Goal: Contribute content: Contribute content

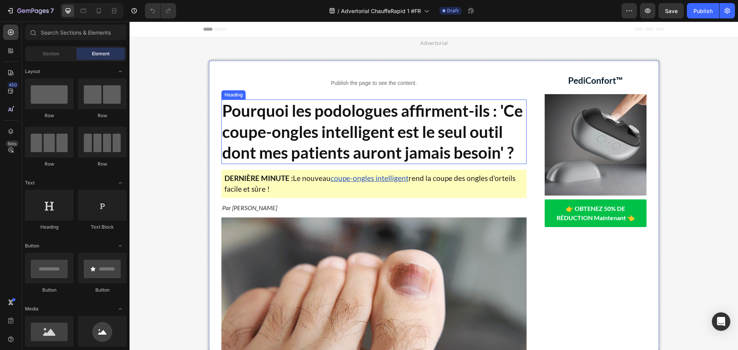
click at [310, 115] on strong "Pourquoi les podologues affirment-ils : 'Ce coupe-ongles intelligent est le seu…" at bounding box center [372, 131] width 301 height 61
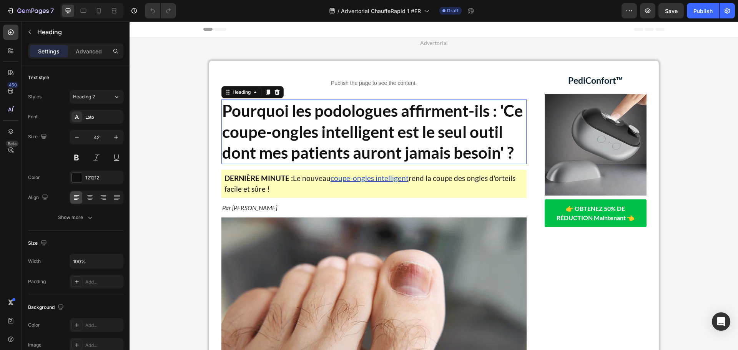
click at [310, 115] on strong "Pourquoi les podologues affirment-ils : 'Ce coupe-ongles intelligent est le seu…" at bounding box center [372, 131] width 301 height 61
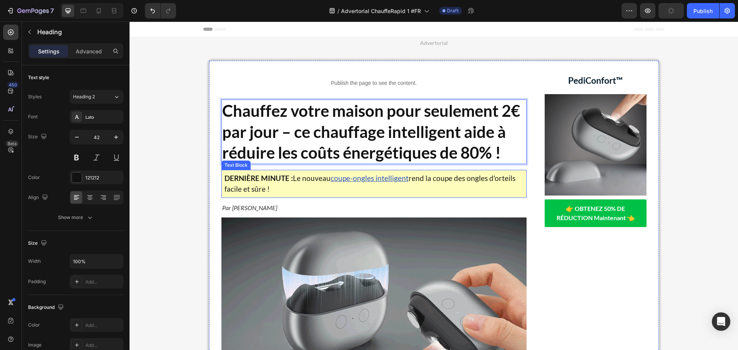
click at [283, 178] on strong "DERNIÈRE MINUTE :" at bounding box center [258, 178] width 68 height 9
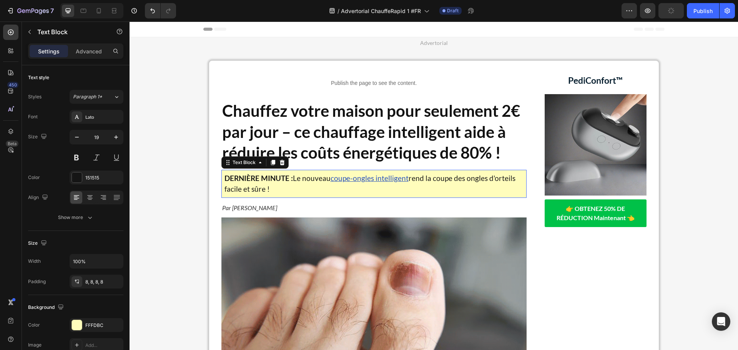
click at [283, 178] on strong "DERNIÈRE MINUTE :" at bounding box center [258, 178] width 68 height 9
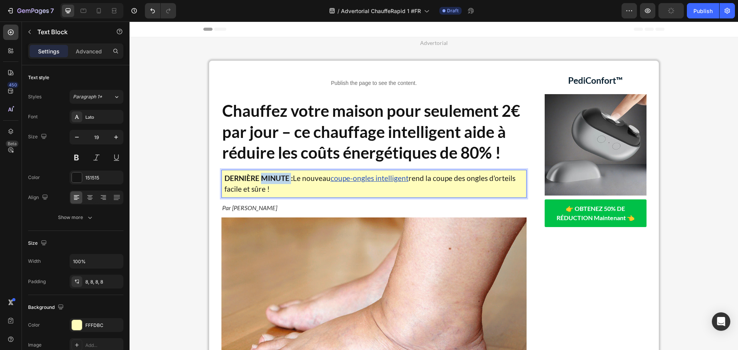
click at [283, 178] on strong "DERNIÈRE MINUTE :" at bounding box center [258, 178] width 68 height 9
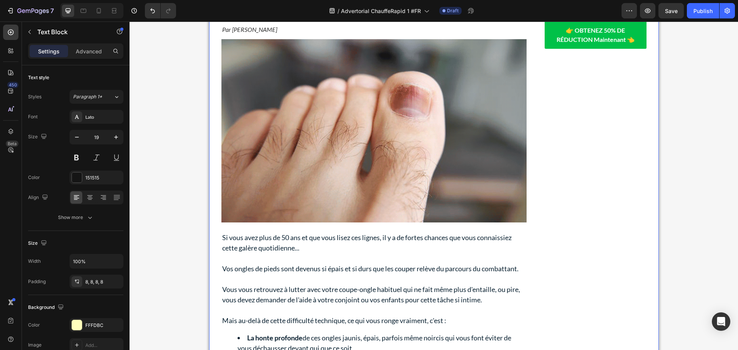
scroll to position [269, 0]
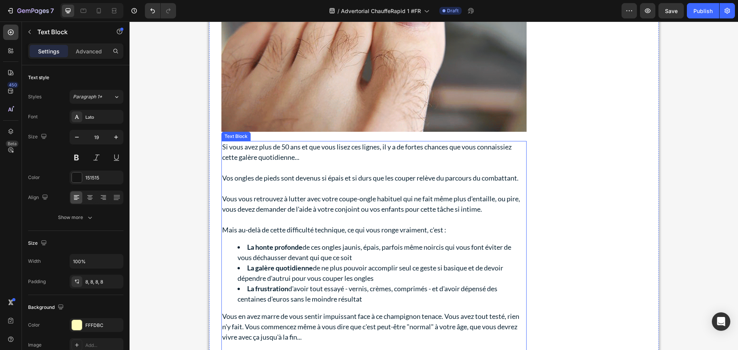
click at [316, 213] on p "Vous vous retrouvez à lutter avec votre coupe-ongle habituel qui ne fait même p…" at bounding box center [374, 204] width 304 height 21
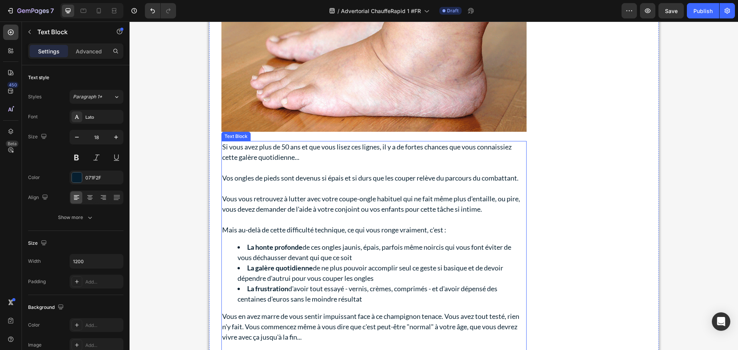
click at [316, 213] on p "Vous vous retrouvez à lutter avec votre coupe-ongle habituel qui ne fait même p…" at bounding box center [374, 204] width 304 height 21
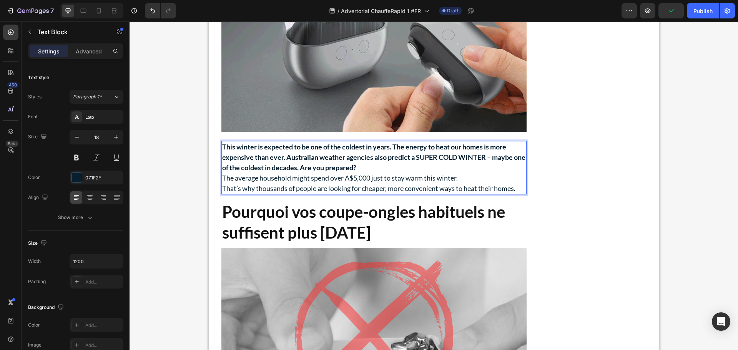
click at [381, 165] on p "This winter is expected to be one of the coldest in years. The energy to heat o…" at bounding box center [374, 157] width 304 height 31
click at [293, 167] on strong "This winter is expected to be one of the coldest in years. The energy to heat o…" at bounding box center [373, 157] width 303 height 29
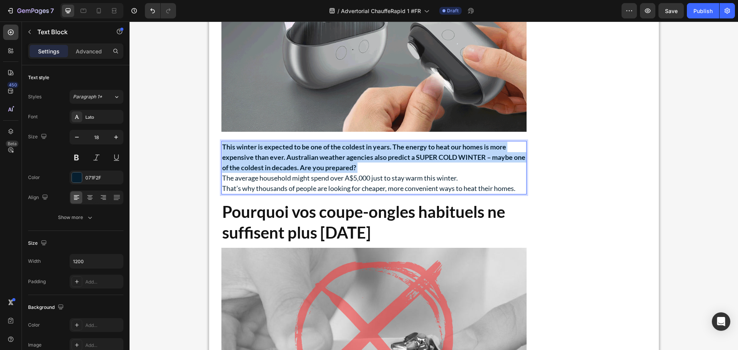
click at [293, 167] on strong "This winter is expected to be one of the coldest in years. The energy to heat o…" at bounding box center [373, 157] width 303 height 29
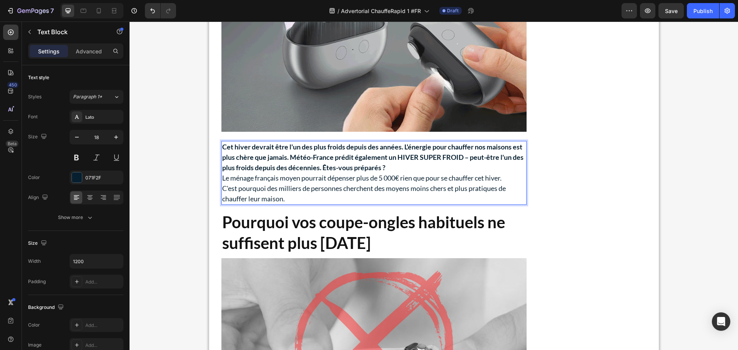
click at [447, 168] on p "Cet hiver devrait être l'un des plus froids depuis des années. L'énergie pour c…" at bounding box center [374, 157] width 304 height 31
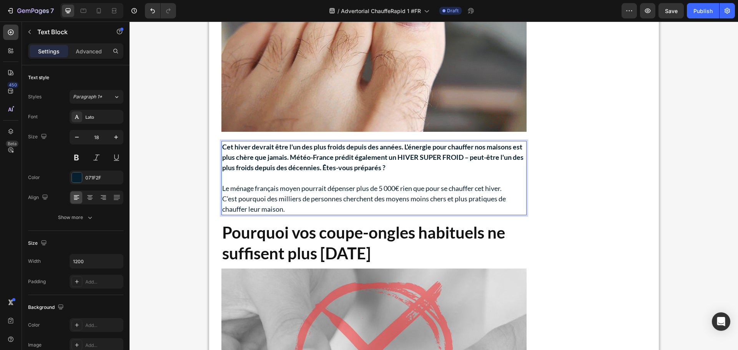
click at [511, 186] on p "Le ménage français moyen pourrait dépenser plus de 5 000€ rien que pour se chau…" at bounding box center [374, 188] width 304 height 10
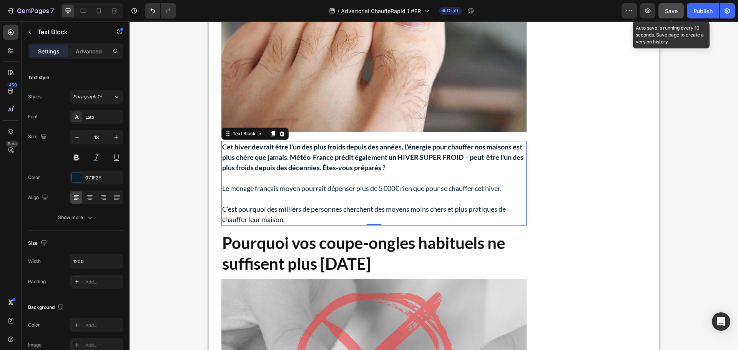
click at [675, 14] on span "Save" at bounding box center [671, 11] width 13 height 7
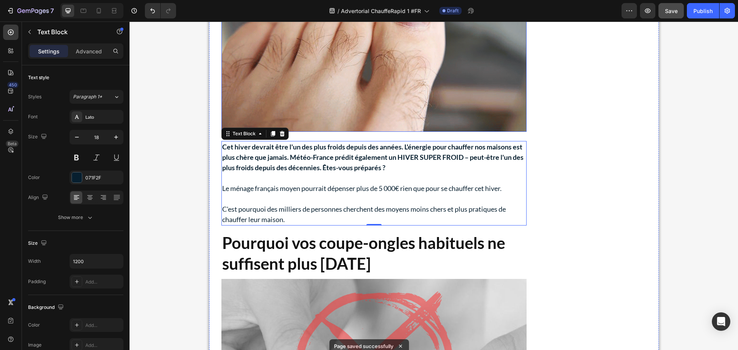
click at [280, 88] on img at bounding box center [373, 39] width 305 height 183
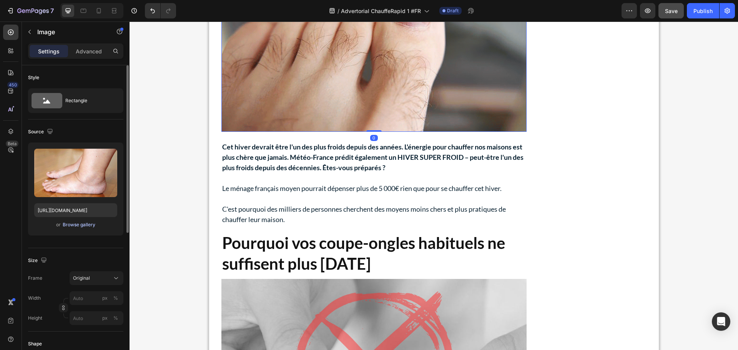
click at [67, 225] on div "Browse gallery" at bounding box center [79, 224] width 33 height 7
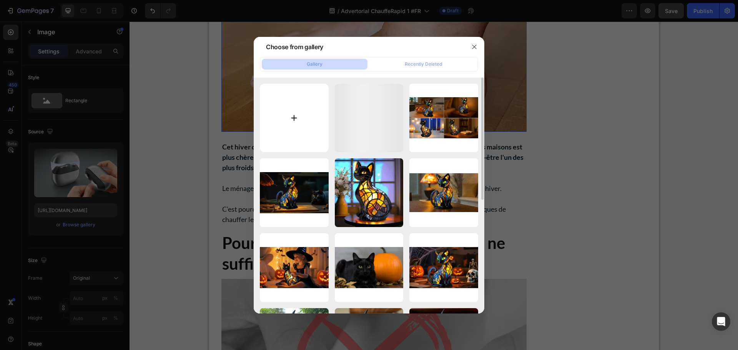
click at [307, 119] on input "file" at bounding box center [294, 118] width 69 height 69
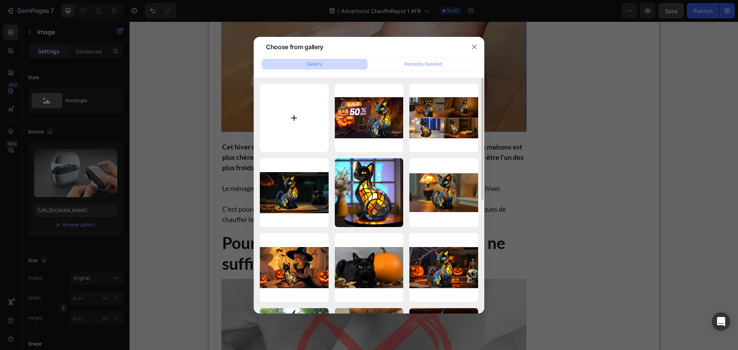
type input "C:\fakepath\MV9CbHVtZWhlYXRfYWR2ZXJ0b3JpYWwuanBn-w_720.avif"
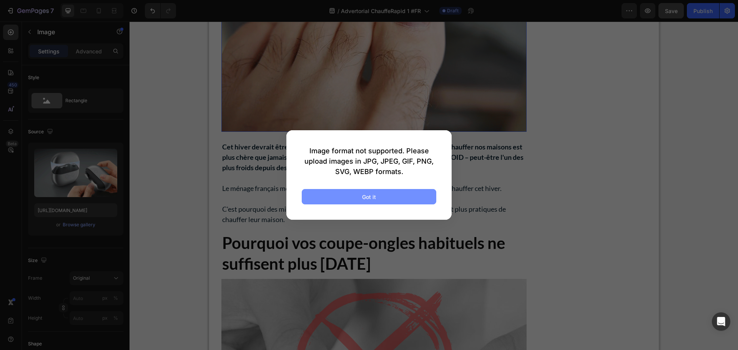
click at [365, 193] on div "Got it" at bounding box center [369, 197] width 14 height 8
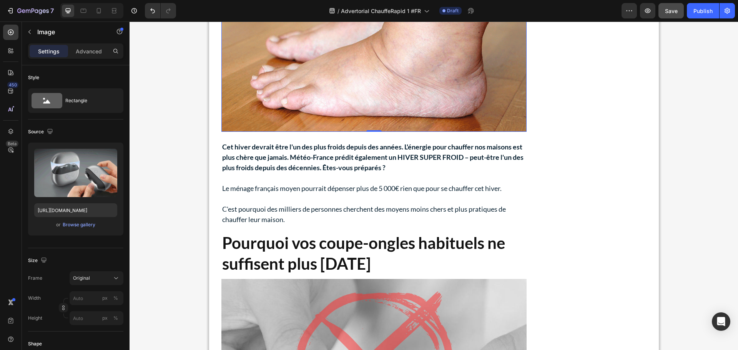
click at [314, 71] on img at bounding box center [373, 39] width 305 height 183
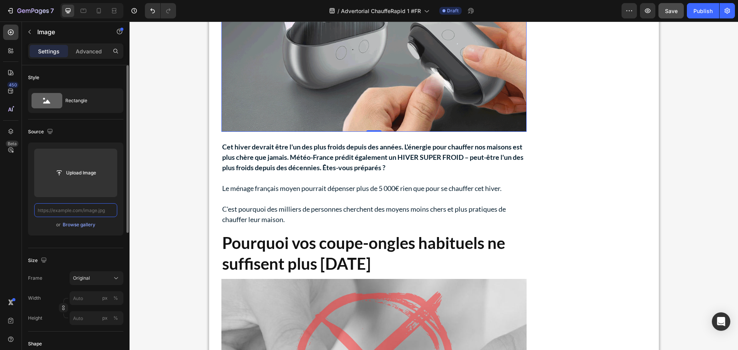
scroll to position [0, 0]
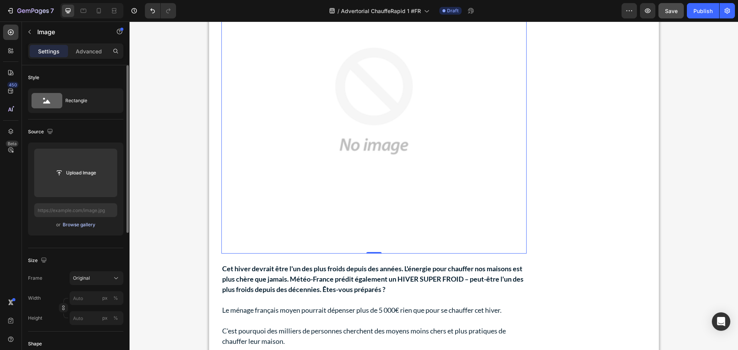
click at [79, 223] on div "Browse gallery" at bounding box center [79, 224] width 33 height 7
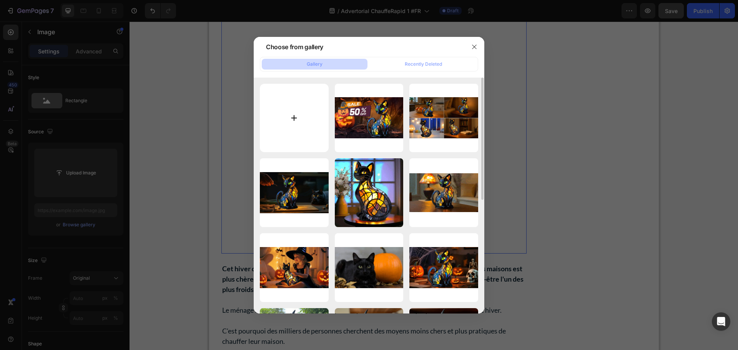
click at [283, 114] on input "file" at bounding box center [294, 118] width 69 height 69
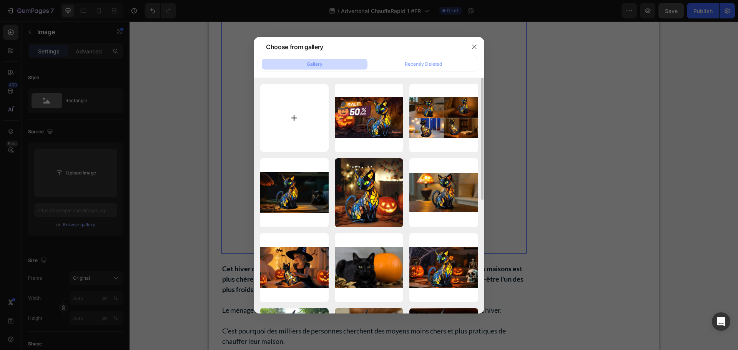
type input "C:\fakepath\MV9CbHVtZWhlYXRfYWR2ZXJ0b3JpYWwuanBn-w_720.avif"
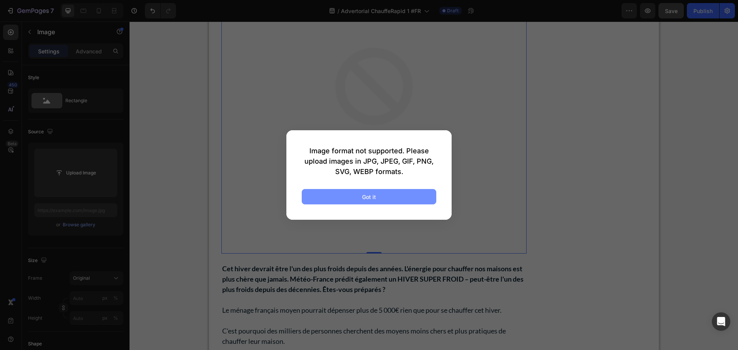
click at [370, 196] on div "Got it" at bounding box center [369, 197] width 14 height 8
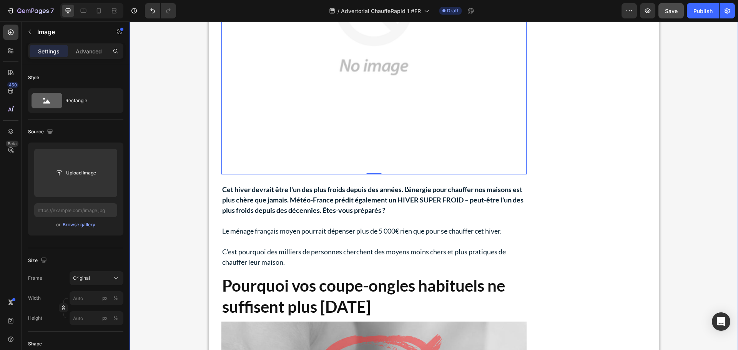
scroll to position [384, 0]
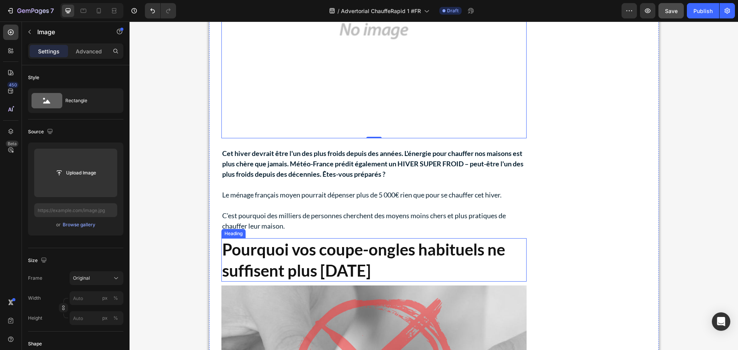
click at [362, 258] on strong "Pourquoi vos coupe-ongles habituels ne suffisent plus [DATE]" at bounding box center [363, 260] width 283 height 40
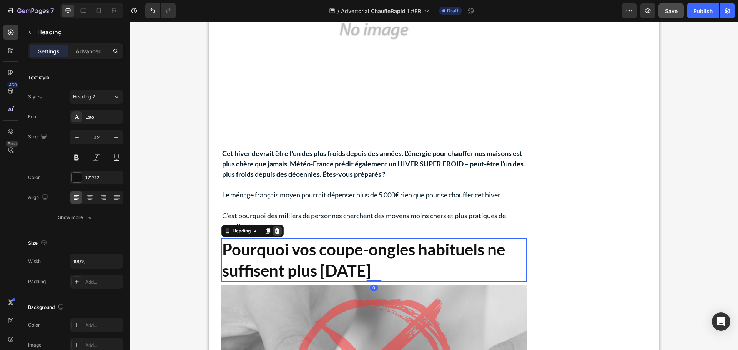
click at [274, 233] on icon at bounding box center [276, 230] width 5 height 5
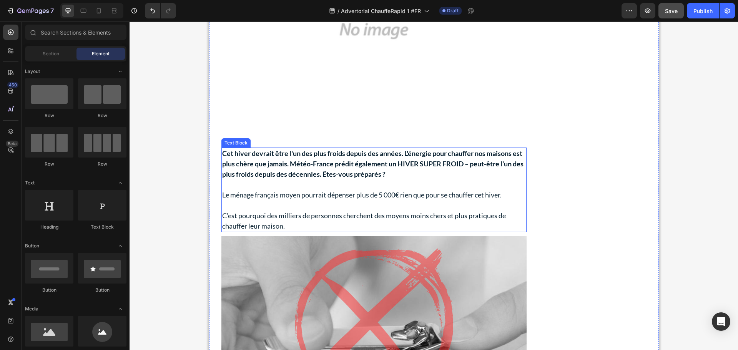
click at [274, 176] on strong "Cet hiver devrait être l'un des plus froids depuis des années. L'énergie pour c…" at bounding box center [372, 163] width 301 height 29
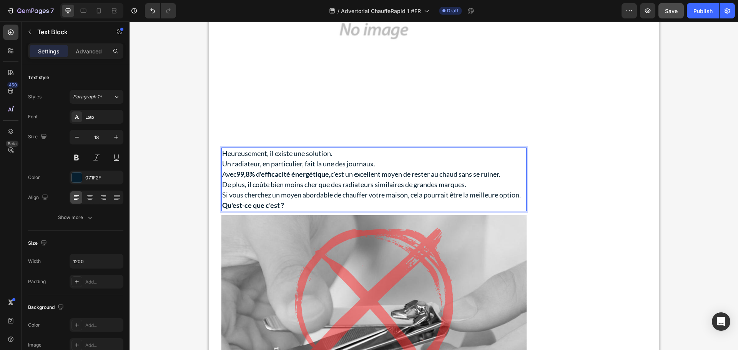
click at [336, 153] on p "Heureusement, il existe une solution." at bounding box center [374, 153] width 304 height 10
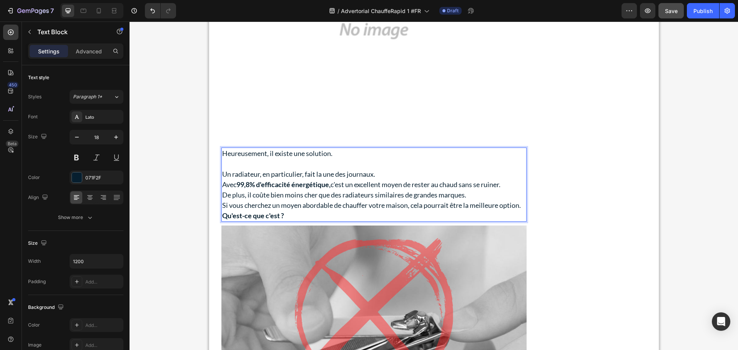
click at [380, 173] on p "Un radiateur, en particulier, fait la une des journaux." at bounding box center [374, 174] width 304 height 10
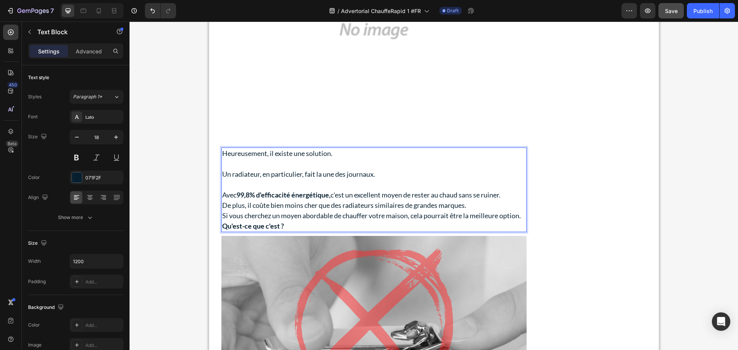
click at [468, 205] on p "De plus, il coûte bien moins cher que des radiateurs similaires de grandes marq…" at bounding box center [374, 205] width 304 height 10
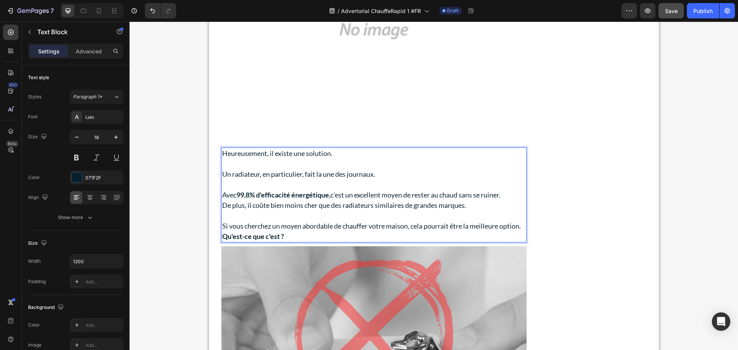
click at [508, 194] on p "Avec 99,8% d'efficacité énergétique, c'est un excellent moyen de rester au chau…" at bounding box center [374, 195] width 304 height 10
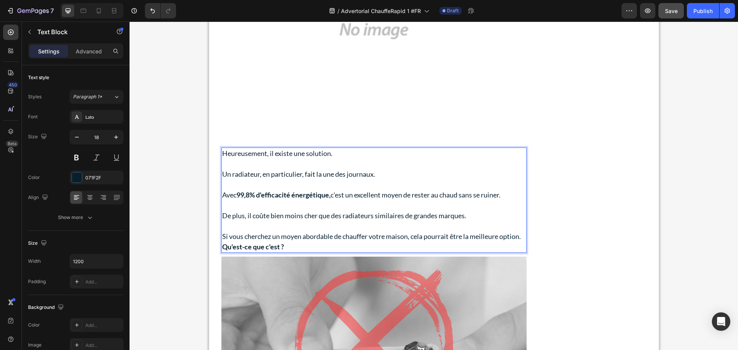
click at [523, 238] on p "Si vous cherchez un moyen abordable de chauffer votre maison, cela pourrait êtr…" at bounding box center [374, 236] width 304 height 10
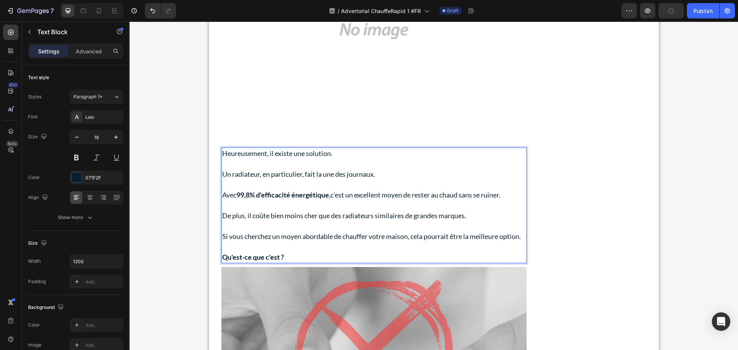
click at [247, 256] on strong "Qu'est-ce que c'est ?" at bounding box center [253, 257] width 62 height 8
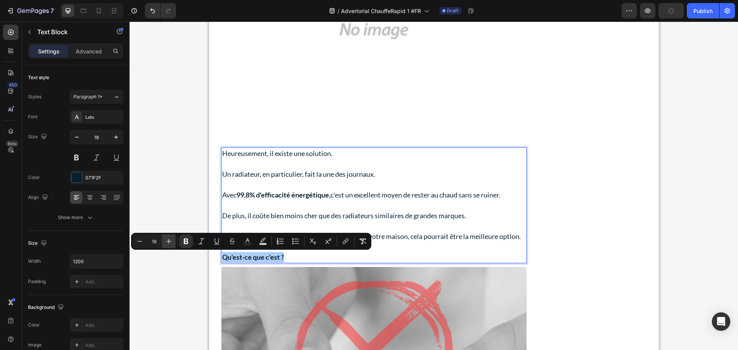
click at [165, 244] on icon "Editor contextual toolbar" at bounding box center [169, 242] width 8 height 8
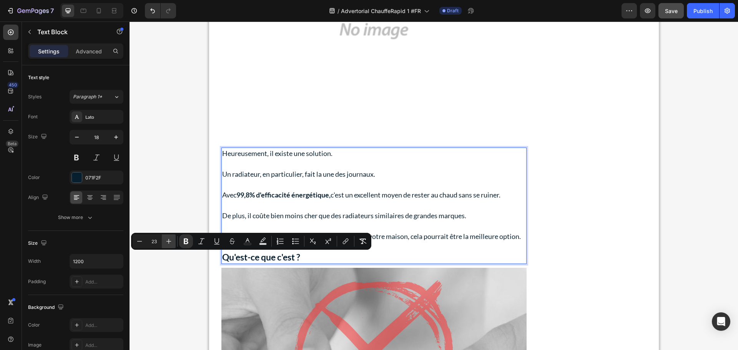
click at [165, 243] on icon "Editor contextual toolbar" at bounding box center [169, 242] width 8 height 8
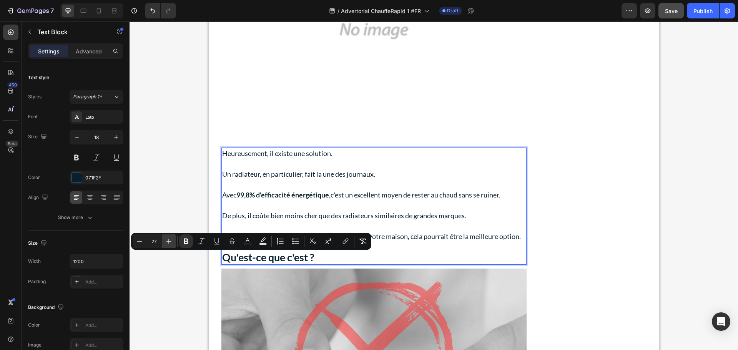
type input "28"
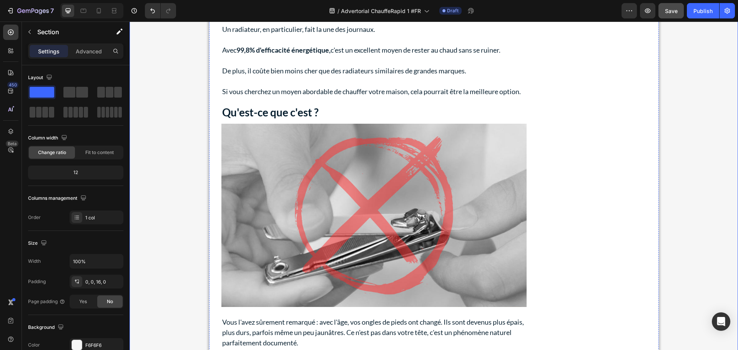
scroll to position [538, 0]
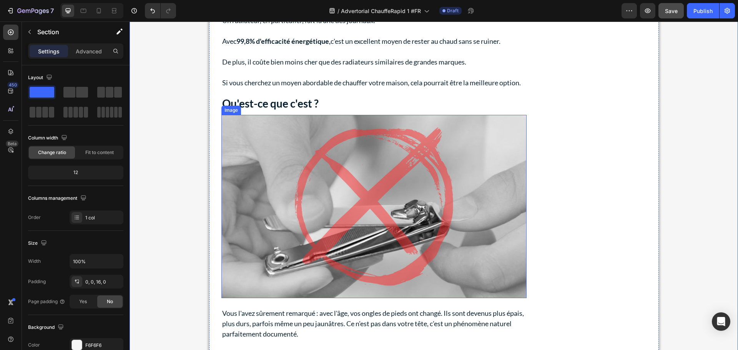
click at [287, 181] on img at bounding box center [373, 206] width 305 height 183
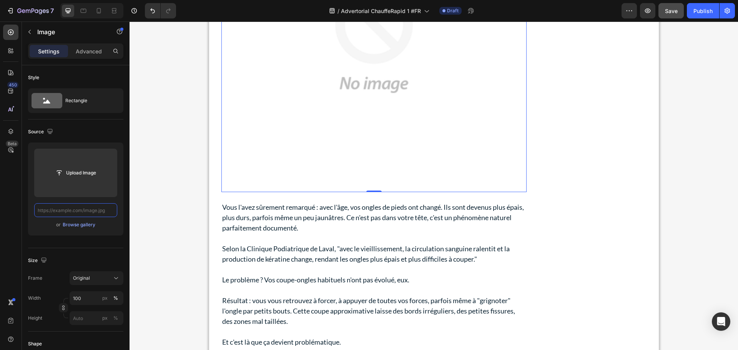
scroll to position [807, 0]
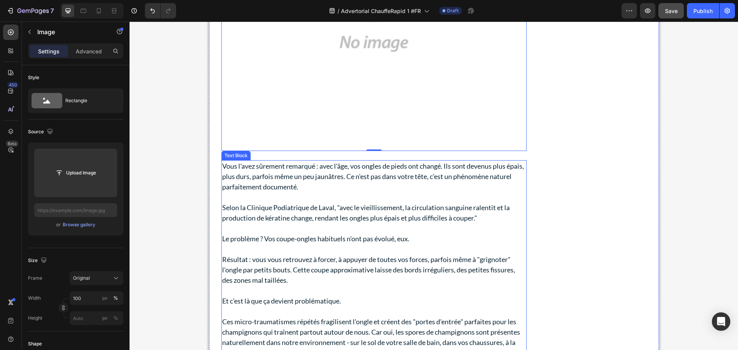
click at [297, 191] on p "Vous l'avez sûrement remarqué : avec l'âge, vos ongles de pieds ont changé. Ils…" at bounding box center [374, 176] width 304 height 31
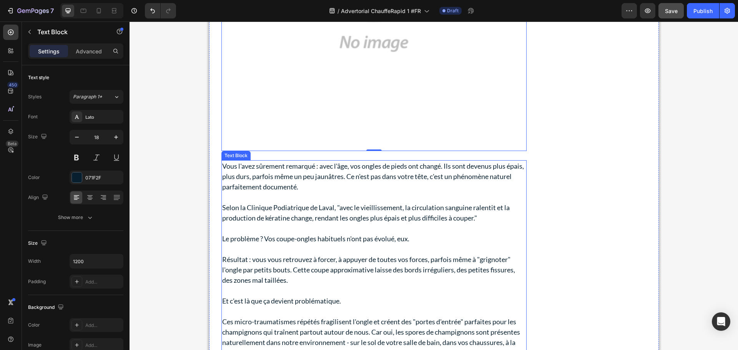
click at [297, 191] on p "Vous l'avez sûrement remarqué : avec l'âge, vos ongles de pieds ont changé. Ils…" at bounding box center [374, 176] width 304 height 31
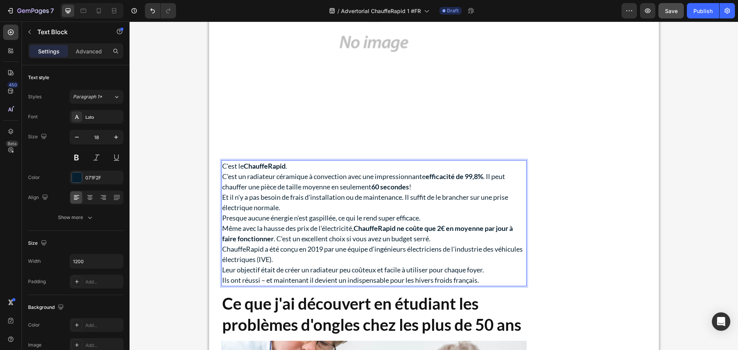
click at [305, 167] on p "C'est le ChauffeRapid ." at bounding box center [374, 166] width 304 height 10
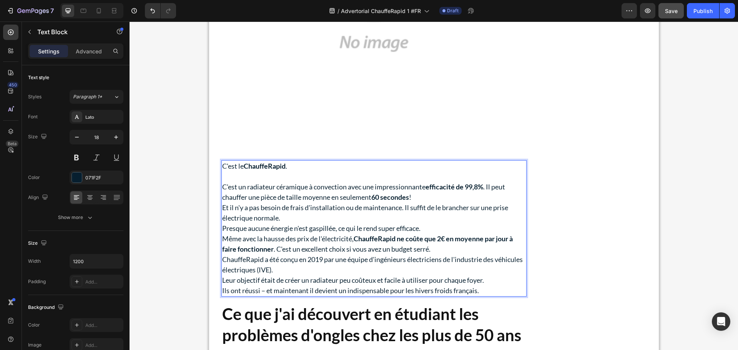
click at [447, 194] on p "C'est un radiateur céramique à convection avec une impressionnante efficacité d…" at bounding box center [374, 192] width 304 height 21
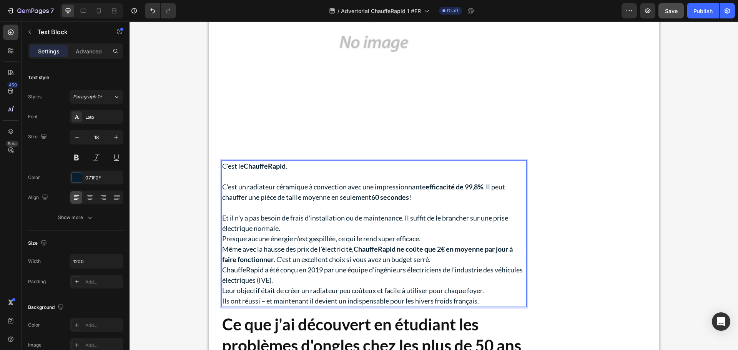
click at [292, 227] on p "Et il n'y a pas besoin de frais d'installation ou de maintenance. Il suffit de …" at bounding box center [374, 223] width 304 height 21
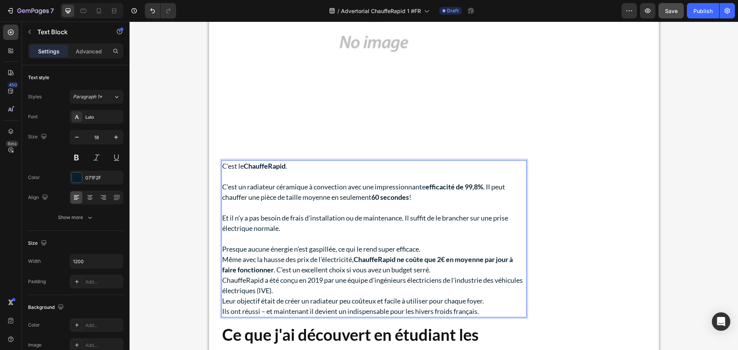
click at [427, 249] on p "Presque aucune énergie n'est gaspillée, ce qui le rend super efficace." at bounding box center [374, 249] width 304 height 10
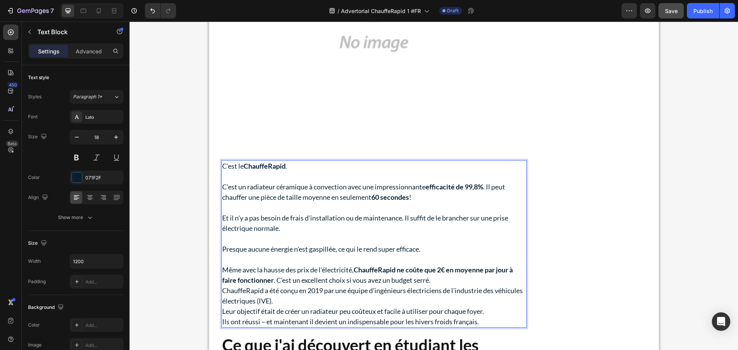
click at [450, 279] on p "Même avec la hausse des prix de l'électricité, ChauffeRapid ne coûte que 2€ en …" at bounding box center [374, 275] width 304 height 21
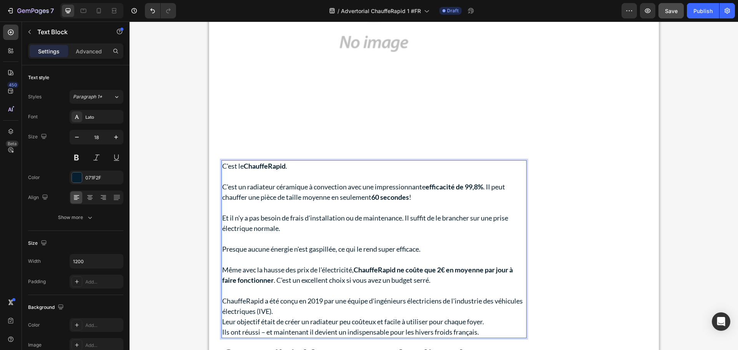
click at [306, 313] on p "ChauffeRapid a été conçu en 2019 par une équipe d'ingénieurs électriciens de l'…" at bounding box center [374, 306] width 304 height 21
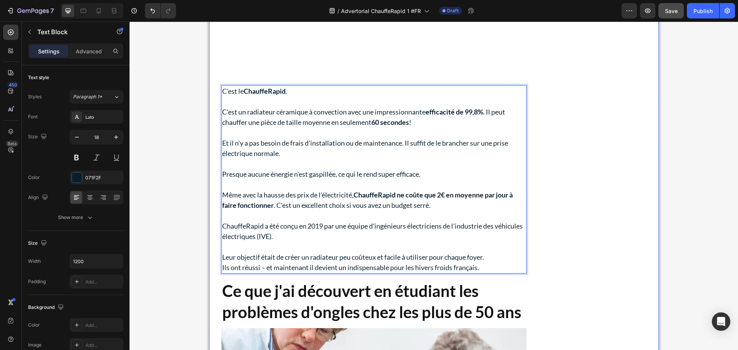
scroll to position [884, 0]
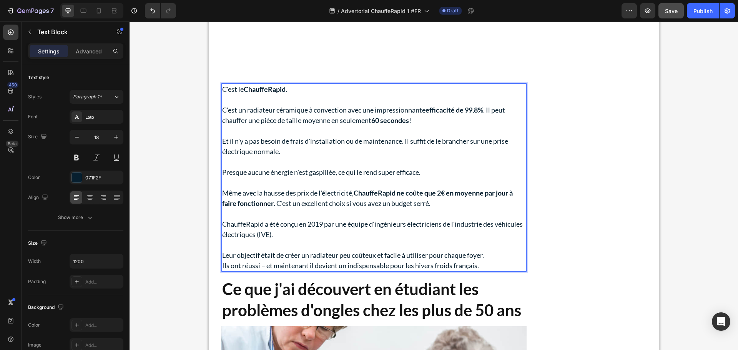
click at [488, 255] on p "Leur objectif était de créer un radiateur peu coûteux et facile à utiliser pour…" at bounding box center [374, 255] width 304 height 10
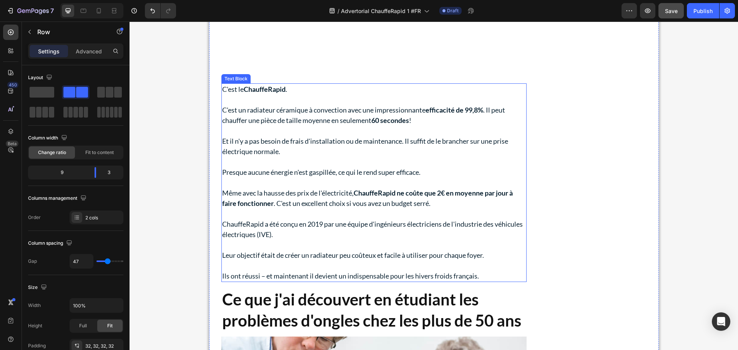
click at [474, 116] on p "C'est un radiateur céramique à convection avec une impressionnante efficacité d…" at bounding box center [374, 115] width 304 height 21
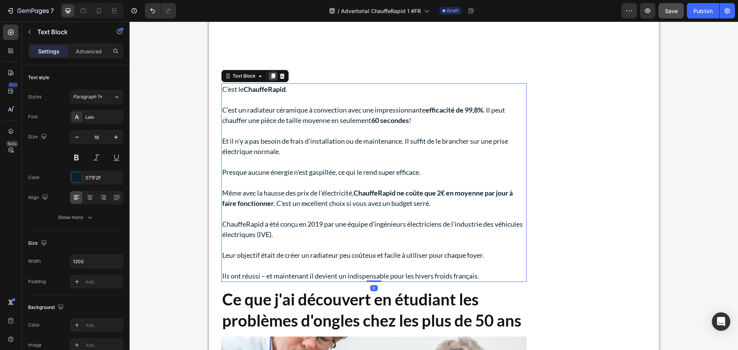
click at [271, 75] on icon at bounding box center [273, 76] width 4 height 5
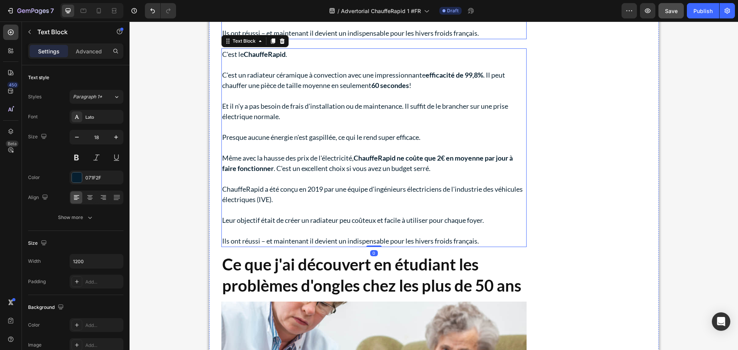
scroll to position [1175, 0]
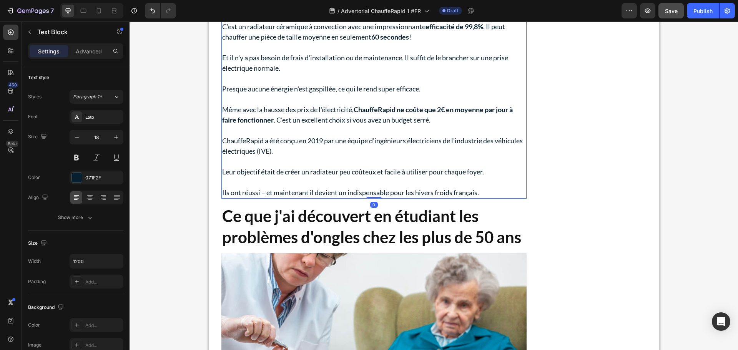
click at [331, 139] on p "ChauffeRapid a été conçu en 2019 par une équipe d'ingénieurs électriciens de l'…" at bounding box center [374, 146] width 304 height 21
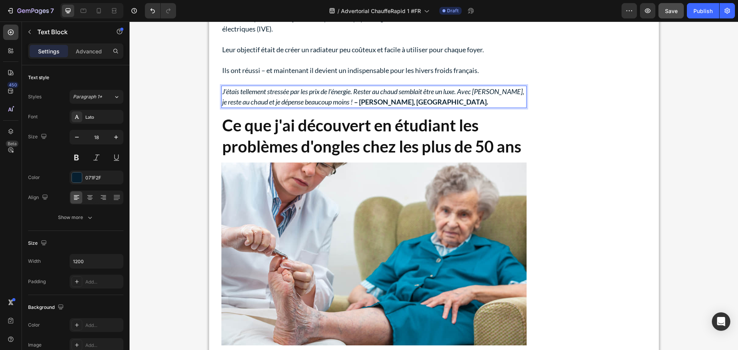
scroll to position [1081, 0]
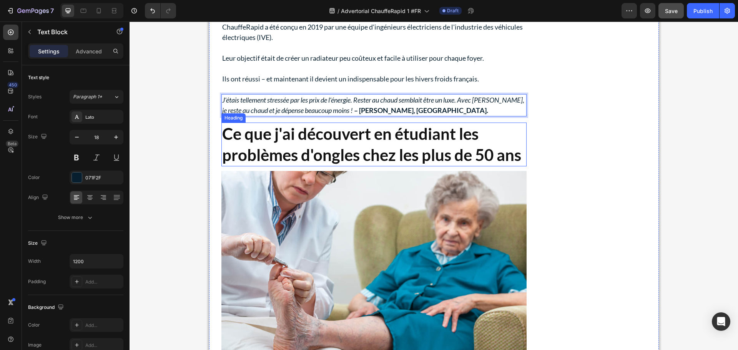
click at [402, 141] on strong "Ce que j'ai découvert en étudiant les problèmes d'ongles chez les plus de 50 ans" at bounding box center [371, 144] width 299 height 40
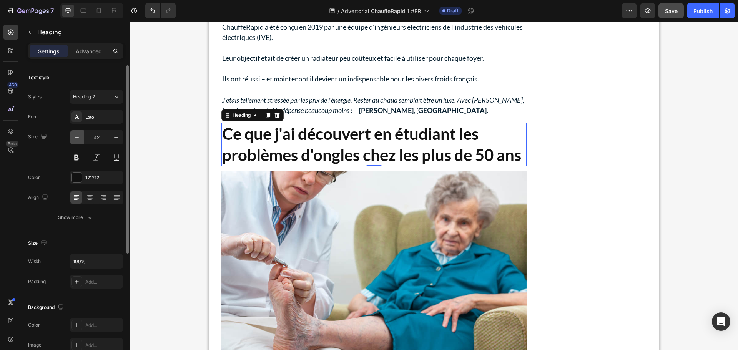
click at [79, 137] on icon "button" at bounding box center [77, 137] width 8 height 8
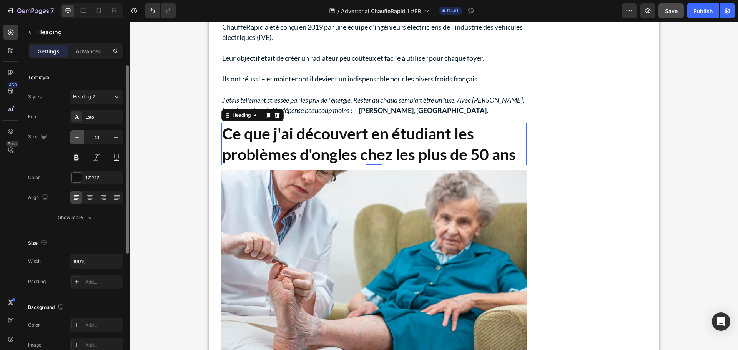
click at [79, 136] on icon "button" at bounding box center [77, 137] width 8 height 8
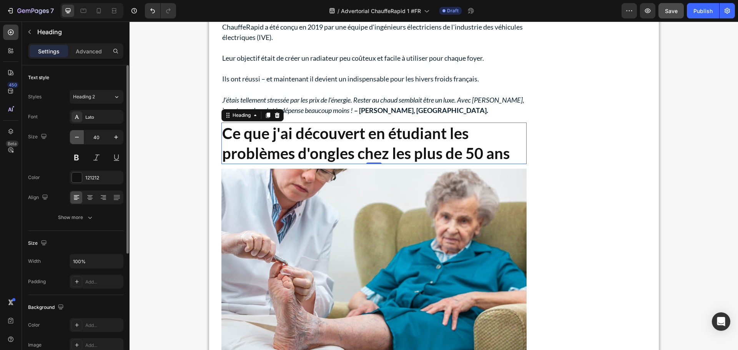
click at [79, 136] on icon "button" at bounding box center [77, 137] width 8 height 8
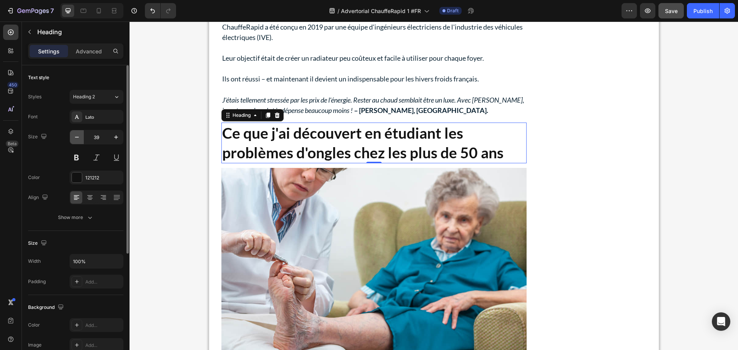
click at [79, 136] on icon "button" at bounding box center [77, 137] width 8 height 8
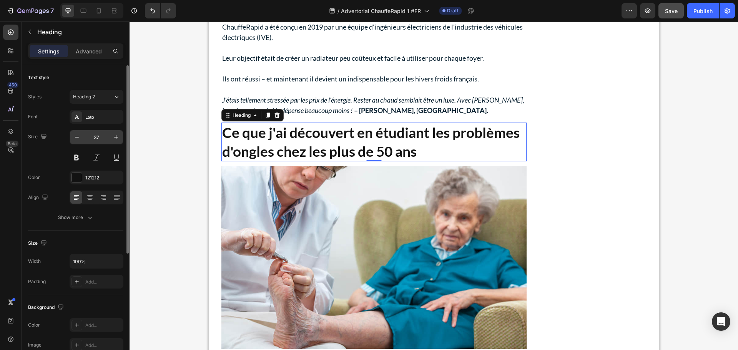
click at [100, 136] on input "37" at bounding box center [96, 137] width 25 height 14
type input "28"
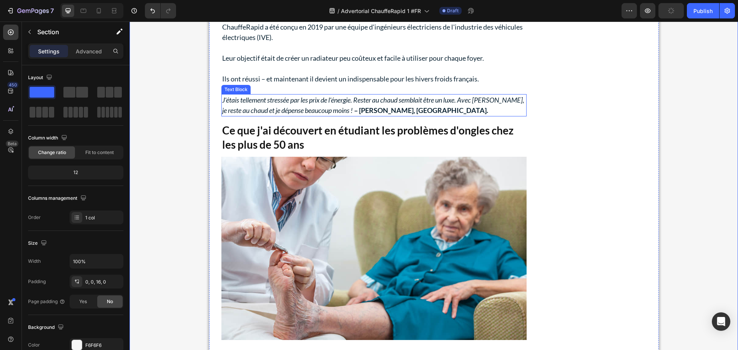
click at [319, 105] on p "J'étais tellement stressée par les prix de l'énergie. Rester au chaud semblait …" at bounding box center [374, 105] width 304 height 21
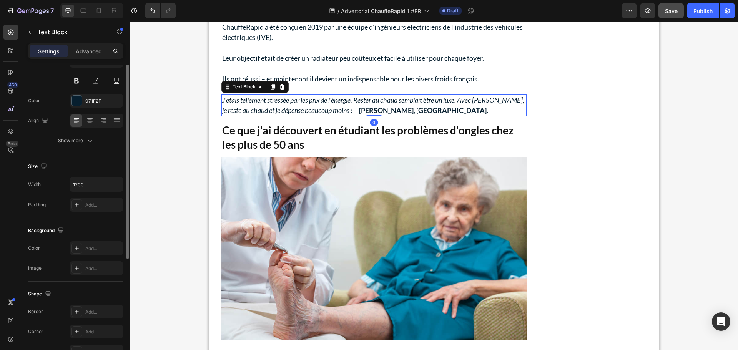
scroll to position [115, 0]
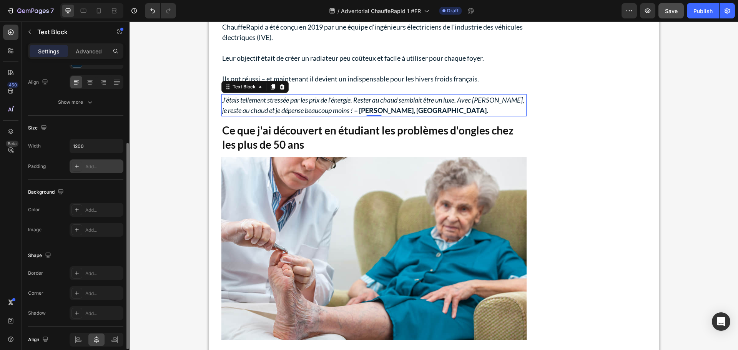
click at [95, 166] on div "Add..." at bounding box center [103, 166] width 36 height 7
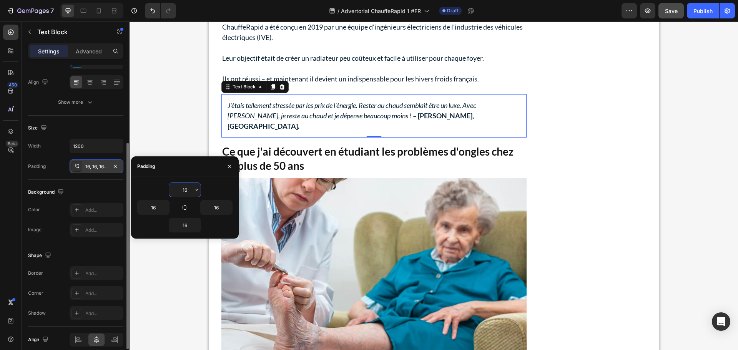
click at [54, 197] on div "Background" at bounding box center [46, 192] width 37 height 10
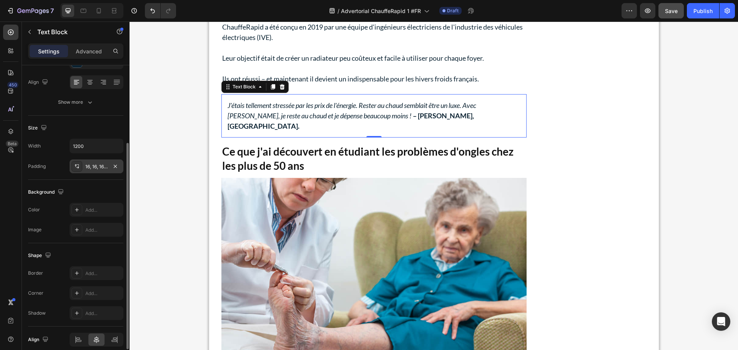
scroll to position [149, 0]
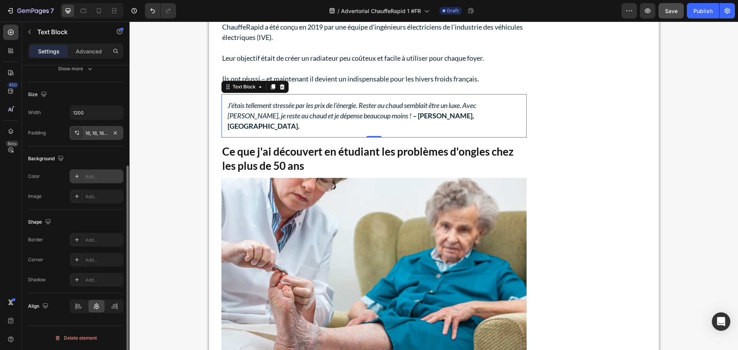
click at [88, 174] on div "Add..." at bounding box center [103, 176] width 36 height 7
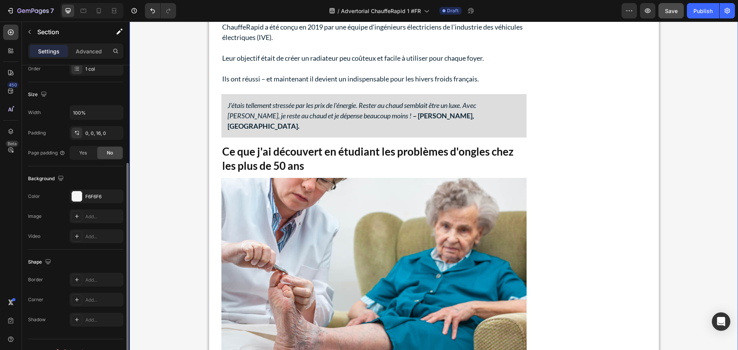
scroll to position [0, 0]
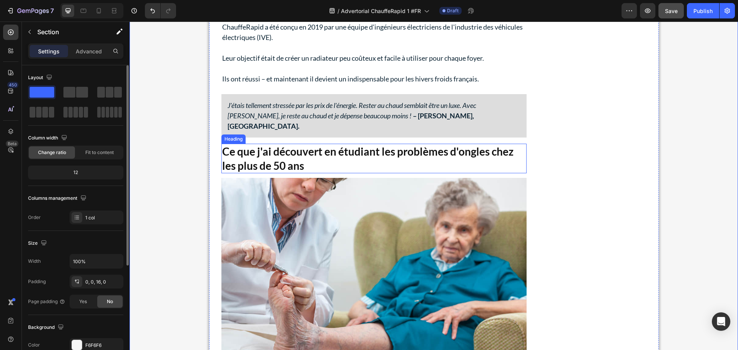
click at [263, 149] on strong "Ce que j'ai découvert en étudiant les problèmes d'ongles chez les plus de 50 ans" at bounding box center [367, 158] width 291 height 27
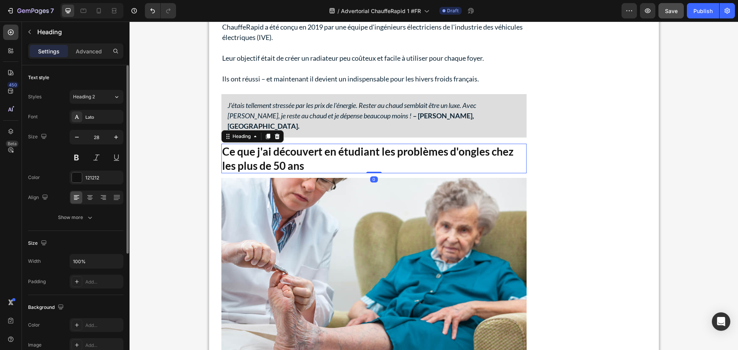
click at [263, 149] on strong "Ce que j'ai découvert en étudiant les problèmes d'ongles chez les plus de 50 ans" at bounding box center [367, 158] width 291 height 27
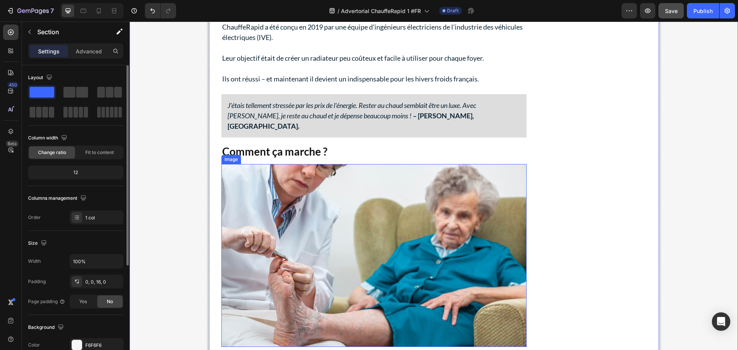
click at [278, 201] on img at bounding box center [373, 255] width 305 height 183
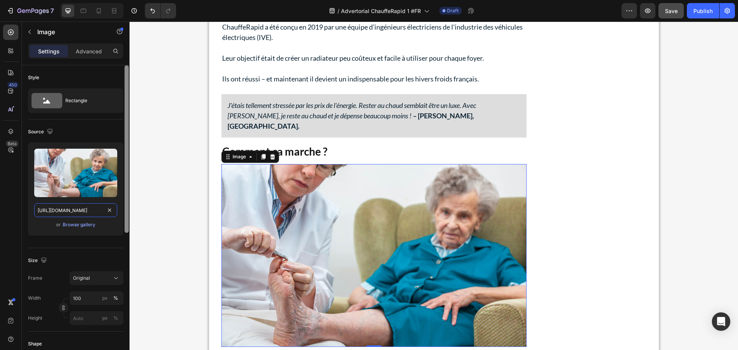
drag, startPoint x: 110, startPoint y: 215, endPoint x: 126, endPoint y: 211, distance: 17.3
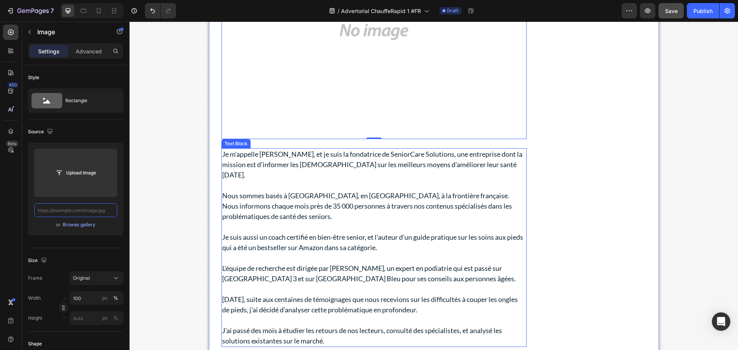
scroll to position [1504, 0]
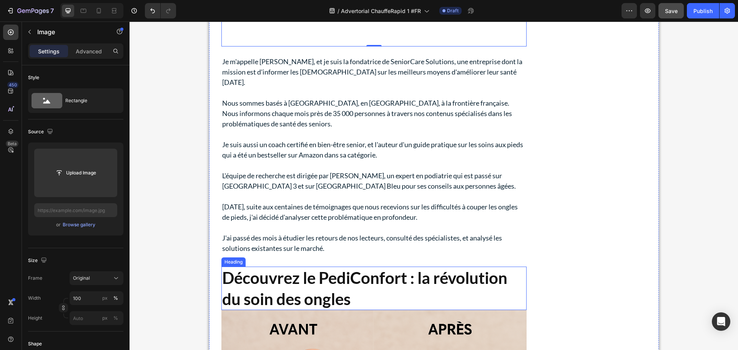
click at [286, 268] on strong "Découvrez le PediConfort : la révolution du soin des ongles" at bounding box center [364, 288] width 285 height 40
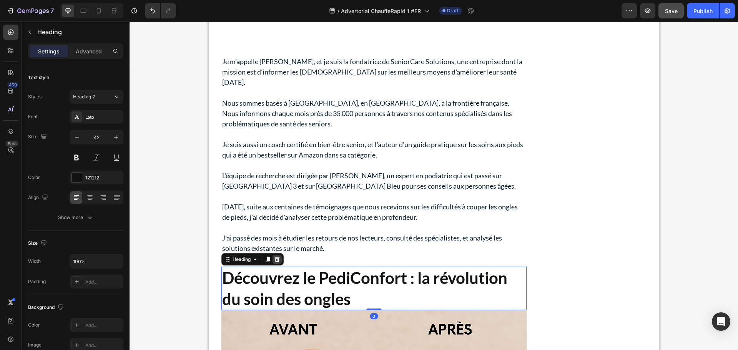
click at [273, 255] on div at bounding box center [277, 259] width 9 height 9
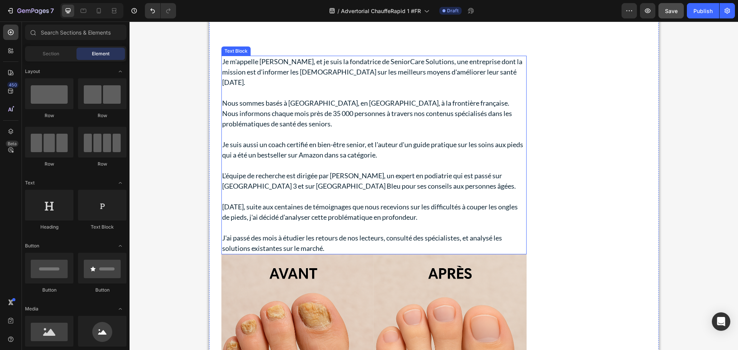
click at [283, 140] on p "Je suis aussi un coach certifié en bien-être senior, et l'auteur d'un guide pra…" at bounding box center [374, 150] width 304 height 21
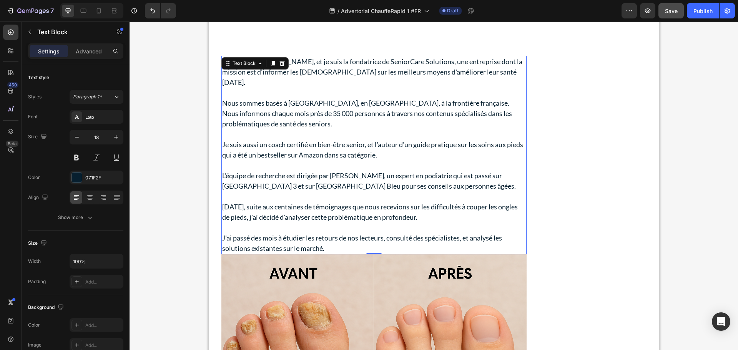
click at [320, 171] on p "L'équipe de recherche est dirigée par [PERSON_NAME], un expert en podiatrie qui…" at bounding box center [374, 181] width 304 height 21
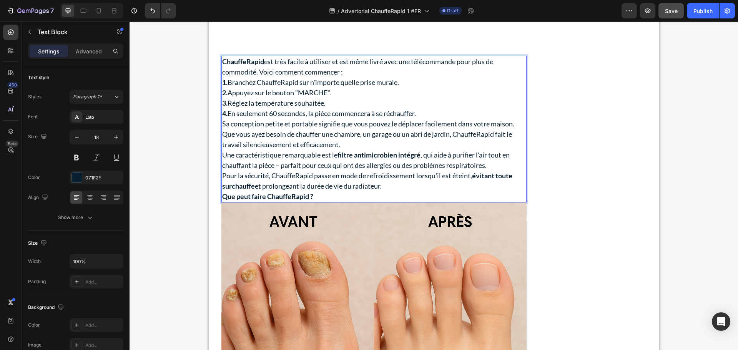
click at [362, 62] on p "ChauffeRapid est très facile à utiliser et est même livré avec une télécommande…" at bounding box center [374, 67] width 304 height 21
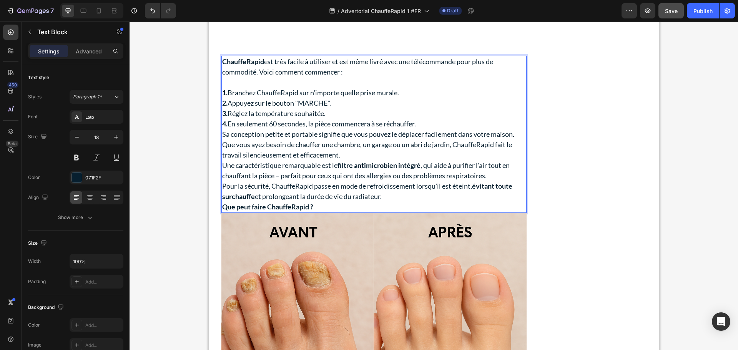
click at [412, 88] on p "1. Branchez ChauffeRapid sur n'importe quelle prise murale." at bounding box center [374, 93] width 304 height 10
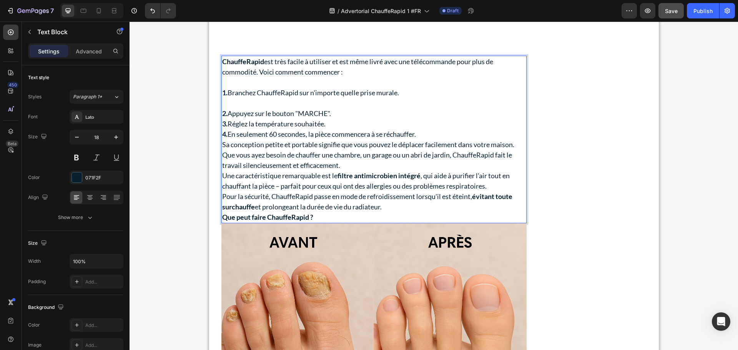
click at [341, 108] on p "2. Appuyez sur le bouton "MARCHE"." at bounding box center [374, 113] width 304 height 10
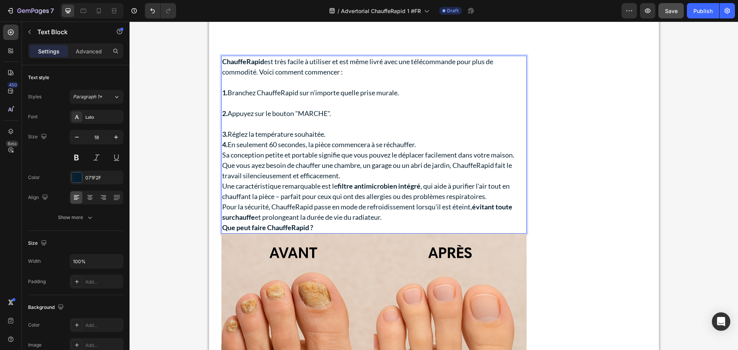
click at [328, 129] on p "3. Réglez la température souhaitée." at bounding box center [374, 134] width 304 height 10
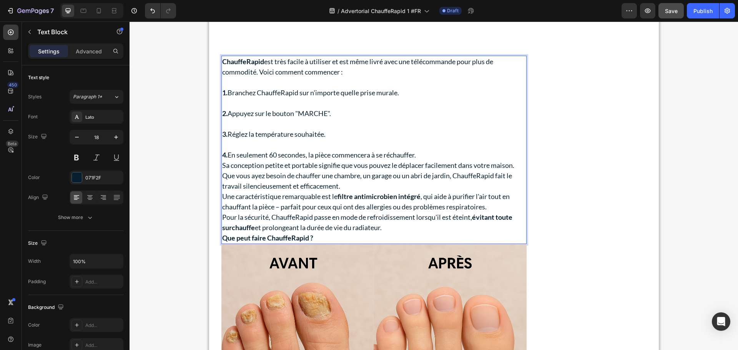
click at [426, 150] on p "4. En seulement 60 secondes, la pièce commencera à se réchauffer." at bounding box center [374, 155] width 304 height 10
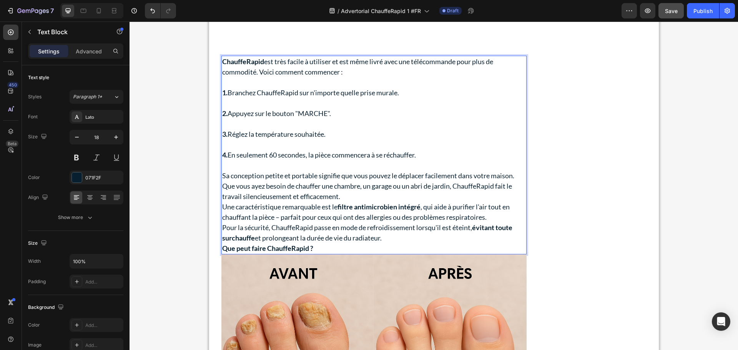
click at [351, 186] on p "Que vous ayez besoin de chauffer une chambre, un garage ou un abri de jardin, C…" at bounding box center [374, 191] width 304 height 21
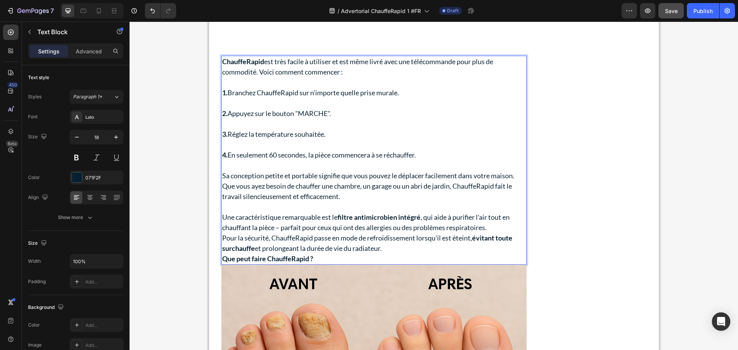
click at [517, 171] on p "Sa conception petite et portable signifie que vous pouvez le déplacer facilemen…" at bounding box center [374, 176] width 304 height 10
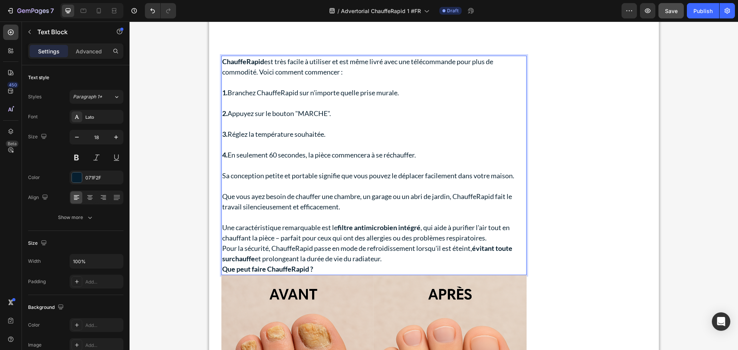
click at [492, 228] on p "Une caractéristique remarquable est le filtre antimicrobien intégré , qui aide …" at bounding box center [374, 233] width 304 height 21
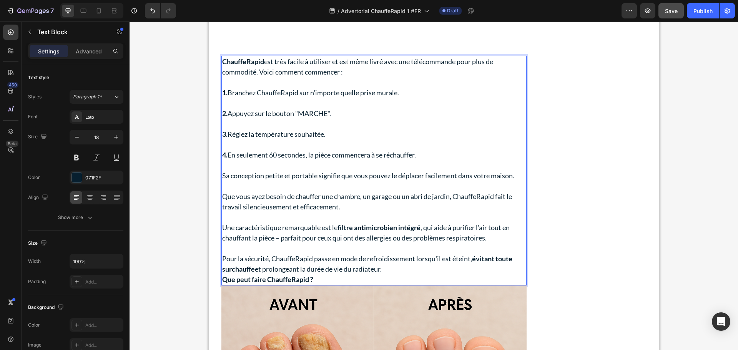
click at [387, 261] on p "Pour la sécurité, ChauffeRapid passe en mode de refroidissement lorsqu'il est é…" at bounding box center [374, 264] width 304 height 21
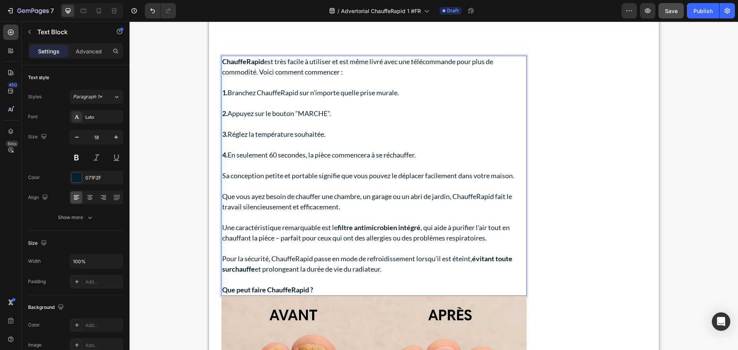
click at [287, 286] on strong "Que peut faire ChauffeRapid ?" at bounding box center [267, 290] width 91 height 8
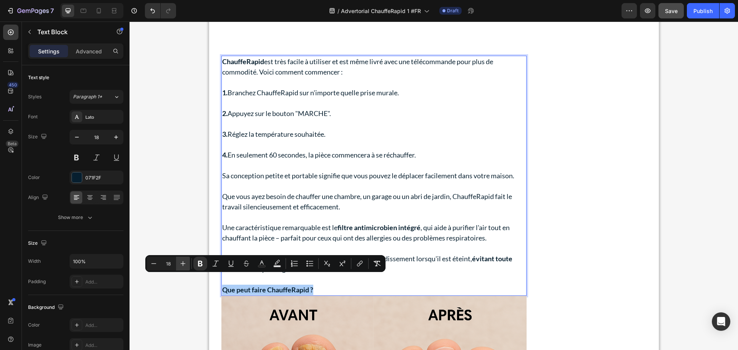
click at [185, 263] on icon "Editor contextual toolbar" at bounding box center [183, 264] width 8 height 8
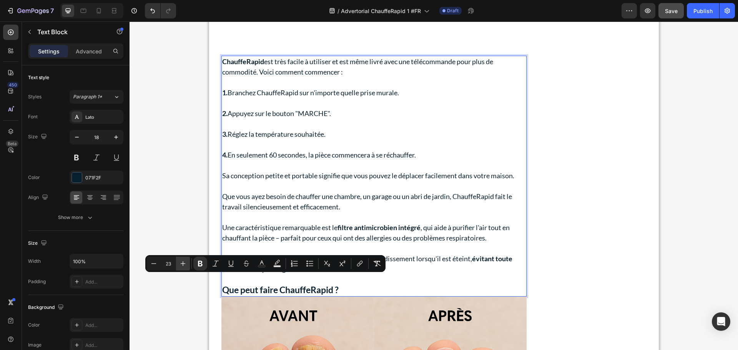
click at [185, 263] on icon "Editor contextual toolbar" at bounding box center [183, 264] width 8 height 8
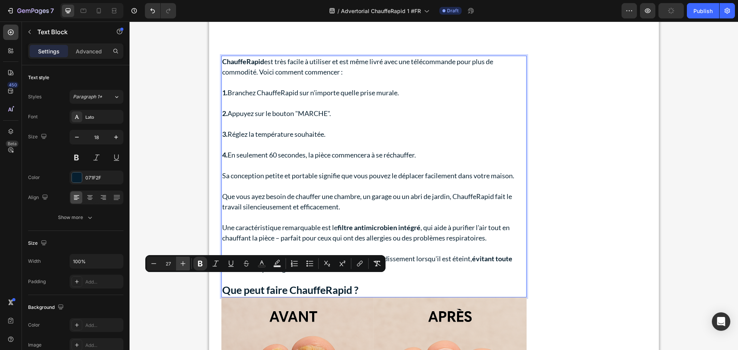
type input "28"
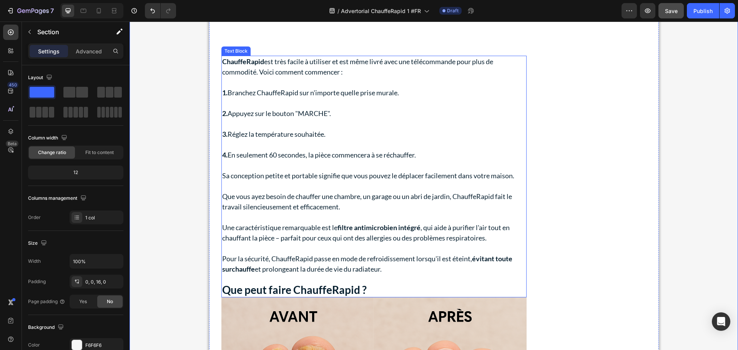
click at [254, 129] on p "3. Réglez la température souhaitée." at bounding box center [374, 134] width 304 height 10
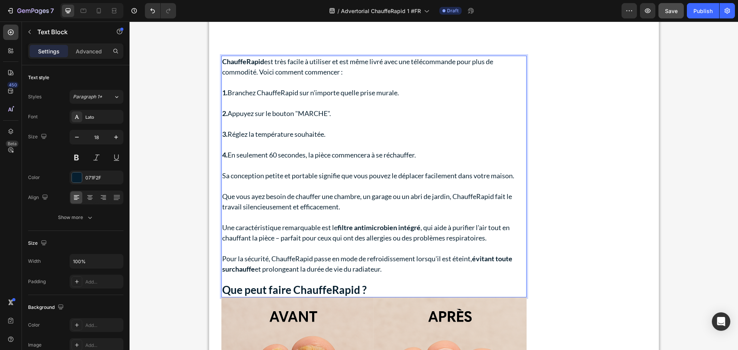
click at [242, 171] on p "Sa conception petite et portable signifie que vous pouvez le déplacer facilemen…" at bounding box center [374, 176] width 304 height 10
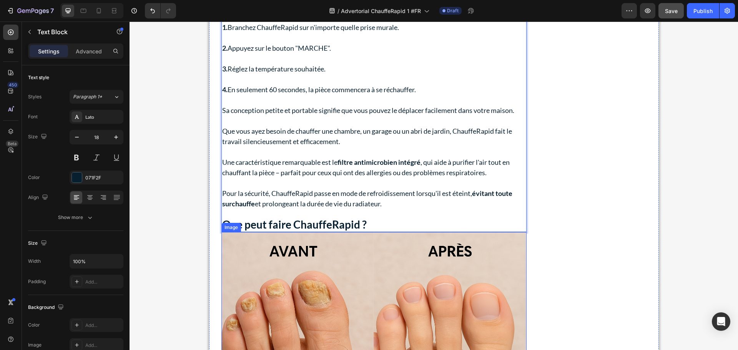
scroll to position [1581, 0]
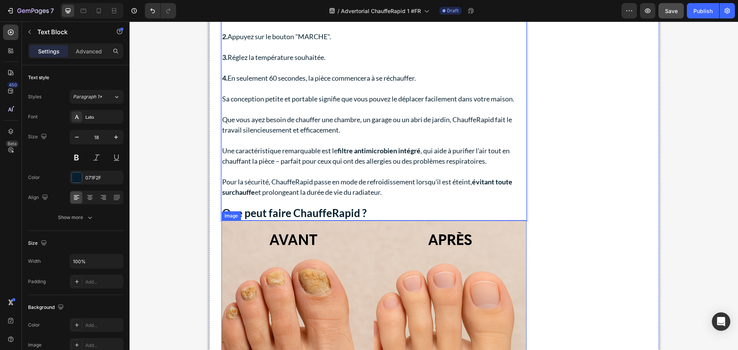
click at [321, 239] on img at bounding box center [373, 323] width 305 height 204
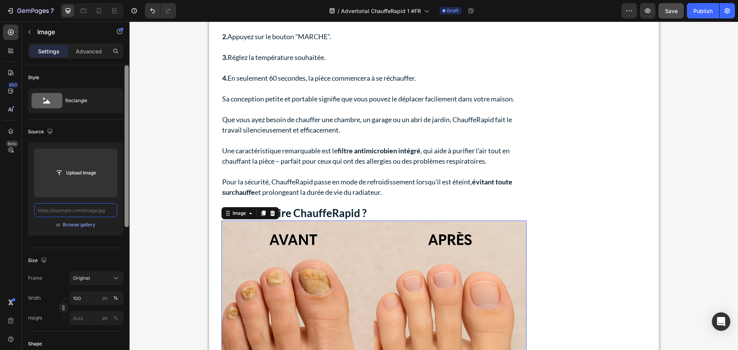
scroll to position [0, 0]
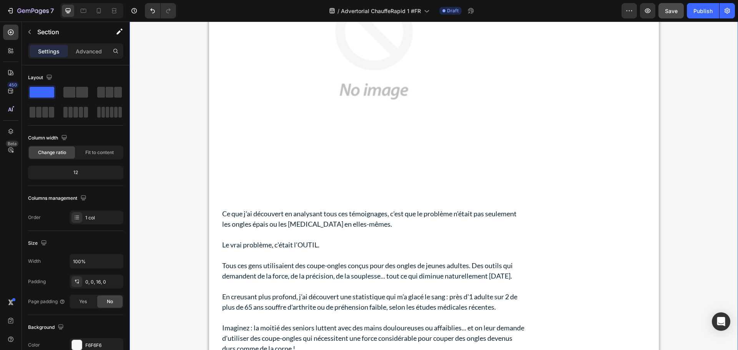
scroll to position [2004, 0]
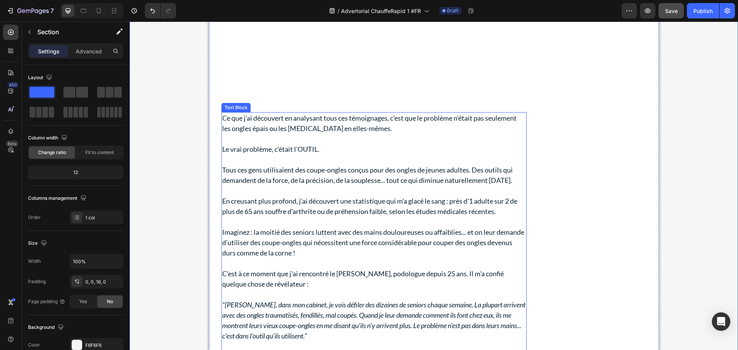
click at [310, 199] on p "En creusant plus profond, j'ai découvert une statistique qui m'a glacé le sang …" at bounding box center [374, 206] width 304 height 21
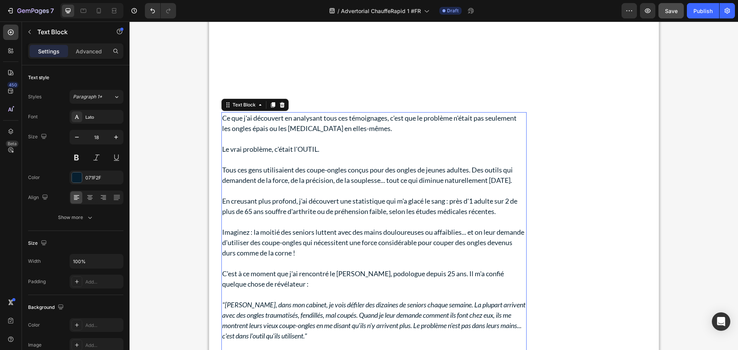
click at [310, 199] on p "En creusant plus profond, j'ai découvert une statistique qui m'a glacé le sang …" at bounding box center [374, 206] width 304 height 21
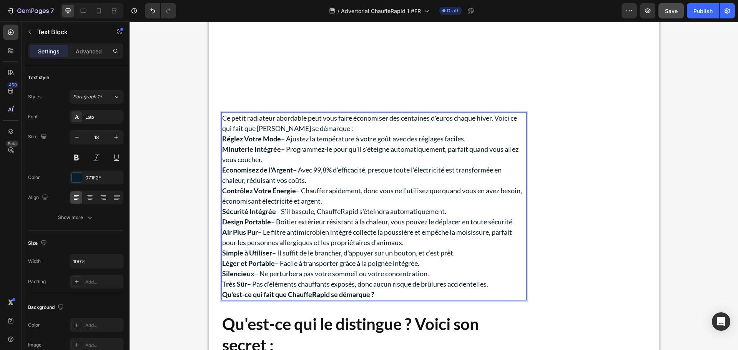
click at [352, 117] on p "Ce petit radiateur abordable peut vous faire économiser des centaines d'euros c…" at bounding box center [374, 123] width 304 height 21
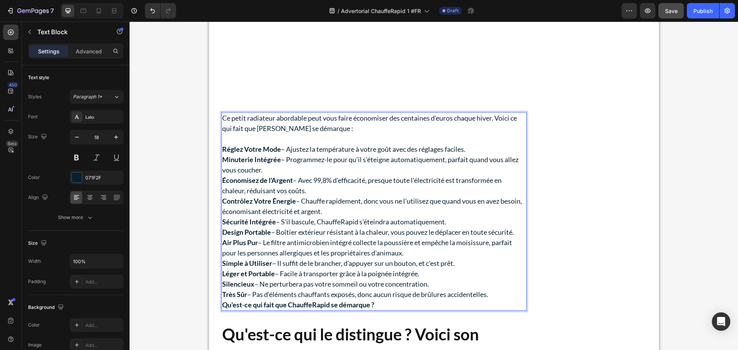
click at [483, 144] on p "Réglez Votre Mode – Ajustez la température à votre goût avec des réglages facil…" at bounding box center [374, 149] width 304 height 10
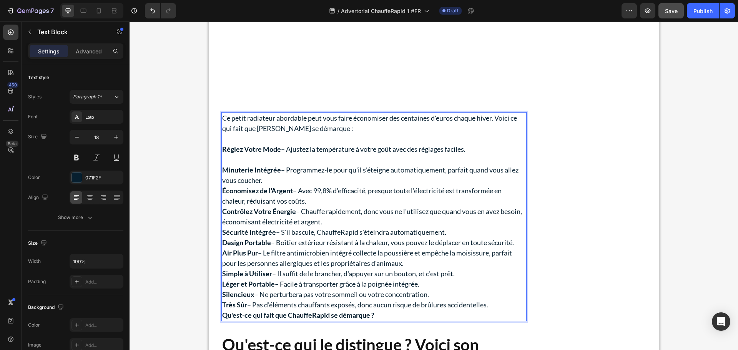
click at [301, 171] on p "Minuterie Intégrée – Programmez-le pour qu'il s'éteigne automatiquement, parfai…" at bounding box center [374, 175] width 304 height 21
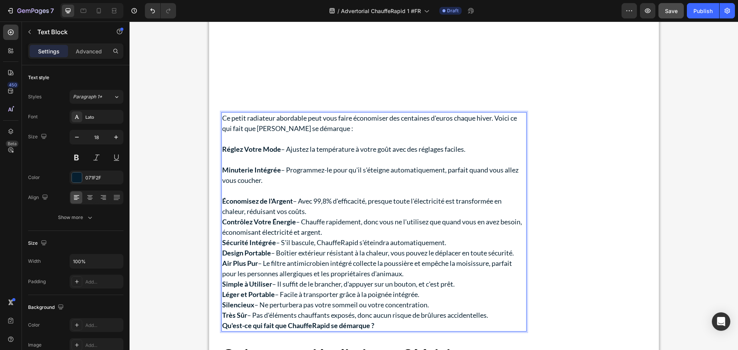
click at [309, 201] on p "Économisez de l'Argent – Avec 99,8% d'efficacité, presque toute l'électricité e…" at bounding box center [374, 206] width 304 height 21
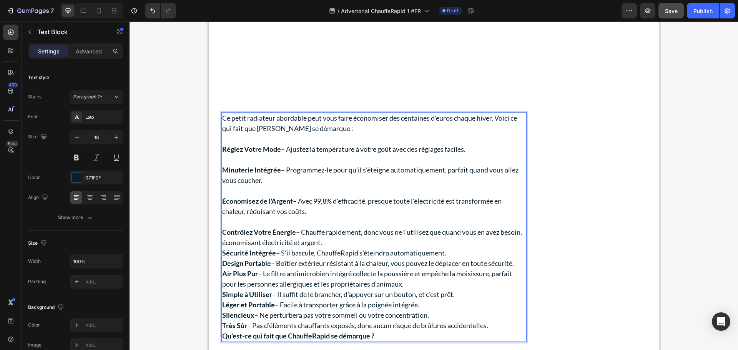
click at [397, 232] on p "Contrôlez Votre Énergie – Chauffe rapidement, donc vous ne l'utilisez que quand…" at bounding box center [374, 237] width 304 height 21
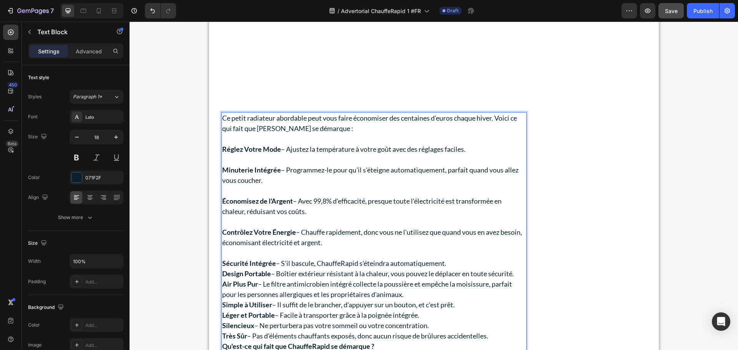
click at [453, 258] on p "Sécurité Intégrée – S'il bascule, ChauffeRapid s'éteindra automatiquement." at bounding box center [374, 263] width 304 height 10
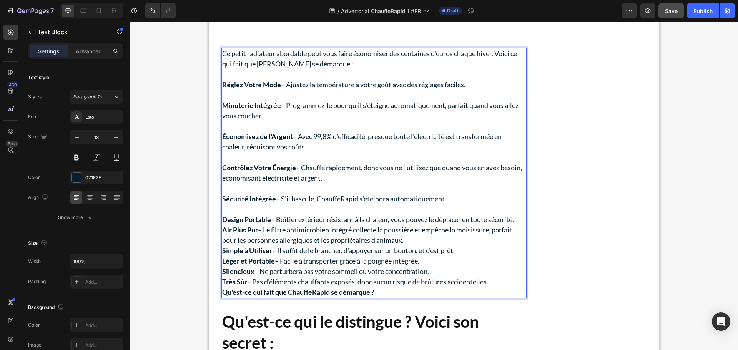
scroll to position [2081, 0]
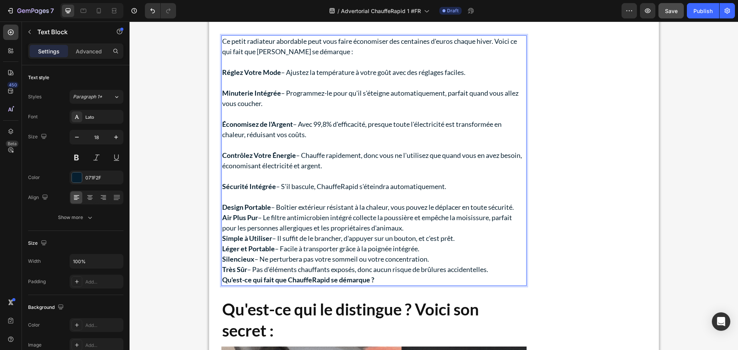
click at [520, 202] on p "Design Portable – Boîtier extérieur résistant à la chaleur, vous pouvez le dépl…" at bounding box center [374, 207] width 304 height 10
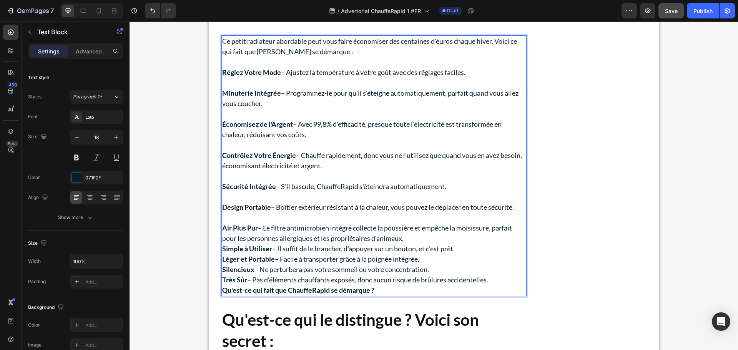
click at [421, 230] on p "Air Plus Pur – Le filtre antimicrobien intégré collecte la poussière et empêche…" at bounding box center [374, 233] width 304 height 21
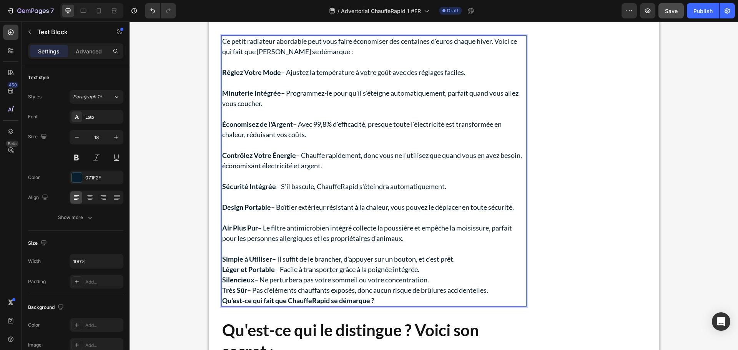
click at [463, 254] on p "Simple à Utiliser – Il suffit de le brancher, d'appuyer sur un bouton, et c'est…" at bounding box center [374, 259] width 304 height 10
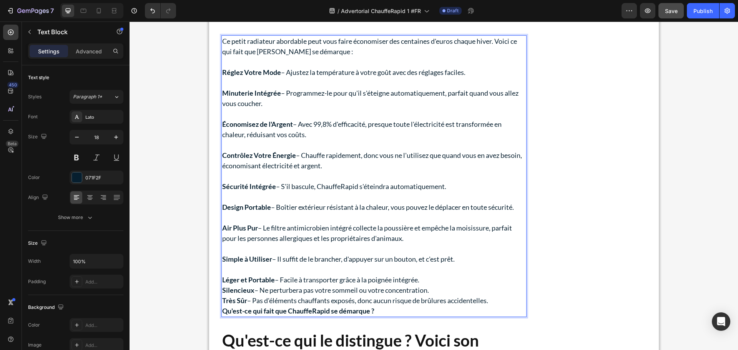
click at [427, 275] on p "Léger et Portable – Facile à transporter grâce à la poignée intégrée." at bounding box center [374, 280] width 304 height 10
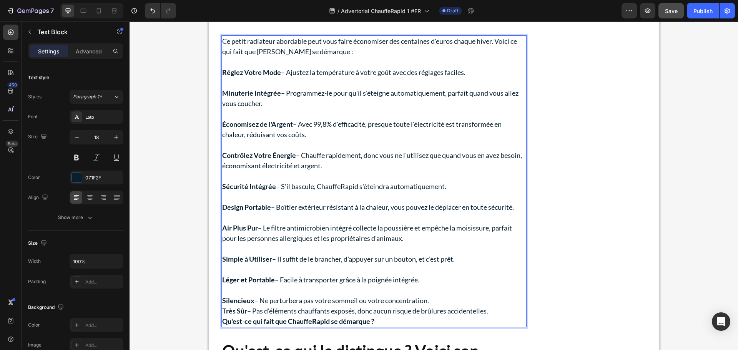
click at [439, 296] on p "Silencieux – Ne perturbera pas votre sommeil ou votre concentration." at bounding box center [374, 301] width 304 height 10
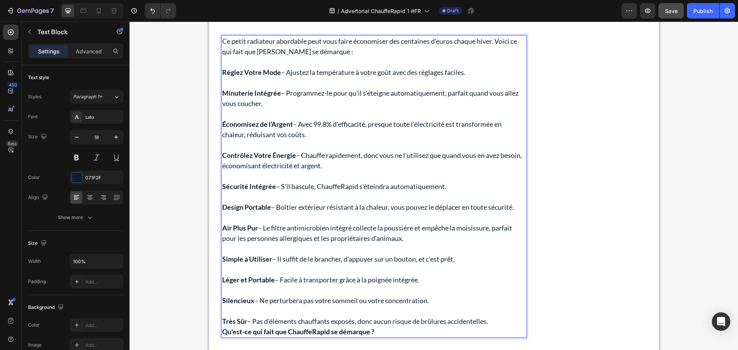
click at [499, 316] on p "Très Sûr – Pas d'éléments chauffants exposés, donc aucun risque de brûlures acc…" at bounding box center [374, 321] width 304 height 10
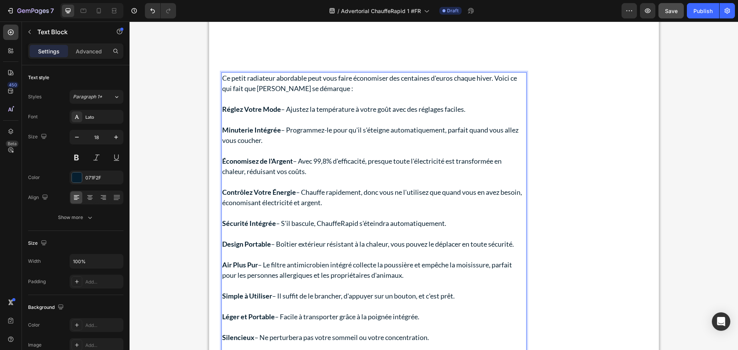
scroll to position [2042, 0]
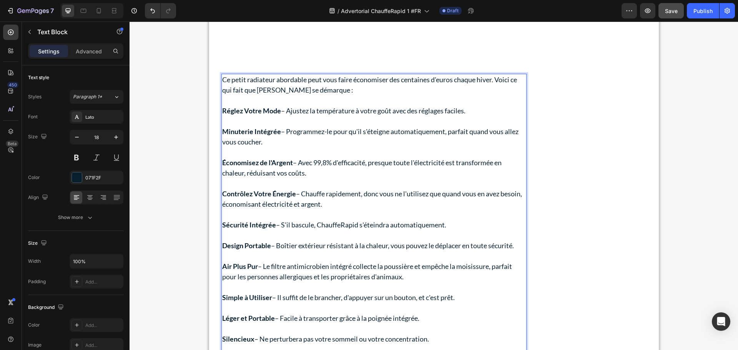
click at [222, 106] on strong "Réglez Votre Mode" at bounding box center [251, 110] width 59 height 8
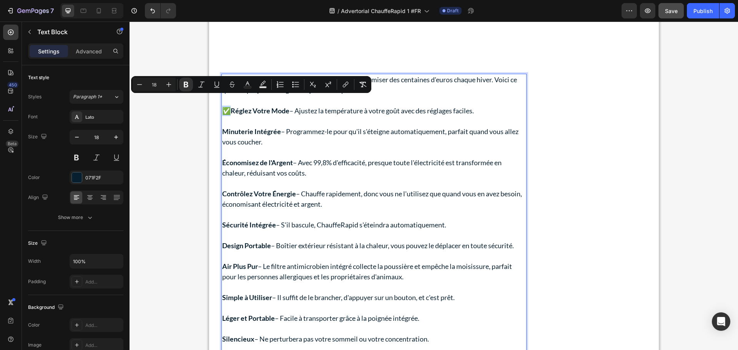
drag, startPoint x: 229, startPoint y: 99, endPoint x: 223, endPoint y: 100, distance: 6.3
click at [223, 106] on strong "✅Réglez Votre Mode" at bounding box center [255, 110] width 67 height 8
copy strong "✅"
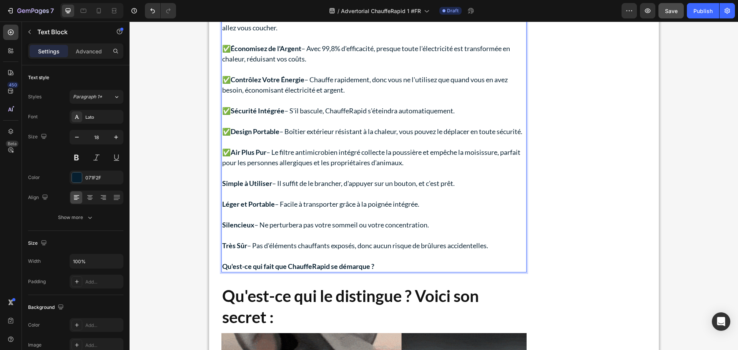
scroll to position [2158, 0]
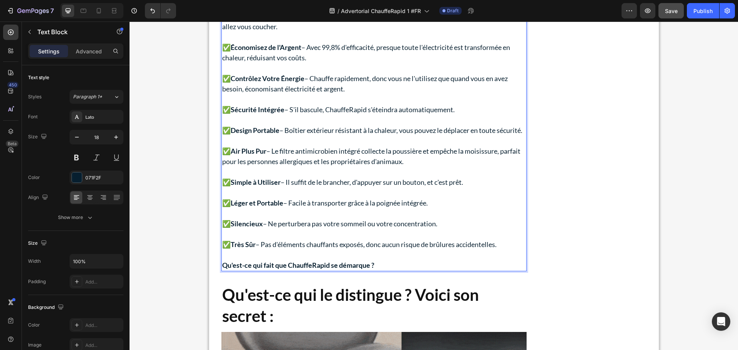
click at [671, 13] on span "Save" at bounding box center [671, 11] width 13 height 7
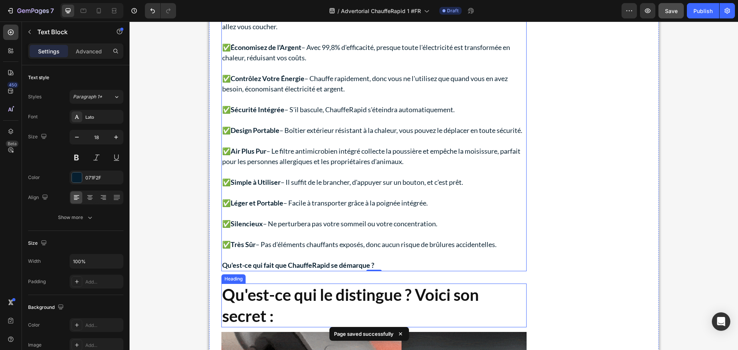
click at [317, 298] on strong "Qu'est-ce qui le distingue ? Voici son secret :" at bounding box center [350, 305] width 257 height 40
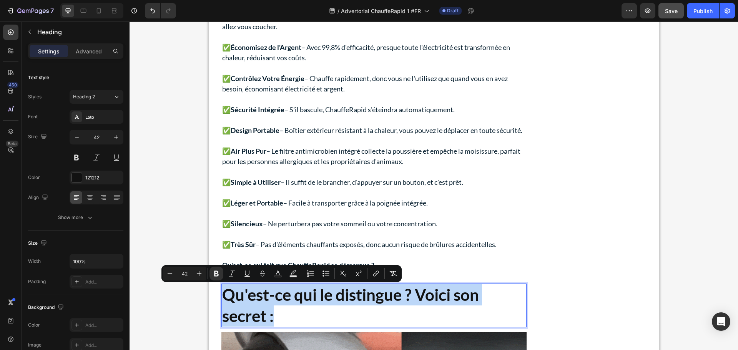
click at [270, 298] on strong "Qu'est-ce qui le distingue ? Voici son secret :" at bounding box center [350, 305] width 257 height 40
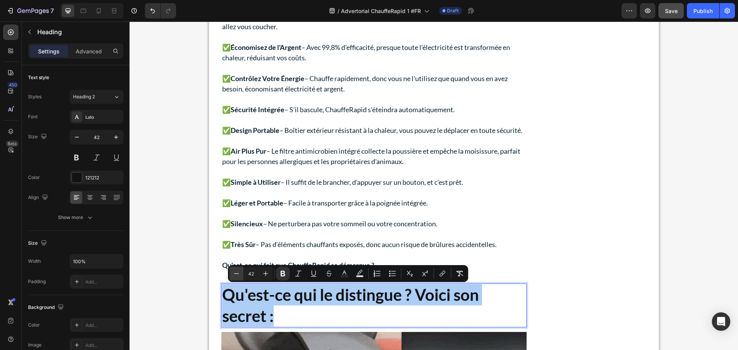
click at [239, 275] on icon "Editor contextual toolbar" at bounding box center [237, 274] width 8 height 8
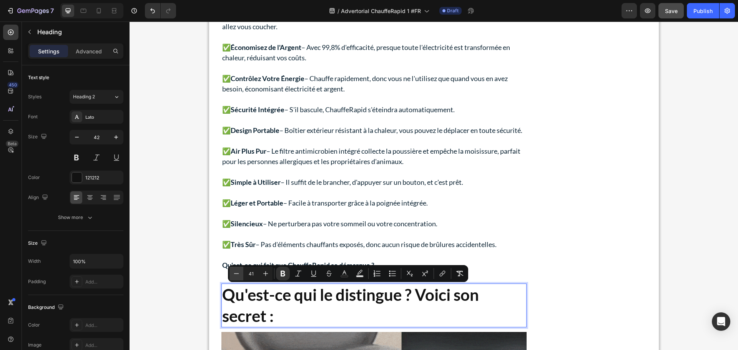
click at [239, 275] on icon "Editor contextual toolbar" at bounding box center [237, 274] width 8 height 8
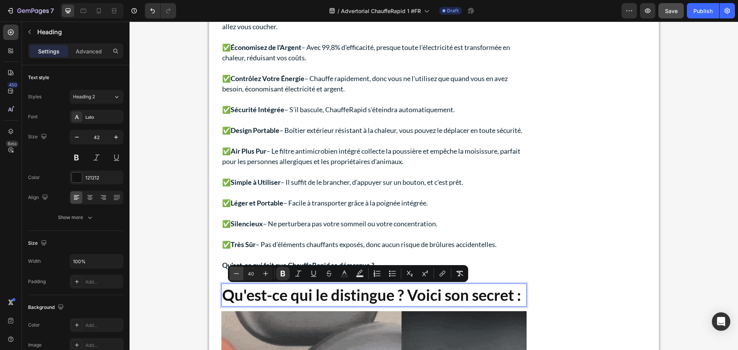
click at [239, 275] on icon "Editor contextual toolbar" at bounding box center [237, 274] width 8 height 8
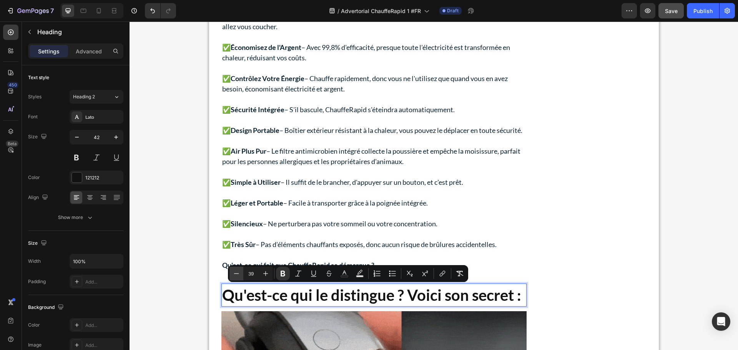
click at [239, 275] on icon "Editor contextual toolbar" at bounding box center [237, 274] width 8 height 8
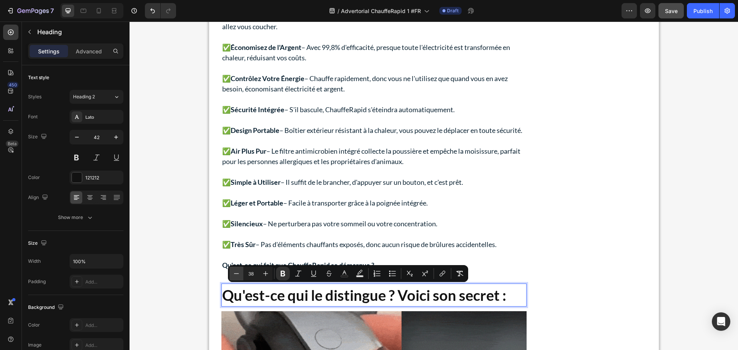
click at [239, 275] on icon "Editor contextual toolbar" at bounding box center [237, 274] width 8 height 8
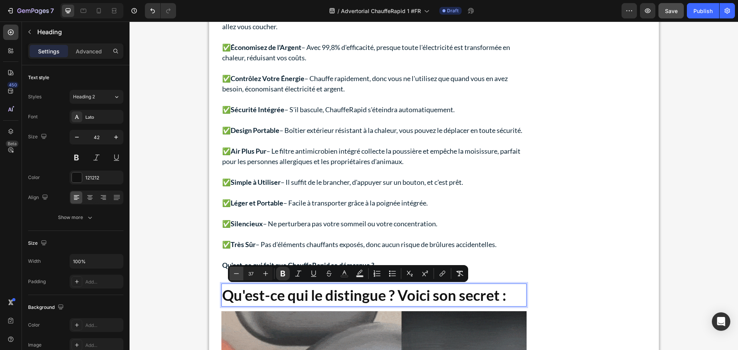
click at [239, 275] on icon "Editor contextual toolbar" at bounding box center [237, 274] width 8 height 8
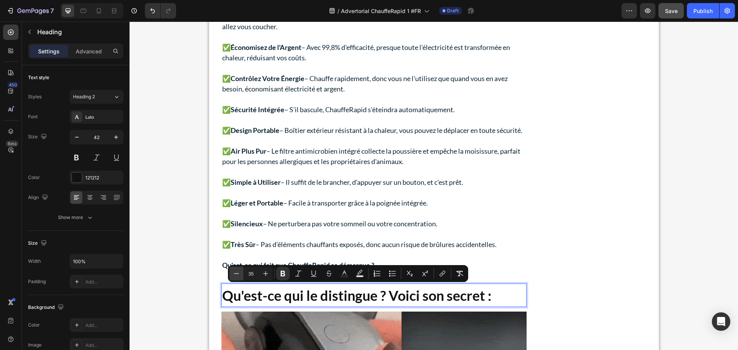
click at [239, 275] on icon "Editor contextual toolbar" at bounding box center [237, 274] width 8 height 8
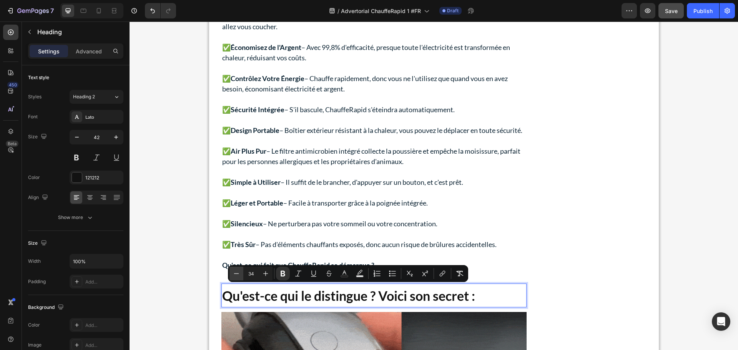
click at [239, 275] on icon "Editor contextual toolbar" at bounding box center [237, 274] width 8 height 8
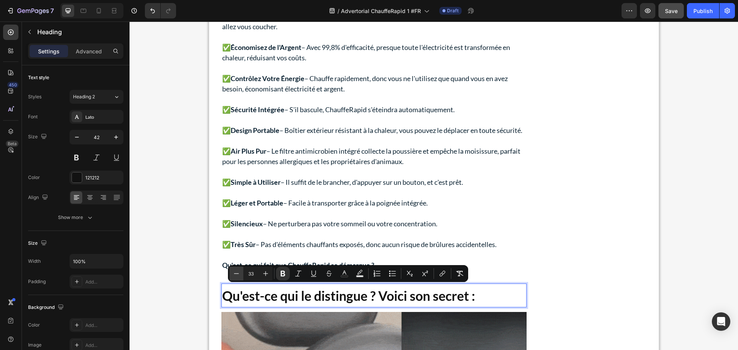
click at [239, 275] on icon "Editor contextual toolbar" at bounding box center [237, 274] width 8 height 8
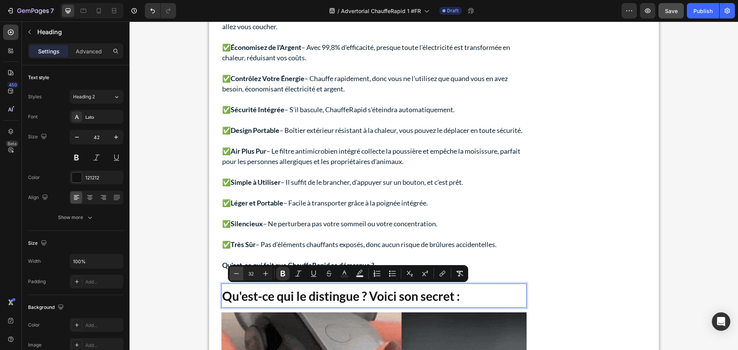
click at [239, 275] on icon "Editor contextual toolbar" at bounding box center [237, 274] width 8 height 8
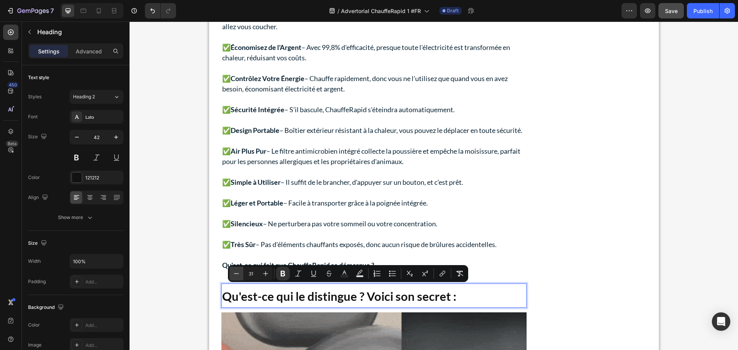
click at [239, 275] on icon "Editor contextual toolbar" at bounding box center [237, 274] width 8 height 8
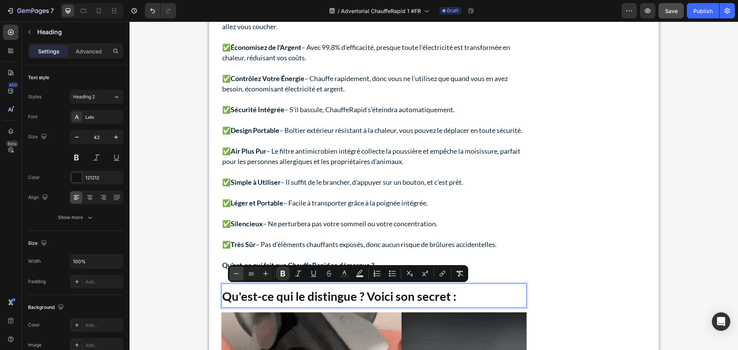
click at [239, 275] on icon "Editor contextual toolbar" at bounding box center [237, 274] width 8 height 8
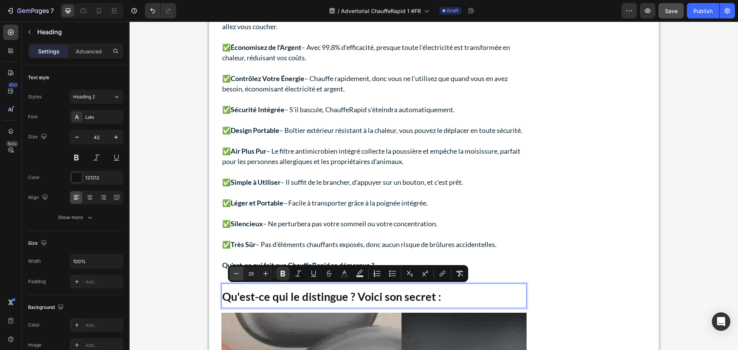
click at [239, 275] on icon "Editor contextual toolbar" at bounding box center [237, 274] width 8 height 8
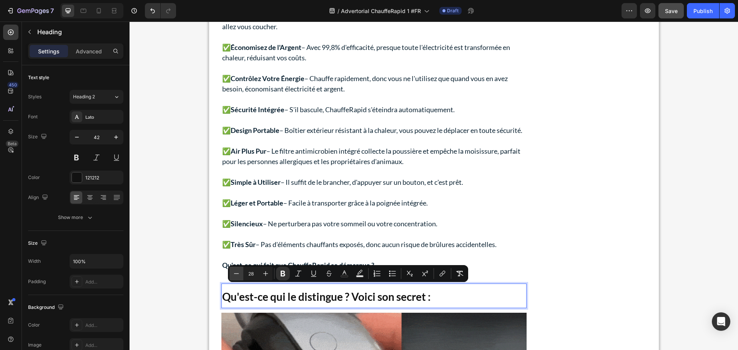
click at [239, 275] on icon "Editor contextual toolbar" at bounding box center [237, 274] width 8 height 8
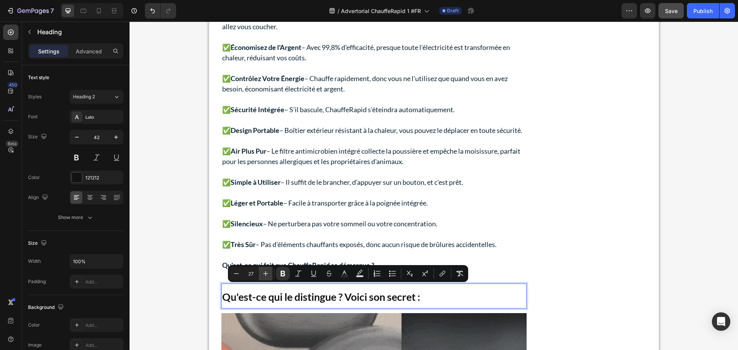
click at [263, 272] on icon "Editor contextual toolbar" at bounding box center [266, 274] width 8 height 8
type input "28"
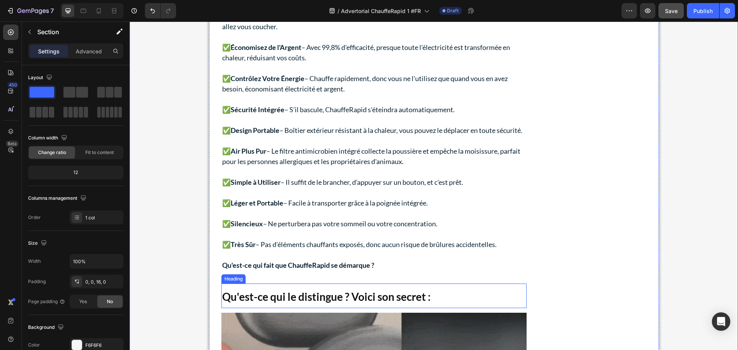
click at [314, 289] on p "⁠⁠⁠⁠⁠⁠⁠ Qu'est-ce qui le distingue ? Voici son secret :" at bounding box center [374, 295] width 304 height 23
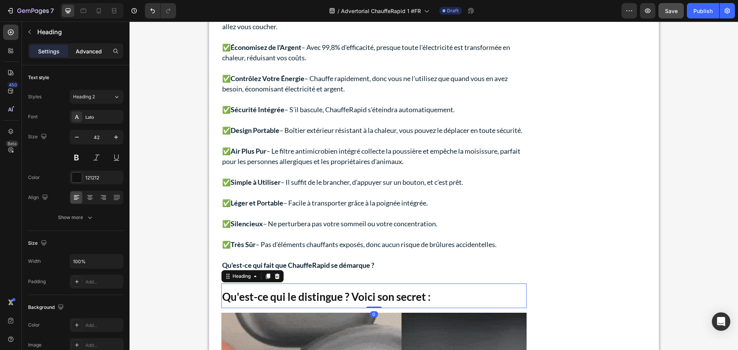
click at [93, 53] on p "Advanced" at bounding box center [89, 51] width 26 height 8
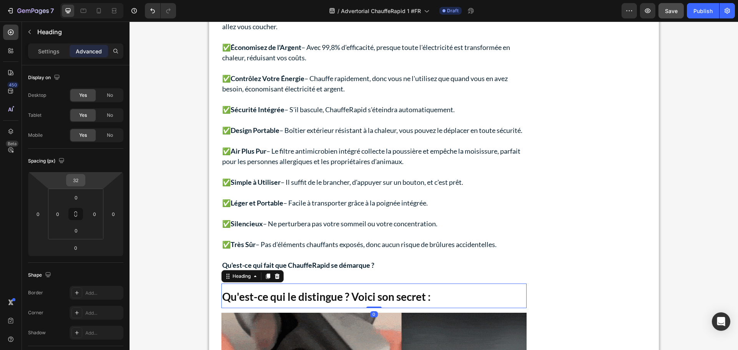
click at [79, 177] on input "32" at bounding box center [75, 181] width 15 height 12
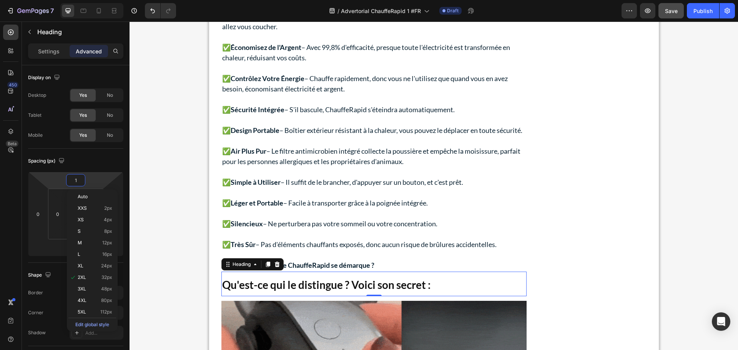
type input "15"
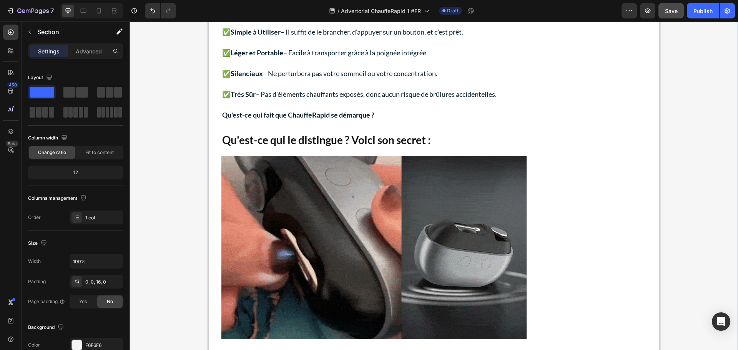
scroll to position [2311, 0]
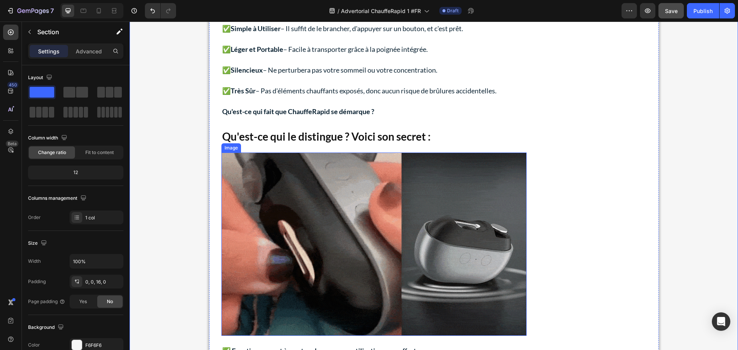
click at [312, 218] on img at bounding box center [373, 244] width 305 height 183
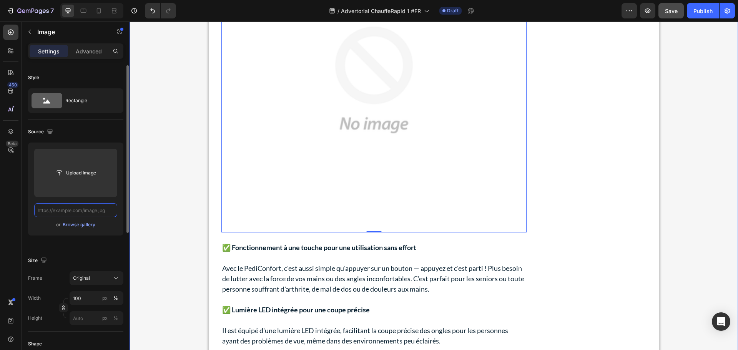
scroll to position [2657, 0]
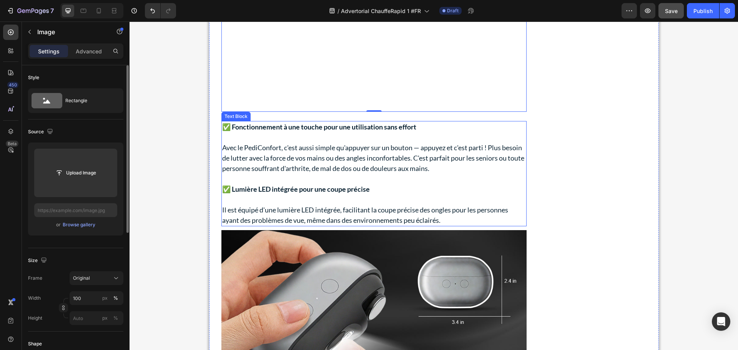
click at [281, 171] on p "Avec le PediConfort, c'est aussi simple qu'appuyer sur un bouton — appuyez et c…" at bounding box center [374, 158] width 304 height 31
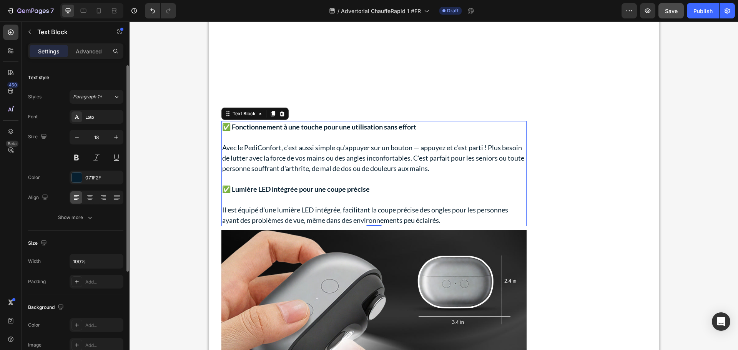
click at [281, 171] on p "Avec le PediConfort, c'est aussi simple qu'appuyer sur un bouton — appuyez et c…" at bounding box center [374, 158] width 304 height 31
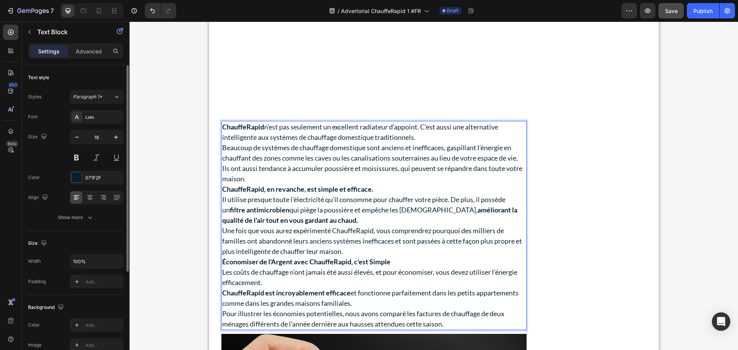
click at [425, 140] on p "ChauffeRapid n'est pas seulement un excellent radiateur d'appoint. C'est aussi …" at bounding box center [374, 132] width 304 height 21
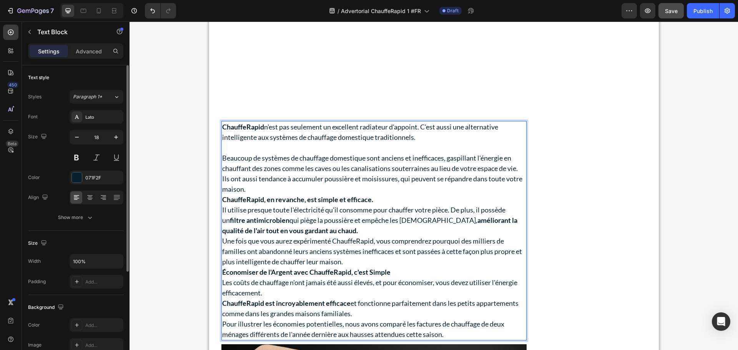
click at [520, 169] on p "Beaucoup de systèmes de chauffage domestique sont anciens et inefficaces, gaspi…" at bounding box center [374, 163] width 304 height 21
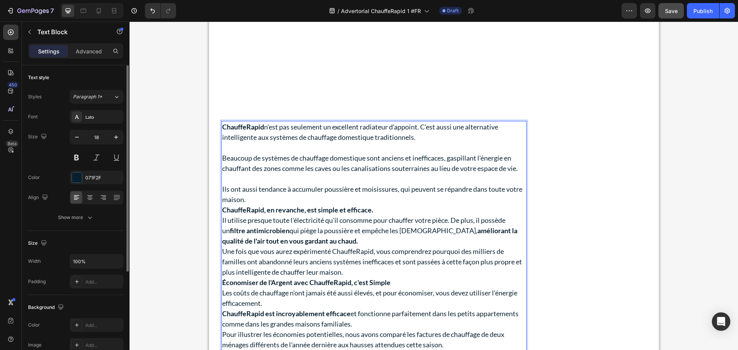
click at [259, 201] on p "Ils ont aussi tendance à accumuler poussière et moisissures, qui peuvent se rép…" at bounding box center [374, 194] width 304 height 21
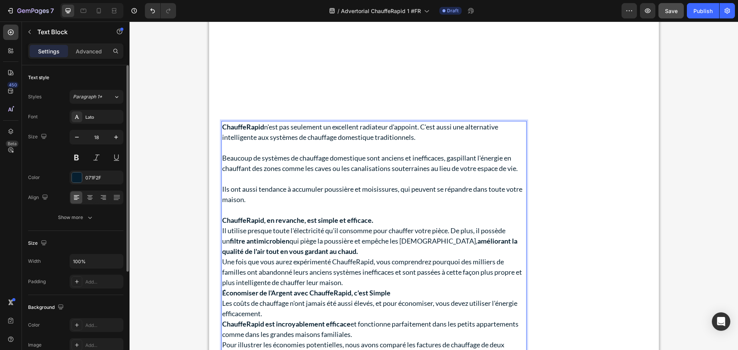
click at [382, 219] on p "ChauffeRapid, en revanche, est simple et efficace." at bounding box center [374, 220] width 304 height 10
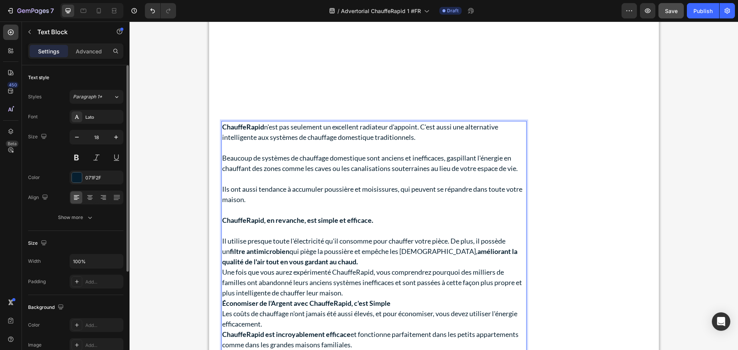
click at [329, 263] on p "Il utilise presque toute l'électricité qu'il consomme pour chauffer votre pièce…" at bounding box center [374, 251] width 304 height 31
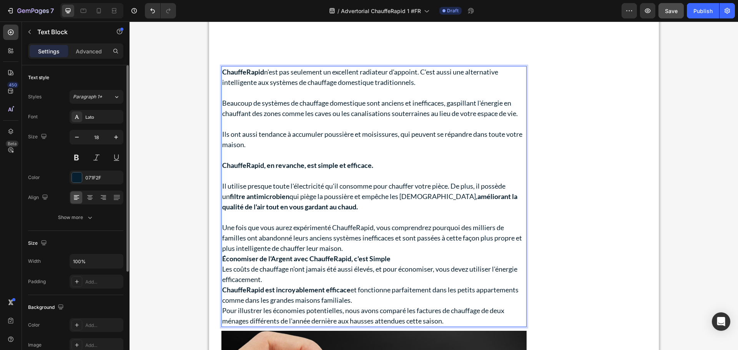
scroll to position [2734, 0]
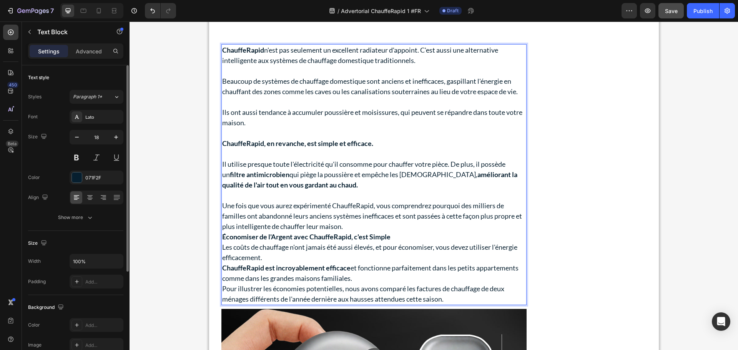
click at [368, 225] on p "Une fois que vous aurez expérimenté ChauffeRapid, vous comprendrez pourquoi des…" at bounding box center [374, 216] width 304 height 31
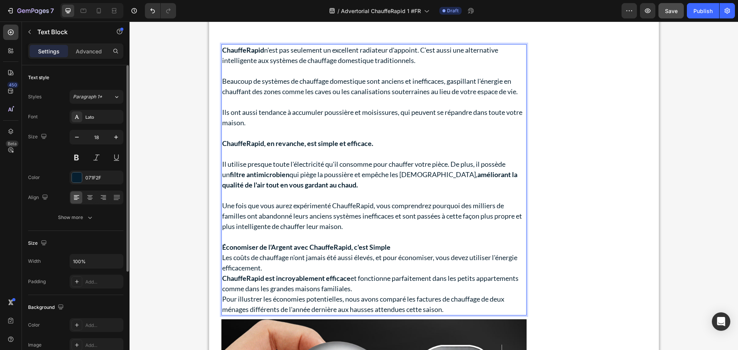
click at [402, 250] on p "Économiser de l'Argent avec ChauffeRapid, c'est Simple" at bounding box center [374, 247] width 304 height 10
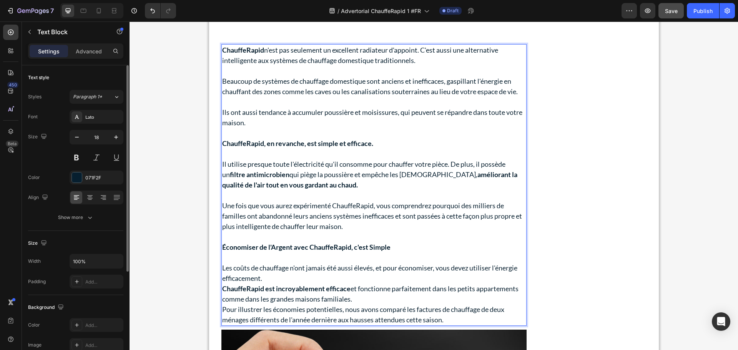
click at [278, 281] on p "Les coûts de chauffage n'ont jamais été aussi élevés, et pour économiser, vous …" at bounding box center [374, 273] width 304 height 21
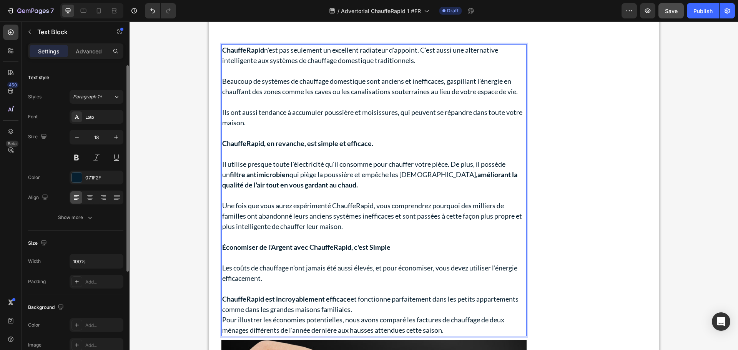
click at [382, 308] on p "ChauffeRapid est incroyablement efficace et fonctionne parfaitement dans les pe…" at bounding box center [374, 304] width 304 height 21
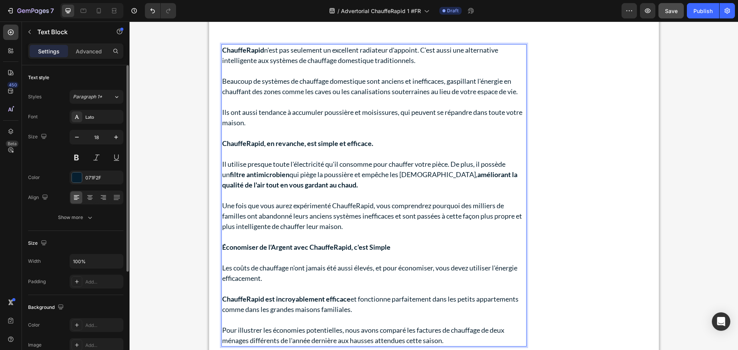
click at [250, 243] on strong "Économiser de l'Argent avec ChauffeRapid, c'est Simple" at bounding box center [306, 247] width 168 height 8
click at [251, 248] on strong "Économiser de l'Argent avec ChauffeRapid, c'est Simple" at bounding box center [306, 247] width 168 height 8
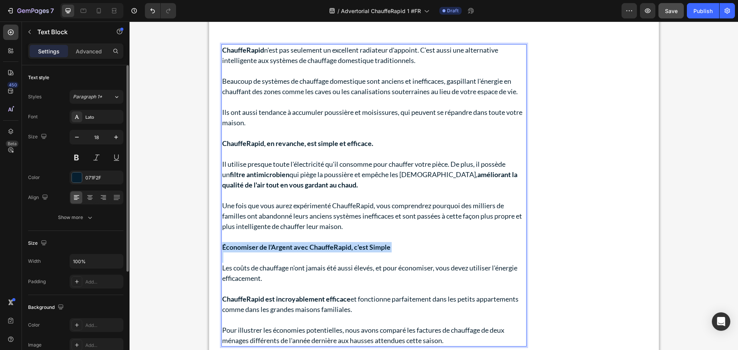
click at [251, 248] on strong "Économiser de l'Argent avec ChauffeRapid, c'est Simple" at bounding box center [306, 247] width 168 height 8
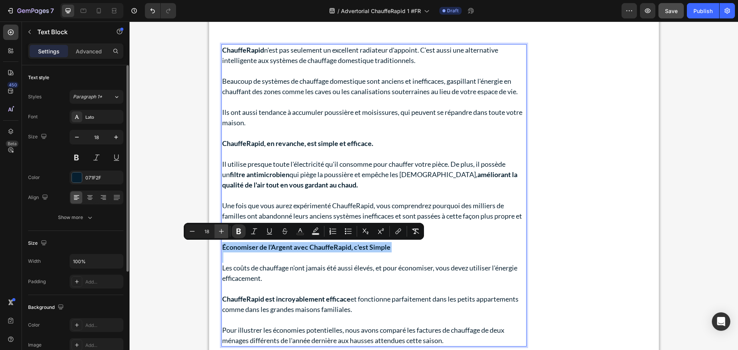
click at [221, 231] on icon "Editor contextual toolbar" at bounding box center [221, 231] width 5 height 5
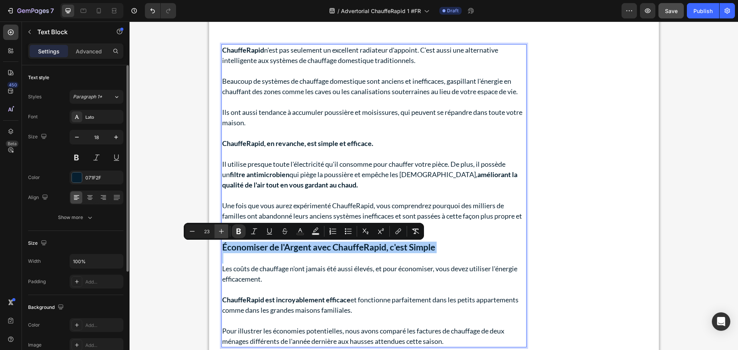
click at [221, 231] on icon "Editor contextual toolbar" at bounding box center [221, 231] width 5 height 5
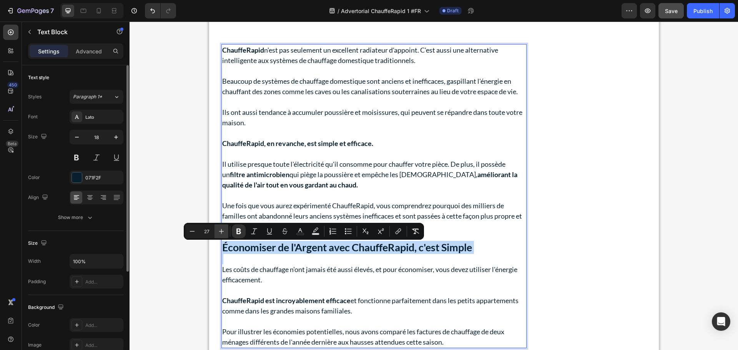
type input "28"
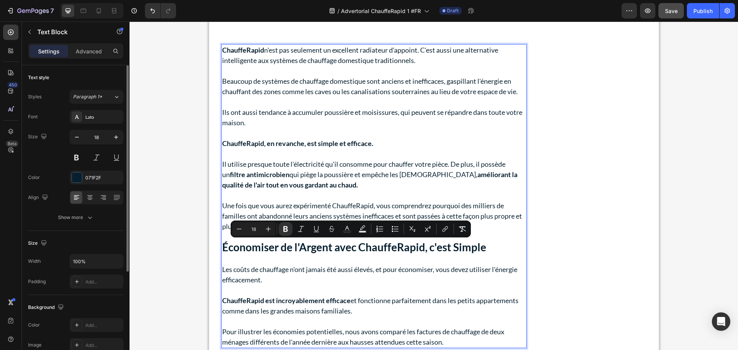
click at [309, 128] on p "Ils ont aussi tendance à accumuler poussière et moisissures, qui peuvent se rép…" at bounding box center [374, 117] width 304 height 21
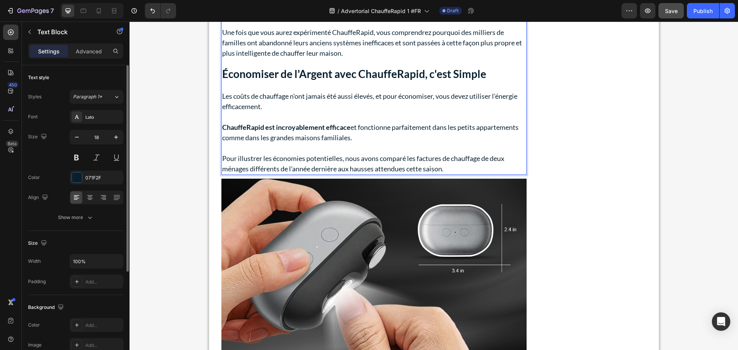
scroll to position [2926, 0]
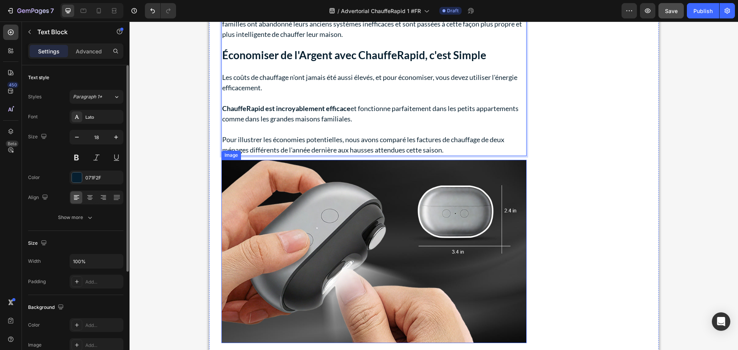
click at [316, 221] on img at bounding box center [373, 251] width 305 height 183
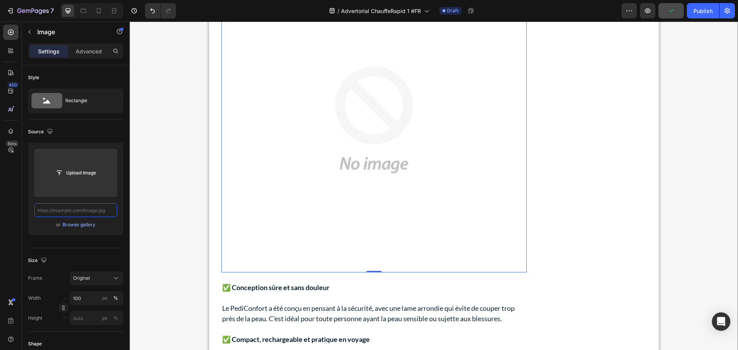
scroll to position [3234, 0]
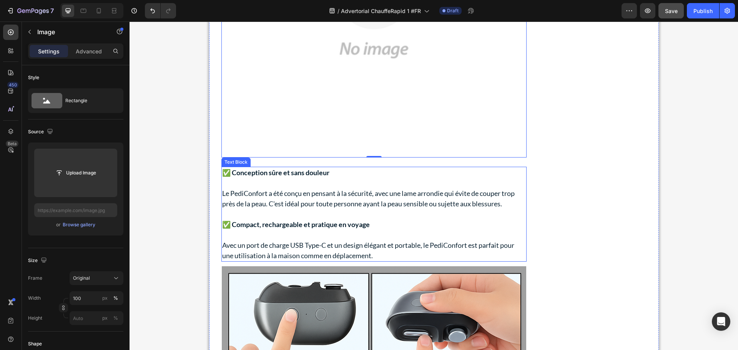
click at [315, 214] on p at bounding box center [374, 214] width 304 height 10
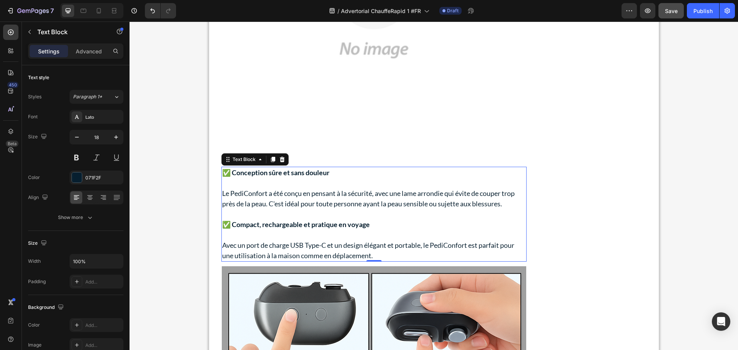
click at [315, 214] on p at bounding box center [374, 214] width 304 height 10
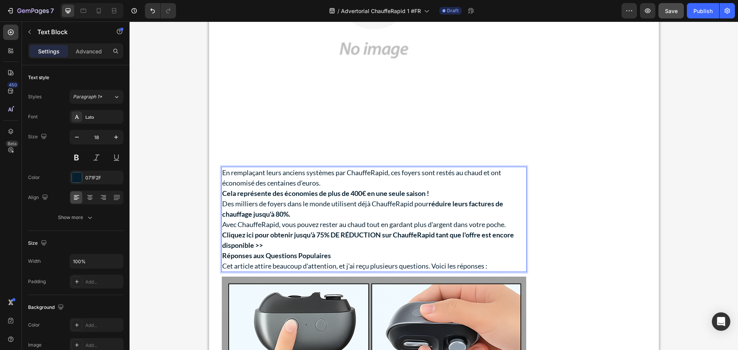
click at [334, 181] on p "En remplaçant leurs anciens systèmes par ChauffeRapid, ces foyers sont restés a…" at bounding box center [374, 178] width 304 height 21
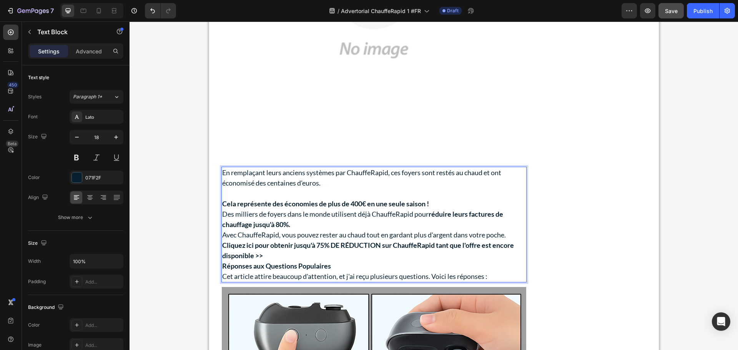
click at [436, 202] on p "Cela représente des économies de plus de 400€ en une seule saison !" at bounding box center [374, 204] width 304 height 10
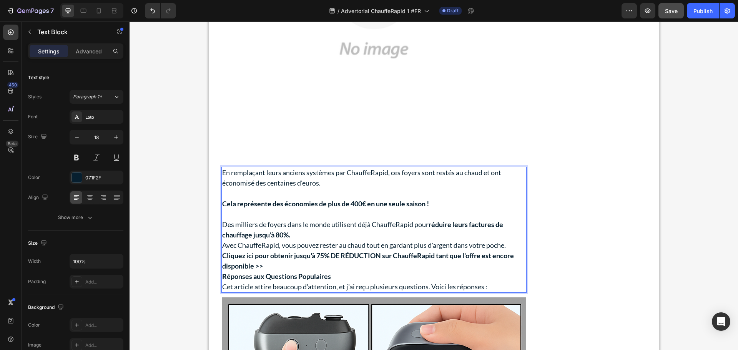
click at [307, 234] on p "Des milliers de foyers dans le monde utilisent déjà ChauffeRapid pour réduire l…" at bounding box center [374, 229] width 304 height 21
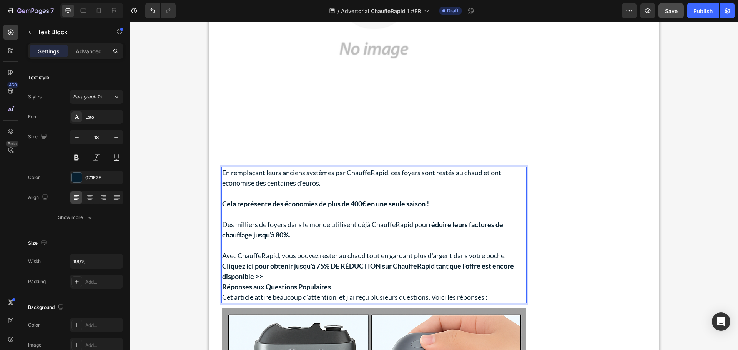
click at [512, 254] on p "Avec ChauffeRapid, vous pouvez rester au chaud tout en gardant plus d'argent da…" at bounding box center [374, 256] width 304 height 10
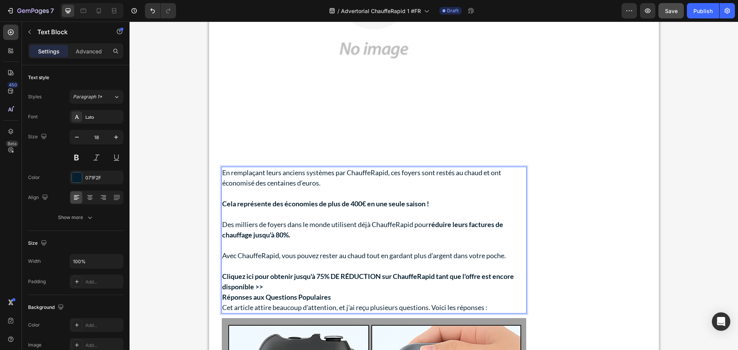
click at [288, 285] on p "Cliquez ici pour obtenir jusqu'à 75% DE RÉDUCTION sur ChauffeRapid tant que l'o…" at bounding box center [374, 281] width 304 height 21
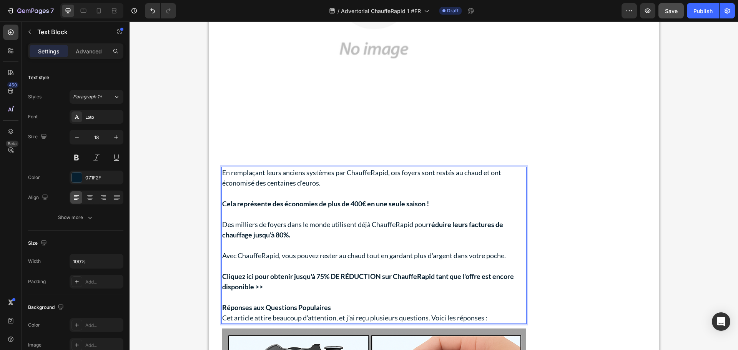
click at [346, 306] on p "Réponses aux Questions Populaires" at bounding box center [374, 308] width 304 height 10
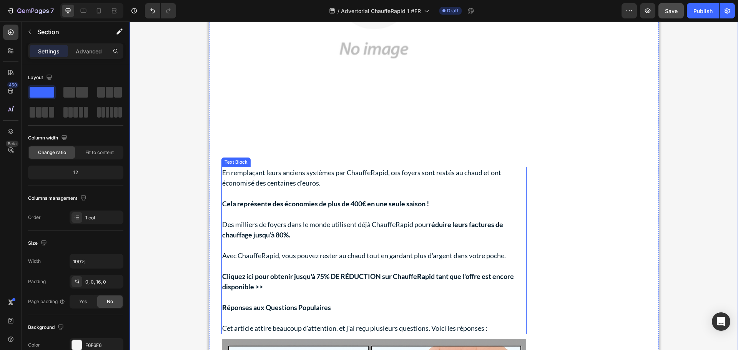
click at [341, 188] on p "En remplaçant leurs anciens systèmes par ChauffeRapid, ces foyers sont restés a…" at bounding box center [374, 178] width 304 height 21
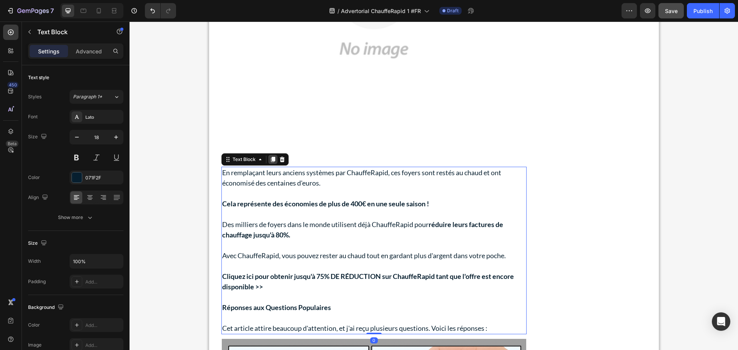
click at [271, 159] on icon at bounding box center [273, 159] width 4 height 5
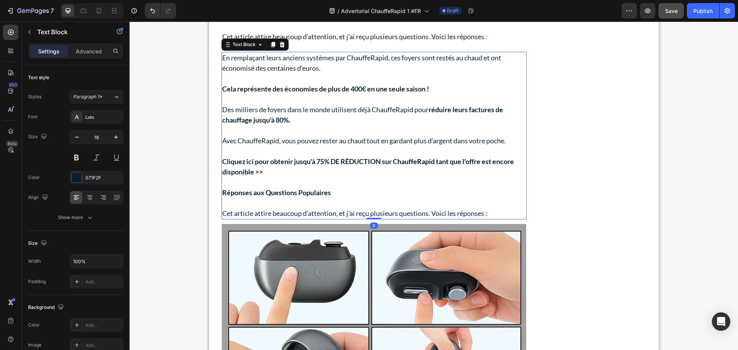
scroll to position [3529, 0]
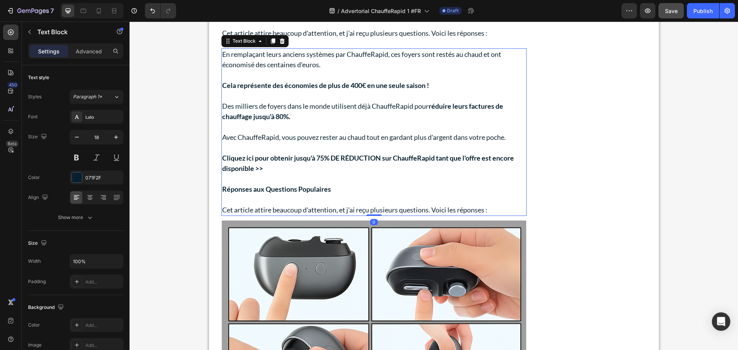
click at [314, 148] on p at bounding box center [374, 148] width 304 height 10
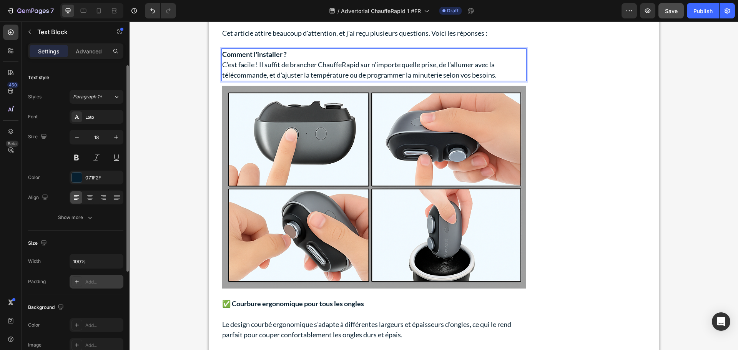
click at [92, 281] on div "Add..." at bounding box center [103, 282] width 36 height 7
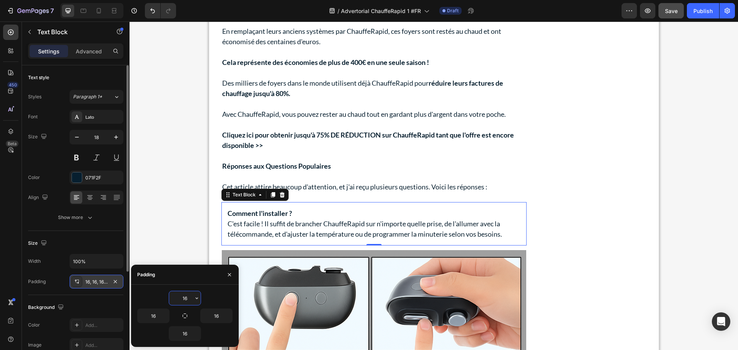
scroll to position [38, 0]
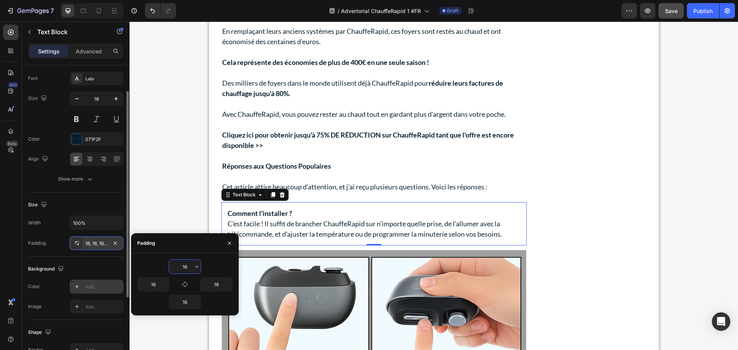
click at [99, 286] on div "Add..." at bounding box center [103, 287] width 36 height 7
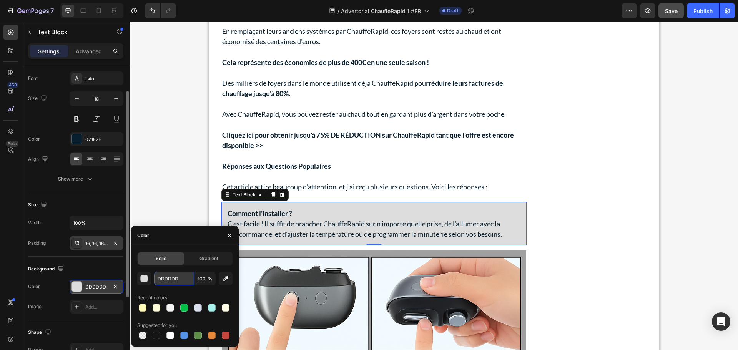
click at [178, 281] on input "DDDDDD" at bounding box center [174, 279] width 40 height 14
paste input "#FFF3C"
type input "#FFF3CD"
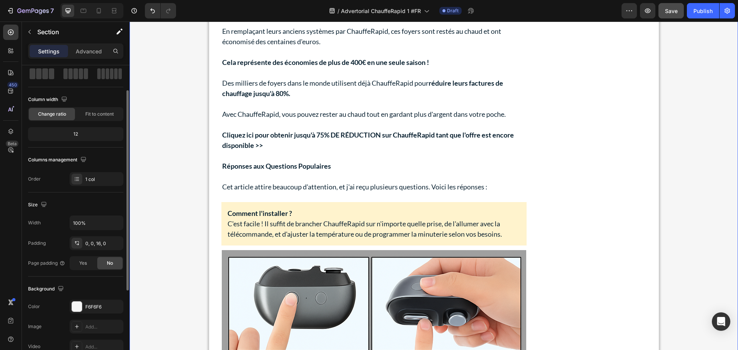
scroll to position [0, 0]
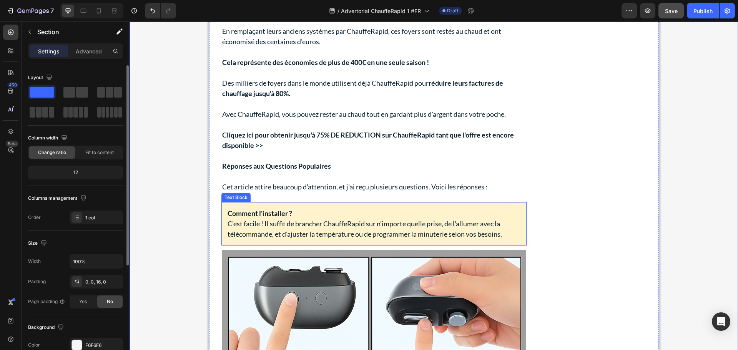
click at [508, 213] on p "Comment l'installer ?" at bounding box center [374, 213] width 293 height 10
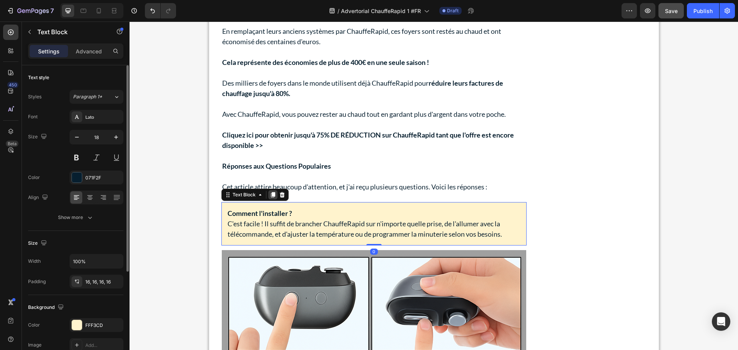
click at [270, 196] on icon at bounding box center [273, 195] width 6 height 6
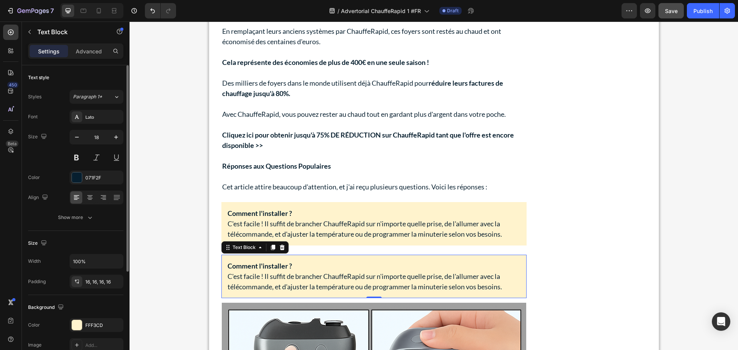
click at [339, 279] on p "C'est facile ! Il suffit de brancher ChauffeRapid sur n'importe quelle prise, d…" at bounding box center [374, 281] width 293 height 21
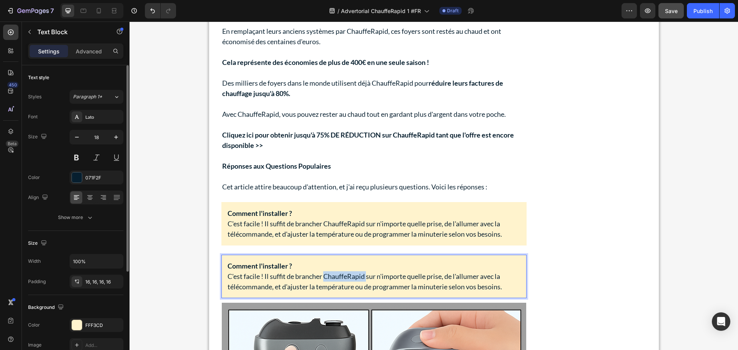
click at [339, 279] on p "C'est facile ! Il suffit de brancher ChauffeRapid sur n'importe quelle prise, d…" at bounding box center [374, 281] width 293 height 21
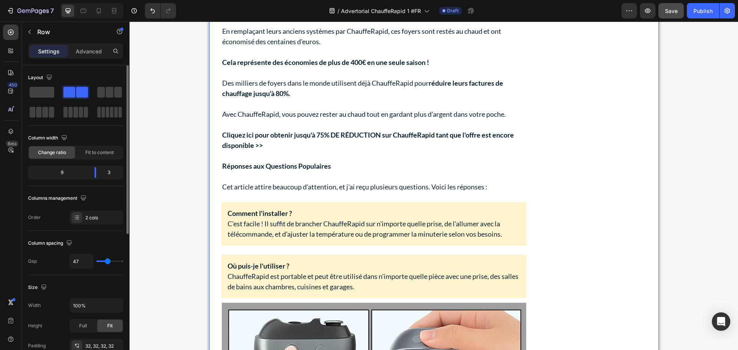
click at [490, 270] on p "Où puis-je l'utiliser ?" at bounding box center [374, 266] width 293 height 10
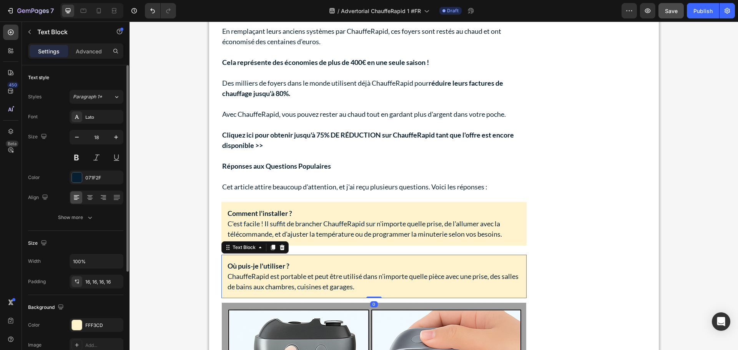
drag, startPoint x: 271, startPoint y: 246, endPoint x: 277, endPoint y: 263, distance: 18.4
click at [271, 245] on icon at bounding box center [273, 247] width 4 height 5
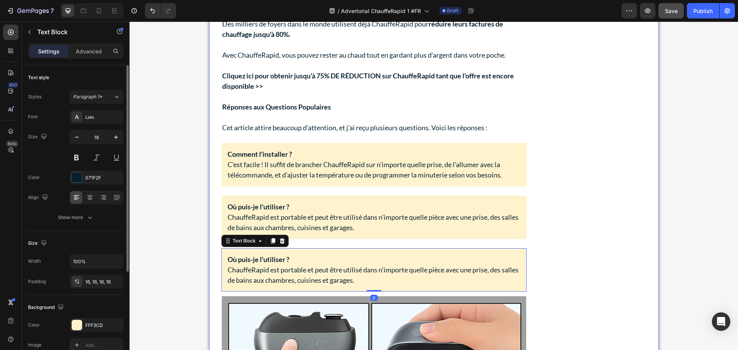
scroll to position [3452, 0]
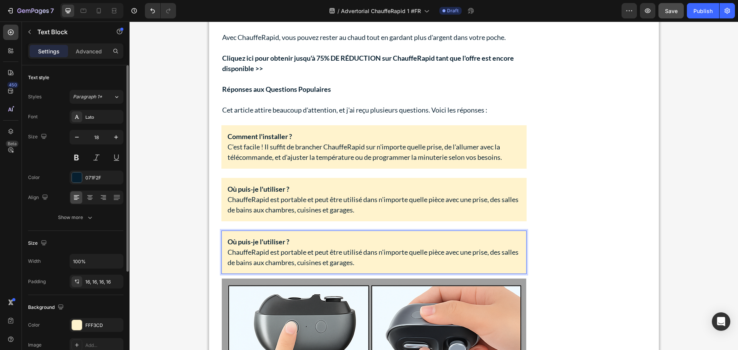
click at [287, 248] on p "ChauffeRapid est portable et peut être utilisé dans n'importe quelle pièce avec…" at bounding box center [374, 257] width 293 height 21
click at [289, 252] on p "ChauffeRapid est portable et peut être utilisé dans n'importe quelle pièce avec…" at bounding box center [374, 257] width 293 height 21
click at [346, 248] on p "Absolument. ChauffeRapid convertit presque toute l'énergie qu'il utilise en cha…" at bounding box center [374, 257] width 293 height 21
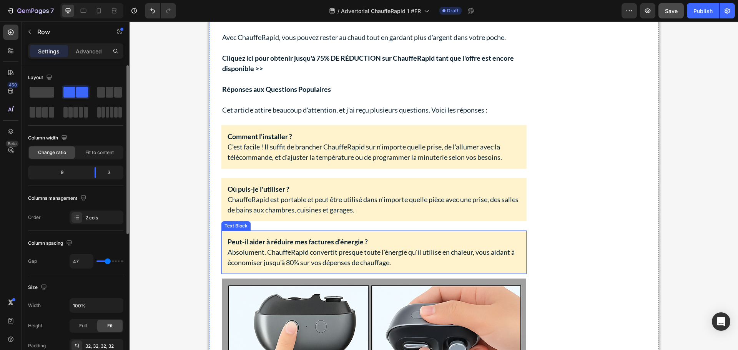
click at [476, 259] on p "Absolument. ChauffeRapid convertit presque toute l'énergie qu'il utilise en cha…" at bounding box center [374, 257] width 293 height 21
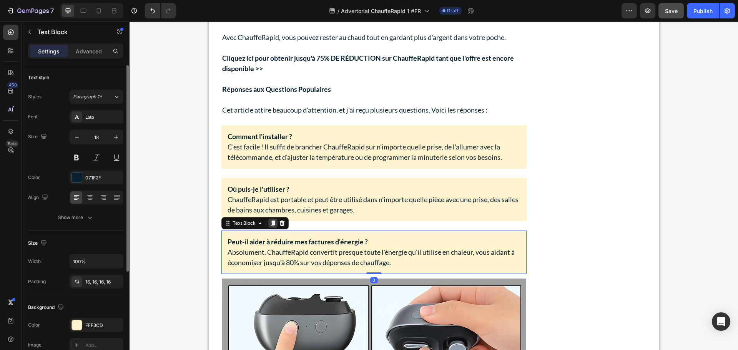
click at [268, 227] on div at bounding box center [272, 223] width 9 height 9
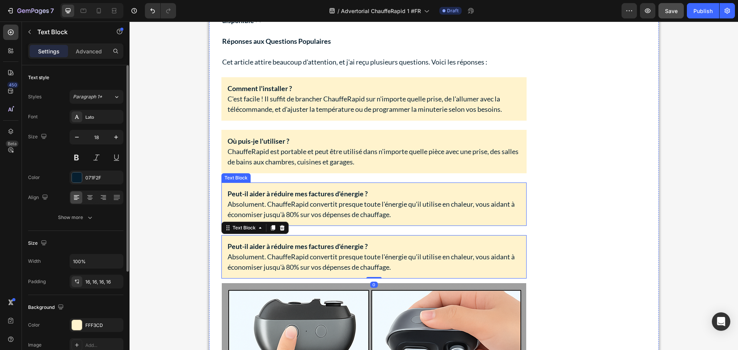
scroll to position [3529, 0]
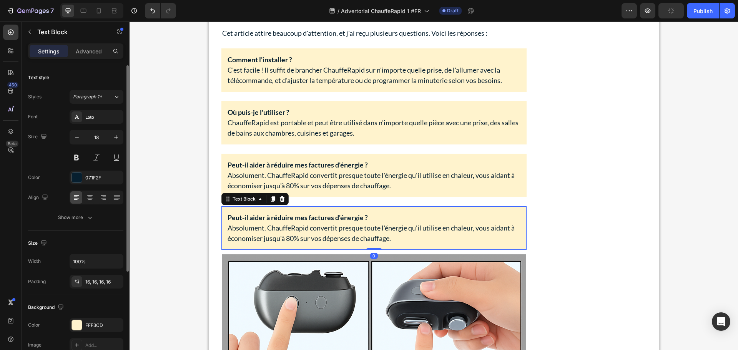
click at [293, 230] on p "Absolument. ChauffeRapid convertit presque toute l'énergie qu'il utilise en cha…" at bounding box center [374, 233] width 293 height 21
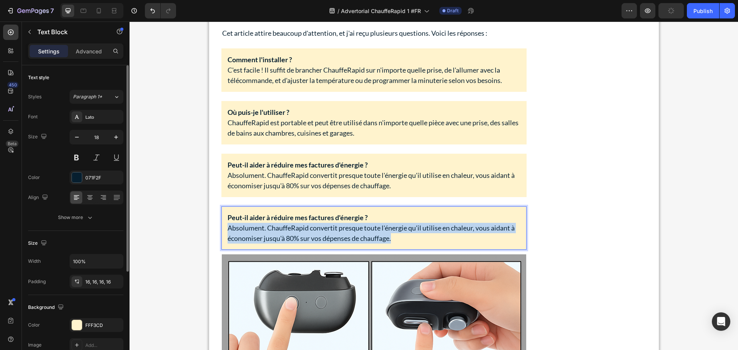
click at [293, 230] on p "Absolument. ChauffeRapid convertit presque toute l'énergie qu'il utilise en cha…" at bounding box center [374, 233] width 293 height 21
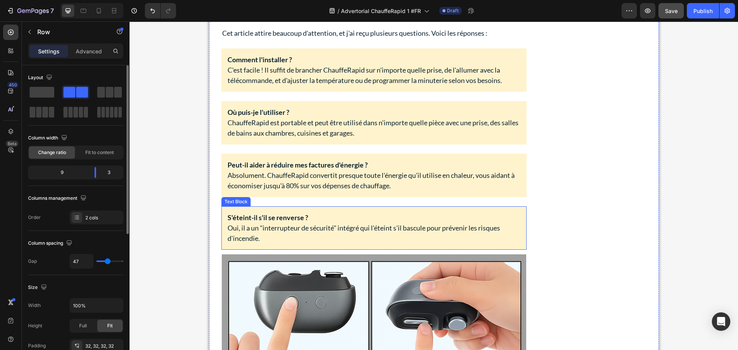
click at [469, 218] on p "S'éteint-il s'il se renverse ?" at bounding box center [374, 218] width 293 height 10
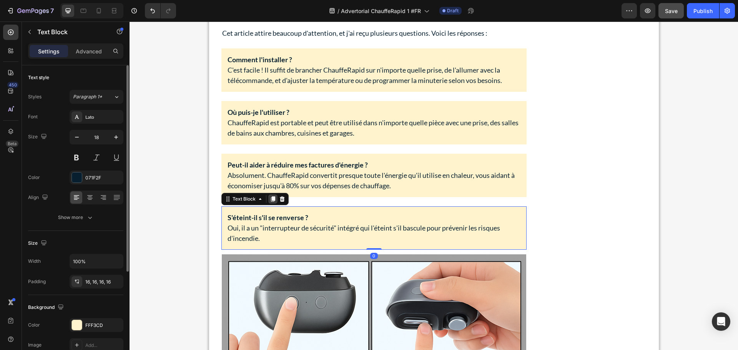
click at [268, 197] on div at bounding box center [272, 199] width 9 height 9
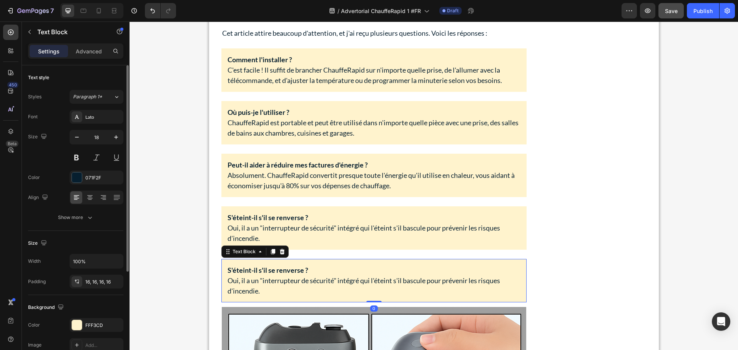
click at [309, 275] on p "S'éteint-il s'il se renverse ?" at bounding box center [374, 270] width 293 height 10
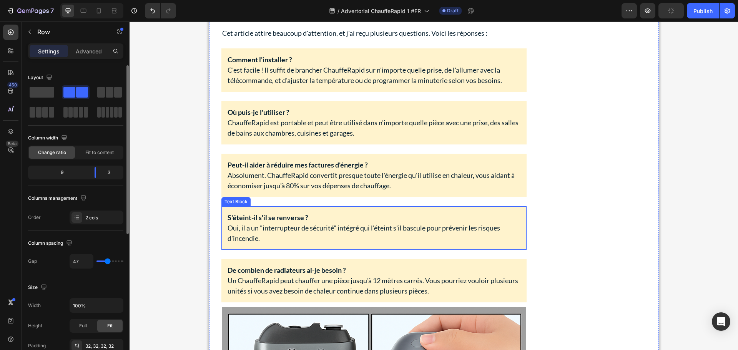
click at [483, 267] on p "De combien de radiateurs ai-je besoin ?" at bounding box center [374, 270] width 293 height 10
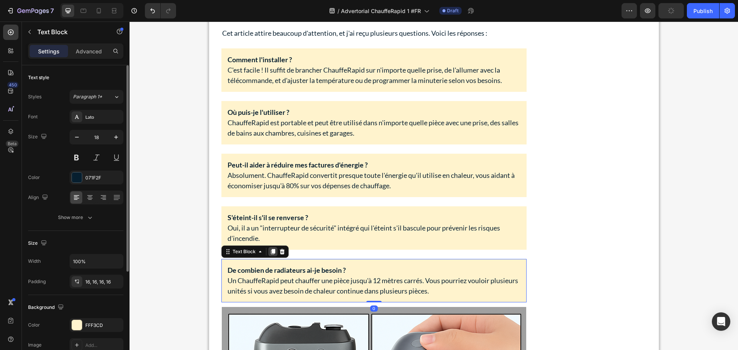
click at [271, 250] on icon at bounding box center [273, 251] width 4 height 5
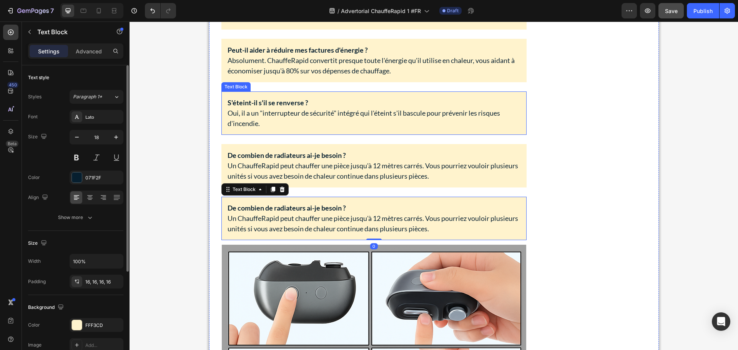
scroll to position [3644, 0]
click at [323, 223] on p "Un ChauffeRapid peut chauffer une pièce jusqu'à 12 mètres carrés. Vous pourriez…" at bounding box center [374, 223] width 293 height 21
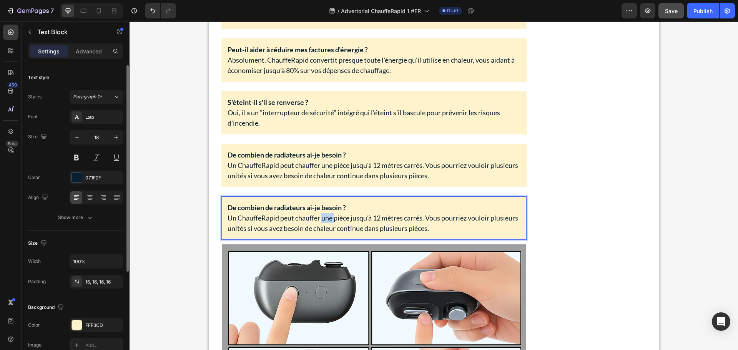
click at [323, 223] on p "Un ChauffeRapid peut chauffer une pièce jusqu'à 12 mètres carrés. Vous pourriez…" at bounding box center [374, 223] width 293 height 21
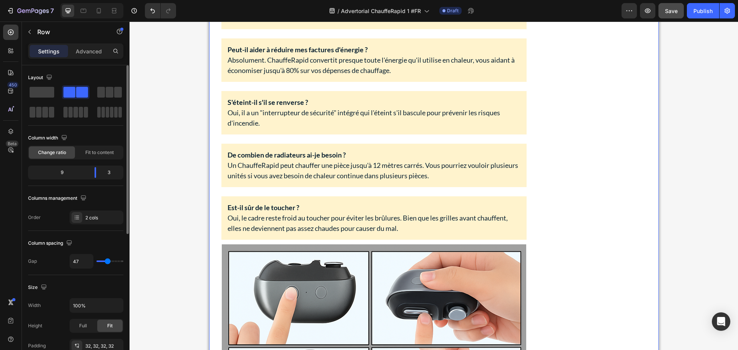
click at [505, 212] on p "Est-il sûr de le toucher ?" at bounding box center [374, 208] width 293 height 10
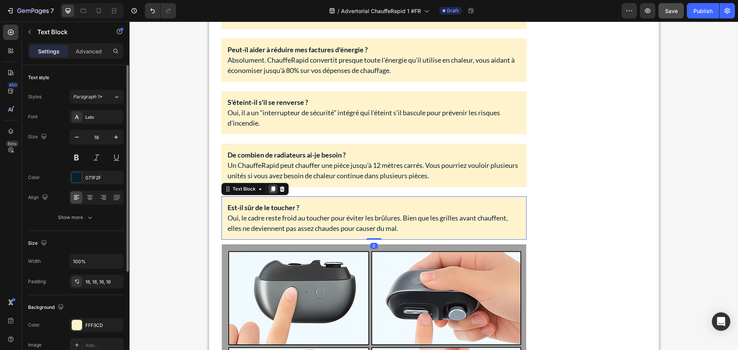
click at [272, 192] on icon at bounding box center [273, 189] width 6 height 6
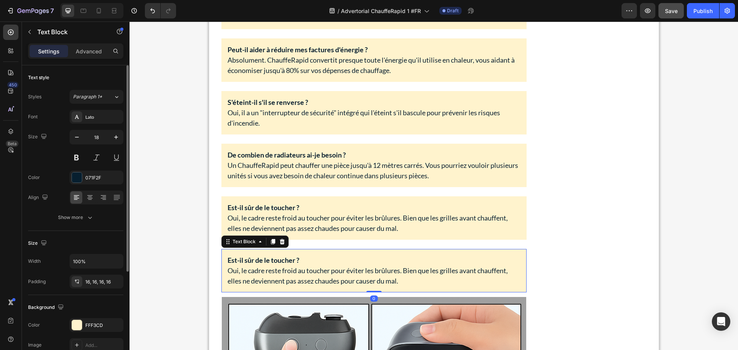
click at [297, 268] on p "Oui, le cadre reste froid au toucher pour éviter les brûlures. Bien que les gri…" at bounding box center [374, 276] width 293 height 21
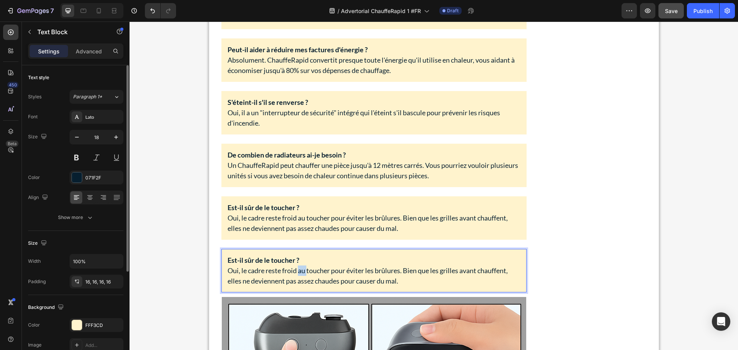
click at [297, 268] on p "Oui, le cadre reste froid au toucher pour éviter les brûlures. Bien que les gri…" at bounding box center [374, 276] width 293 height 21
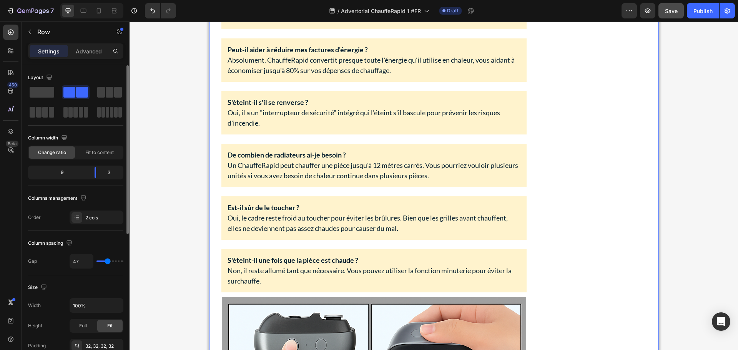
click at [507, 263] on p "S'éteint-il une fois que la pièce est chaude ?" at bounding box center [374, 260] width 293 height 10
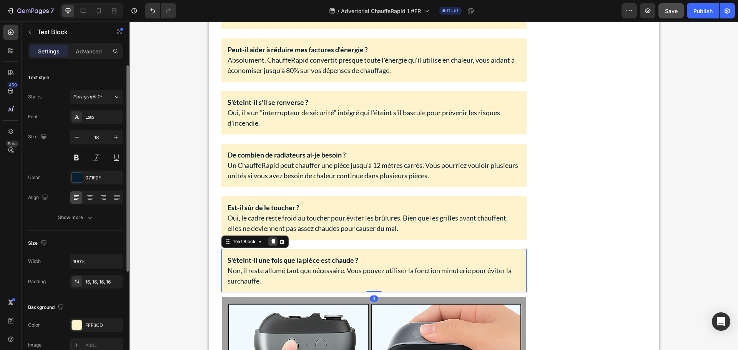
click at [271, 239] on icon at bounding box center [273, 241] width 4 height 5
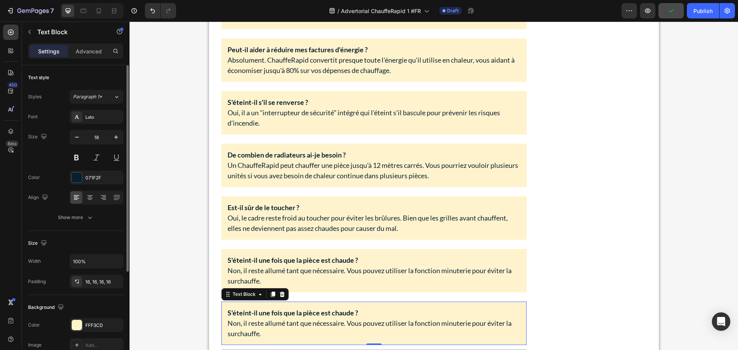
click at [336, 324] on p "Non, il reste allumé tant que nécessaire. Vous pouvez utiliser la fonction minu…" at bounding box center [374, 328] width 293 height 21
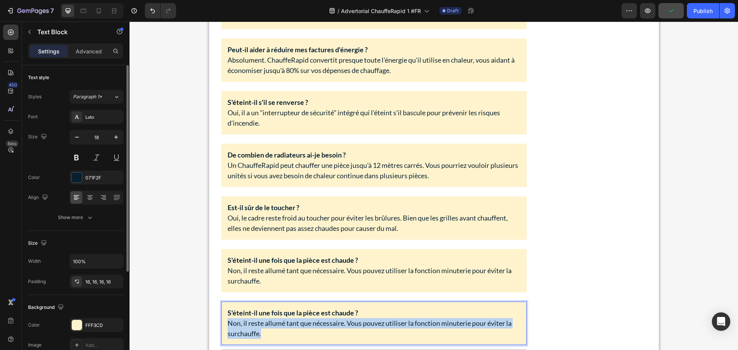
click at [336, 324] on p "Non, il reste allumé tant que nécessaire. Vous pouvez utiliser la fonction minu…" at bounding box center [374, 328] width 293 height 21
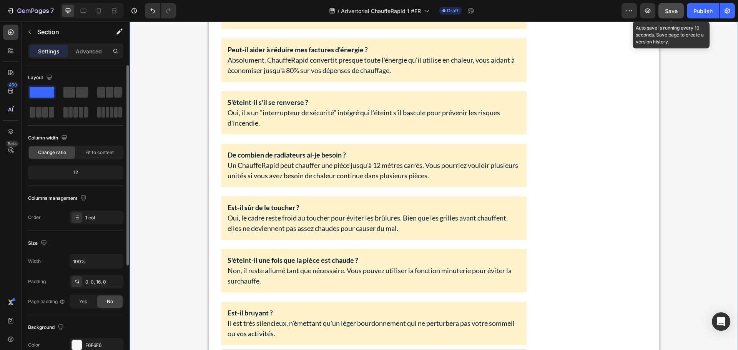
click at [669, 9] on span "Save" at bounding box center [671, 11] width 13 height 7
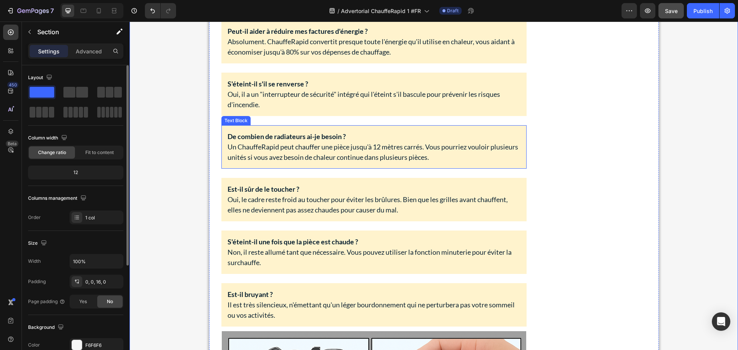
scroll to position [3721, 0]
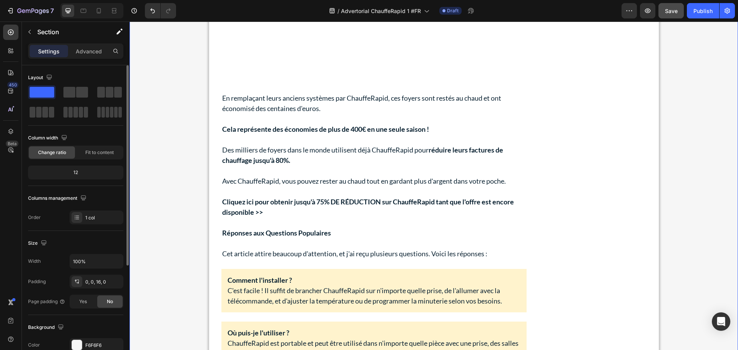
scroll to position [3298, 0]
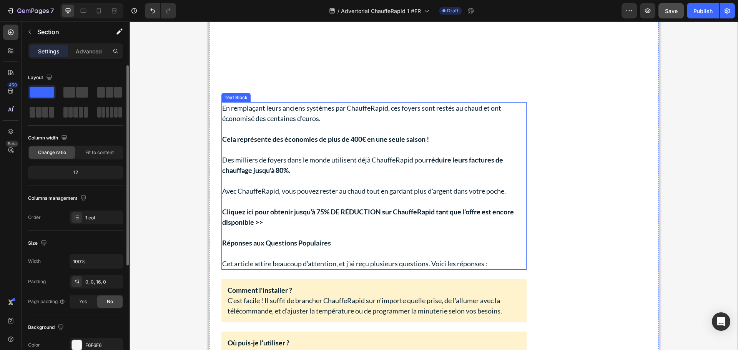
click at [341, 181] on p "Rich Text Editor. Editing area: main" at bounding box center [374, 181] width 304 height 10
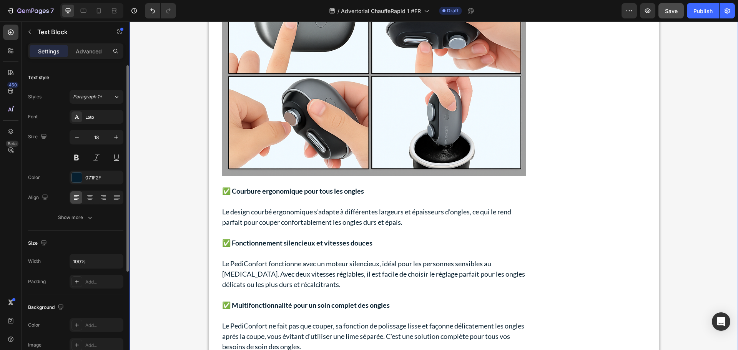
scroll to position [4029, 0]
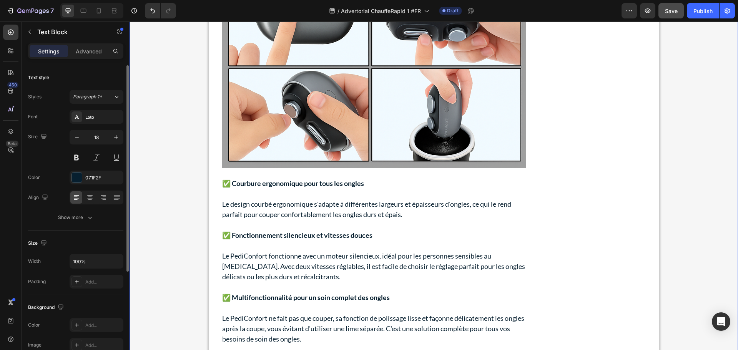
click at [315, 209] on p "Le design courbé ergonomique s'adapte à différentes largeurs et épaisseurs d'on…" at bounding box center [374, 209] width 304 height 21
click at [272, 170] on icon at bounding box center [273, 170] width 6 height 6
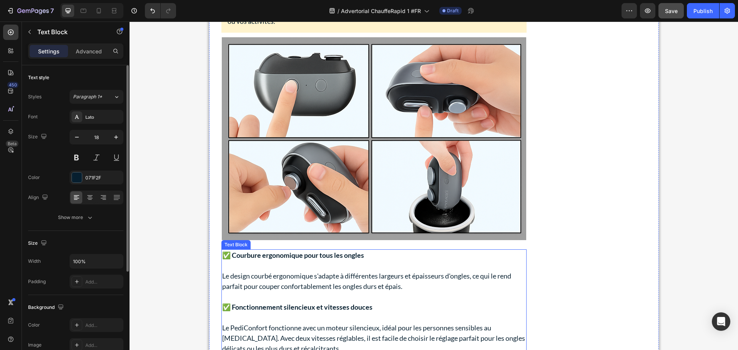
scroll to position [3957, 0]
click at [258, 288] on p "Le design courbé ergonomique s'adapte à différentes largeurs et épaisseurs d'on…" at bounding box center [374, 281] width 304 height 21
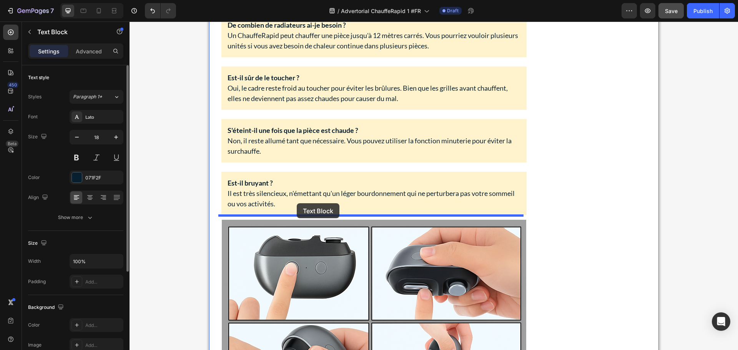
scroll to position [3750, 0]
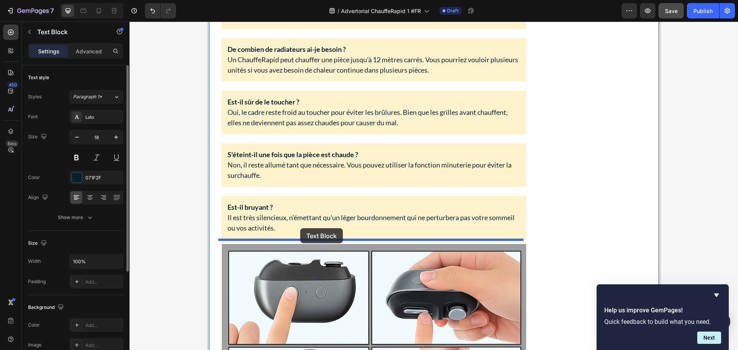
drag, startPoint x: 245, startPoint y: 244, endPoint x: 300, endPoint y: 228, distance: 57.2
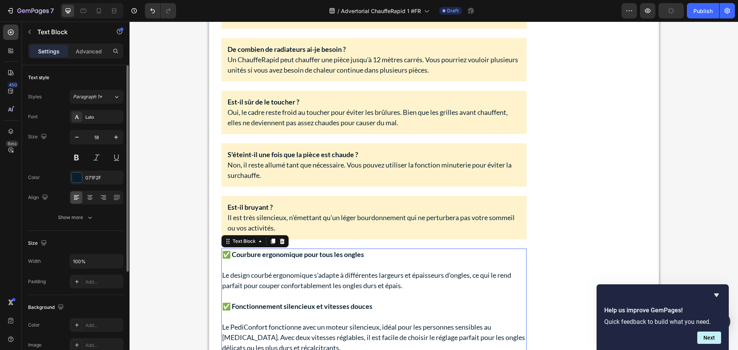
click at [294, 278] on p "Le design courbé ergonomique s'adapte à différentes largeurs et épaisseurs d'on…" at bounding box center [374, 280] width 304 height 21
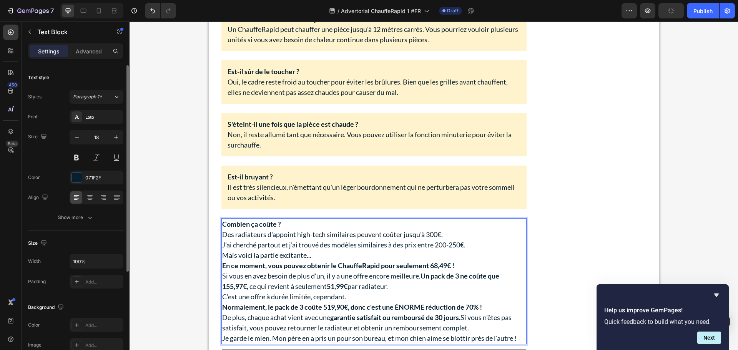
click at [287, 225] on p "Combien ça coûte ?" at bounding box center [374, 224] width 304 height 10
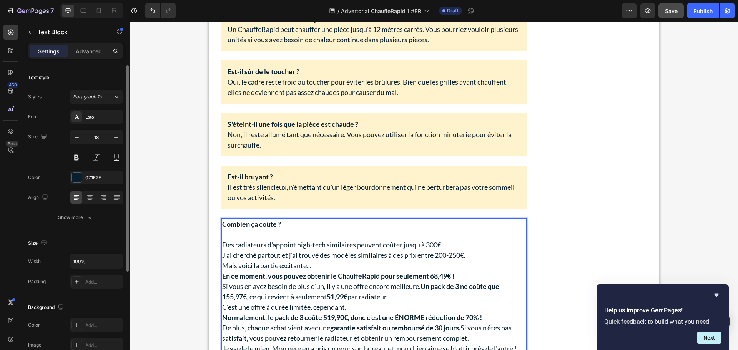
click at [445, 244] on p "Des radiateurs d'appoint high-tech similaires peuvent coûter jusqu'à 300€." at bounding box center [374, 245] width 304 height 10
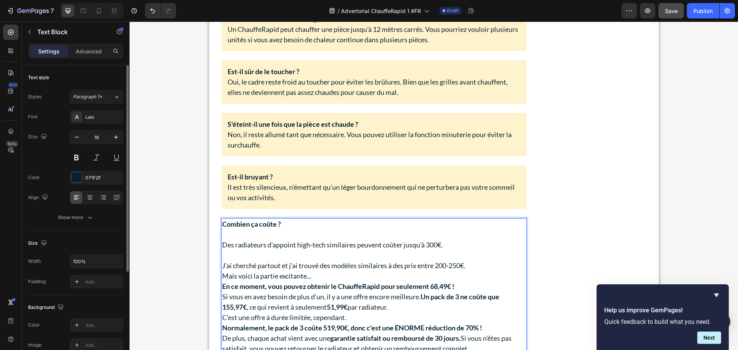
click at [474, 263] on p "J'ai cherché partout et j'ai trouvé des modèles similaires à des prix entre 200…" at bounding box center [374, 266] width 304 height 10
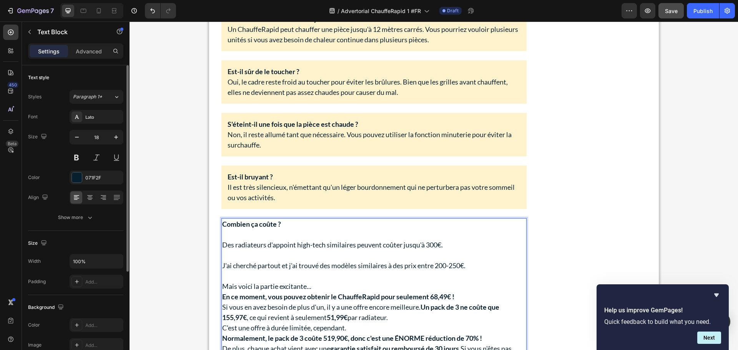
click at [320, 286] on p "Mais voici la partie excitante..." at bounding box center [374, 286] width 304 height 10
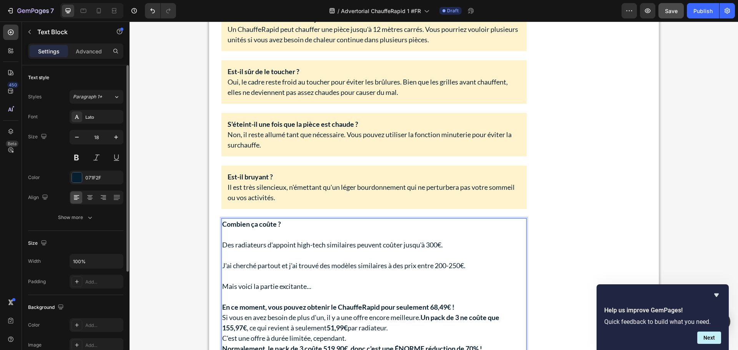
scroll to position [3857, 0]
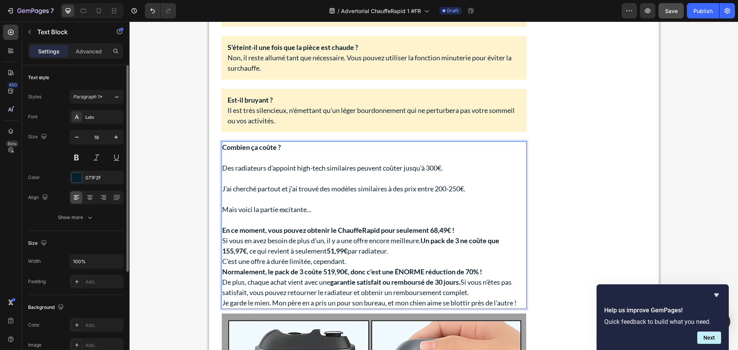
click at [461, 229] on p "En ce moment, vous pouvez obtenir le ChauffeRapid pour seulement 68,49€ !" at bounding box center [374, 230] width 304 height 10
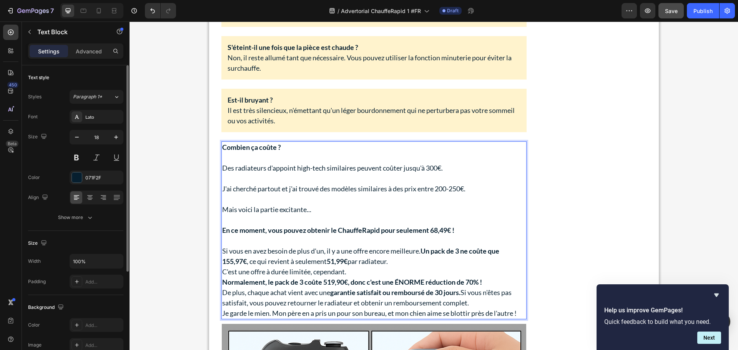
click at [415, 261] on p "Si vous en avez besoin de plus d'un, il y a une offre [MEDICAL_DATA] meilleure.…" at bounding box center [374, 256] width 304 height 21
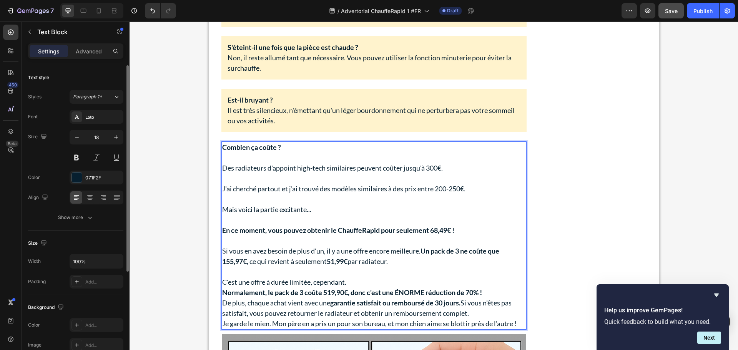
click at [360, 284] on p "C'est une offre à durée limitée, cependant." at bounding box center [374, 282] width 304 height 10
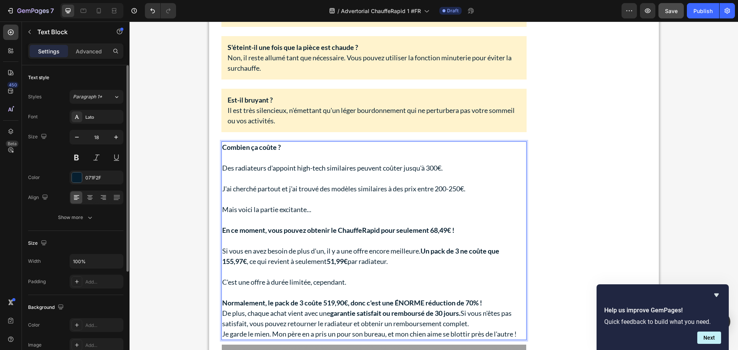
click at [494, 305] on p "Normalement, le pack de 3 coûte 519,90€, donc c'est une ÉNORME réduction de 70%…" at bounding box center [374, 303] width 304 height 10
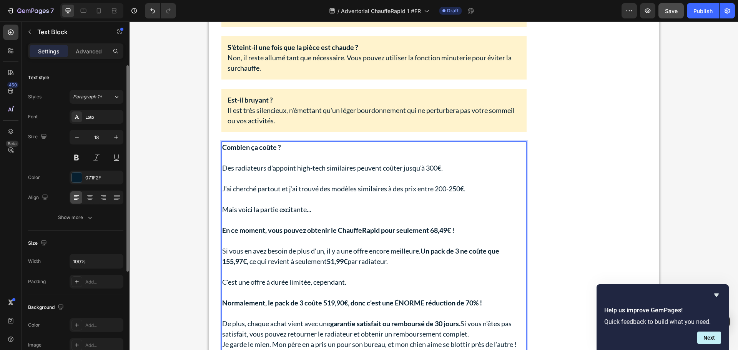
click at [481, 333] on p "De plus, chaque achat vient avec une garantie satisfait ou remboursé de 30 jour…" at bounding box center [374, 329] width 304 height 21
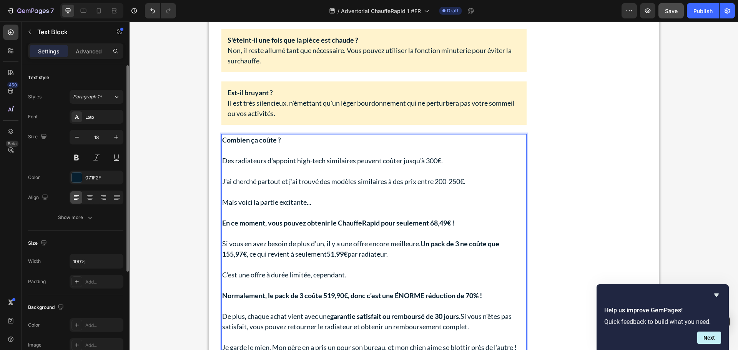
click at [310, 184] on p "J'ai cherché partout et j'ai trouvé des modèles similaires à des prix entre 200…" at bounding box center [374, 181] width 304 height 10
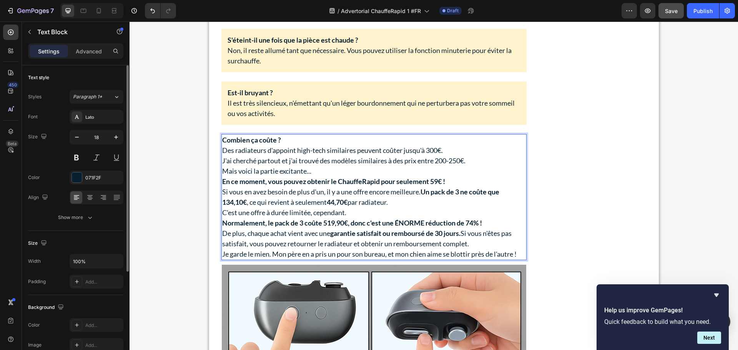
click at [293, 138] on p "Combien ça coûte ?" at bounding box center [374, 140] width 304 height 10
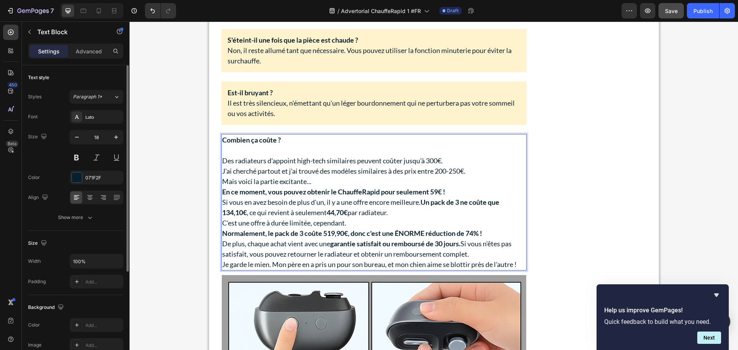
click at [454, 161] on p "Des radiateurs d'appoint high-tech similaires peuvent coûter jusqu'à 300€." at bounding box center [374, 161] width 304 height 10
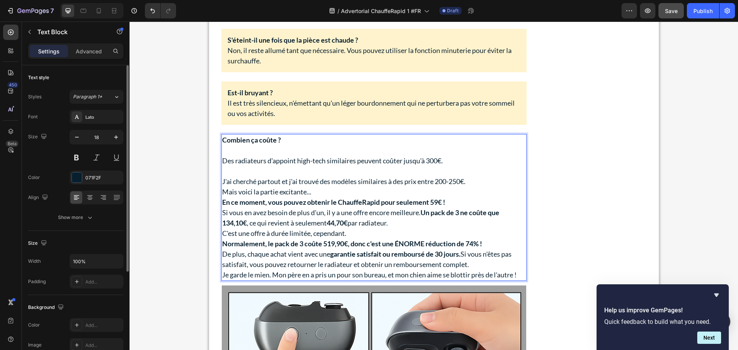
click at [478, 182] on p "J'ai cherché partout et j'ai trouvé des modèles similaires à des prix entre 200…" at bounding box center [374, 181] width 304 height 10
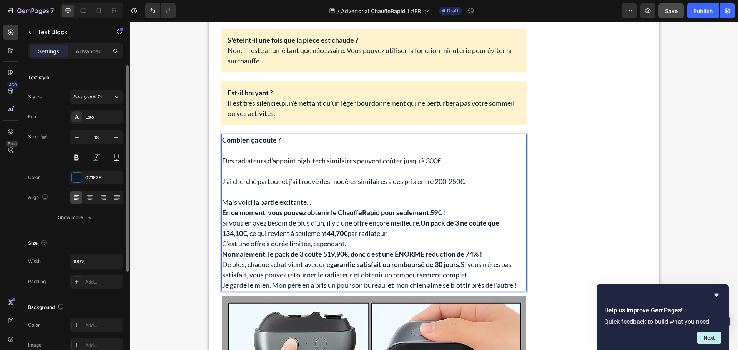
click at [344, 204] on p "Mais voici la partie excitante..." at bounding box center [374, 202] width 304 height 10
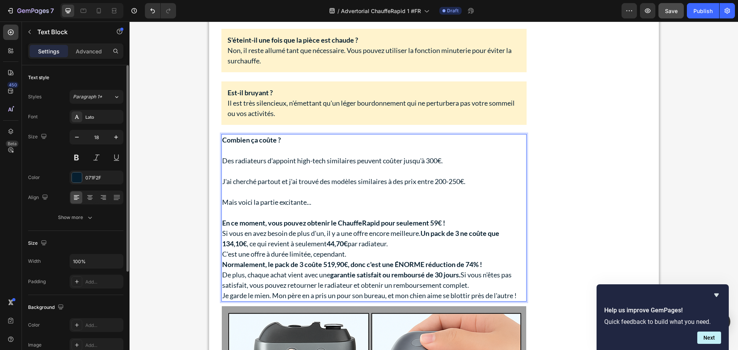
click at [460, 222] on p "En ce moment, vous pouvez obtenir le ChauffeRapid pour seulement 59€ !" at bounding box center [374, 223] width 304 height 10
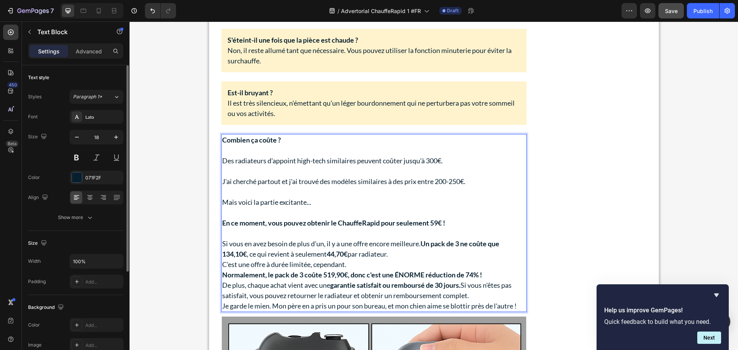
click at [395, 254] on p "Si vous en avez besoin de plus d'un, il y a une offre [MEDICAL_DATA] meilleure.…" at bounding box center [374, 249] width 304 height 21
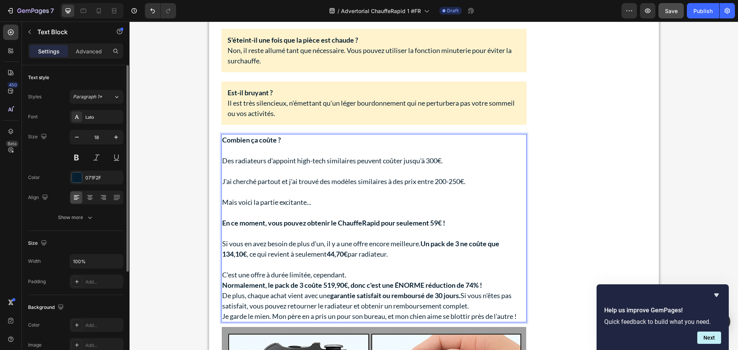
click at [354, 274] on p "C'est une offre à durée limitée, cependant." at bounding box center [374, 275] width 304 height 10
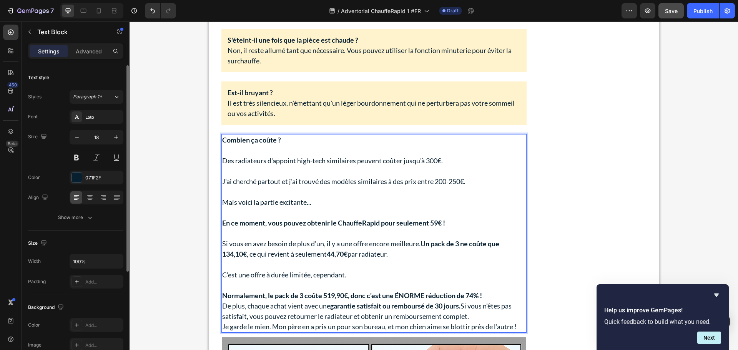
click at [495, 294] on p "Normalement, le pack de 3 coûte 519,90€, donc c'est une ÉNORME réduction de 74%…" at bounding box center [374, 296] width 304 height 10
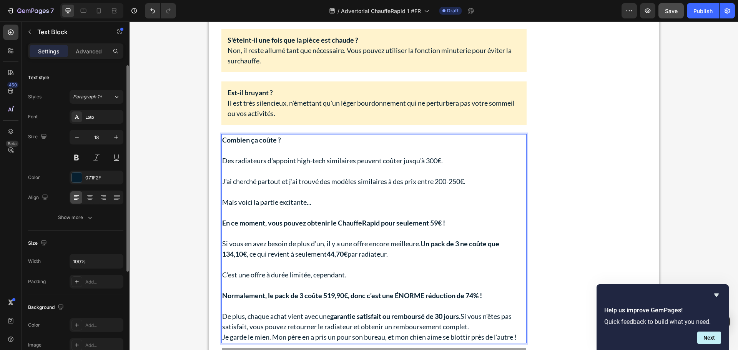
scroll to position [3980, 0]
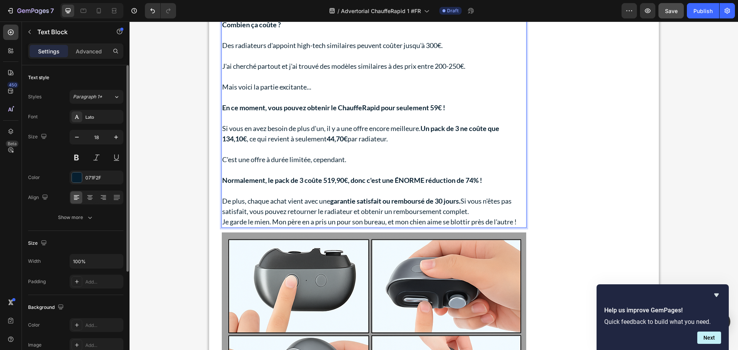
click at [477, 212] on p "De plus, chaque achat vient avec une garantie satisfait ou remboursé de 30 jour…" at bounding box center [374, 206] width 304 height 21
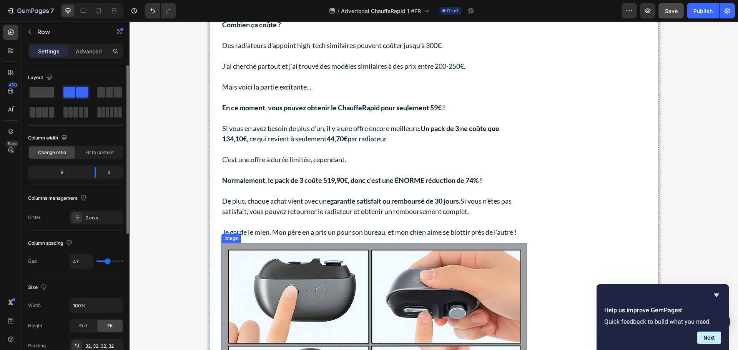
click at [361, 286] on img at bounding box center [374, 344] width 304 height 203
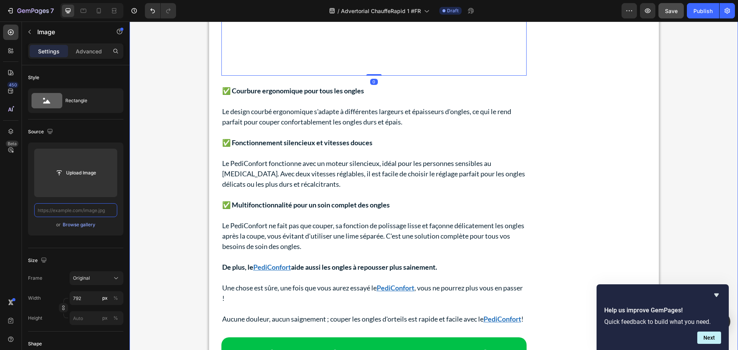
scroll to position [4480, 0]
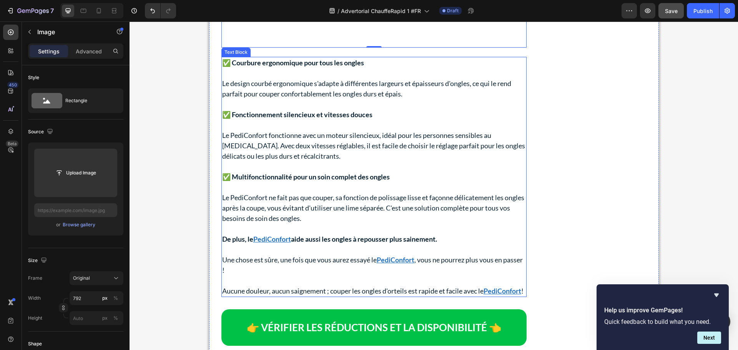
click at [272, 154] on p "Le PediConfort fonctionne avec un moteur silencieux, idéal pour les personnes s…" at bounding box center [374, 145] width 304 height 31
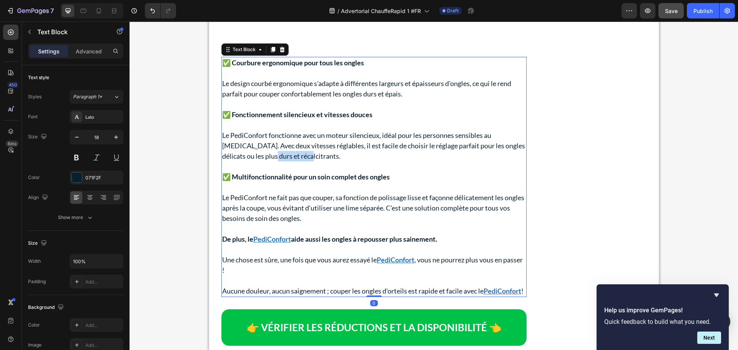
click at [272, 154] on p "Le PediConfort fonctionne avec un moteur silencieux, idéal pour les personnes s…" at bounding box center [374, 145] width 304 height 31
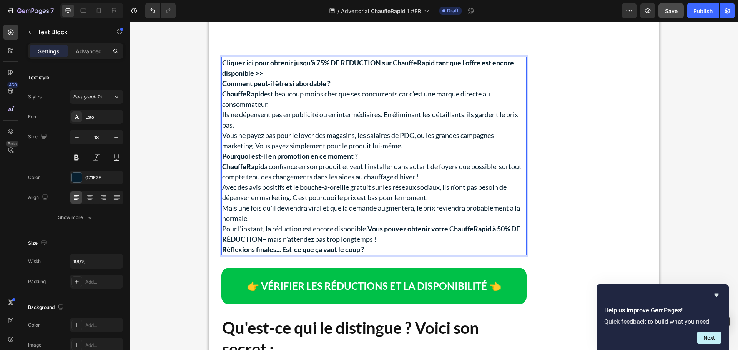
click at [293, 73] on p "Cliquez ici pour obtenir jusqu'à 75% DE RÉDUCTION sur ChauffeRapid tant que l'o…" at bounding box center [374, 68] width 304 height 21
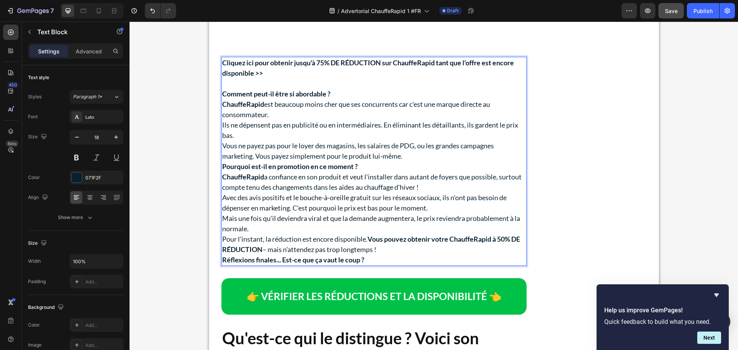
click at [353, 91] on p "Comment peut-il être si abordable ?" at bounding box center [374, 94] width 304 height 10
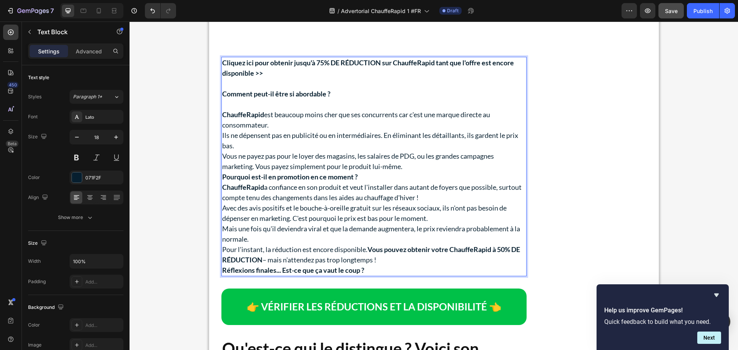
click at [287, 123] on p "ChauffeRapid est beaucoup moins cher que ses concurrents car c'est une marque d…" at bounding box center [374, 120] width 304 height 21
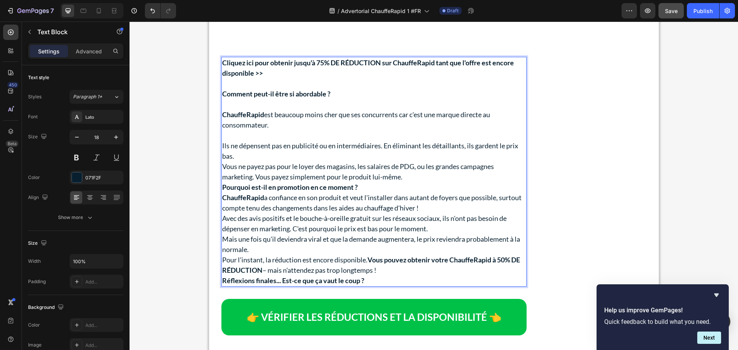
click at [250, 154] on p "Ils ne dépensent pas en publicité ou en intermédiaires. En éliminant les détail…" at bounding box center [374, 151] width 304 height 21
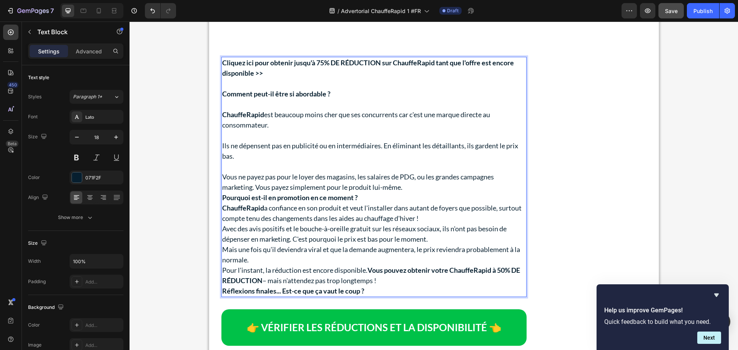
click at [436, 187] on p "Vous ne payez pas pour le loyer des magasins, les salaires de PDG, ou les grand…" at bounding box center [374, 182] width 304 height 21
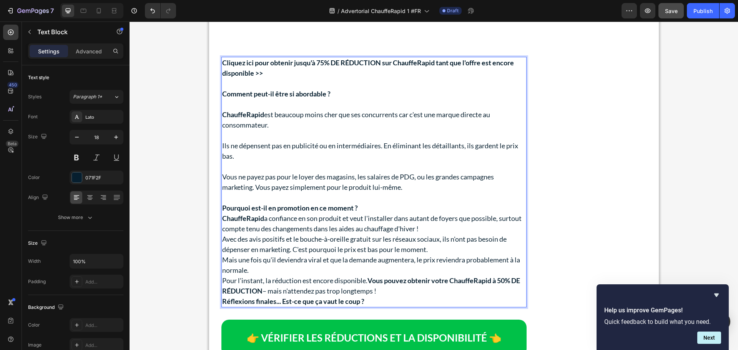
click at [364, 205] on p "Pourquoi est-il en promotion en ce moment ?" at bounding box center [374, 208] width 304 height 10
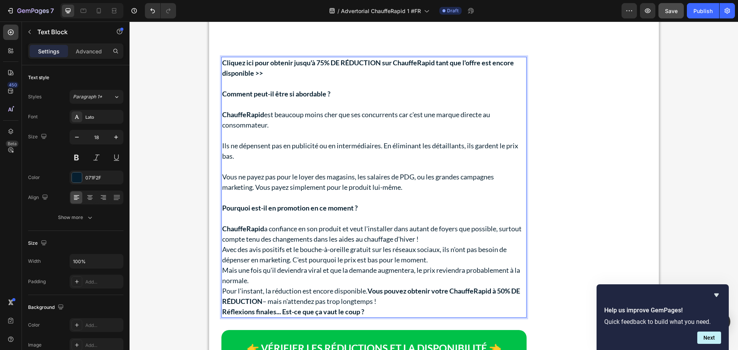
click at [460, 239] on p "ChauffeRapid a confiance en son produit et veut l'installer dans autant de foye…" at bounding box center [374, 234] width 304 height 21
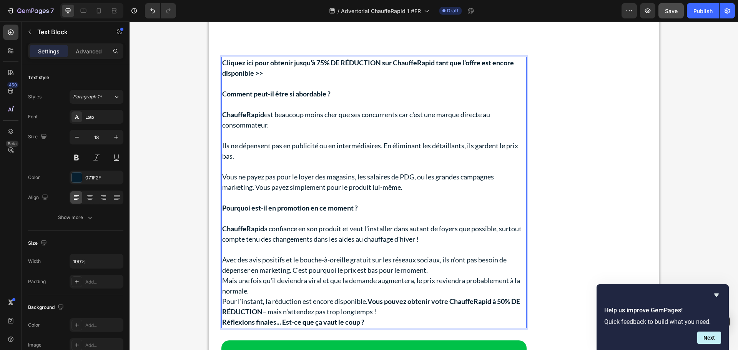
click at [438, 273] on p "Avec des avis positifs et le bouche-à-oreille gratuit sur les réseaux sociaux, …" at bounding box center [374, 265] width 304 height 21
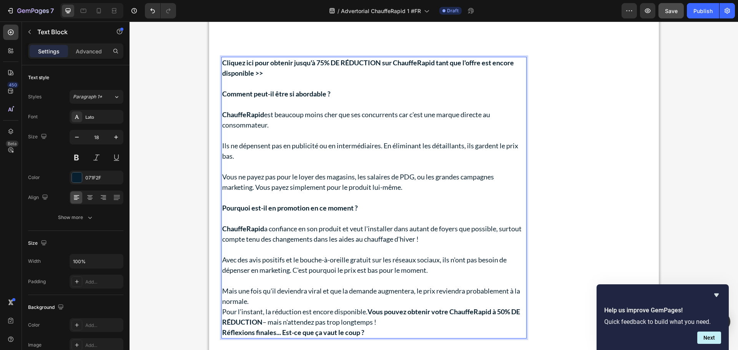
click at [274, 303] on p "Mais une fois qu'il deviendra viral et que la demande augmentera, le prix revie…" at bounding box center [374, 296] width 304 height 21
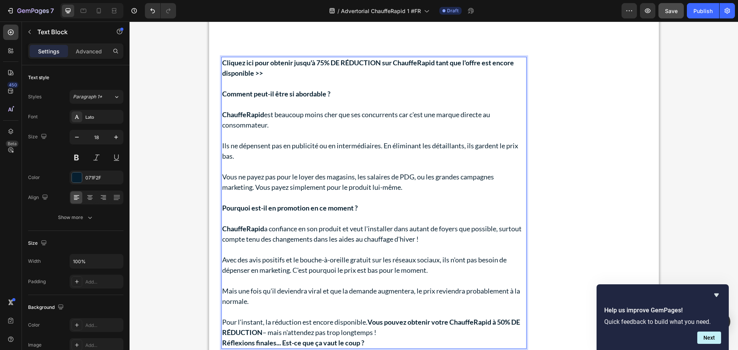
scroll to position [4595, 0]
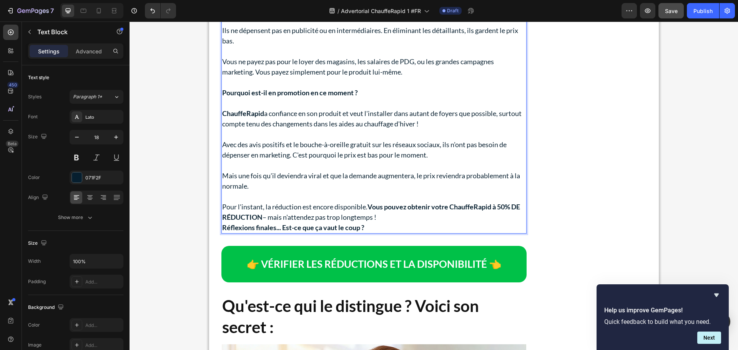
click at [394, 218] on p "Pour l'instant, la réduction est [MEDICAL_DATA] disponible. Vous pouvez obtenir…" at bounding box center [374, 212] width 304 height 21
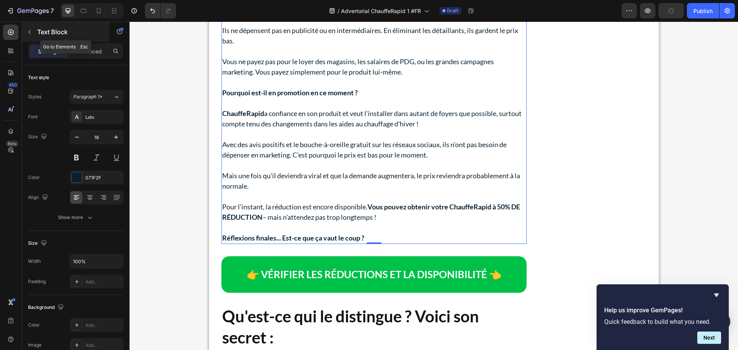
click at [27, 28] on button "button" at bounding box center [29, 32] width 12 height 12
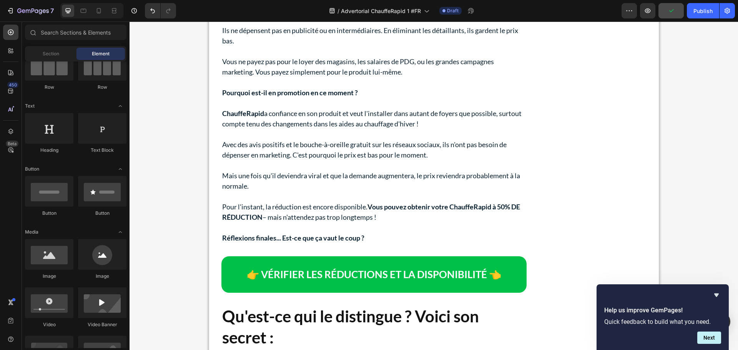
scroll to position [115, 0]
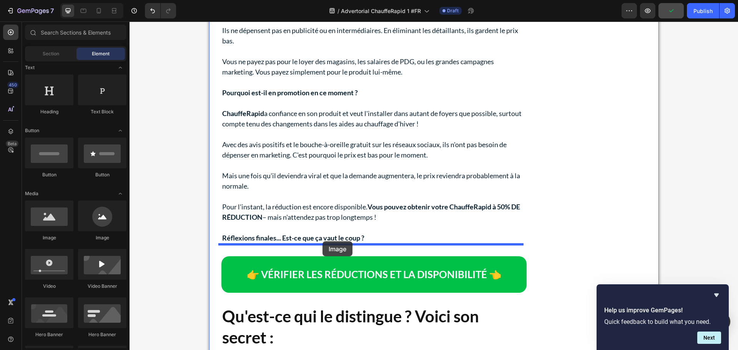
drag, startPoint x: 181, startPoint y: 243, endPoint x: 323, endPoint y: 242, distance: 141.1
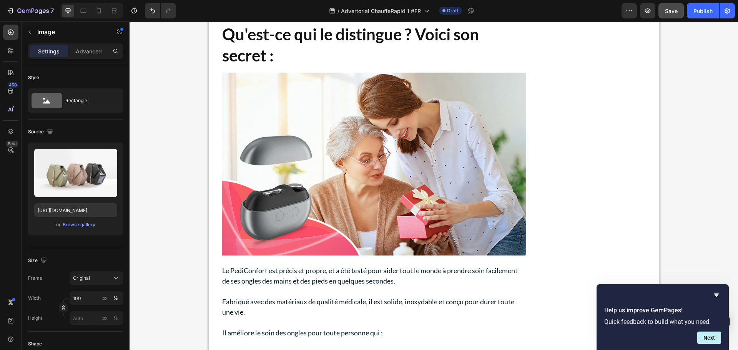
scroll to position [4903, 0]
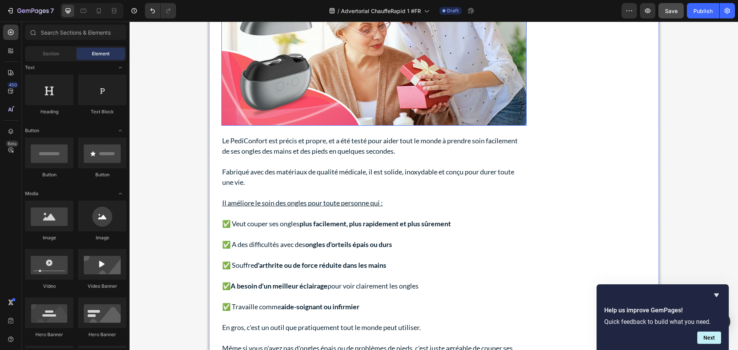
click at [277, 125] on img at bounding box center [374, 34] width 304 height 183
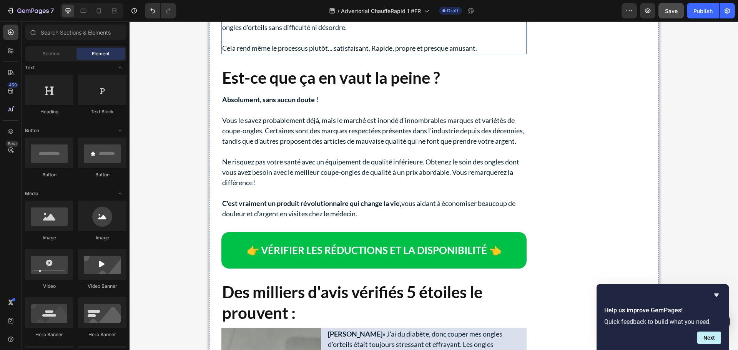
scroll to position [5056, 0]
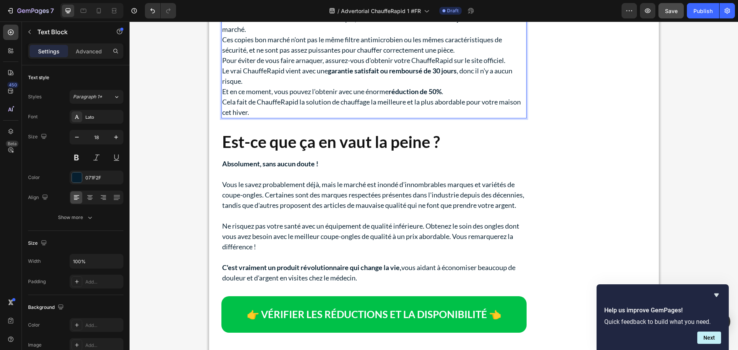
scroll to position [4903, 0]
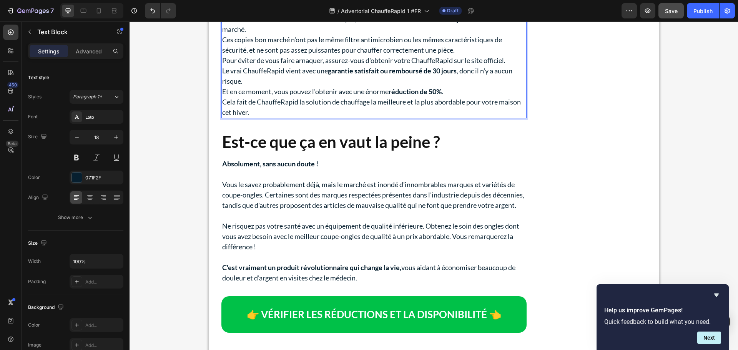
scroll to position [4979, 0]
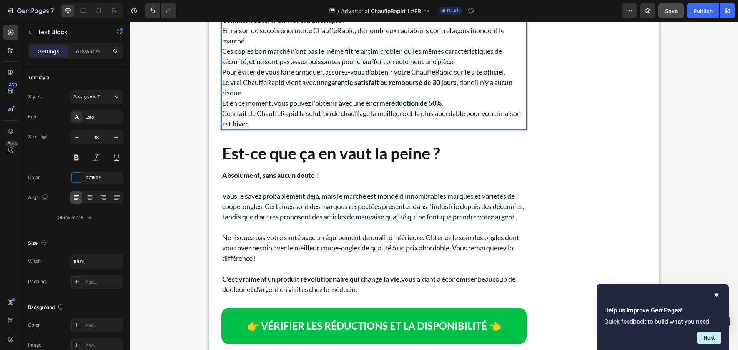
click at [357, 25] on p "Comment obtenir un vrai ChauffeRapid ?" at bounding box center [374, 20] width 304 height 10
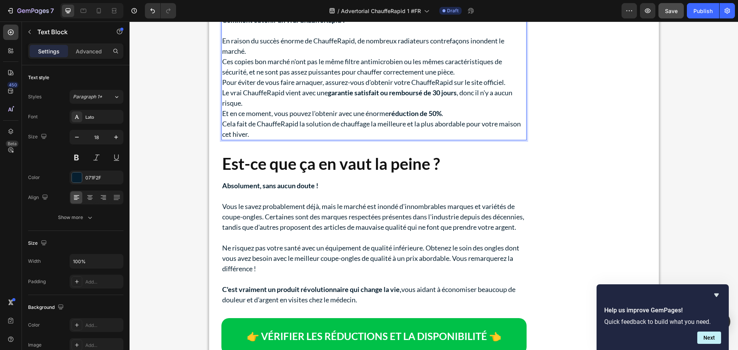
click at [259, 57] on p "En raison du succès énorme de ChauffeRapid, de nombreux radiateurs contrefaçons…" at bounding box center [374, 46] width 304 height 21
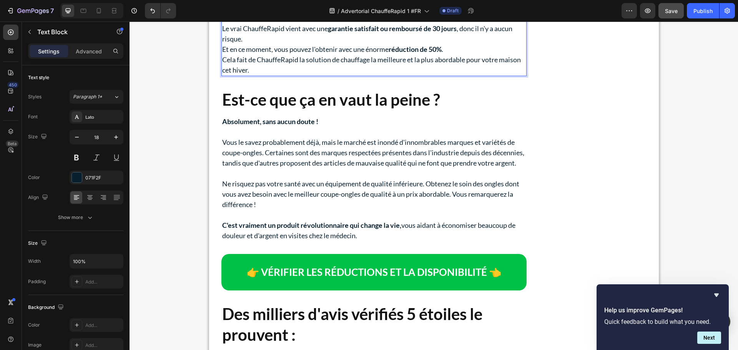
scroll to position [5056, 0]
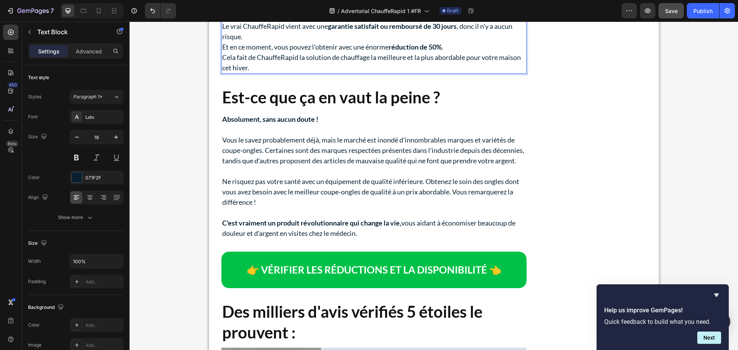
click at [479, 11] on p "Ces copies bon marché n'ont pas le même filtre antimicrobien ou les mêmes carac…" at bounding box center [374, 0] width 304 height 21
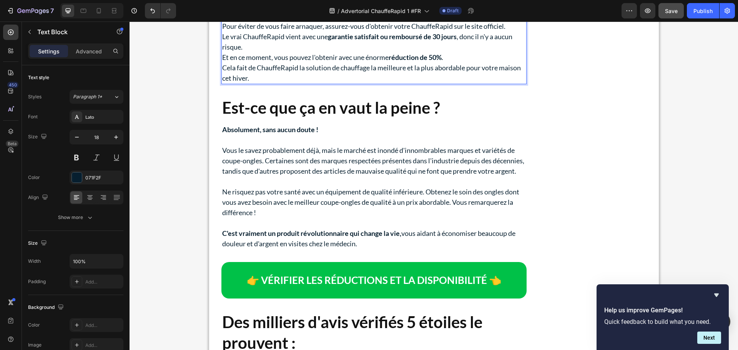
click at [510, 32] on p "Pour éviter de vous faire arnaquer, assurez-vous d'obtenir votre ChauffeRapid s…" at bounding box center [374, 26] width 304 height 10
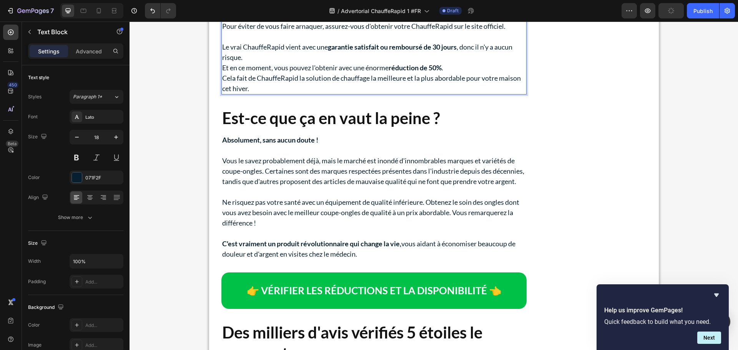
click at [258, 63] on p "Le vrai ChauffeRapid vient avec une garantie satisfait ou remboursé de 30 jours…" at bounding box center [374, 52] width 304 height 21
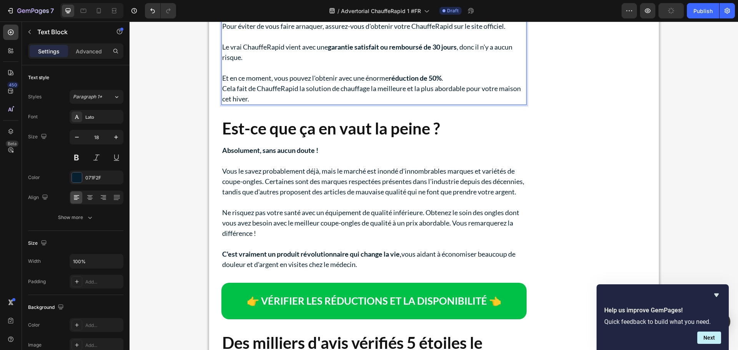
click at [456, 83] on p "Et en ce moment, vous pouvez l'obtenir avec une énorme réduction de 50% ." at bounding box center [374, 78] width 304 height 10
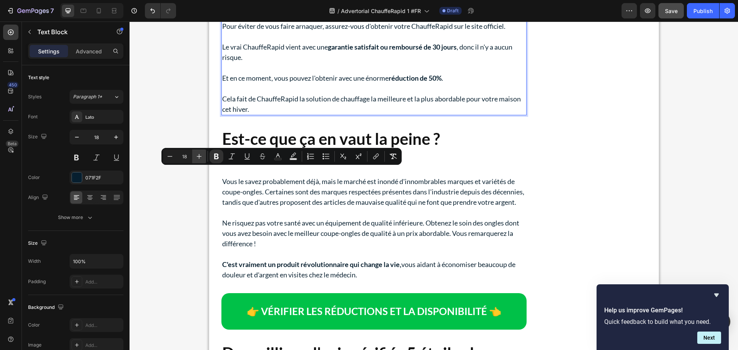
click at [198, 156] on icon "Editor contextual toolbar" at bounding box center [199, 157] width 8 height 8
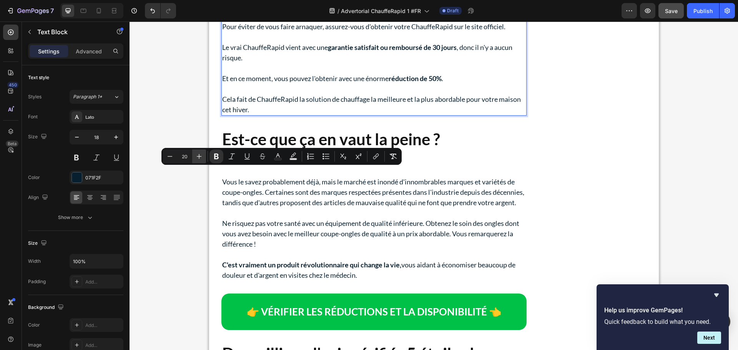
click at [198, 156] on icon "Editor contextual toolbar" at bounding box center [199, 157] width 8 height 8
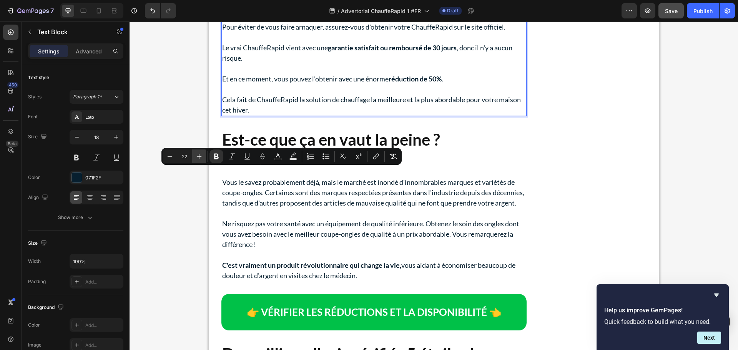
click at [198, 156] on icon "Editor contextual toolbar" at bounding box center [199, 157] width 8 height 8
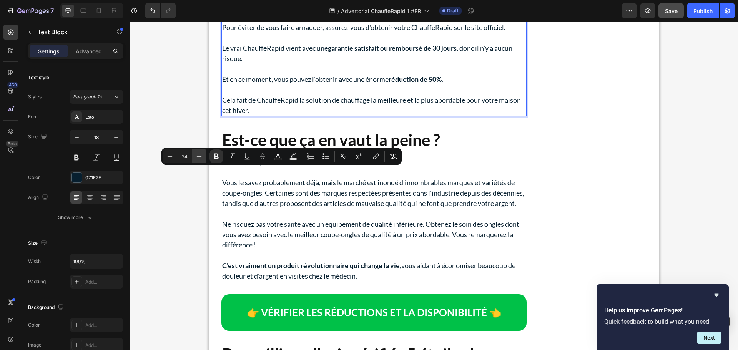
click at [198, 156] on icon "Editor contextual toolbar" at bounding box center [199, 157] width 8 height 8
type input "28"
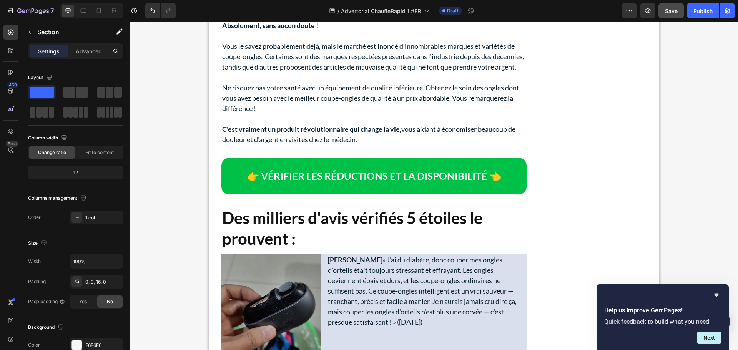
scroll to position [5210, 0]
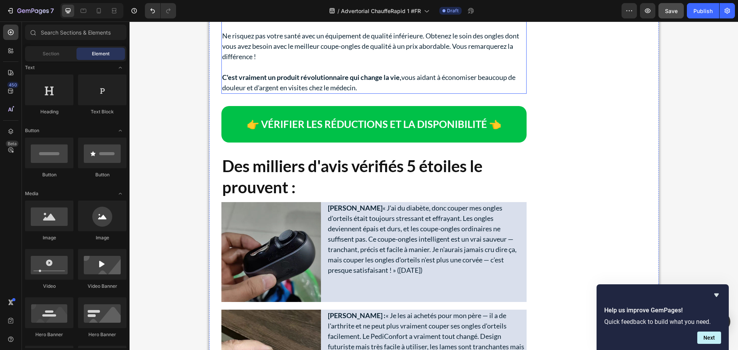
click at [298, 20] on p "Vous le savez probablement déjà, mais le marché est inondé d'innombrables marqu…" at bounding box center [374, 4] width 304 height 31
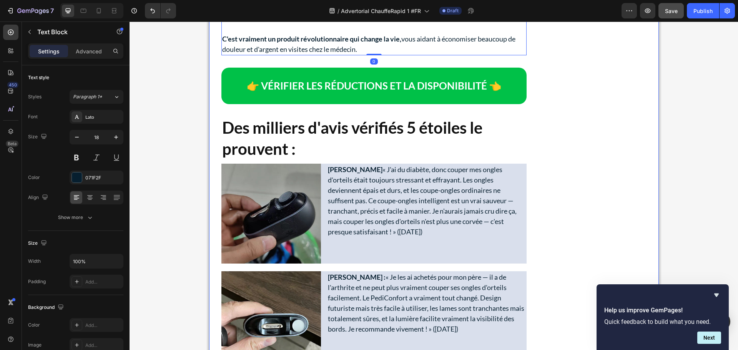
scroll to position [5325, 0]
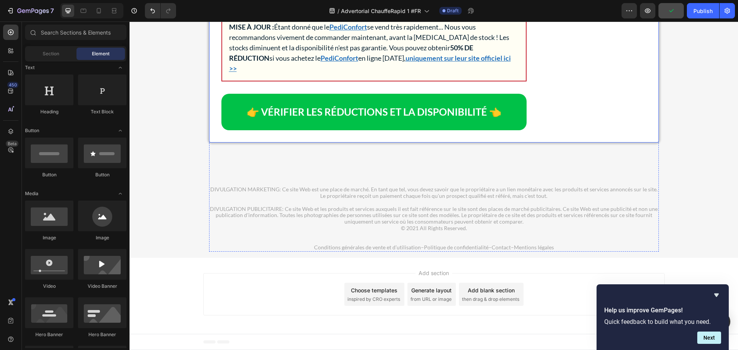
scroll to position [5210, 0]
click at [324, 74] on p "MISE À JOUR : Étant donné que le PediConfort se vend très rapidement... Nous vo…" at bounding box center [374, 48] width 290 height 52
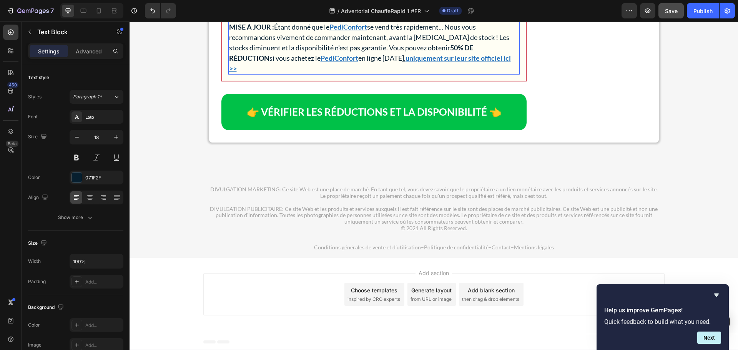
click at [324, 74] on p "MISE À JOUR : Étant donné que le PediConfort se vend très rapidement... Nous vo…" at bounding box center [374, 48] width 290 height 52
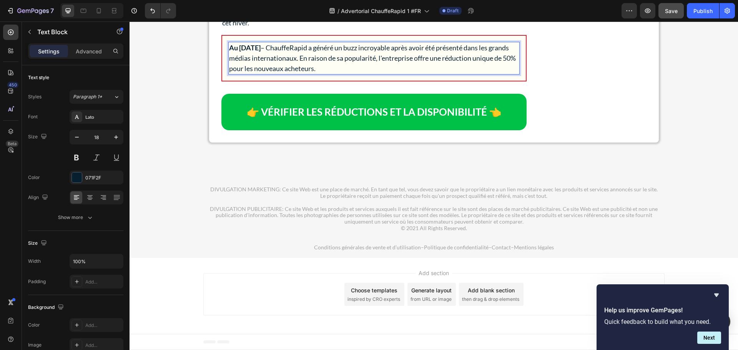
drag, startPoint x: 295, startPoint y: 210, endPoint x: 228, endPoint y: 213, distance: 67.7
click at [229, 52] on strong "Au [DATE]" at bounding box center [245, 47] width 32 height 8
click at [343, 118] on strong "👉 VÉRIFIER LES RÉDUCTIONS ET LA DISPONIBILITÉ 👈" at bounding box center [374, 112] width 254 height 12
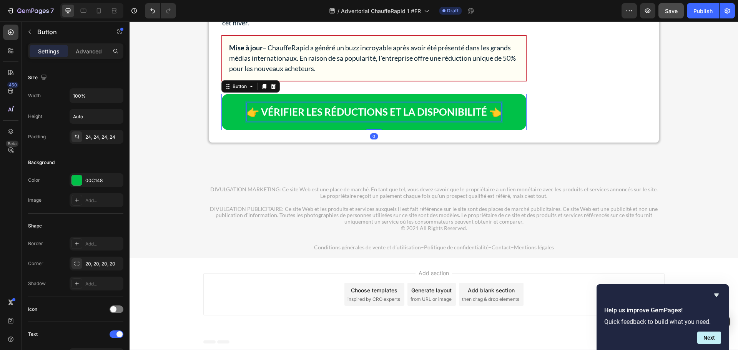
click at [343, 118] on strong "👉 VÉRIFIER LES RÉDUCTIONS ET LA DISPONIBILITÉ 👈" at bounding box center [374, 112] width 254 height 12
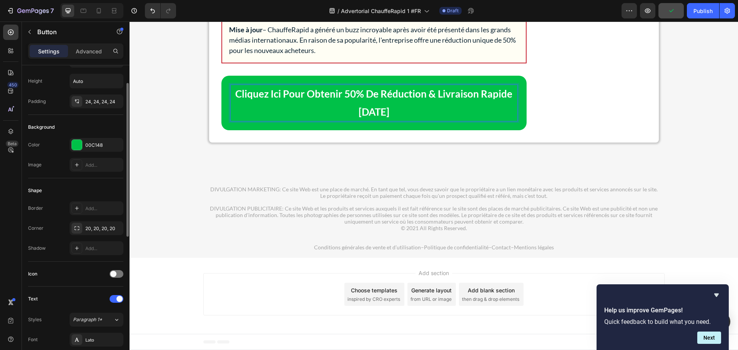
scroll to position [0, 0]
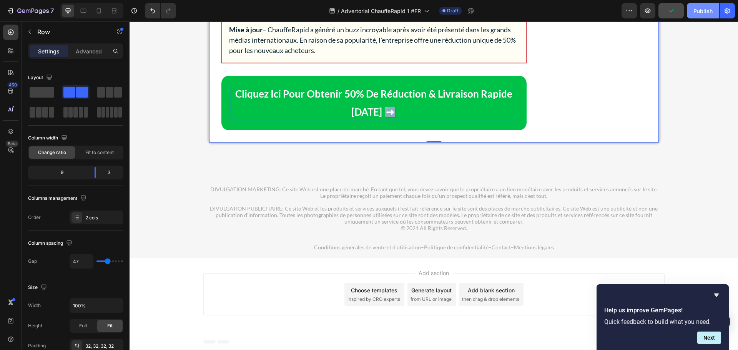
click at [700, 11] on div "Publish" at bounding box center [702, 11] width 19 height 8
click at [716, 294] on icon "Hide survey" at bounding box center [716, 295] width 5 height 3
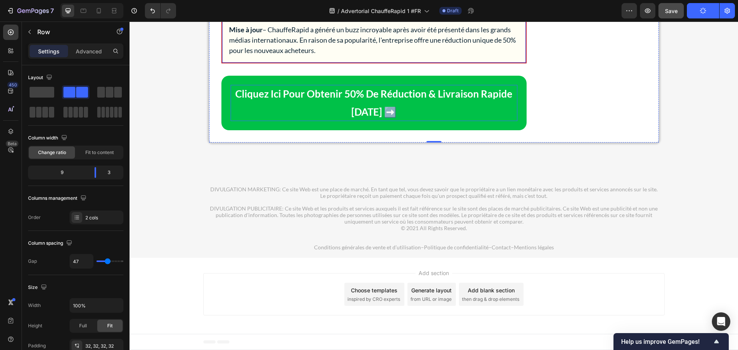
click at [510, 63] on div "Mise à jour – ChauffeRapid a généré un buzz incroyable après avoir été présenté…" at bounding box center [373, 40] width 305 height 47
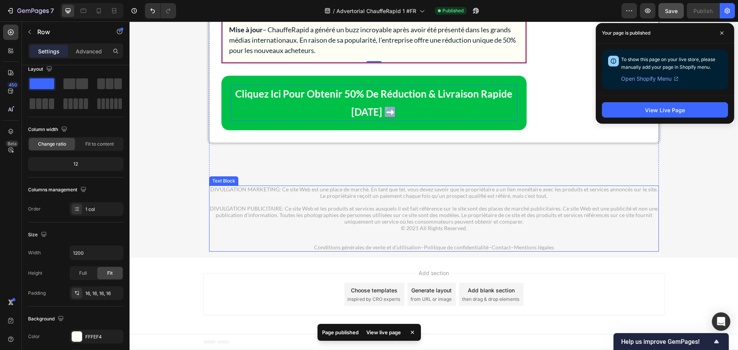
scroll to position [5364, 0]
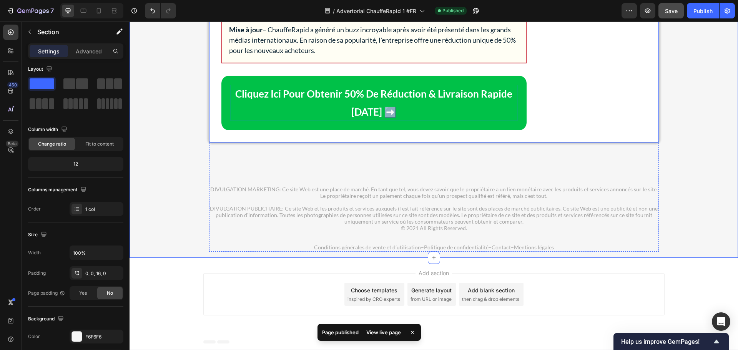
scroll to position [0, 0]
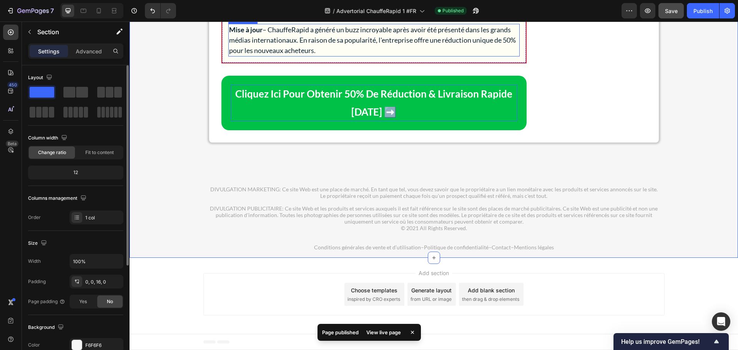
click at [291, 56] on p "Mise à jour – ChauffeRapid a généré un buzz incroyable après avoir été présenté…" at bounding box center [374, 40] width 290 height 31
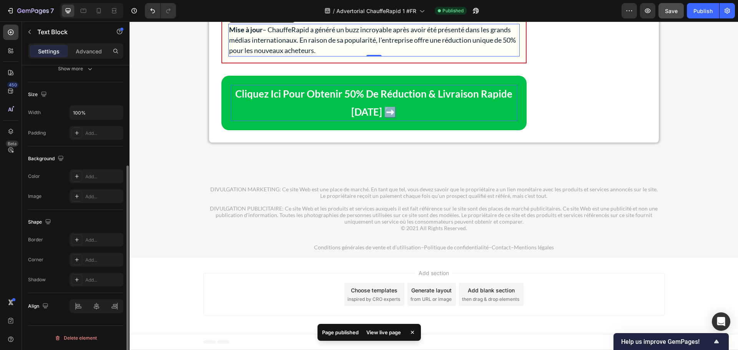
scroll to position [33, 0]
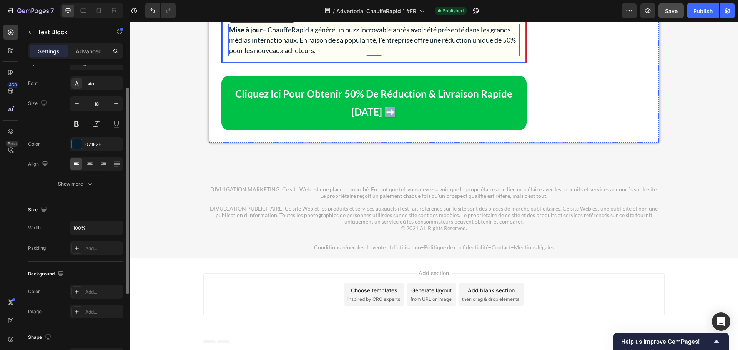
click at [221, 60] on div "Mise à jour – ChauffeRapid a généré un buzz incroyable après avoir été présenté…" at bounding box center [373, 40] width 305 height 47
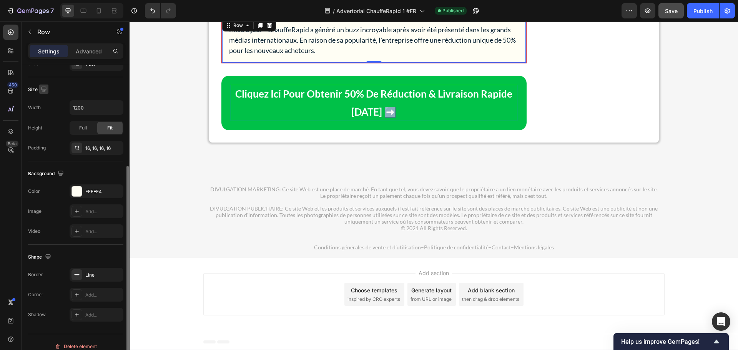
scroll to position [162, 0]
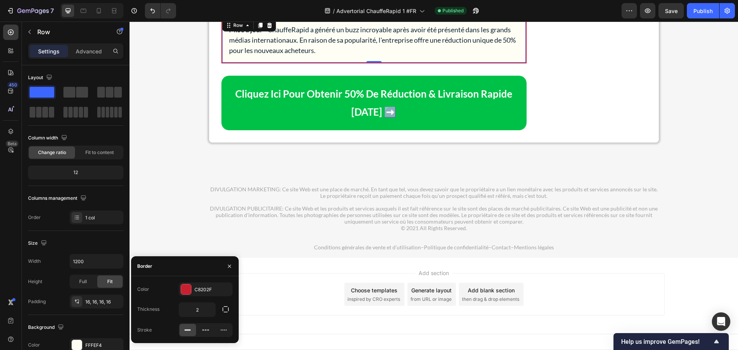
scroll to position [162, 0]
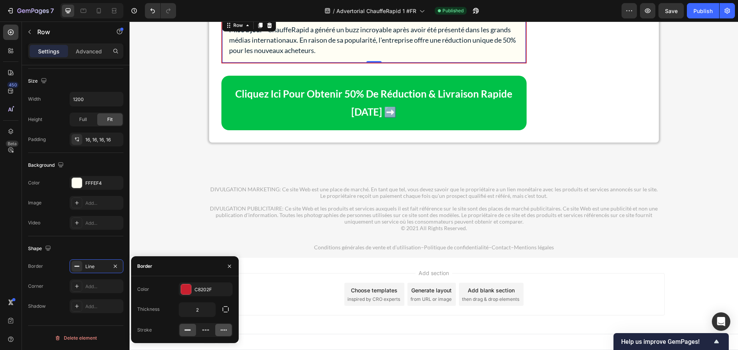
click at [223, 329] on icon at bounding box center [224, 330] width 8 height 8
click at [188, 288] on div at bounding box center [186, 289] width 10 height 10
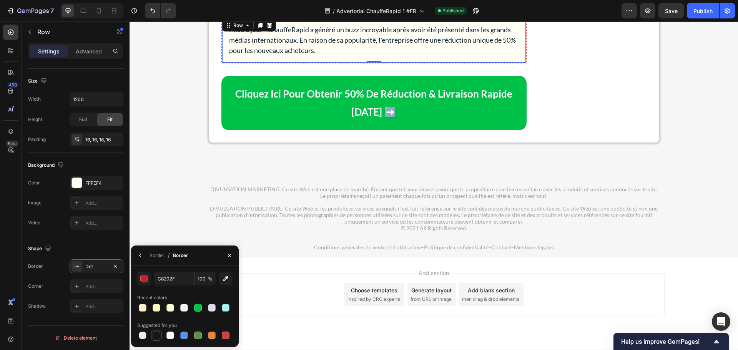
click at [156, 337] on div at bounding box center [157, 336] width 8 height 8
type input "151515"
click at [48, 270] on div "Border Dot" at bounding box center [75, 266] width 95 height 14
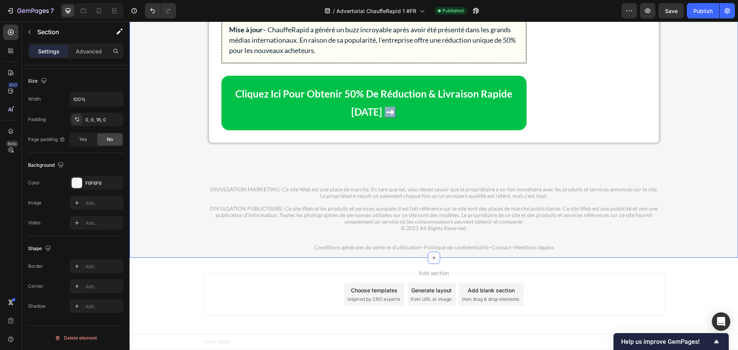
scroll to position [0, 0]
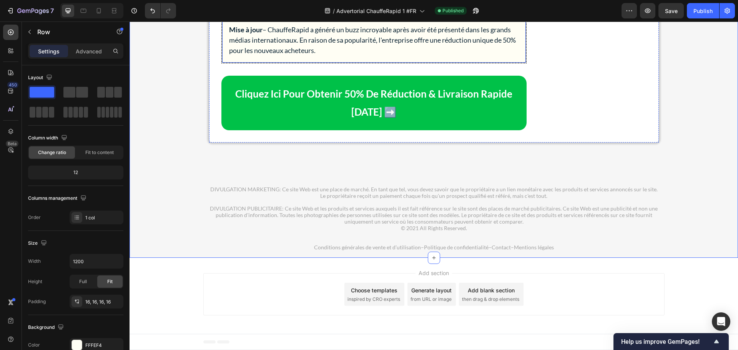
click at [326, 50] on div "Mise à jour – ChauffeRapid a généré un buzz incroyable après avoir été présenté…" at bounding box center [373, 40] width 305 height 47
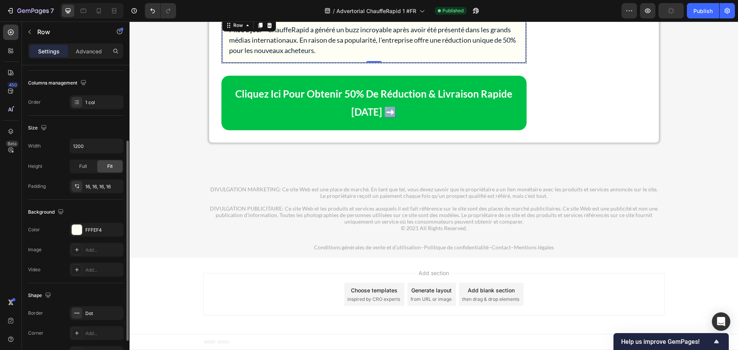
scroll to position [162, 0]
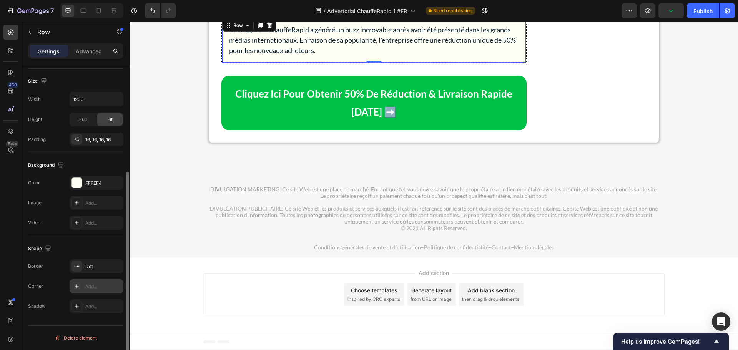
click at [92, 285] on div "Add..." at bounding box center [103, 286] width 36 height 7
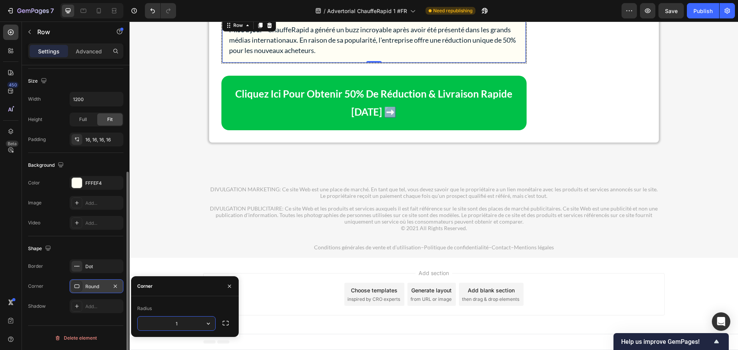
type input "10"
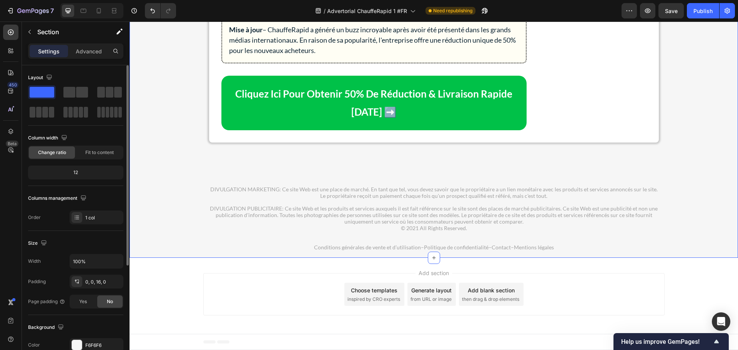
scroll to position [5249, 0]
click at [670, 10] on span "Save" at bounding box center [671, 11] width 13 height 7
click at [695, 13] on div "Publish" at bounding box center [702, 11] width 19 height 8
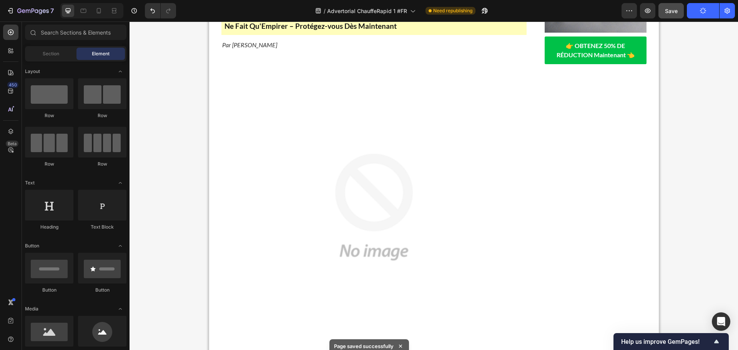
scroll to position [0, 0]
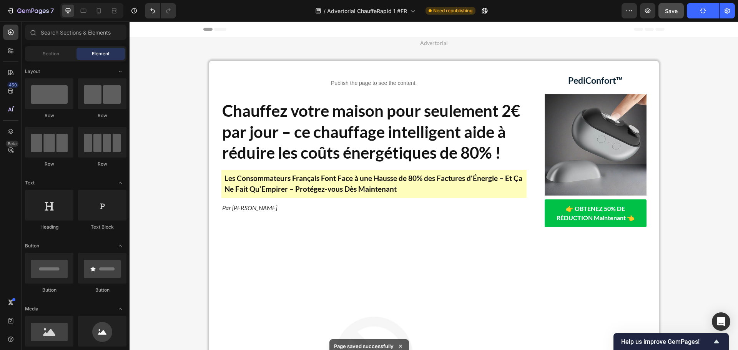
drag, startPoint x: 736, startPoint y: 214, endPoint x: 842, endPoint y: 32, distance: 210.3
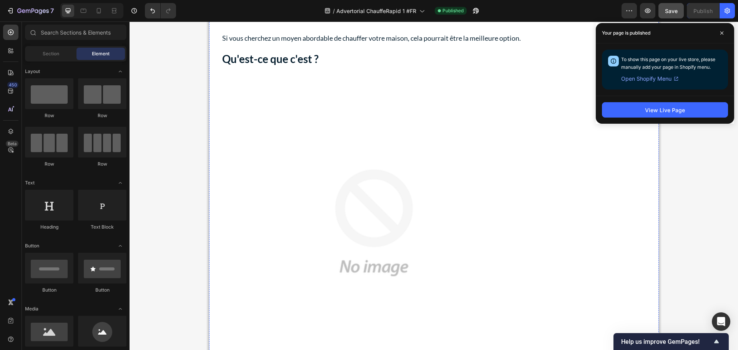
scroll to position [615, 0]
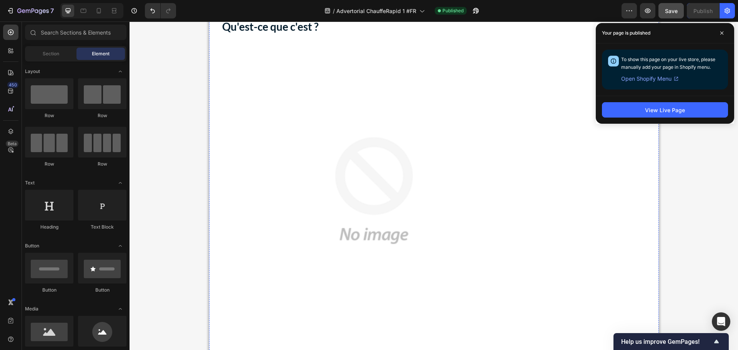
click at [290, 163] on img at bounding box center [373, 190] width 305 height 305
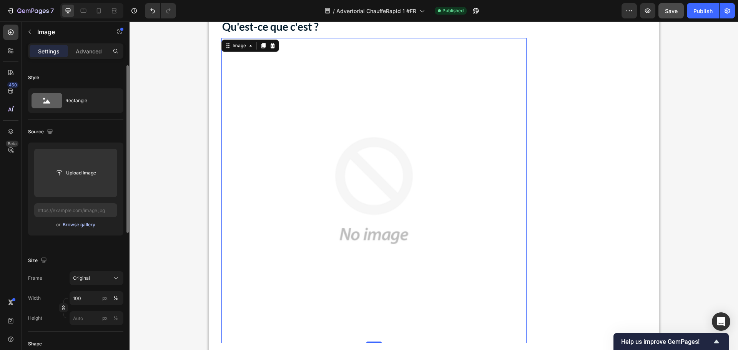
click at [73, 226] on div "Browse gallery" at bounding box center [79, 224] width 33 height 7
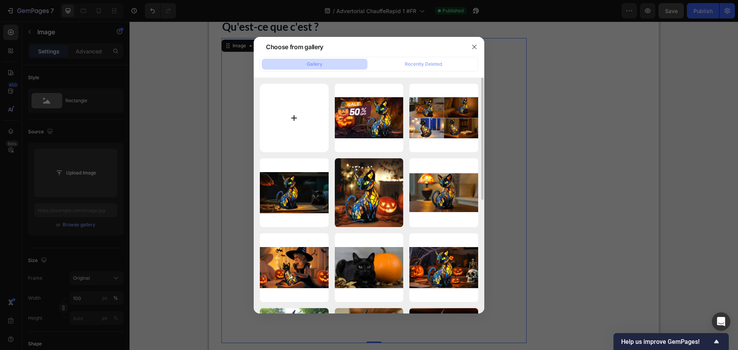
click at [290, 108] on input "file" at bounding box center [294, 118] width 69 height 69
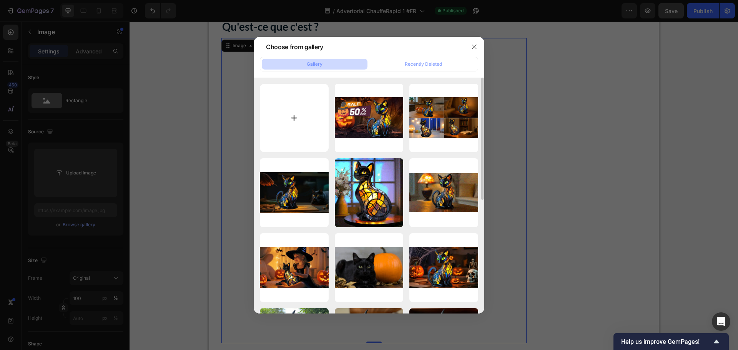
type input "C:\fakepath\ChatGPT Image 26 sept. 2025, 13_05_15.png"
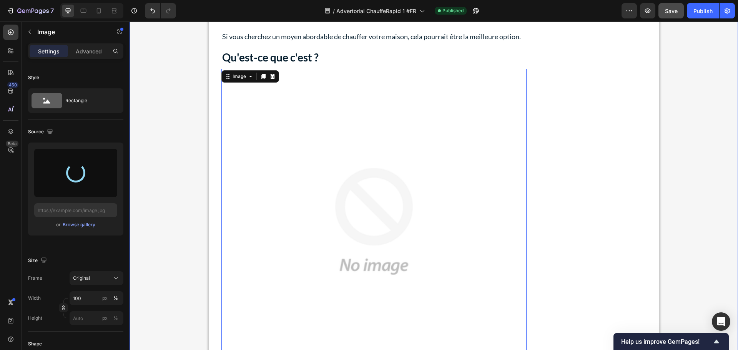
scroll to position [500, 0]
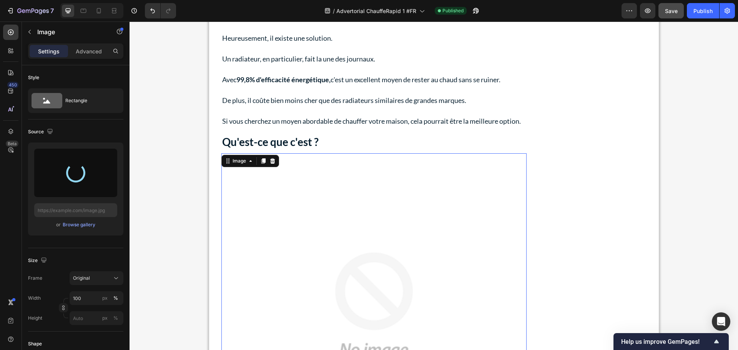
type input "https://cdn.shopify.com/s/files/1/0771/9855/7442/files/gempages_580595036534604…"
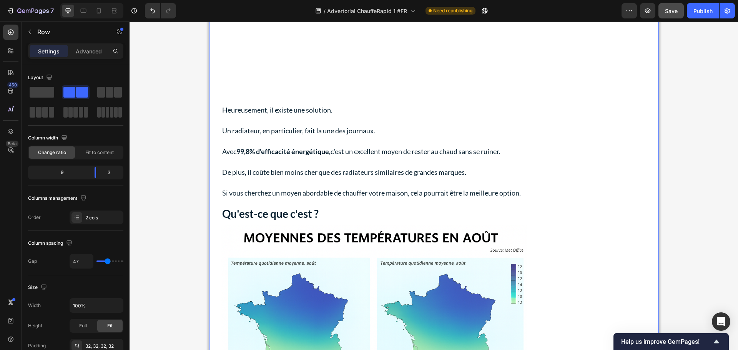
scroll to position [423, 0]
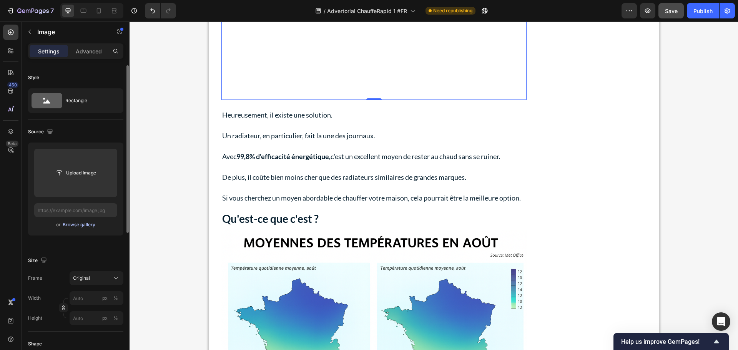
click at [76, 224] on div "Browse gallery" at bounding box center [79, 224] width 33 height 7
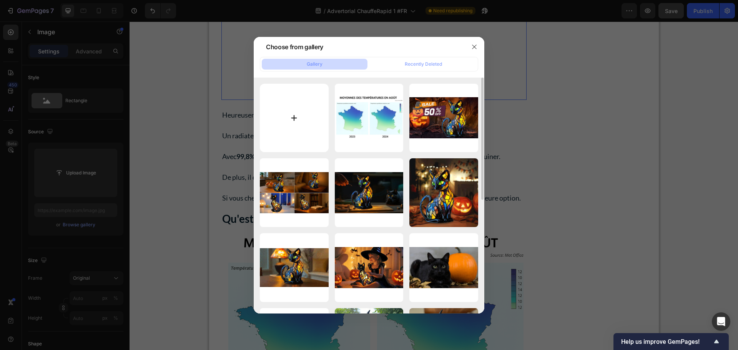
click at [284, 122] on input "file" at bounding box center [294, 118] width 69 height 69
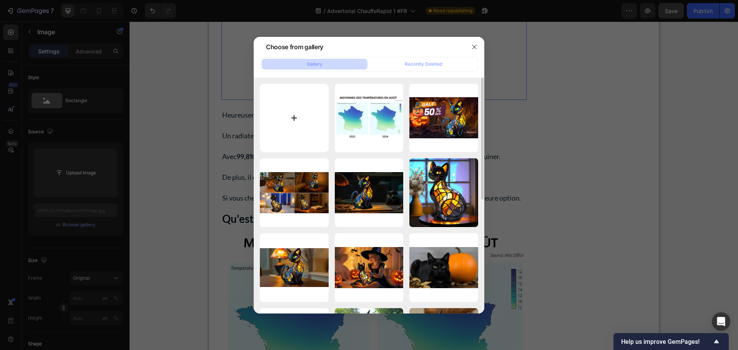
type input "C:\fakepath\téléchargement (85).png"
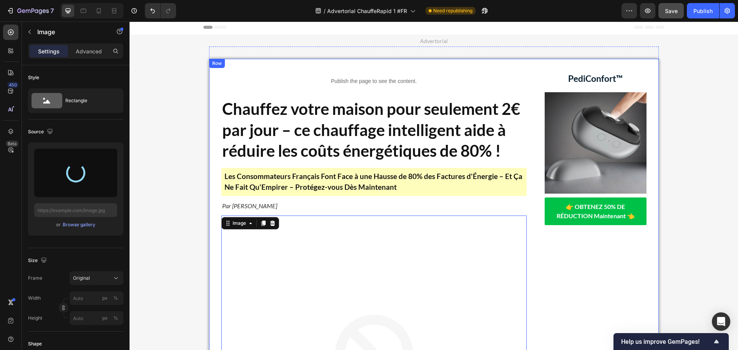
scroll to position [0, 0]
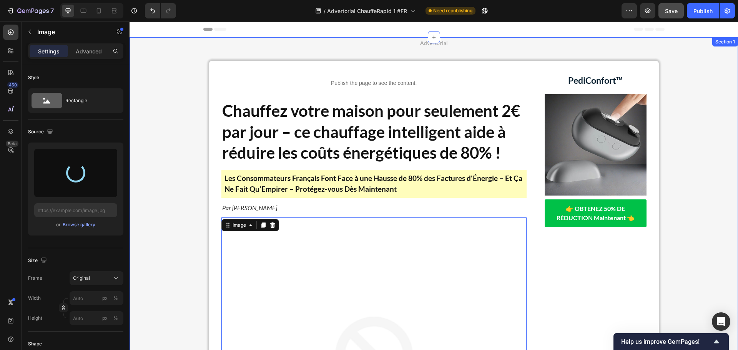
type input "https://cdn.shopify.com/s/files/1/0771/9855/7442/files/gempages_580595036534604…"
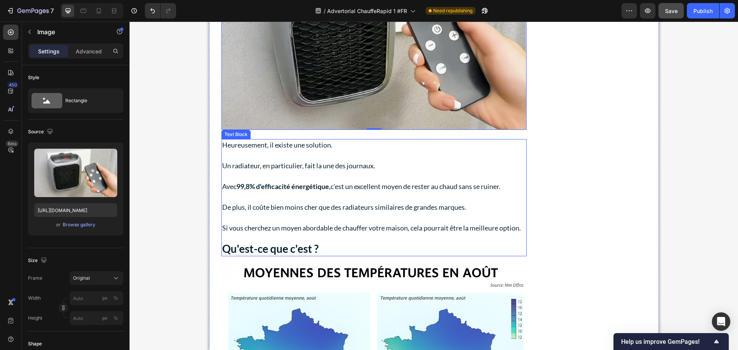
scroll to position [269, 0]
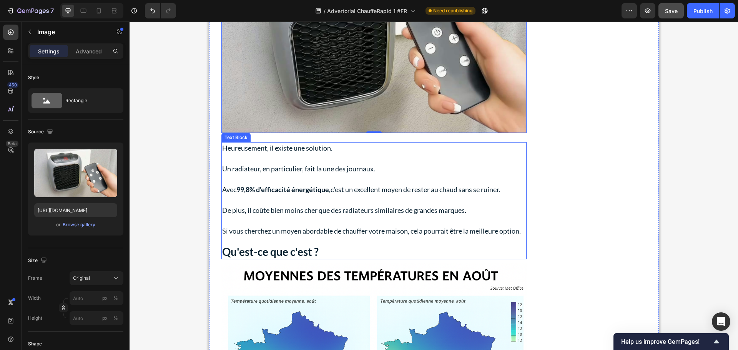
click at [314, 170] on p "Un radiateur, en particulier, fait la une des journaux." at bounding box center [374, 169] width 304 height 10
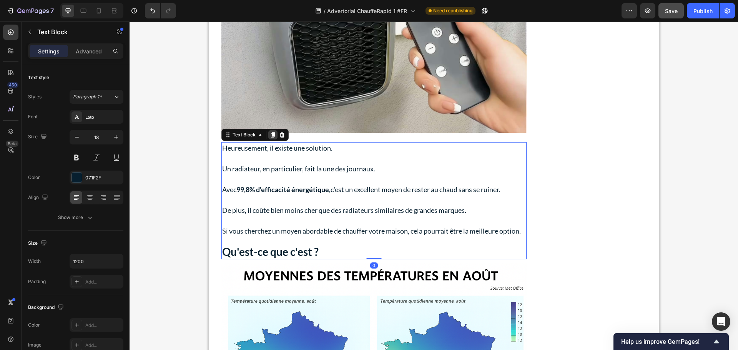
click at [271, 134] on icon at bounding box center [273, 134] width 4 height 5
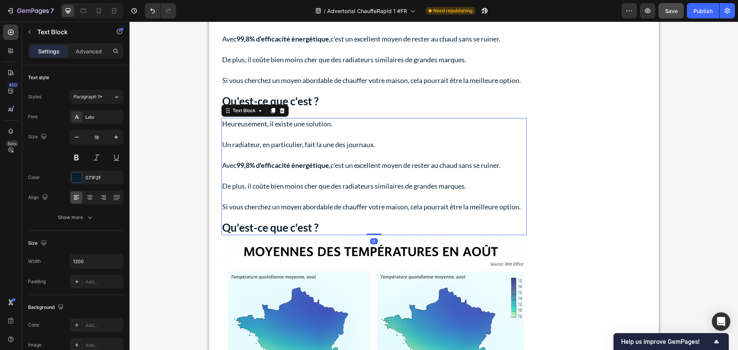
scroll to position [412, 0]
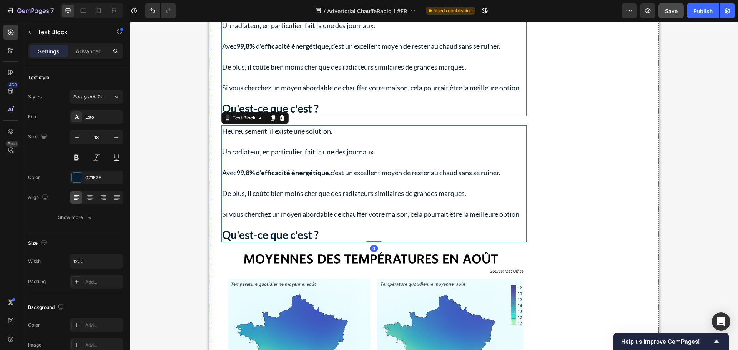
click at [340, 100] on p "Rich Text Editor. Editing area: main" at bounding box center [374, 98] width 304 height 10
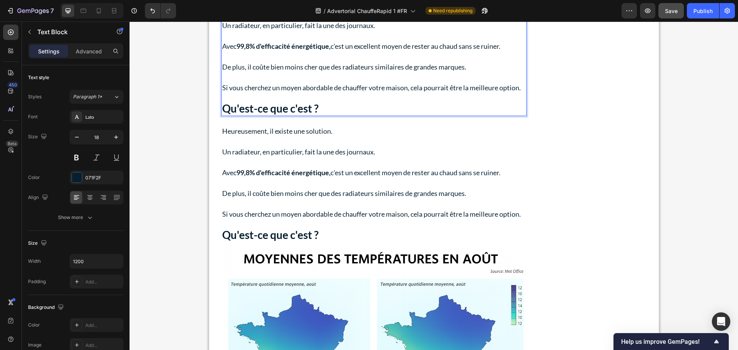
click at [340, 100] on p "Rich Text Editor. Editing area: main" at bounding box center [374, 98] width 304 height 10
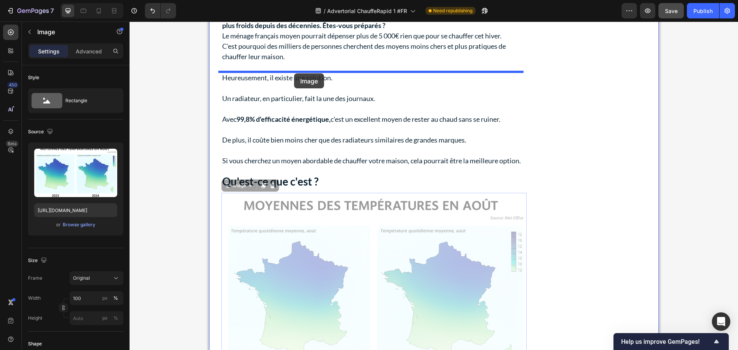
drag, startPoint x: 296, startPoint y: 213, endPoint x: 294, endPoint y: 73, distance: 139.2
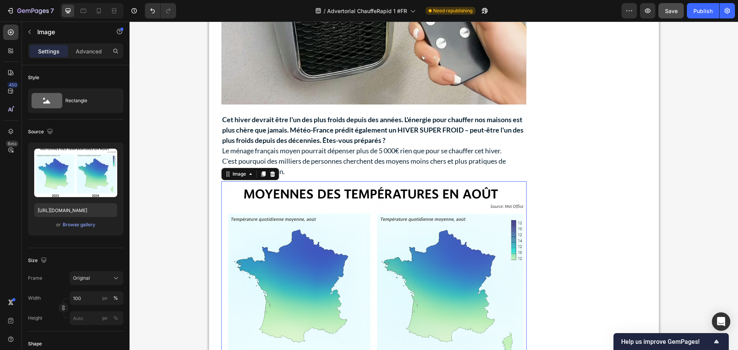
scroll to position [297, 0]
click at [411, 142] on p "Cet hiver devrait être l'un des plus froids depuis des années. L'énergie pour c…" at bounding box center [374, 130] width 304 height 31
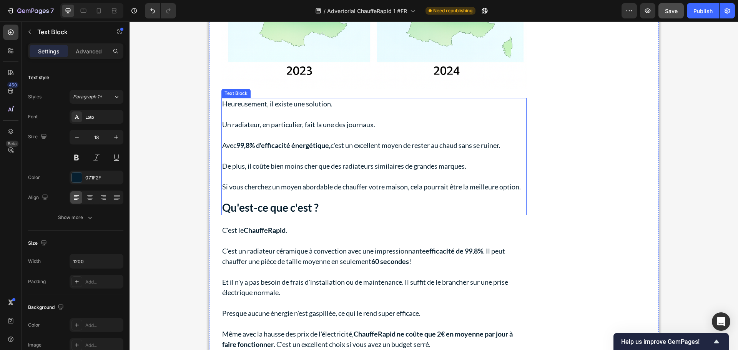
scroll to position [605, 0]
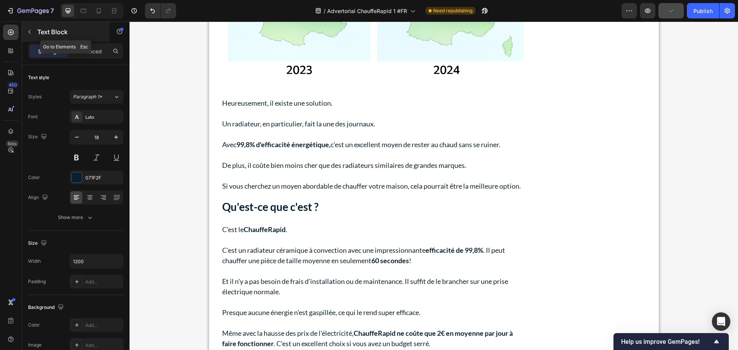
click at [26, 29] on button "button" at bounding box center [29, 32] width 12 height 12
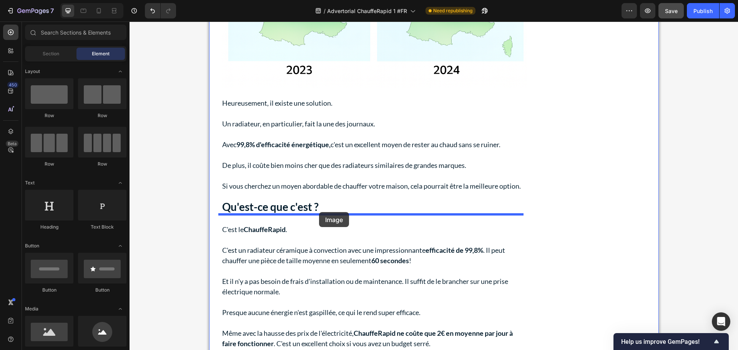
drag, startPoint x: 191, startPoint y: 238, endPoint x: 319, endPoint y: 212, distance: 130.6
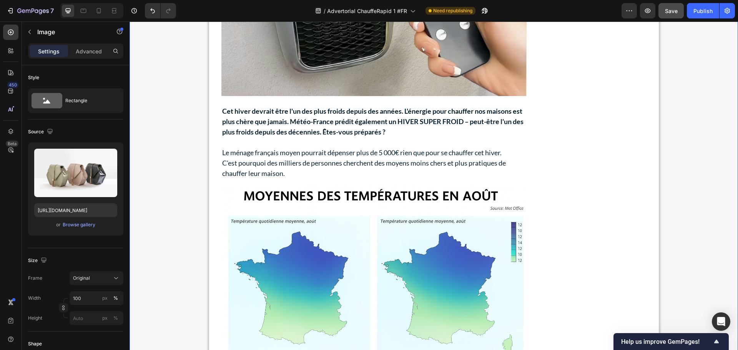
scroll to position [297, 0]
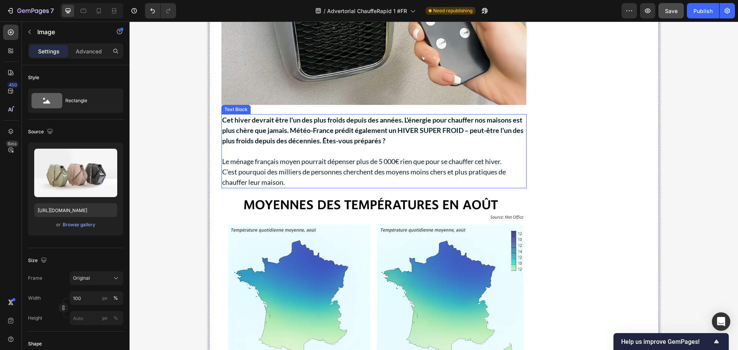
click at [397, 162] on p "Le ménage français moyen pourrait dépenser plus de 5 000€ rien que pour se chau…" at bounding box center [374, 161] width 304 height 10
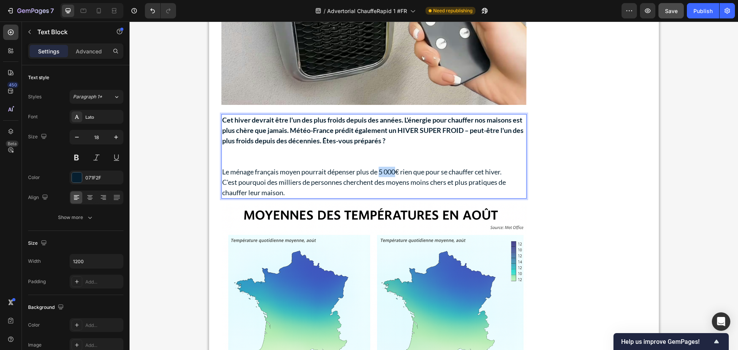
drag, startPoint x: 395, startPoint y: 172, endPoint x: 379, endPoint y: 174, distance: 15.9
click at [379, 174] on p "Le ménage français moyen pourrait dépenser plus de 5 000€ rien que pour se chau…" at bounding box center [374, 172] width 304 height 10
click at [316, 154] on p "Rich Text Editor. Editing area: main" at bounding box center [374, 156] width 304 height 21
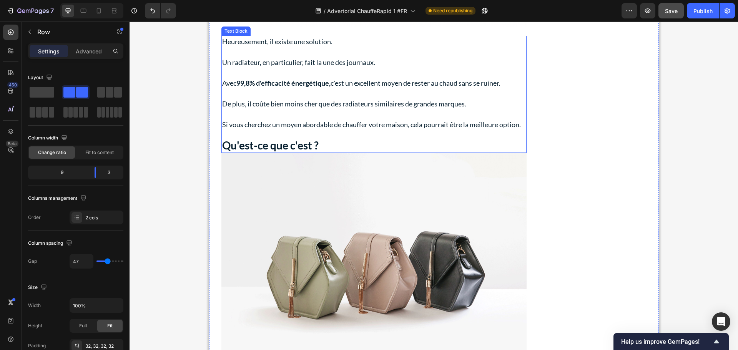
scroll to position [682, 0]
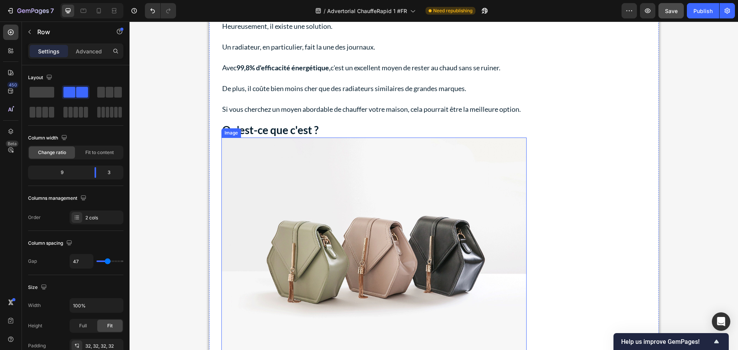
click at [400, 199] on img at bounding box center [373, 252] width 305 height 229
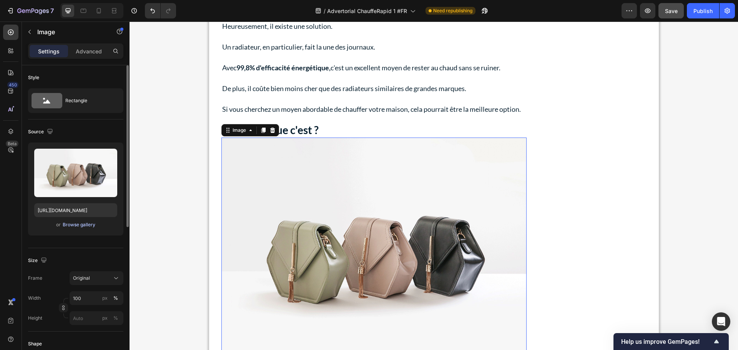
click at [73, 227] on div "Browse gallery" at bounding box center [79, 224] width 33 height 7
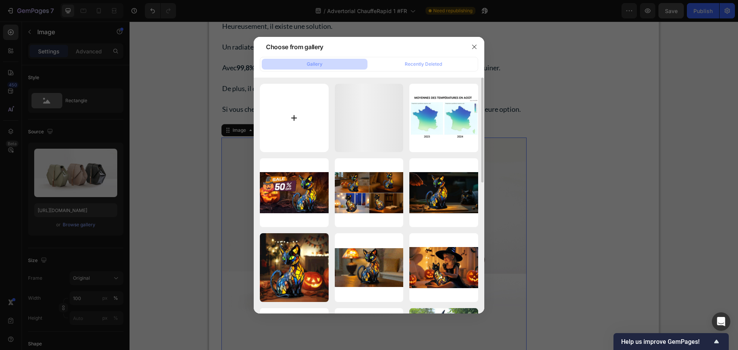
click at [297, 118] on input "file" at bounding box center [294, 118] width 69 height 69
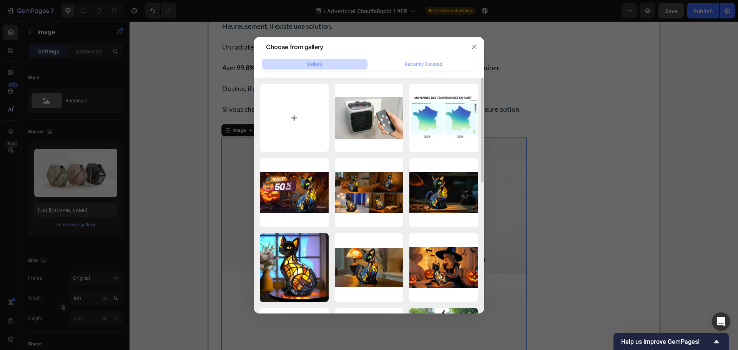
type input "C:\fakepath\téléchargement (86).png"
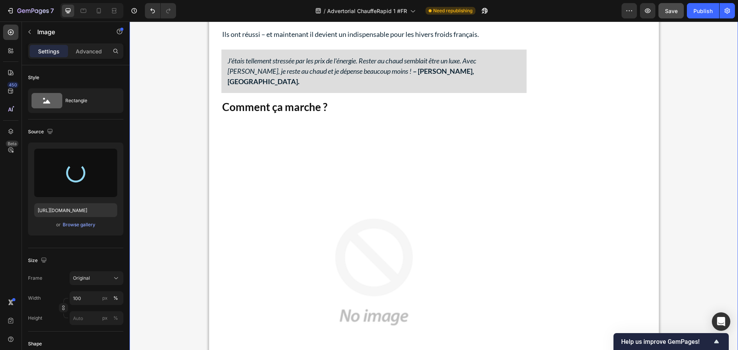
scroll to position [1220, 0]
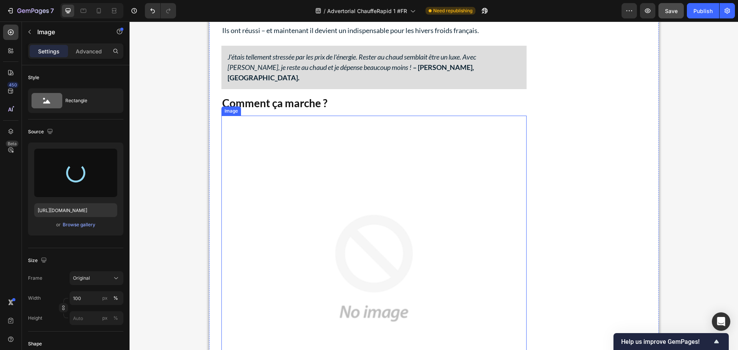
type input "https://cdn.shopify.com/s/files/1/0771/9855/7442/files/gempages_580595036534604…"
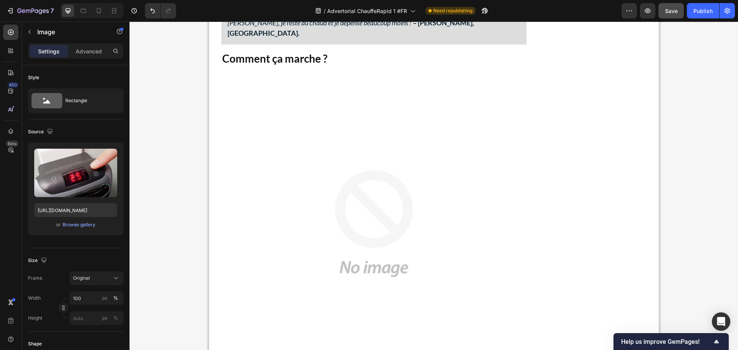
scroll to position [1175, 0]
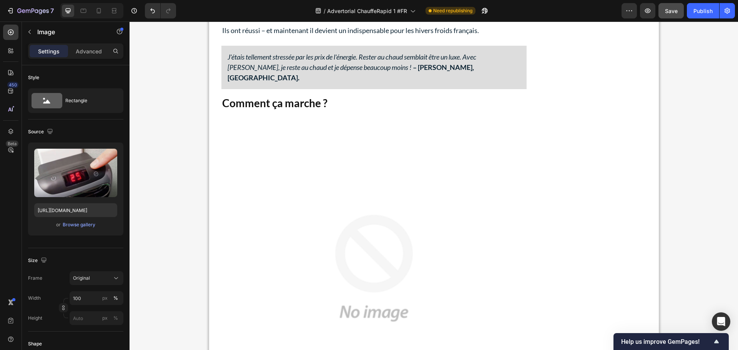
click at [685, 10] on div "Preview Save Publish" at bounding box center [678, 10] width 113 height 15
click at [679, 10] on button "Save" at bounding box center [670, 10] width 25 height 15
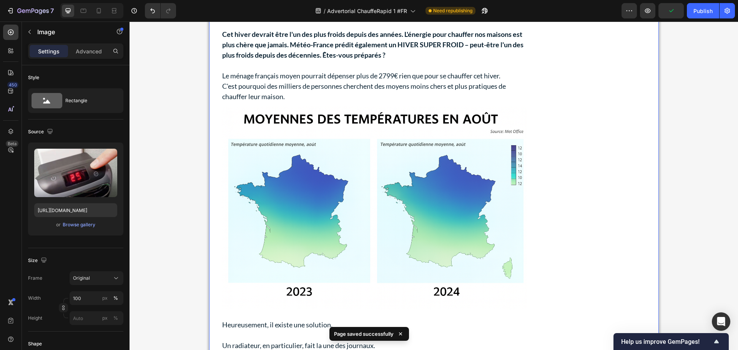
scroll to position [329, 0]
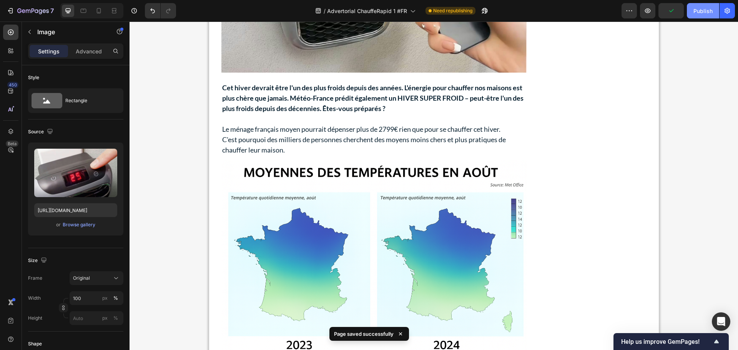
click at [699, 8] on div "Publish" at bounding box center [702, 11] width 19 height 8
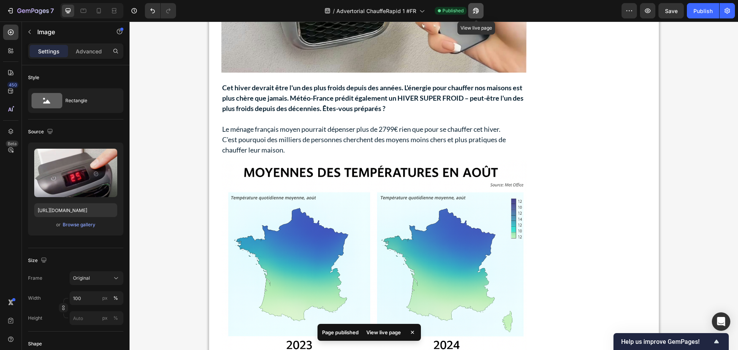
click at [474, 12] on icon "button" at bounding box center [476, 11] width 8 height 8
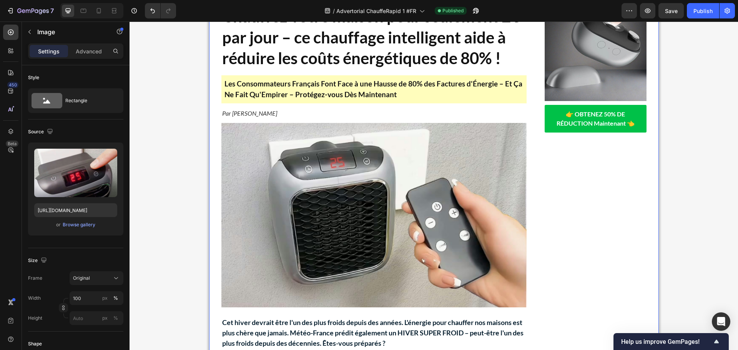
scroll to position [0, 0]
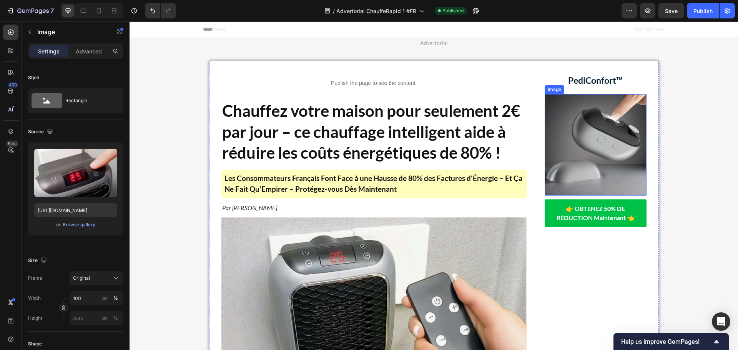
click at [572, 131] on img at bounding box center [596, 145] width 102 height 102
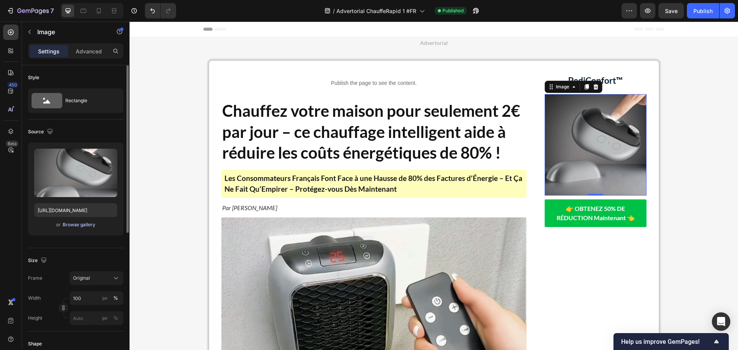
click at [81, 225] on div "Browse gallery" at bounding box center [79, 224] width 33 height 7
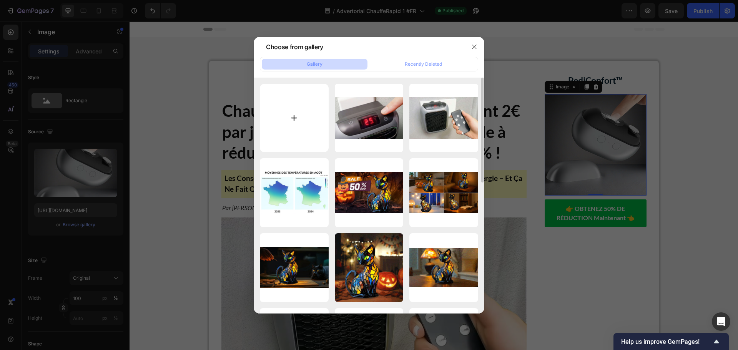
click at [296, 126] on input "file" at bounding box center [294, 118] width 69 height 69
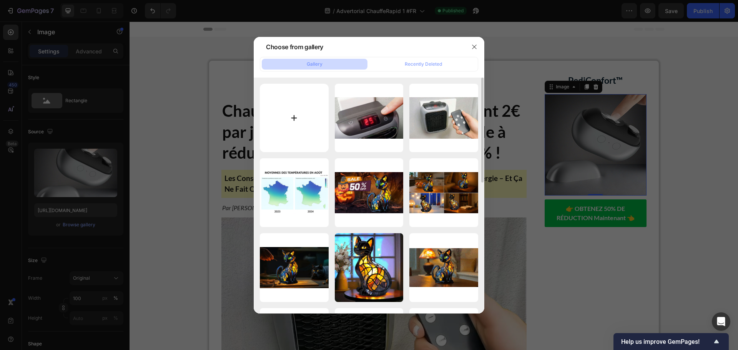
type input "C:\fakepath\téléchargement (78).png"
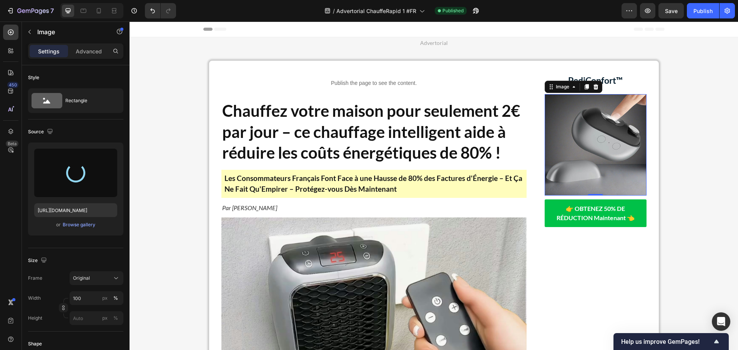
type input "https://cdn.shopify.com/s/files/1/0771/9855/7442/files/gempages_580595036534604…"
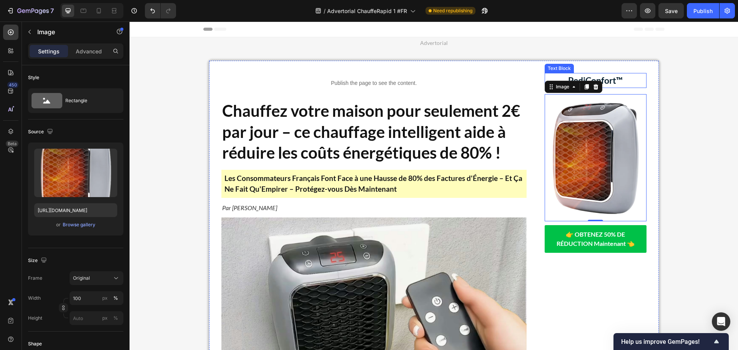
click at [615, 80] on strong "PediConfort™" at bounding box center [595, 80] width 55 height 11
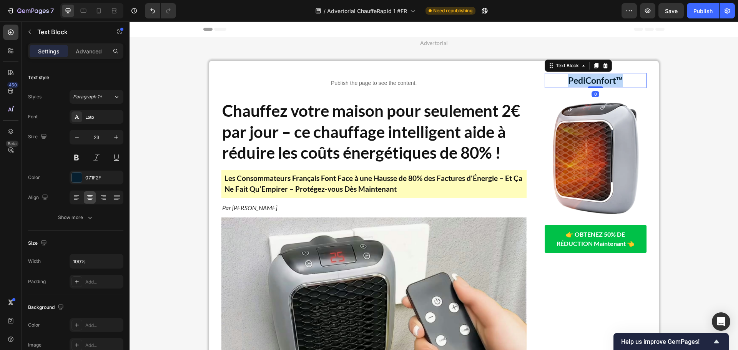
click at [615, 80] on strong "PediConfort™" at bounding box center [595, 80] width 55 height 11
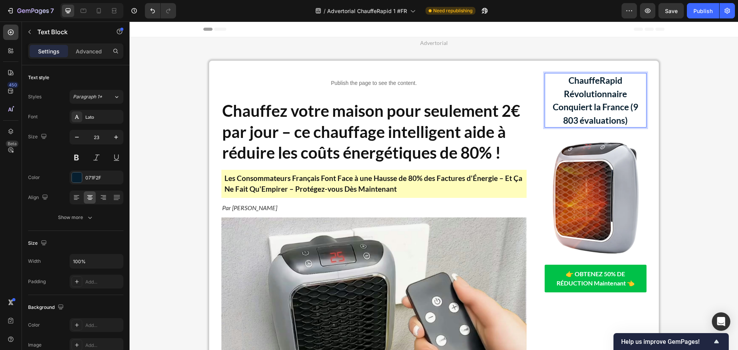
click at [628, 108] on strong "(9 803 évaluations)" at bounding box center [600, 113] width 75 height 24
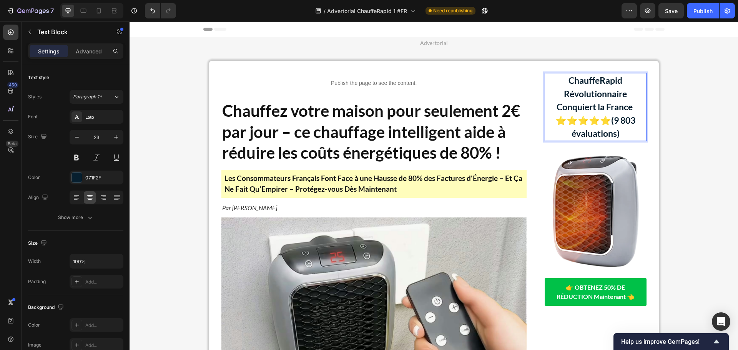
click at [617, 114] on p "⭐⭐⭐⭐⭐(9 803 évaluations)" at bounding box center [595, 127] width 100 height 27
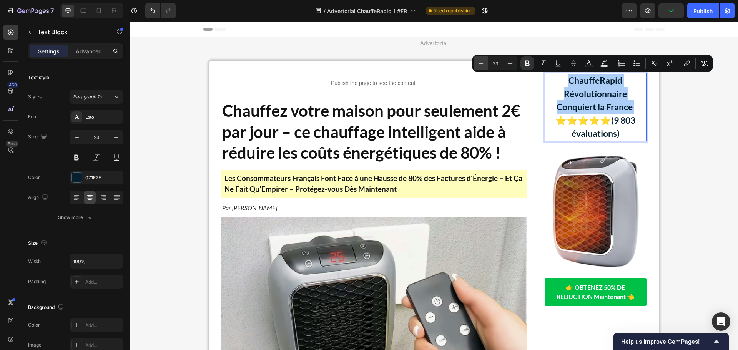
click at [482, 62] on icon "Editor contextual toolbar" at bounding box center [481, 64] width 8 height 8
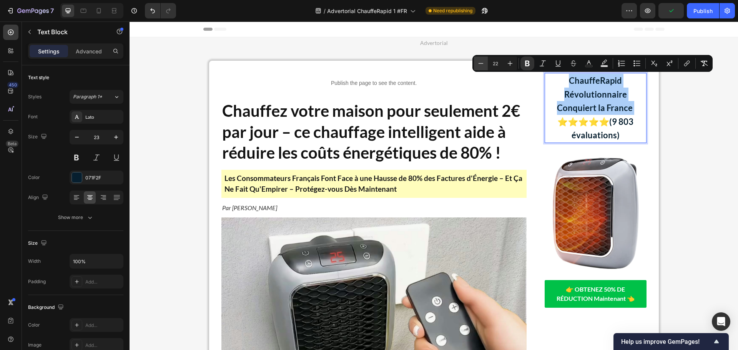
click at [482, 62] on icon "Editor contextual toolbar" at bounding box center [481, 64] width 8 height 8
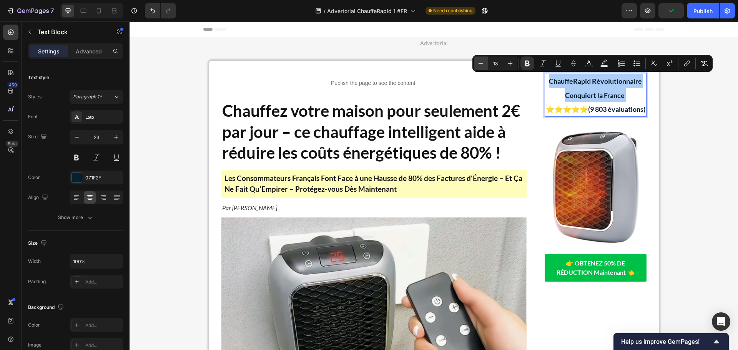
click at [482, 62] on icon "Editor contextual toolbar" at bounding box center [481, 64] width 8 height 8
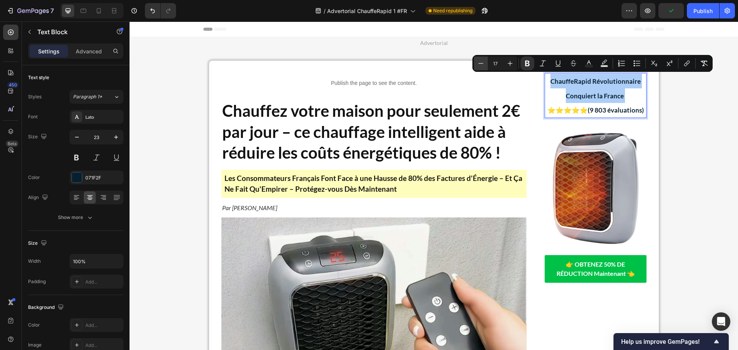
click at [482, 62] on icon "Editor contextual toolbar" at bounding box center [481, 64] width 8 height 8
type input "13"
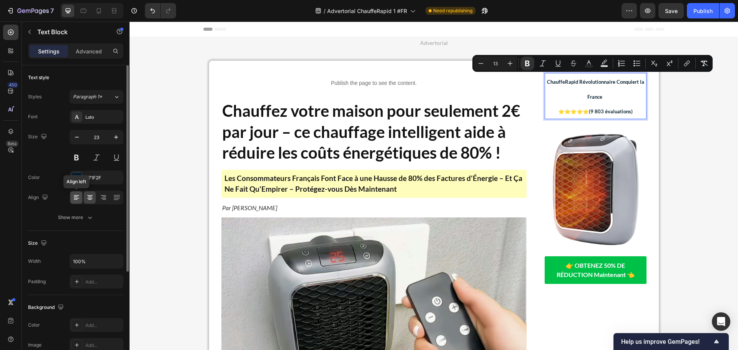
click at [77, 200] on icon at bounding box center [77, 198] width 8 height 8
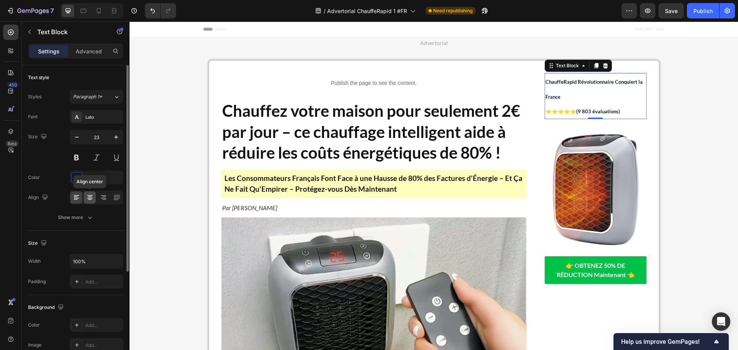
click at [88, 199] on icon at bounding box center [90, 198] width 8 height 8
click at [605, 89] on p "ChauffeRapid Révolutionnaire Conquiert la France" at bounding box center [595, 89] width 100 height 30
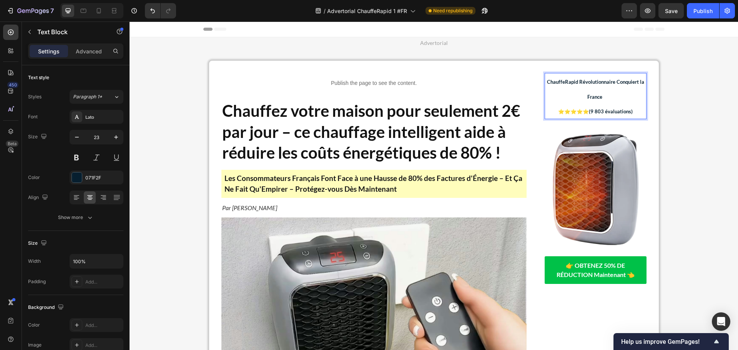
click at [579, 95] on p "ChauffeRapid Révolutionnaire Conquiert la France" at bounding box center [595, 89] width 100 height 30
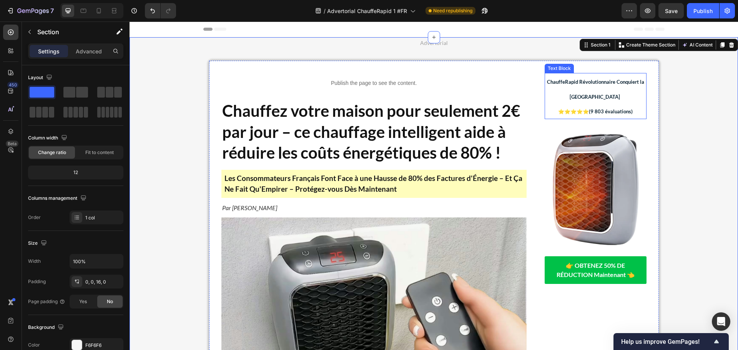
click at [620, 94] on p "France" at bounding box center [595, 96] width 100 height 15
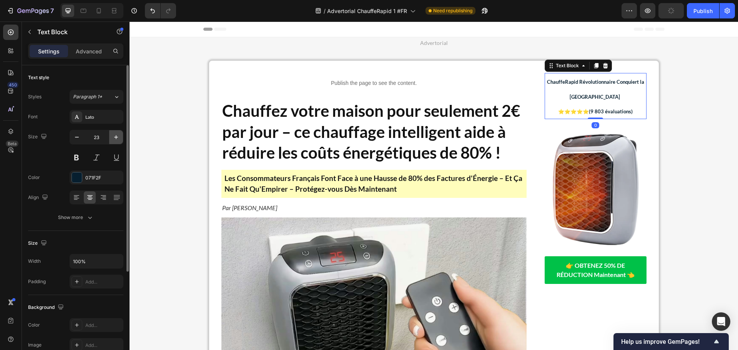
click at [112, 136] on button "button" at bounding box center [116, 137] width 14 height 14
type input "24"
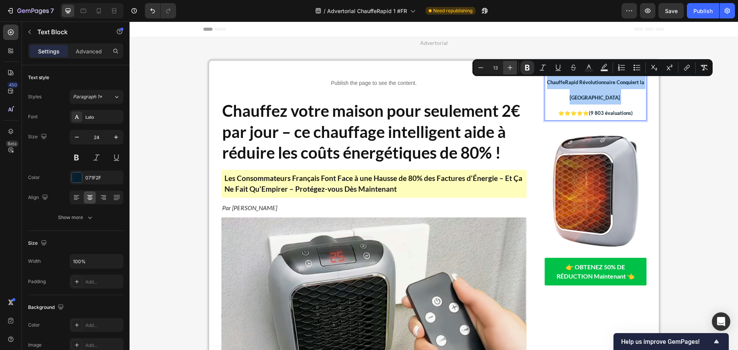
click at [510, 71] on icon "Editor contextual toolbar" at bounding box center [510, 68] width 8 height 8
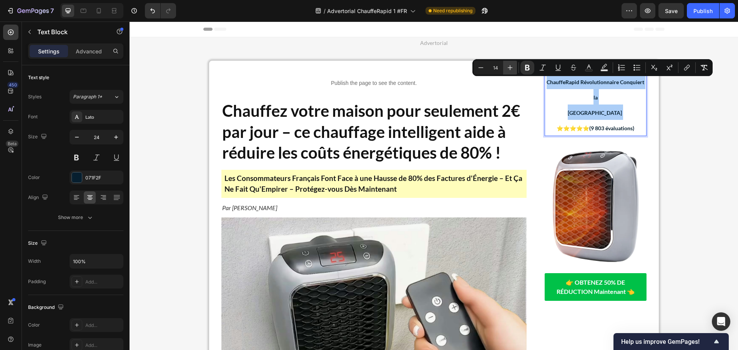
click at [510, 71] on icon "Editor contextual toolbar" at bounding box center [510, 68] width 8 height 8
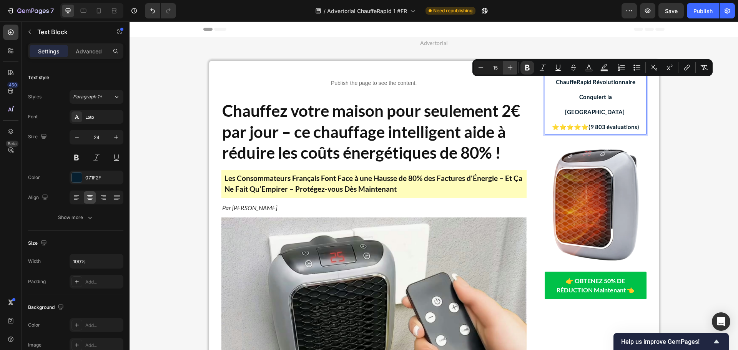
click at [510, 71] on icon "Editor contextual toolbar" at bounding box center [510, 68] width 8 height 8
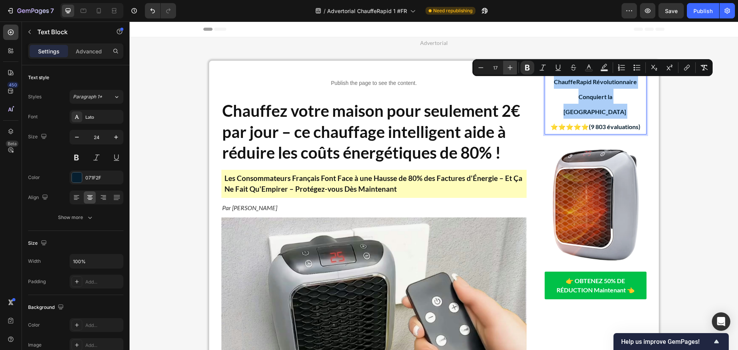
click at [510, 71] on icon "Editor contextual toolbar" at bounding box center [510, 68] width 8 height 8
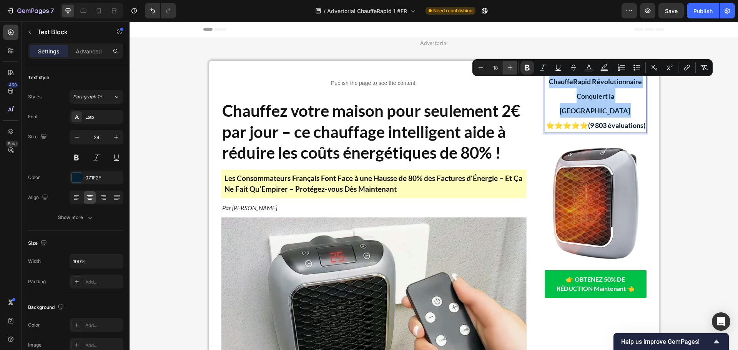
click at [510, 71] on icon "Editor contextual toolbar" at bounding box center [510, 68] width 8 height 8
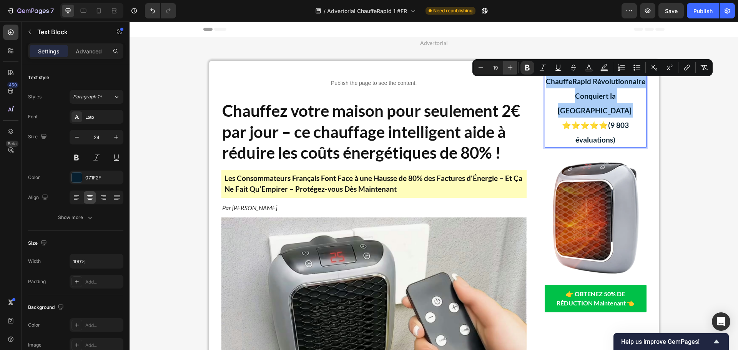
click at [510, 71] on icon "Editor contextual toolbar" at bounding box center [510, 68] width 8 height 8
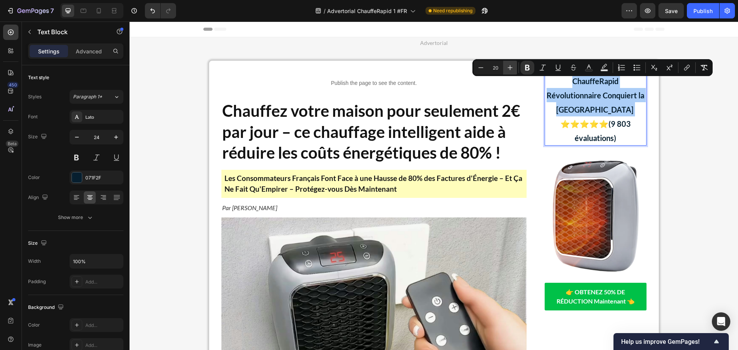
click at [510, 71] on icon "Editor contextual toolbar" at bounding box center [510, 68] width 8 height 8
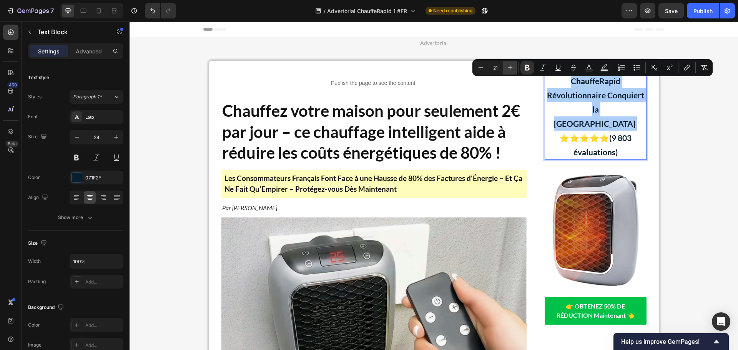
click at [510, 71] on icon "Editor contextual toolbar" at bounding box center [510, 68] width 8 height 8
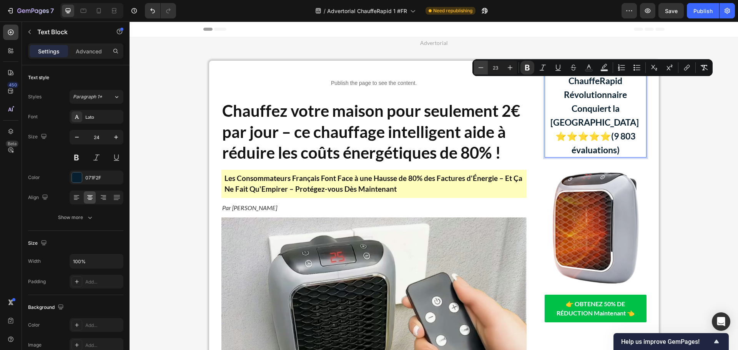
click at [479, 66] on icon "Editor contextual toolbar" at bounding box center [481, 68] width 8 height 8
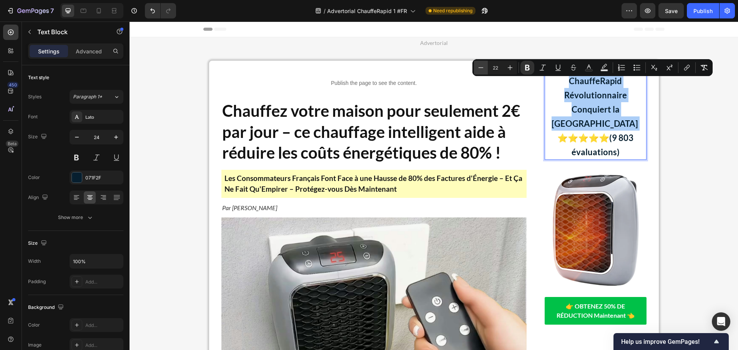
click at [479, 66] on icon "Editor contextual toolbar" at bounding box center [481, 68] width 8 height 8
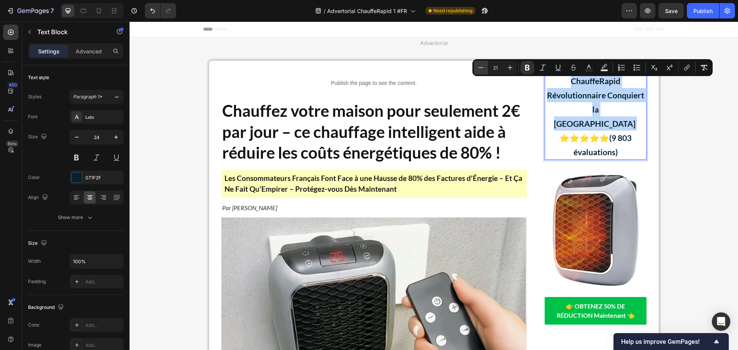
type input "20"
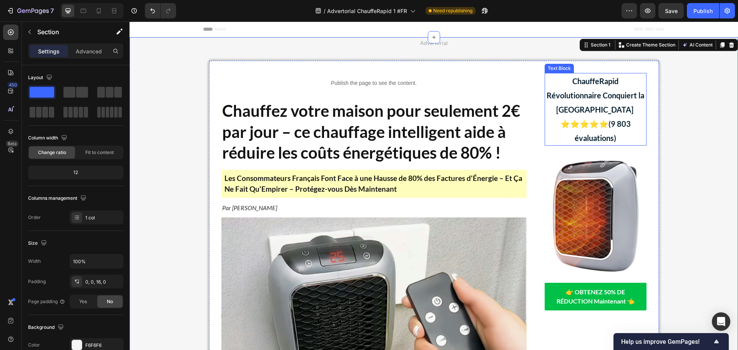
click at [623, 110] on p "France" at bounding box center [595, 109] width 100 height 14
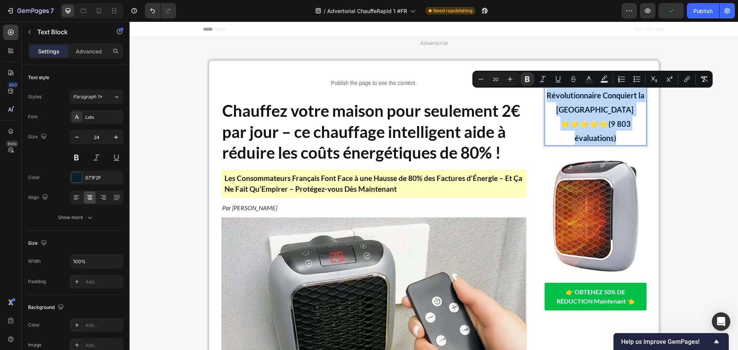
drag, startPoint x: 625, startPoint y: 81, endPoint x: 626, endPoint y: 134, distance: 52.3
click at [626, 134] on div "ChauffeRapid Révolutionnaire Conquiert la France ⭐⭐⭐⭐⭐(9 803 évaluations)" at bounding box center [596, 109] width 102 height 73
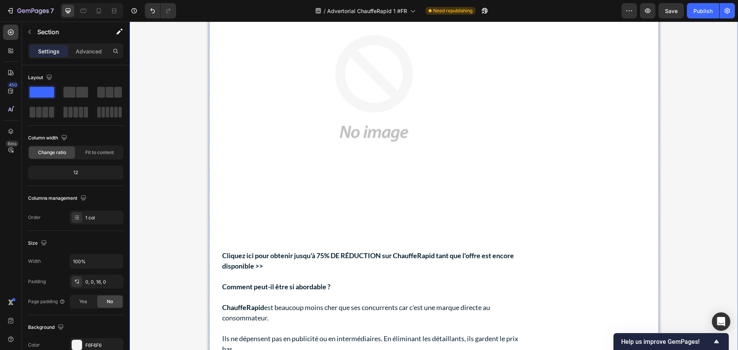
scroll to position [4344, 0]
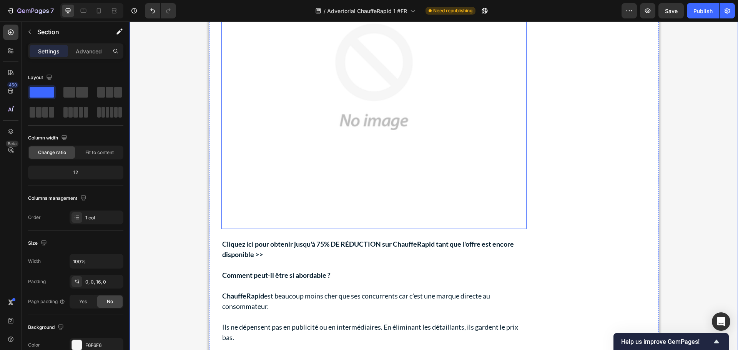
click at [358, 146] on img at bounding box center [374, 77] width 304 height 304
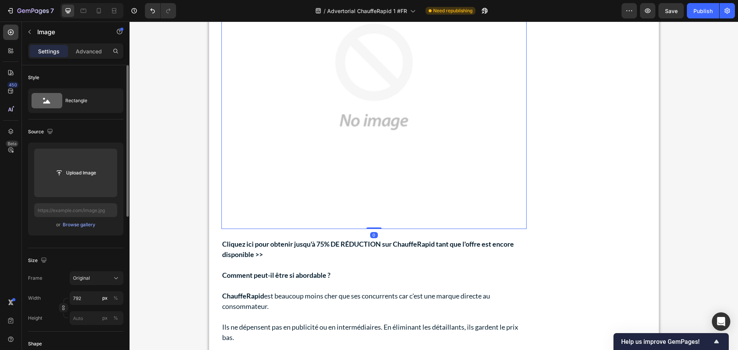
click at [76, 229] on div "Upload Image or Browse gallery" at bounding box center [75, 189] width 95 height 93
click at [75, 225] on div "Browse gallery" at bounding box center [79, 224] width 33 height 7
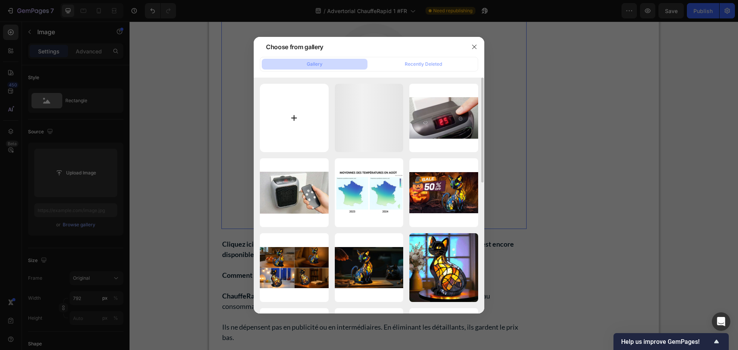
click at [302, 121] on input "file" at bounding box center [294, 118] width 69 height 69
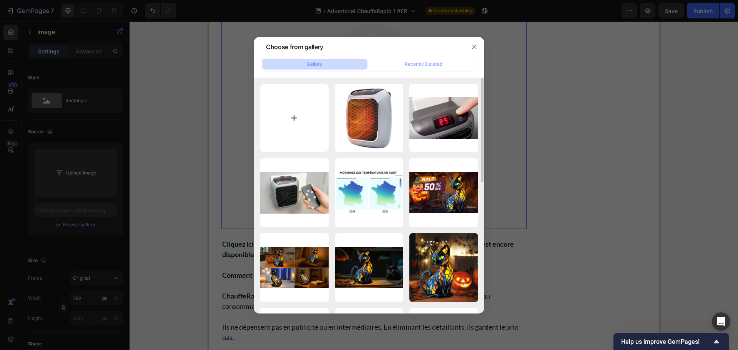
type input "C:\fakepath\téléchargement (87).png"
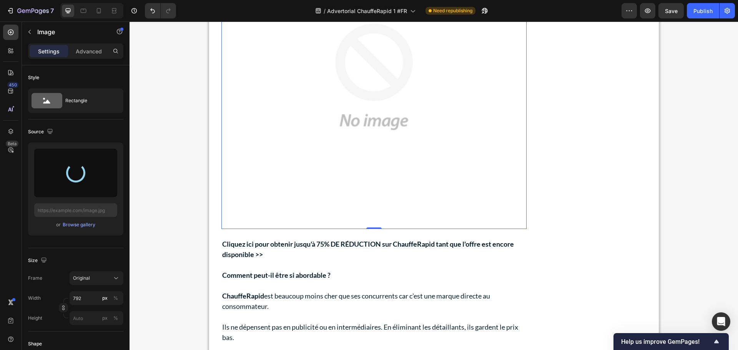
type input "https://cdn.shopify.com/s/files/1/0771/9855/7442/files/gempages_580595036534604…"
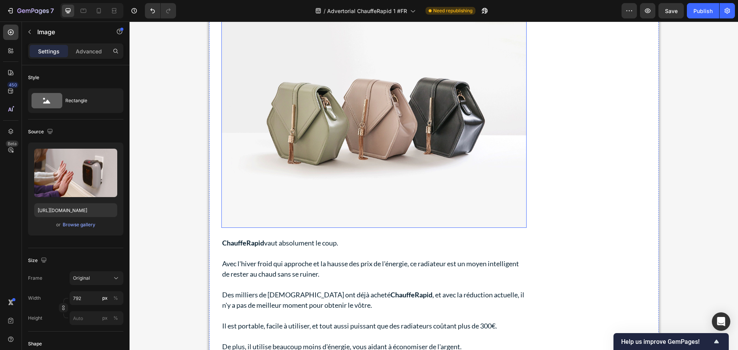
scroll to position [4767, 0]
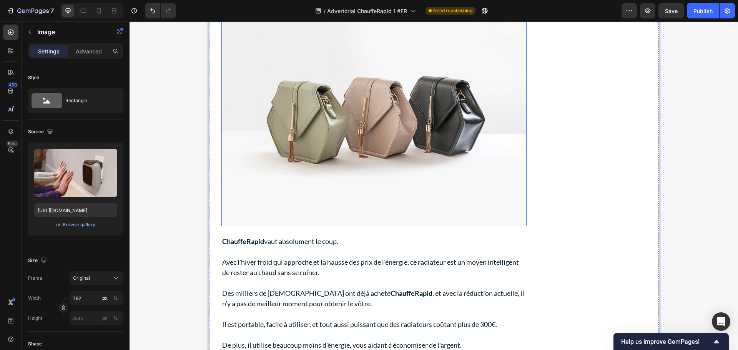
click at [308, 145] on img at bounding box center [373, 112] width 305 height 229
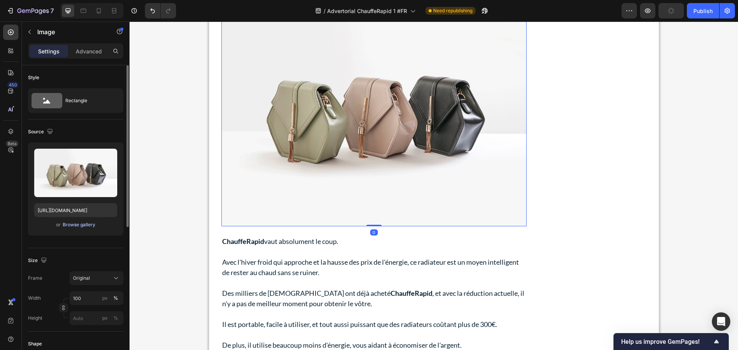
click at [77, 224] on div "Browse gallery" at bounding box center [79, 224] width 33 height 7
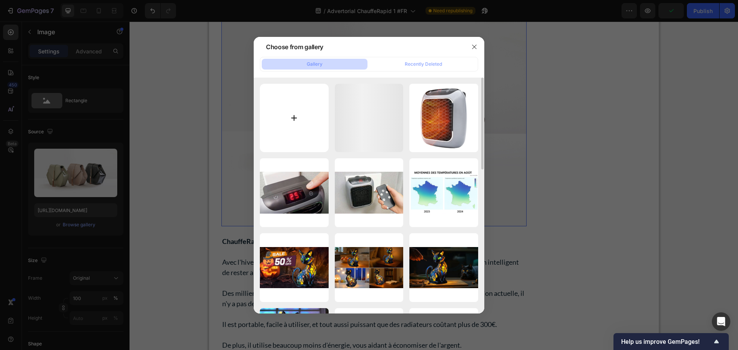
click at [281, 111] on input "file" at bounding box center [294, 118] width 69 height 69
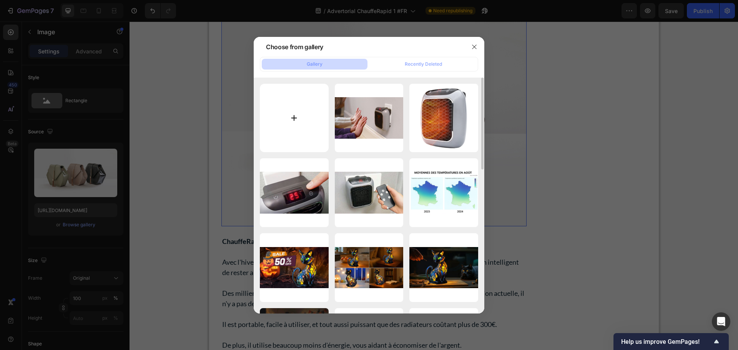
type input "C:\fakepath\téléchargement (88).png"
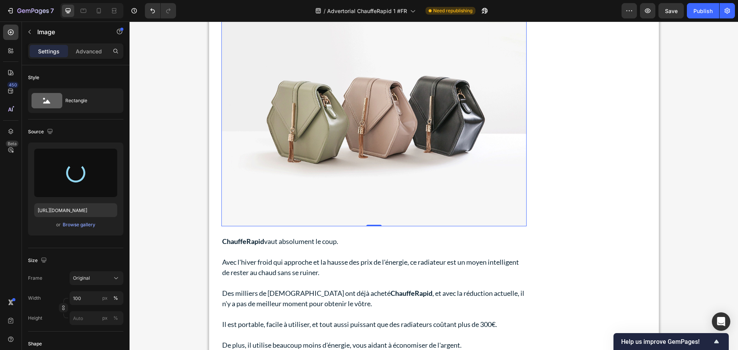
type input "https://cdn.shopify.com/s/files/1/0771/9855/7442/files/gempages_580595036534604…"
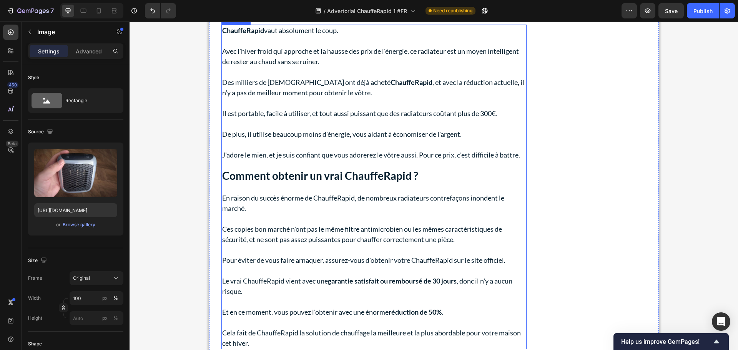
scroll to position [4959, 0]
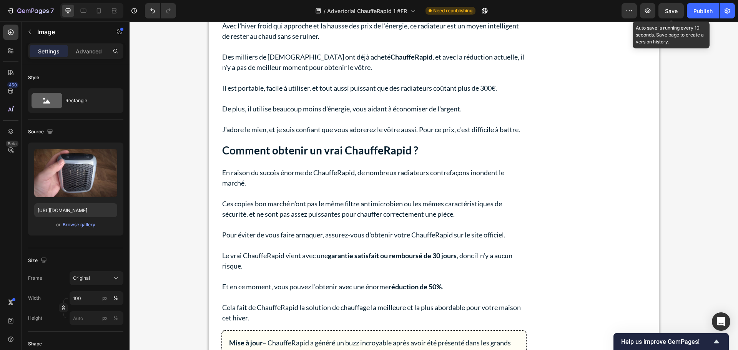
drag, startPoint x: 540, startPoint y: 1, endPoint x: 670, endPoint y: 14, distance: 131.0
click at [670, 14] on div "Save" at bounding box center [671, 11] width 13 height 8
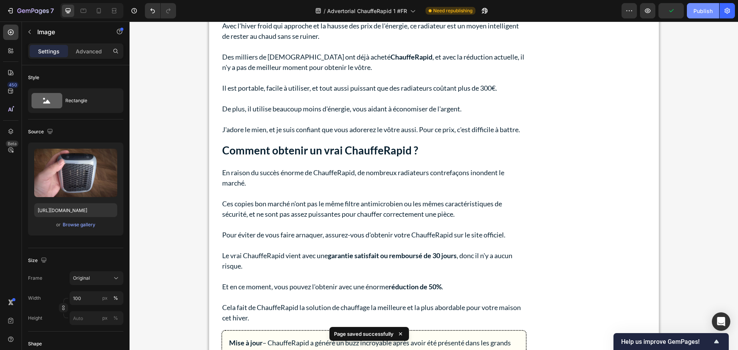
click at [700, 12] on div "Publish" at bounding box center [702, 11] width 19 height 8
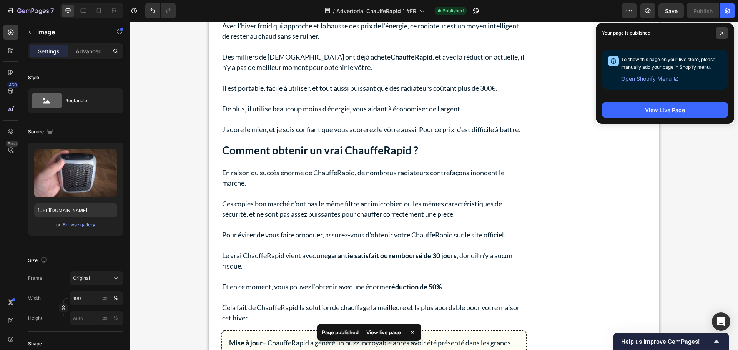
click at [720, 32] on span at bounding box center [722, 33] width 12 height 12
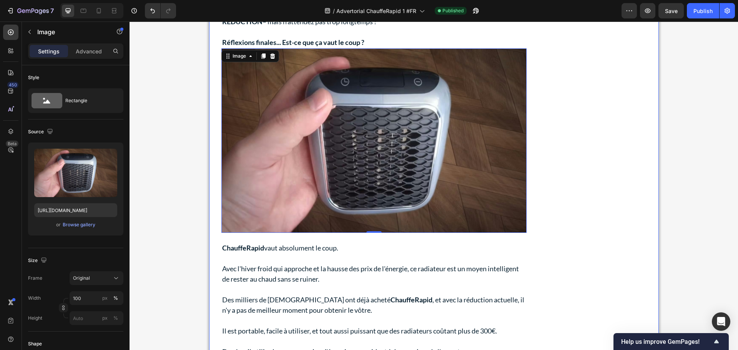
scroll to position [4728, 0]
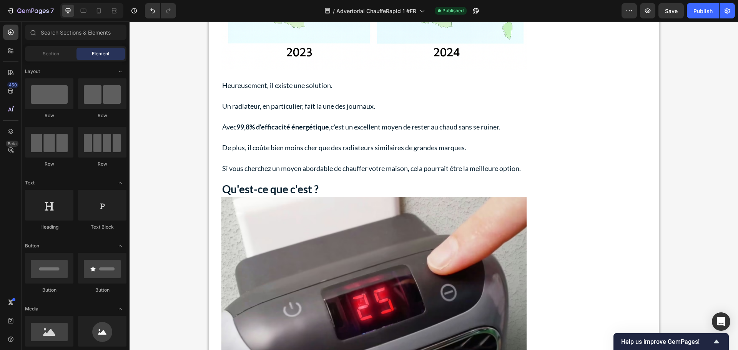
scroll to position [0, 0]
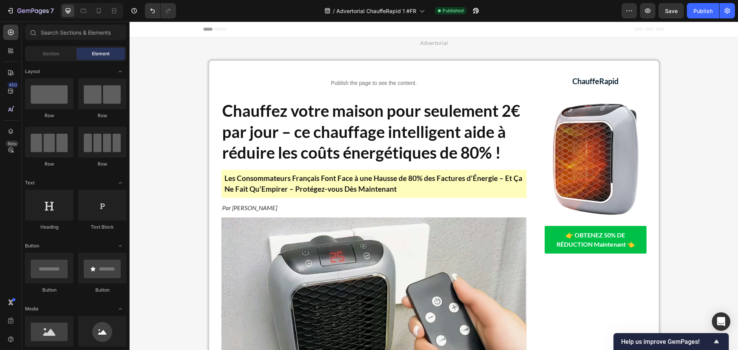
drag, startPoint x: 734, startPoint y: 302, endPoint x: 856, endPoint y: 43, distance: 286.8
click at [441, 121] on p "⁠⁠⁠⁠⁠⁠⁠ Chauffez votre maison pour seulement 2€ par jour – ce chauffage intelli…" at bounding box center [374, 131] width 304 height 63
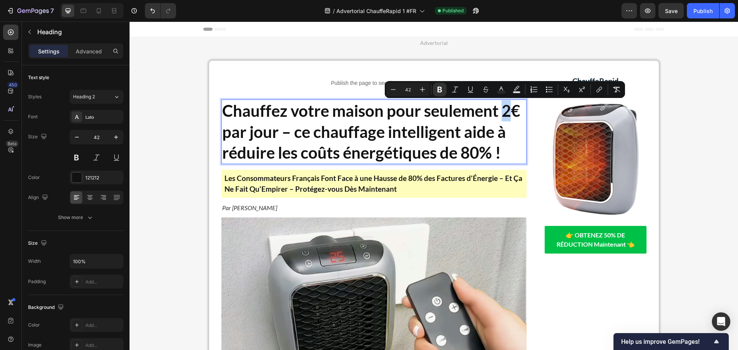
drag, startPoint x: 512, startPoint y: 112, endPoint x: 504, endPoint y: 112, distance: 8.5
click at [504, 112] on strong "Chauffez votre maison pour seulement 2€ par jour – ce chauffage intelligent aid…" at bounding box center [371, 131] width 298 height 61
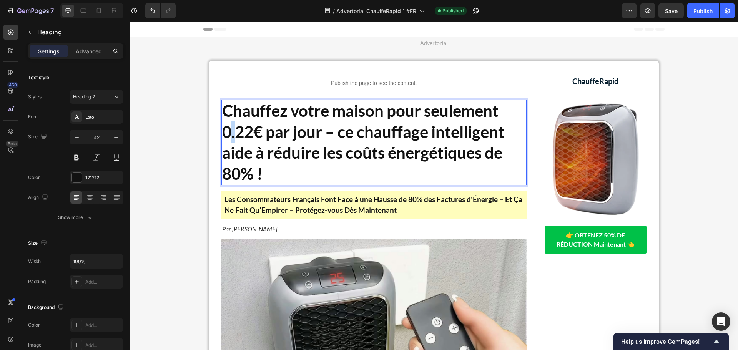
click at [230, 136] on strong "Chauffez votre maison pour seulement 0.22€ par jour – ce chauffage intelligent …" at bounding box center [363, 142] width 282 height 82
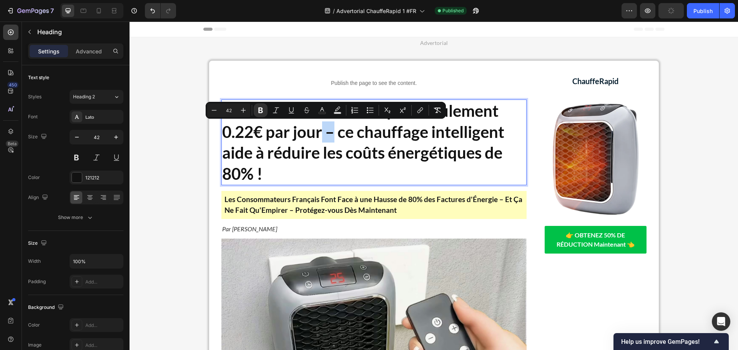
drag, startPoint x: 333, startPoint y: 134, endPoint x: 321, endPoint y: 136, distance: 11.5
click at [321, 136] on strong "Chauffez votre maison pour seulement 0.22€ par jour – ce chauffage intelligent …" at bounding box center [363, 142] width 282 height 82
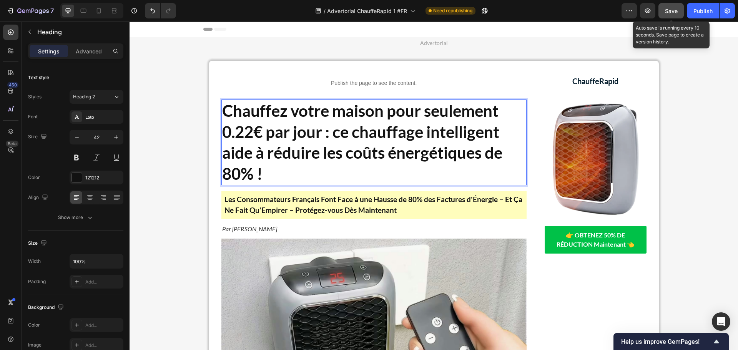
click at [666, 11] on span "Save" at bounding box center [671, 11] width 13 height 7
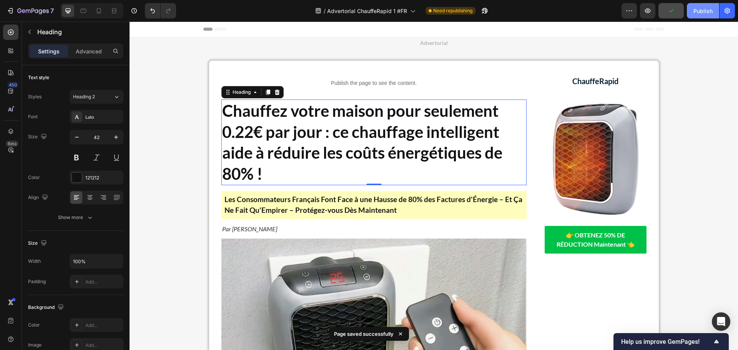
click at [702, 12] on div "Publish" at bounding box center [702, 11] width 19 height 8
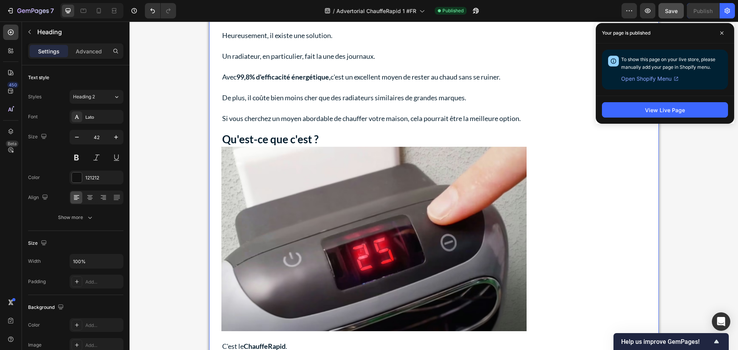
scroll to position [730, 0]
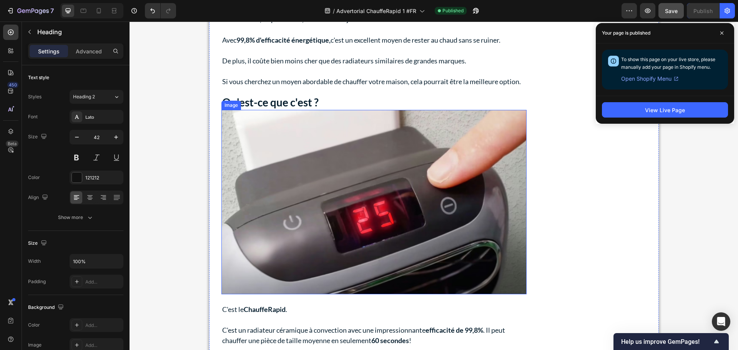
click at [308, 191] on img at bounding box center [373, 202] width 305 height 185
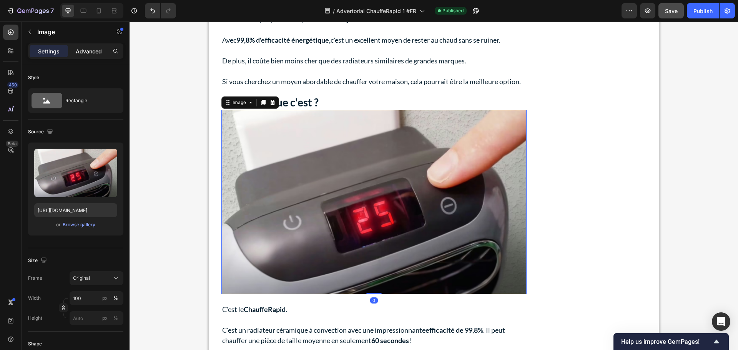
click at [81, 50] on p "Advanced" at bounding box center [89, 51] width 26 height 8
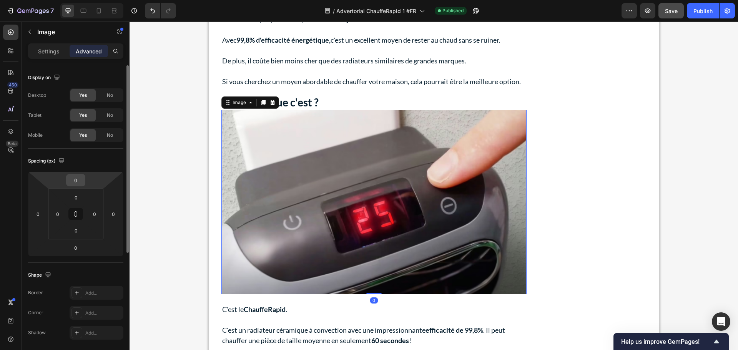
click at [79, 176] on input "0" at bounding box center [75, 181] width 15 height 12
type input "10"
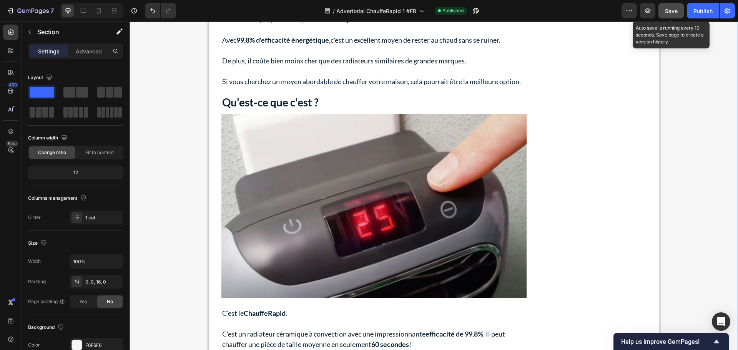
click at [681, 9] on button "Save" at bounding box center [670, 10] width 25 height 15
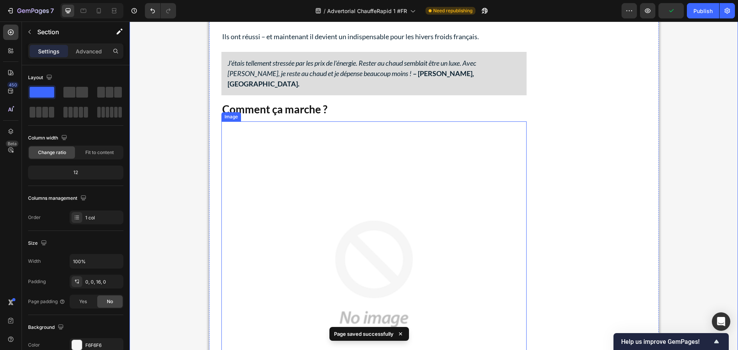
scroll to position [1192, 0]
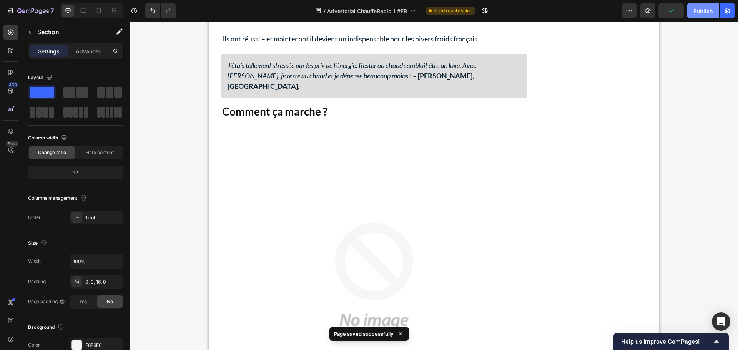
click at [705, 14] on div "Publish" at bounding box center [702, 11] width 19 height 8
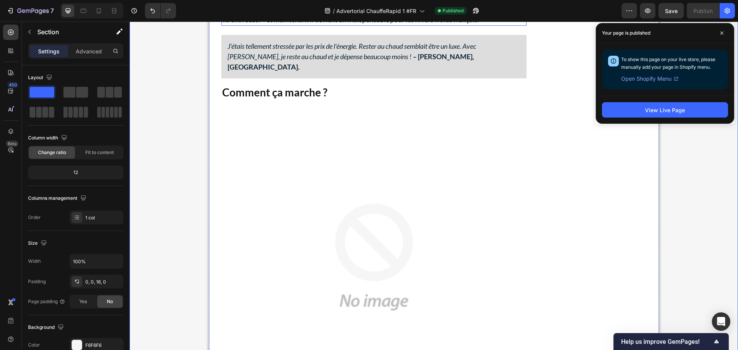
scroll to position [1307, 0]
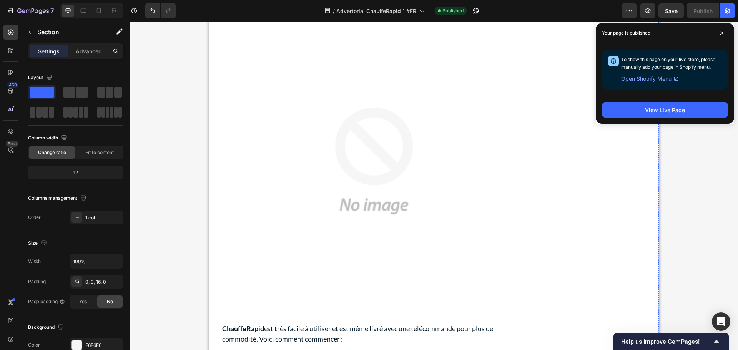
click at [359, 140] on img at bounding box center [373, 160] width 305 height 305
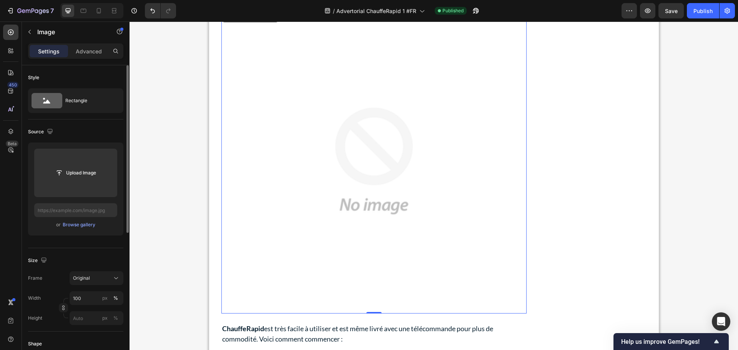
click at [81, 233] on div "Upload Image or Browse gallery" at bounding box center [75, 189] width 95 height 93
click at [79, 227] on div "Browse gallery" at bounding box center [79, 224] width 33 height 7
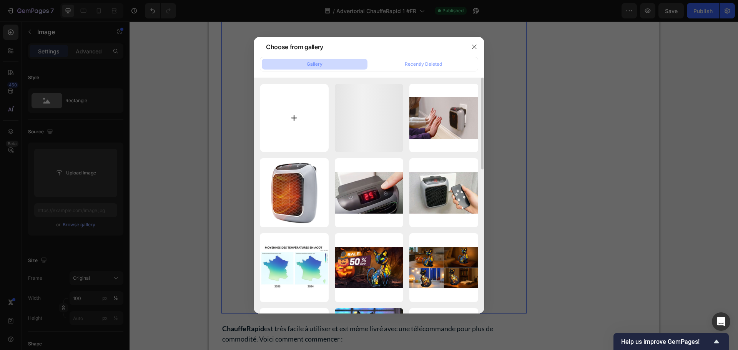
click at [296, 116] on input "file" at bounding box center [294, 118] width 69 height 69
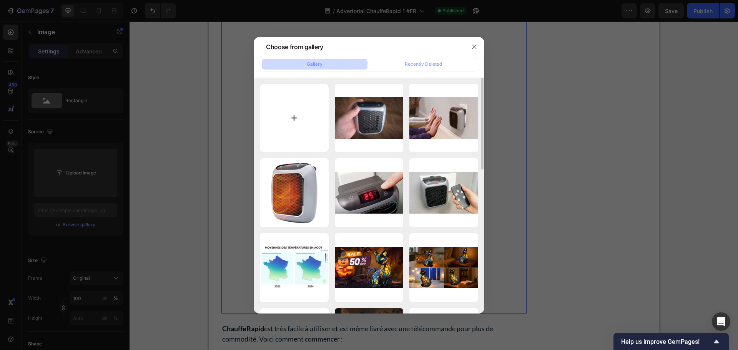
type input "C:\fakepath\ChatGPT Image 26 sept. 2025, 13_22_33.png"
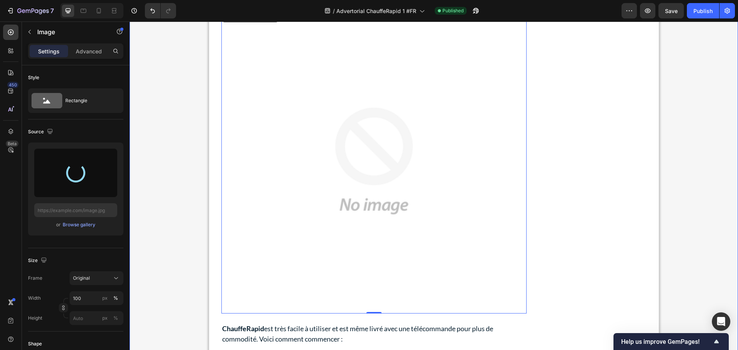
type input "https://cdn.shopify.com/s/files/1/0771/9855/7442/files/gempages_580595036534604…"
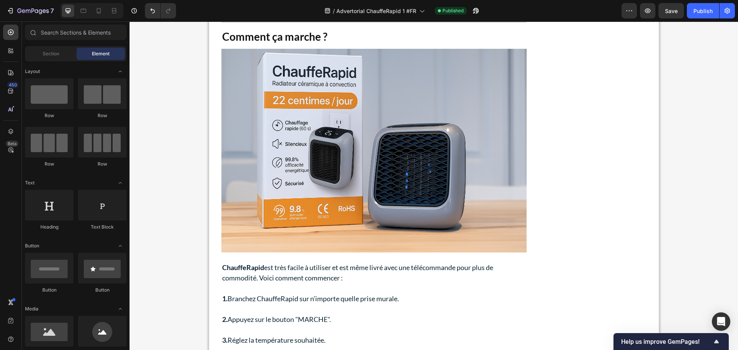
scroll to position [1260, 0]
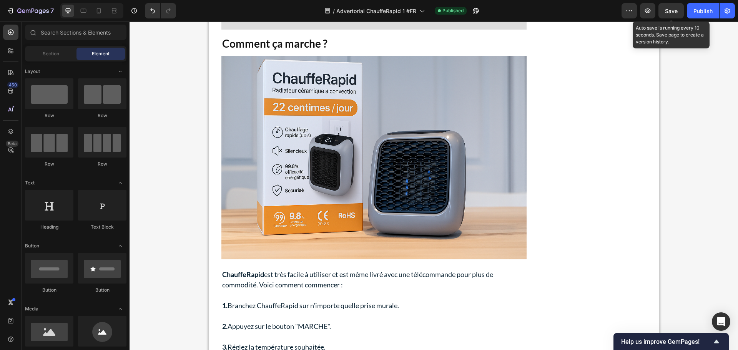
click at [669, 10] on span "Save" at bounding box center [671, 11] width 13 height 7
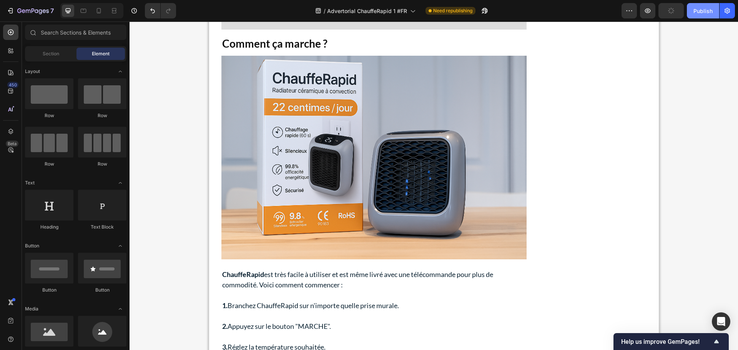
click at [695, 12] on div "Publish" at bounding box center [702, 11] width 19 height 8
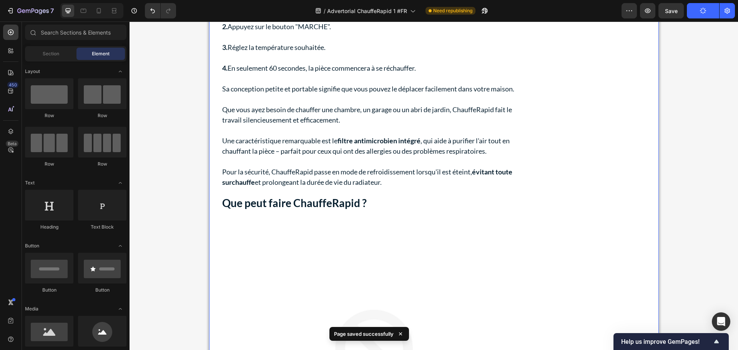
scroll to position [1606, 0]
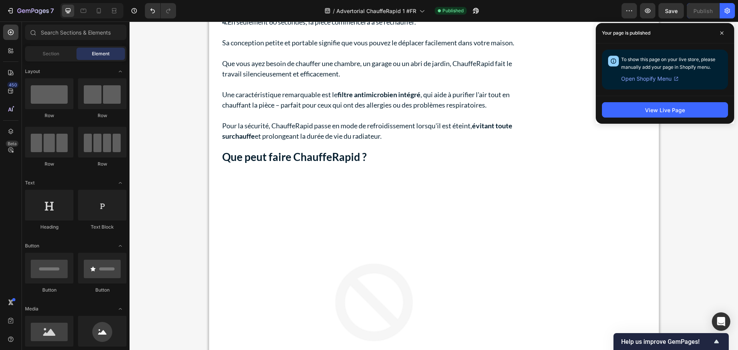
drag, startPoint x: 724, startPoint y: 35, endPoint x: 690, endPoint y: 42, distance: 34.4
click at [724, 35] on span at bounding box center [722, 33] width 12 height 12
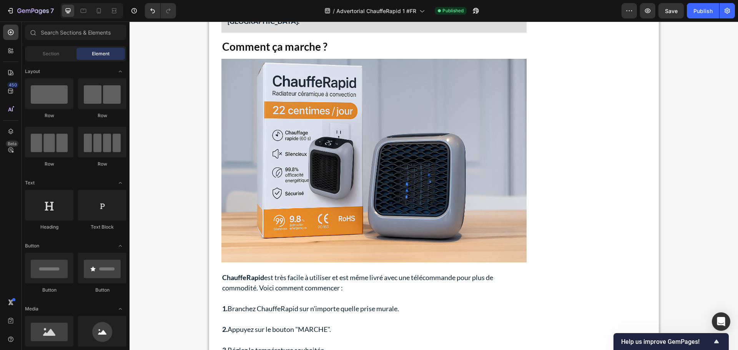
scroll to position [0, 0]
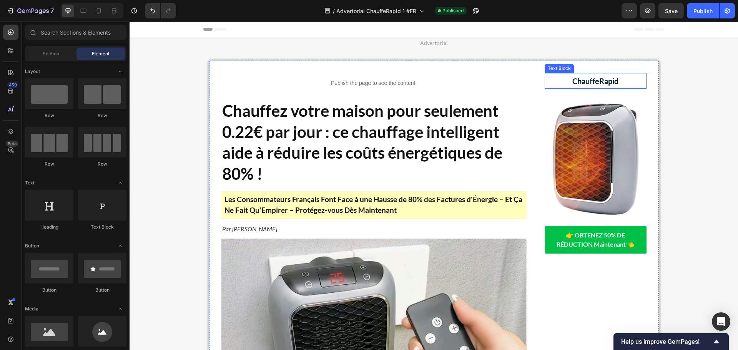
click at [589, 80] on strong "ChauffeRapid" at bounding box center [595, 80] width 46 height 9
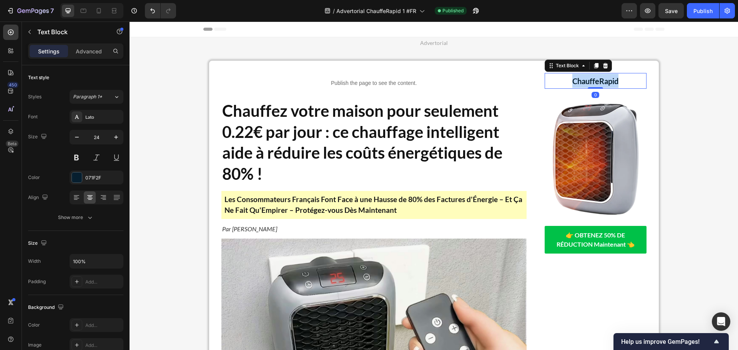
click at [591, 83] on strong "ChauffeRapid" at bounding box center [595, 80] width 46 height 9
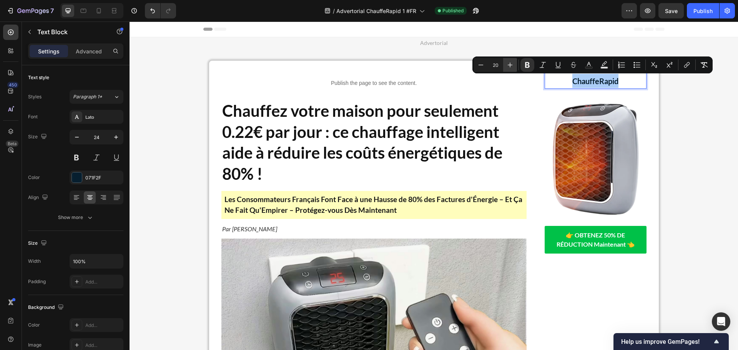
click at [506, 66] on icon "Editor contextual toolbar" at bounding box center [510, 65] width 8 height 8
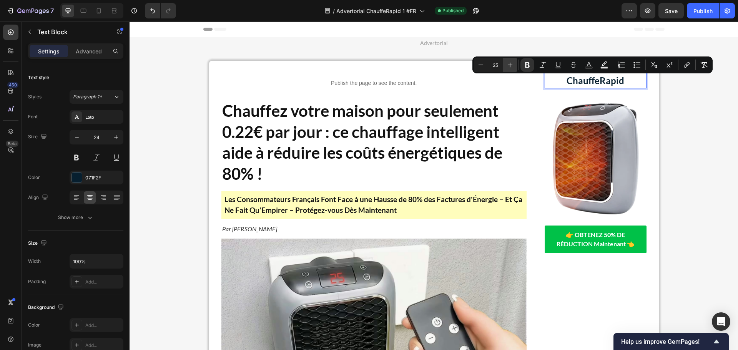
click at [506, 66] on icon "Editor contextual toolbar" at bounding box center [510, 65] width 8 height 8
type input "27"
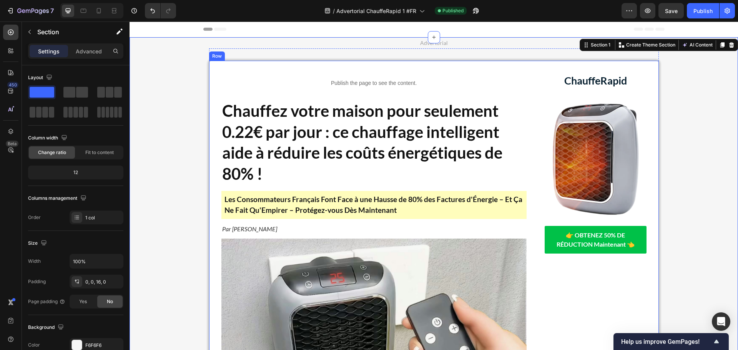
click at [603, 123] on img at bounding box center [596, 158] width 102 height 127
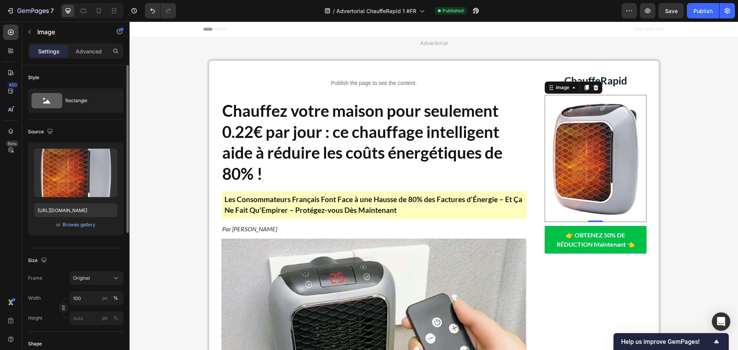
click at [89, 52] on p "Advanced" at bounding box center [89, 51] width 26 height 8
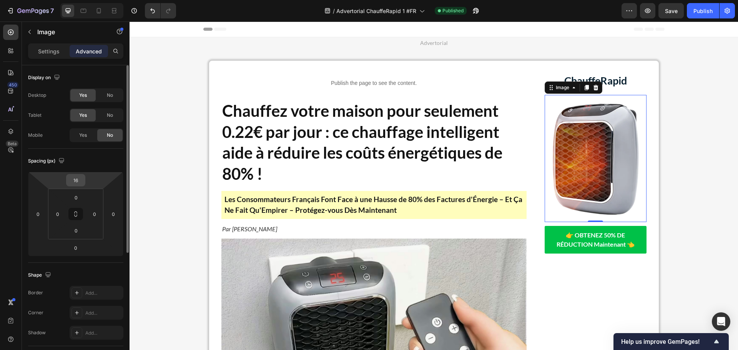
click at [75, 183] on input "16" at bounding box center [75, 181] width 15 height 12
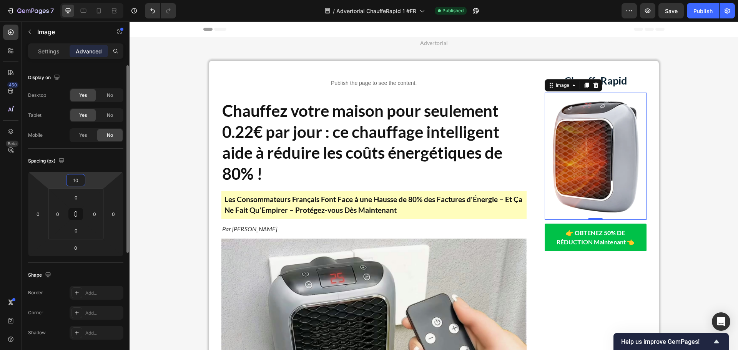
type input "1"
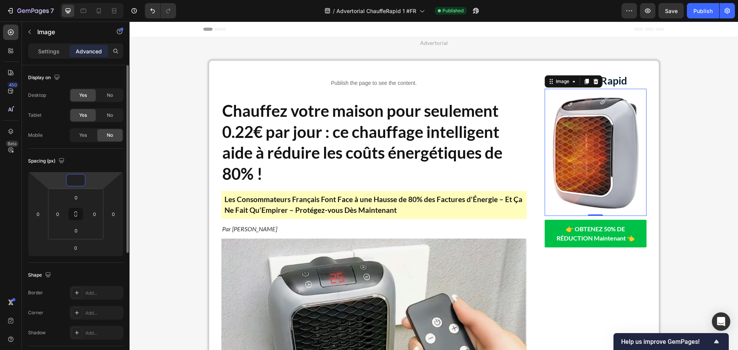
type input "7"
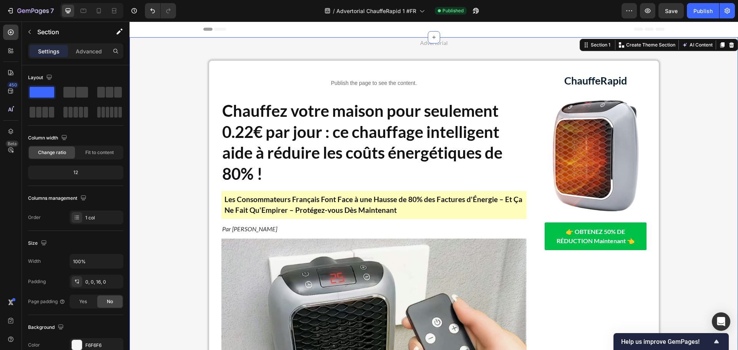
click at [668, 12] on span "Save" at bounding box center [671, 11] width 13 height 7
click at [700, 8] on div "Publish" at bounding box center [702, 11] width 19 height 8
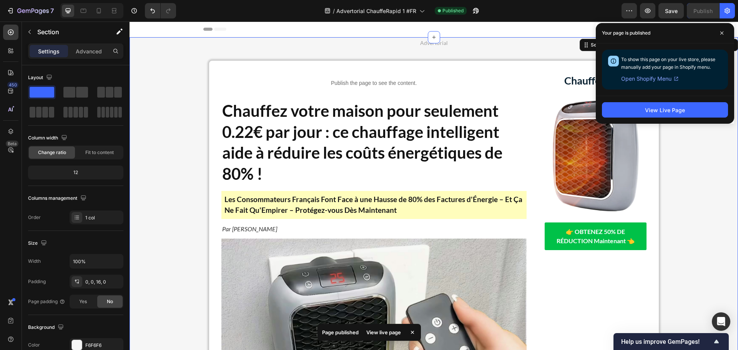
click at [720, 35] on span at bounding box center [722, 33] width 12 height 12
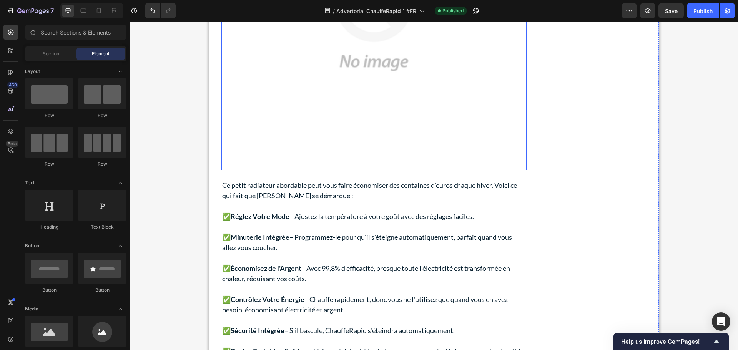
scroll to position [1946, 0]
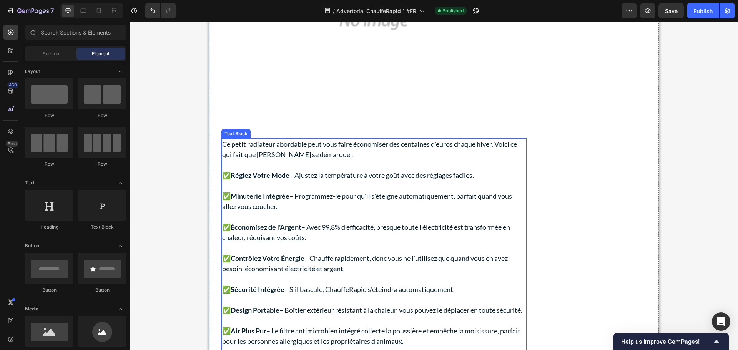
click at [319, 191] on p "✅Minuterie Intégrée – Programmez-le pour qu'il s'éteigne automatiquement, parfa…" at bounding box center [374, 201] width 304 height 21
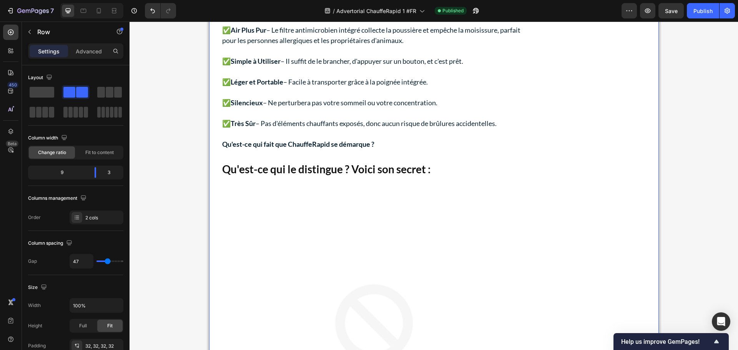
scroll to position [2254, 0]
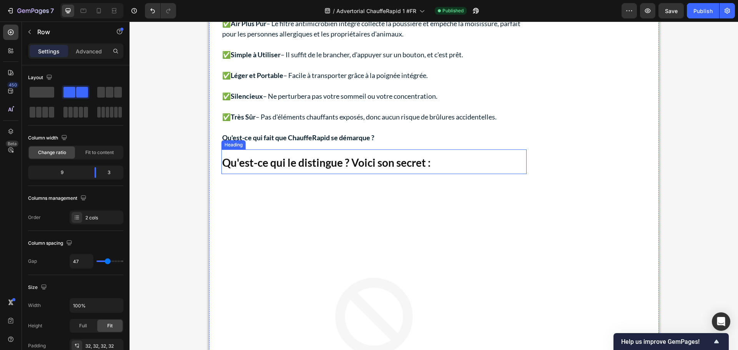
click at [343, 167] on strong "Qu'est-ce qui le distingue ? Voici son secret :" at bounding box center [326, 162] width 208 height 13
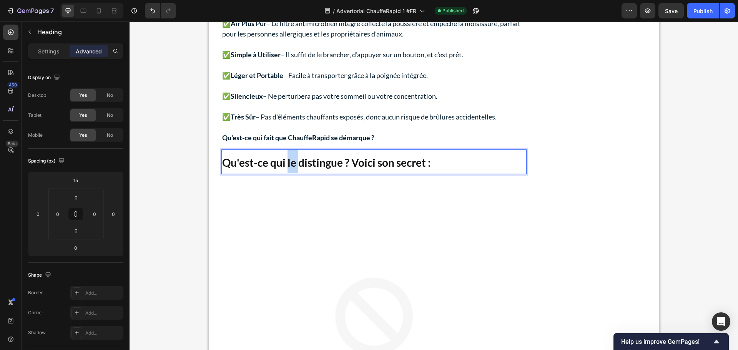
click at [290, 163] on strong "Qu'est-ce qui le distingue ? Voici son secret :" at bounding box center [326, 162] width 208 height 13
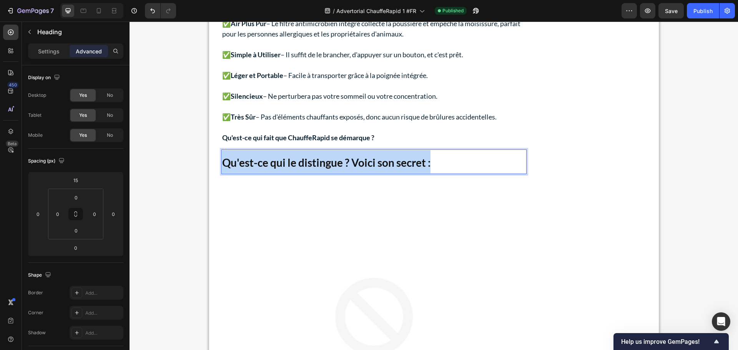
click at [290, 163] on strong "Qu'est-ce qui le distingue ? Voici son secret :" at bounding box center [326, 162] width 208 height 13
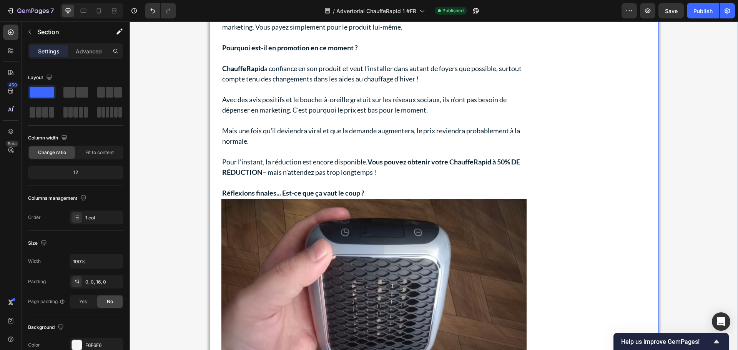
scroll to position [4483, 0]
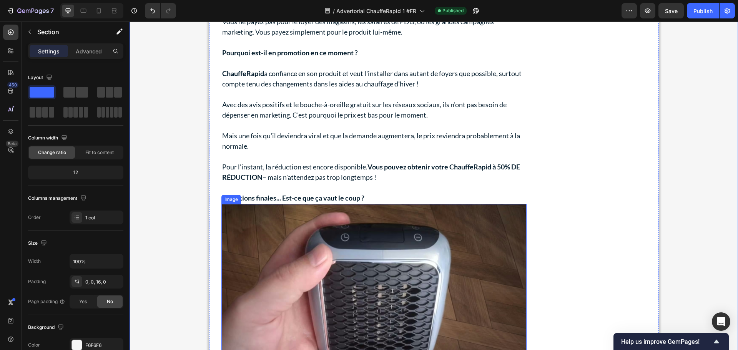
drag, startPoint x: 175, startPoint y: 87, endPoint x: 276, endPoint y: 176, distance: 134.3
click at [423, 235] on img at bounding box center [373, 296] width 305 height 185
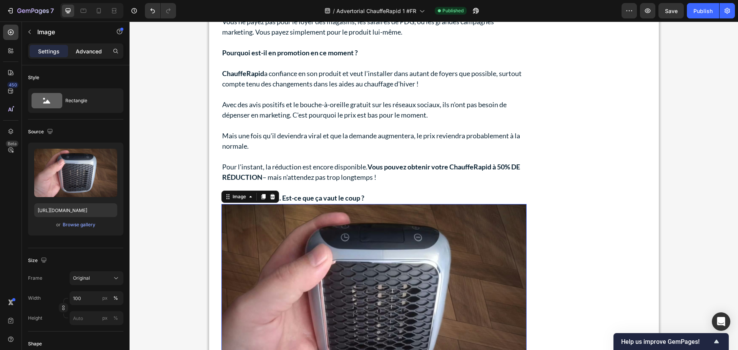
click at [101, 50] on p "Advanced" at bounding box center [89, 51] width 26 height 8
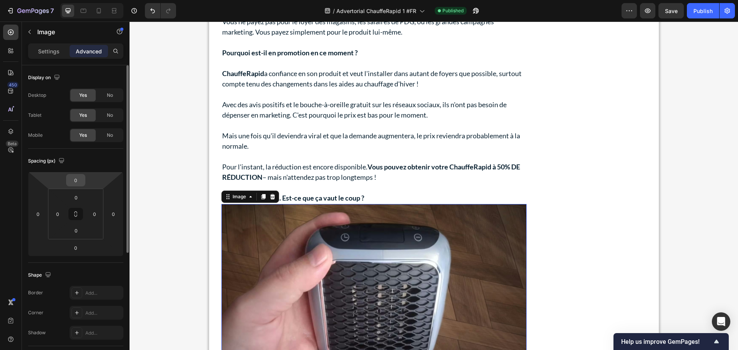
click at [75, 181] on input "0" at bounding box center [75, 181] width 15 height 12
type input "10"
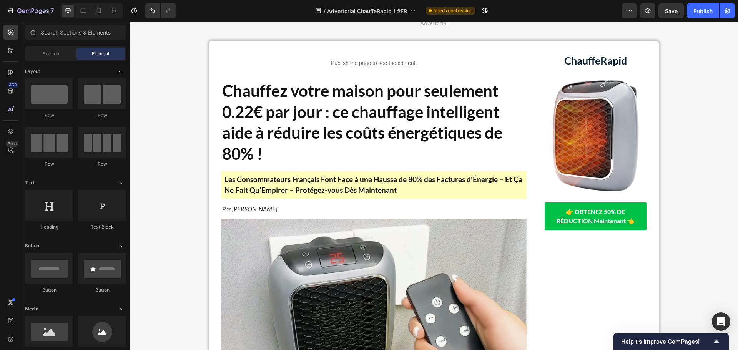
scroll to position [0, 0]
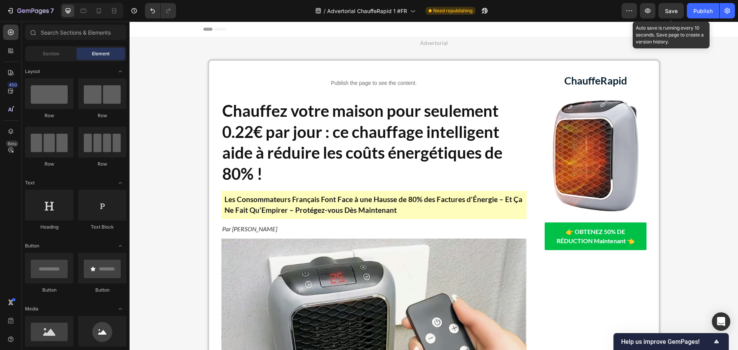
click at [678, 13] on span "Save" at bounding box center [671, 11] width 13 height 7
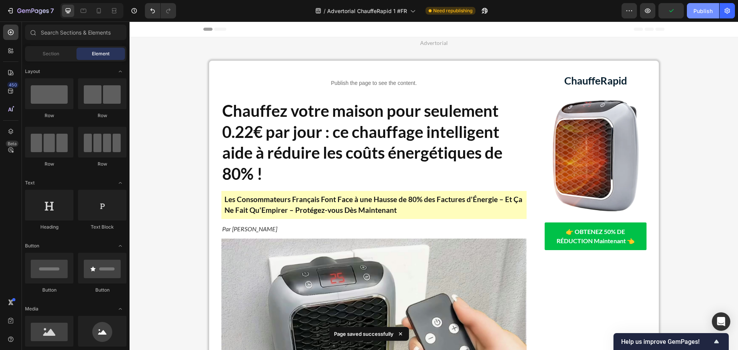
click at [702, 7] on div "Publish" at bounding box center [702, 11] width 19 height 8
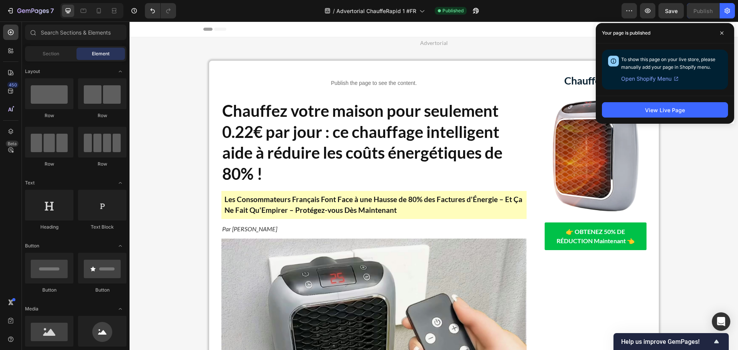
drag, startPoint x: 722, startPoint y: 33, endPoint x: 683, endPoint y: 37, distance: 39.4
click at [722, 33] on icon at bounding box center [722, 33] width 4 height 4
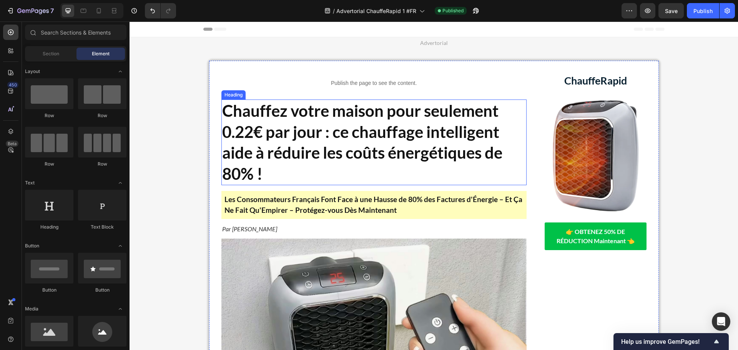
click at [424, 121] on p "⁠⁠⁠⁠⁠⁠⁠ Chauffez votre maison pour seulement 0.22€ par jour : ce chauffage inte…" at bounding box center [374, 142] width 304 height 84
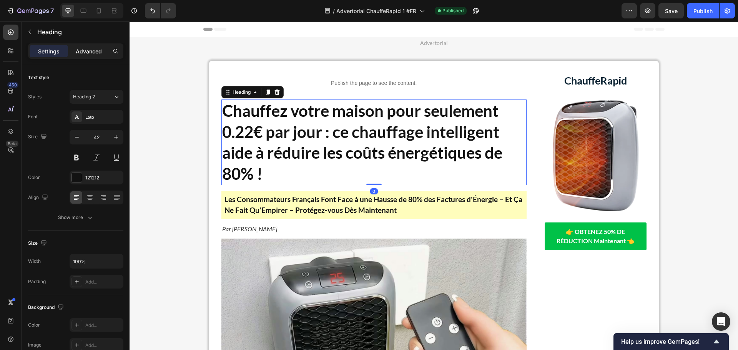
click at [81, 54] on p "Advanced" at bounding box center [89, 51] width 26 height 8
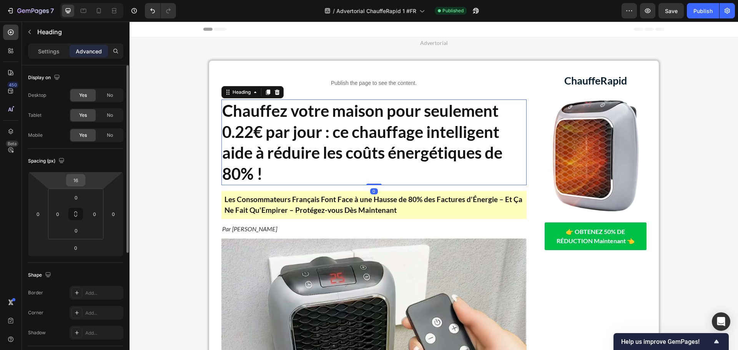
click at [81, 178] on input "16" at bounding box center [75, 181] width 15 height 12
type input "5"
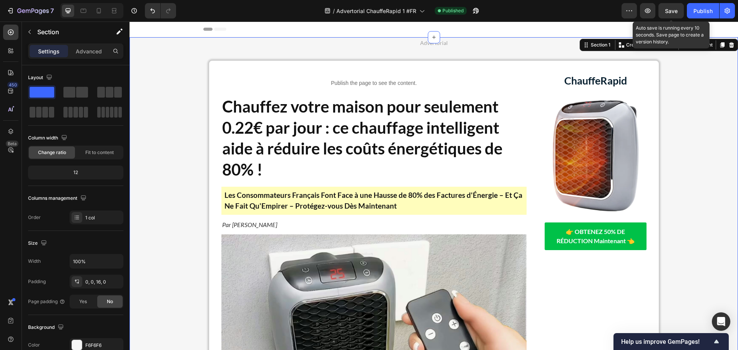
click at [671, 12] on span "Save" at bounding box center [671, 11] width 13 height 7
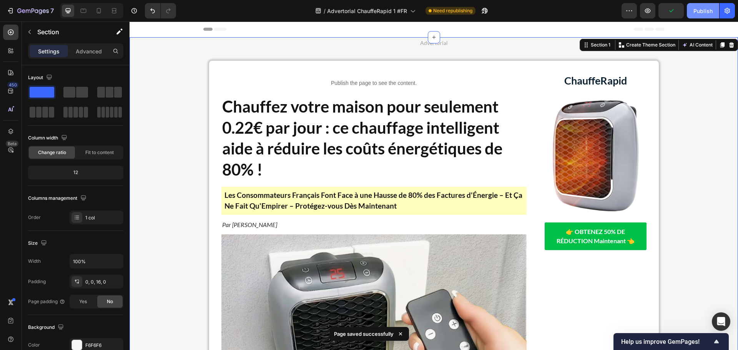
click at [708, 9] on div "Publish" at bounding box center [702, 11] width 19 height 8
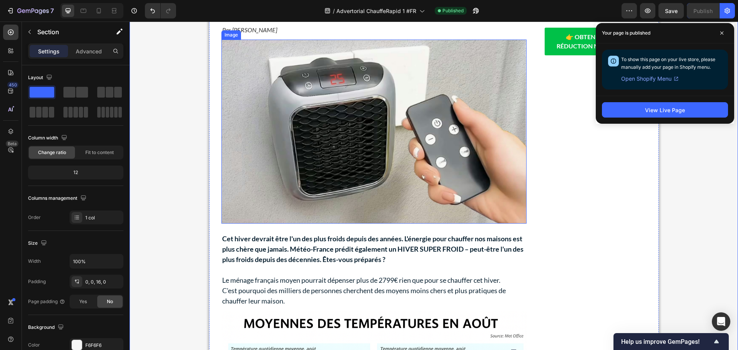
scroll to position [384, 0]
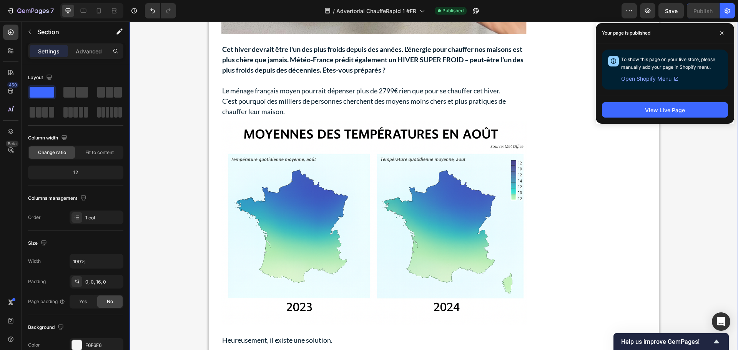
drag, startPoint x: 721, startPoint y: 33, endPoint x: 730, endPoint y: 50, distance: 18.6
click at [721, 33] on icon at bounding box center [722, 33] width 4 height 4
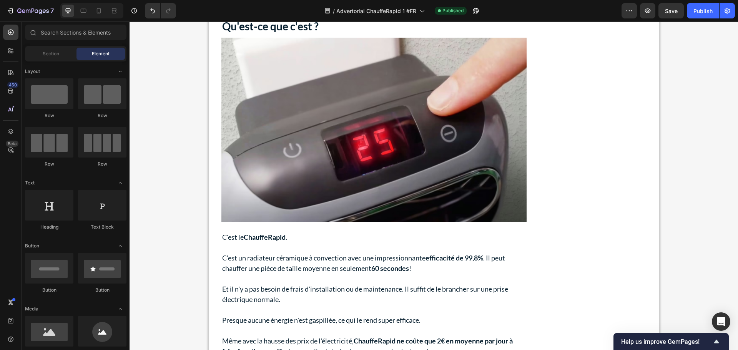
scroll to position [951, 0]
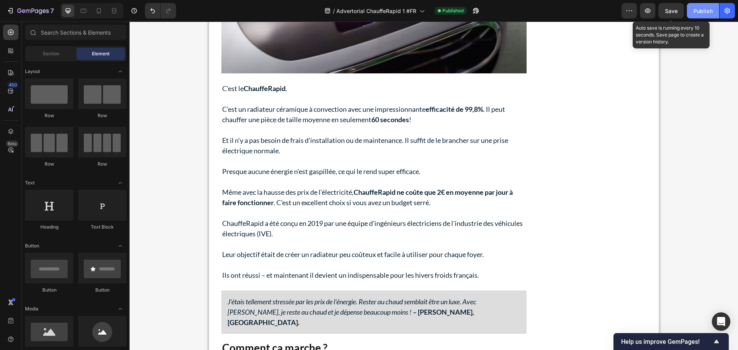
drag, startPoint x: 674, startPoint y: 7, endPoint x: 698, endPoint y: 12, distance: 24.3
click at [674, 8] on span "Save" at bounding box center [671, 11] width 13 height 7
click at [703, 12] on div "Publish" at bounding box center [702, 11] width 19 height 8
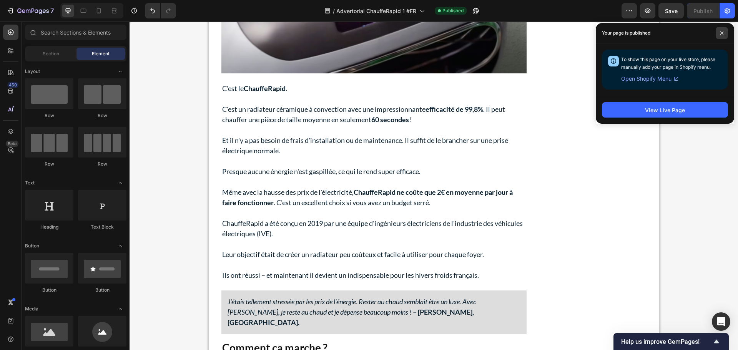
click at [720, 32] on span at bounding box center [722, 33] width 12 height 12
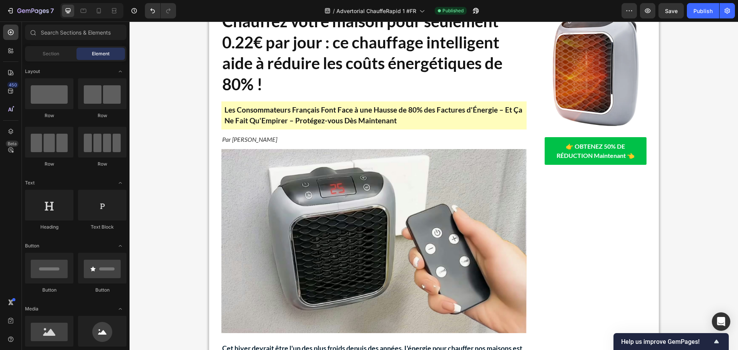
scroll to position [0, 0]
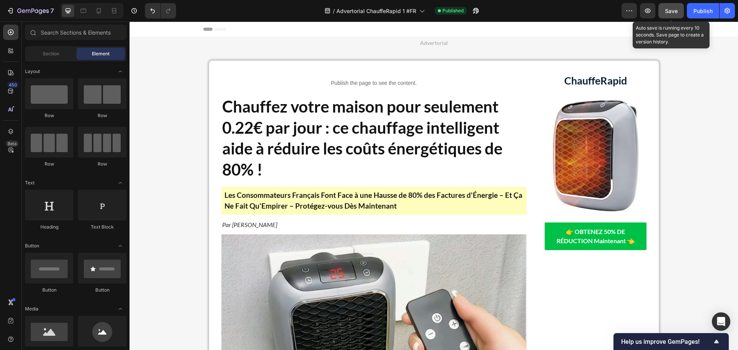
click at [665, 13] on button "Save" at bounding box center [670, 10] width 25 height 15
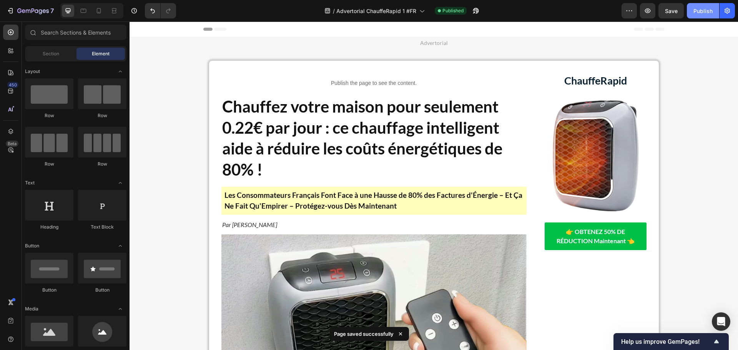
click at [710, 10] on div "Publish" at bounding box center [702, 11] width 19 height 8
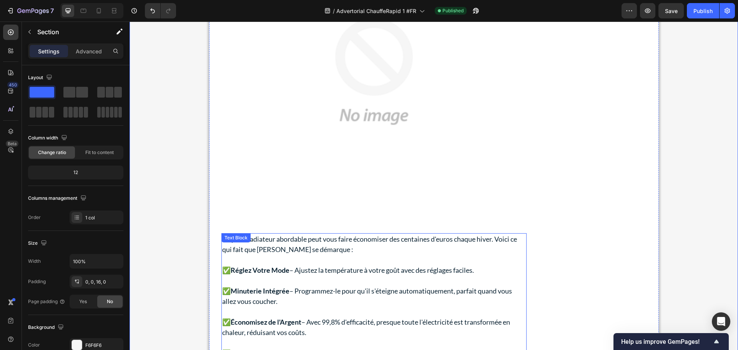
scroll to position [1845, 0]
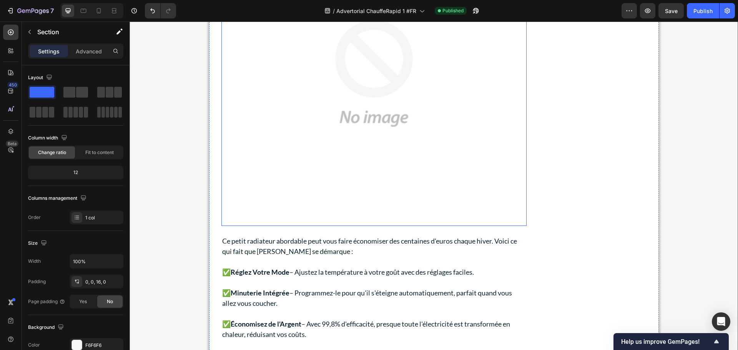
click at [371, 156] on img at bounding box center [373, 73] width 305 height 305
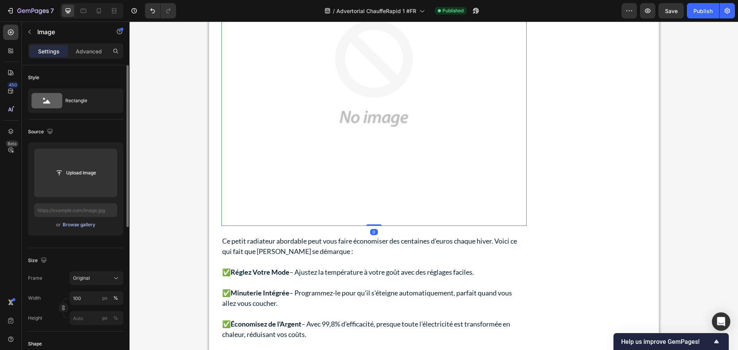
click at [74, 228] on div "Browse gallery" at bounding box center [79, 224] width 33 height 7
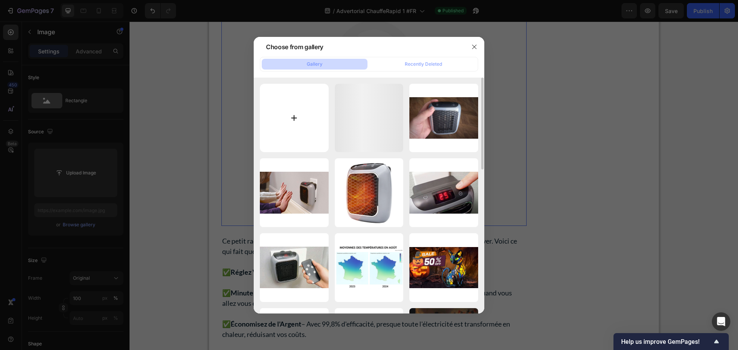
click at [288, 117] on input "file" at bounding box center [294, 118] width 69 height 69
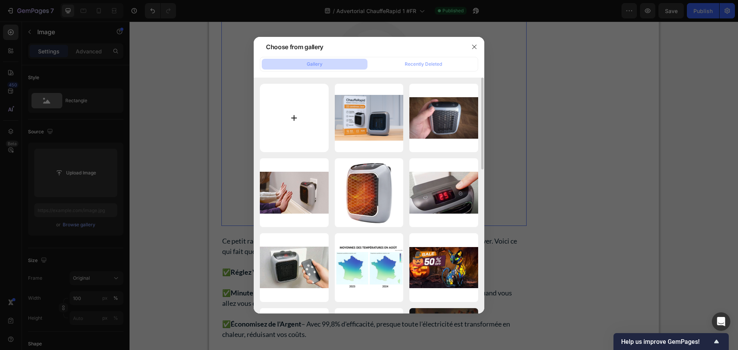
type input "C:\fakepath\ChatGPT Image 26 sept. 2025, 15_14_43.png"
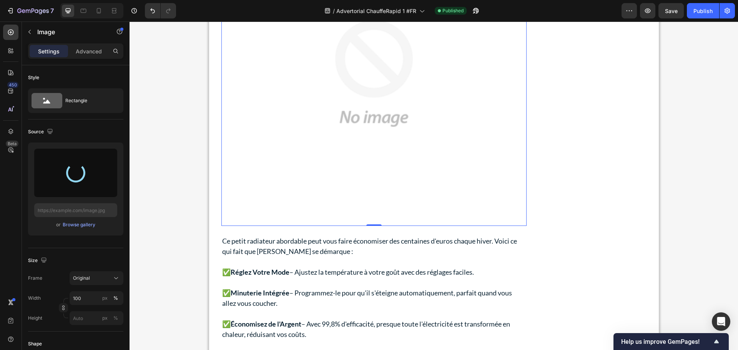
type input "https://cdn.shopify.com/s/files/1/0771/9855/7442/files/gempages_580595036534604…"
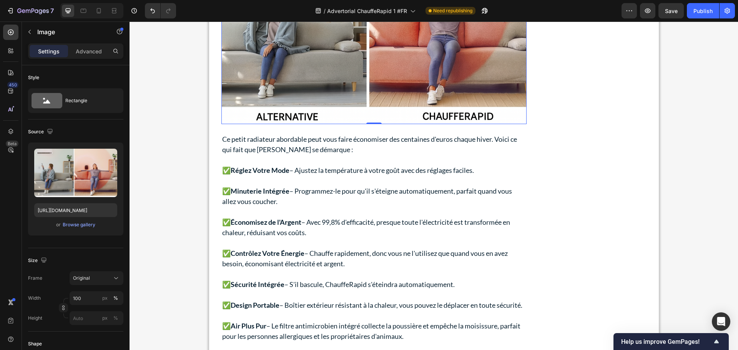
click at [380, 77] on img at bounding box center [373, 23] width 305 height 204
click at [85, 226] on div "Browse gallery" at bounding box center [79, 224] width 33 height 7
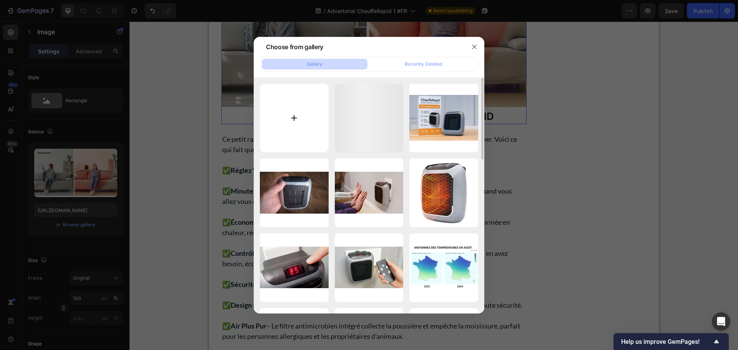
click at [294, 118] on input "file" at bounding box center [294, 118] width 69 height 69
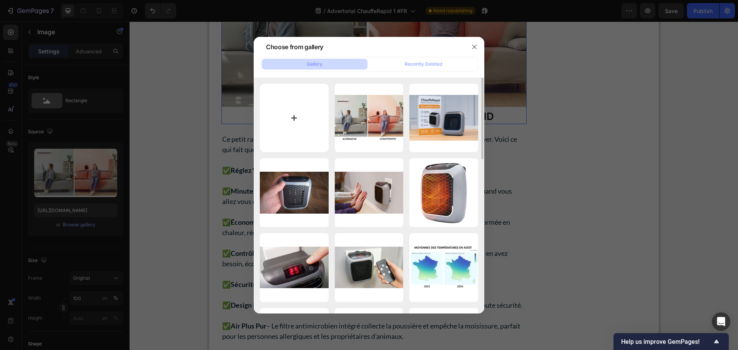
type input "C:\fakepath\ChatGPT Image 26 sept. 2025, 15_19_04.png"
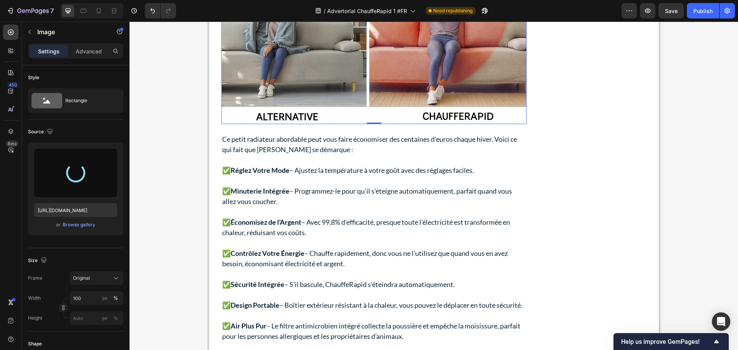
type input "https://cdn.shopify.com/s/files/1/0771/9855/7442/files/gempages_580595036534604…"
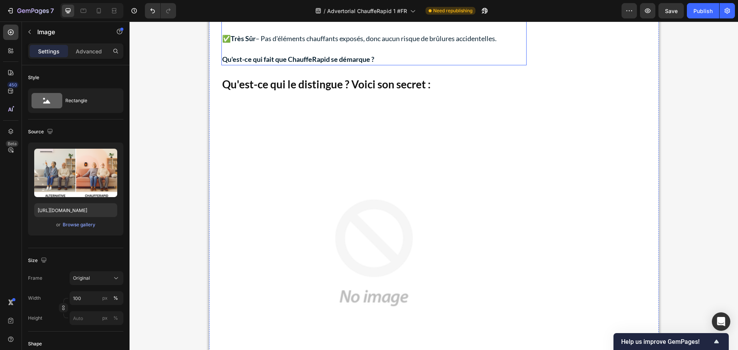
scroll to position [2229, 0]
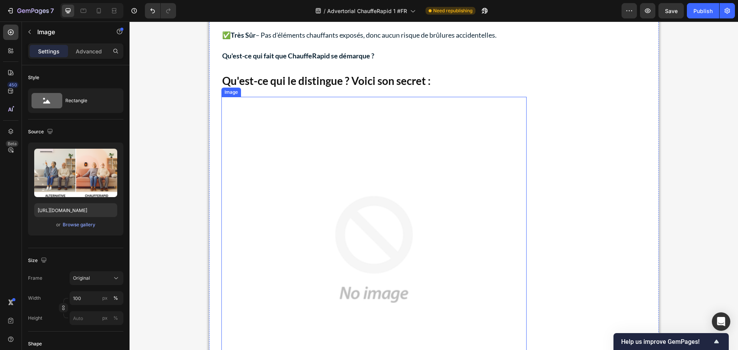
click at [361, 177] on img at bounding box center [373, 249] width 305 height 305
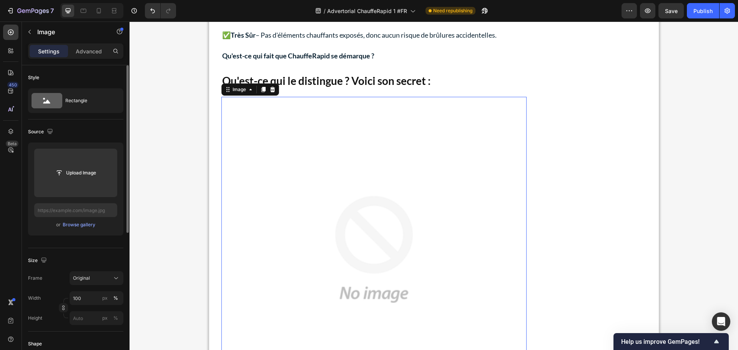
click at [69, 229] on div "or Browse gallery" at bounding box center [75, 224] width 83 height 9
click at [71, 226] on div "Browse gallery" at bounding box center [79, 224] width 33 height 7
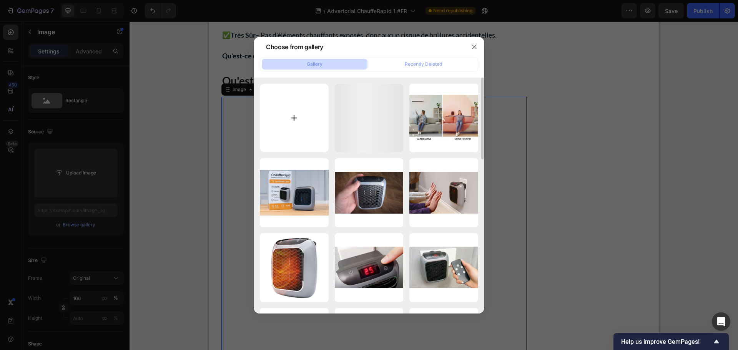
click at [297, 116] on input "file" at bounding box center [294, 118] width 69 height 69
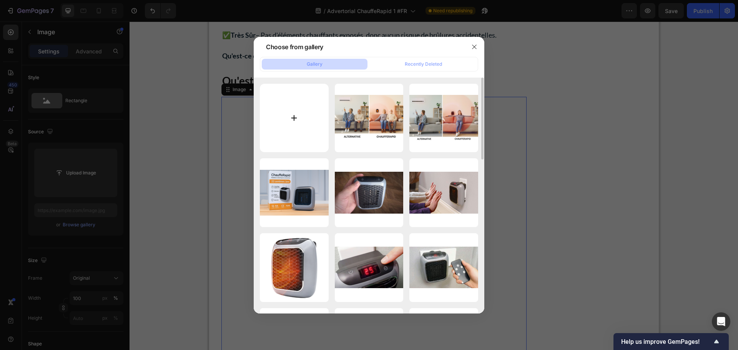
type input "C:\fakepath\ChatGPT Image 26 sept. 2025, 15_22_38.png"
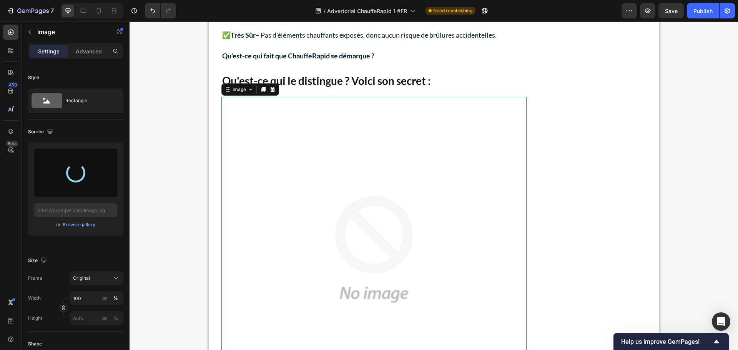
type input "https://cdn.shopify.com/s/files/1/0771/9855/7442/files/gempages_580595036534604…"
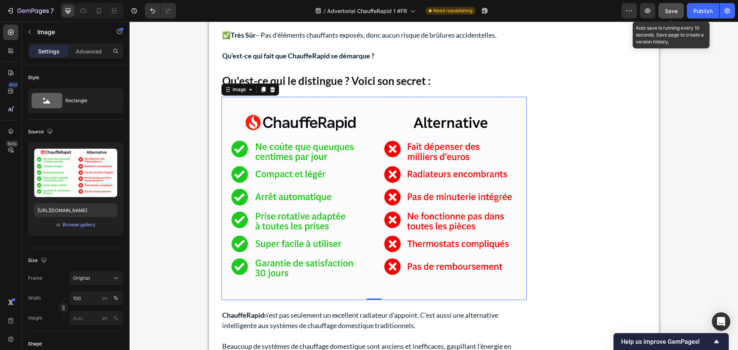
click at [671, 10] on span "Save" at bounding box center [671, 11] width 13 height 7
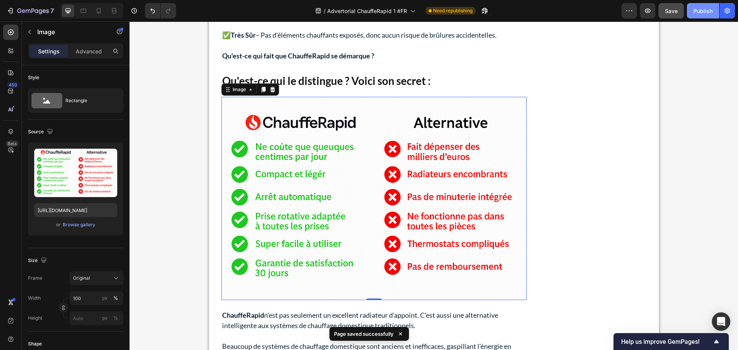
click at [702, 13] on div "Publish" at bounding box center [702, 11] width 19 height 8
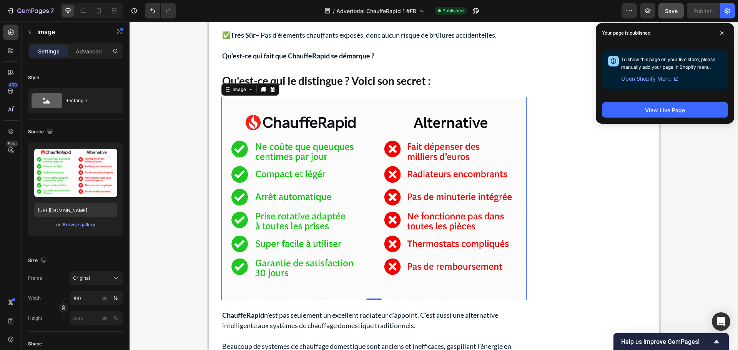
drag, startPoint x: 722, startPoint y: 35, endPoint x: 713, endPoint y: 37, distance: 8.9
click at [722, 35] on span at bounding box center [722, 33] width 12 height 12
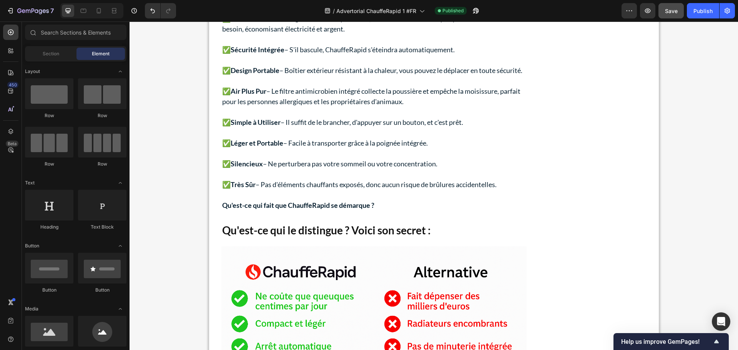
scroll to position [2171, 0]
